Goal: Task Accomplishment & Management: Use online tool/utility

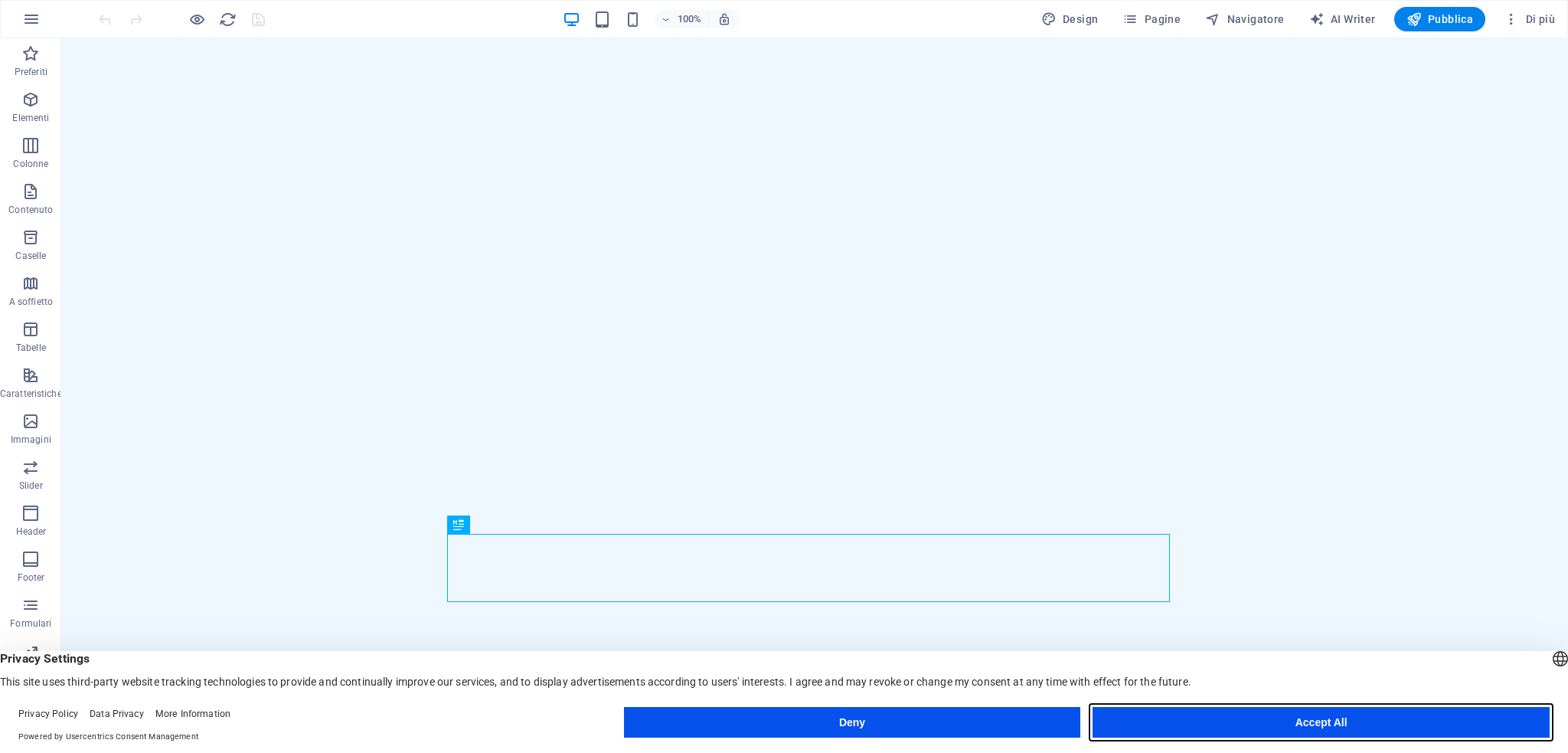
click at [1265, 725] on button "Accept All" at bounding box center [1320, 722] width 457 height 31
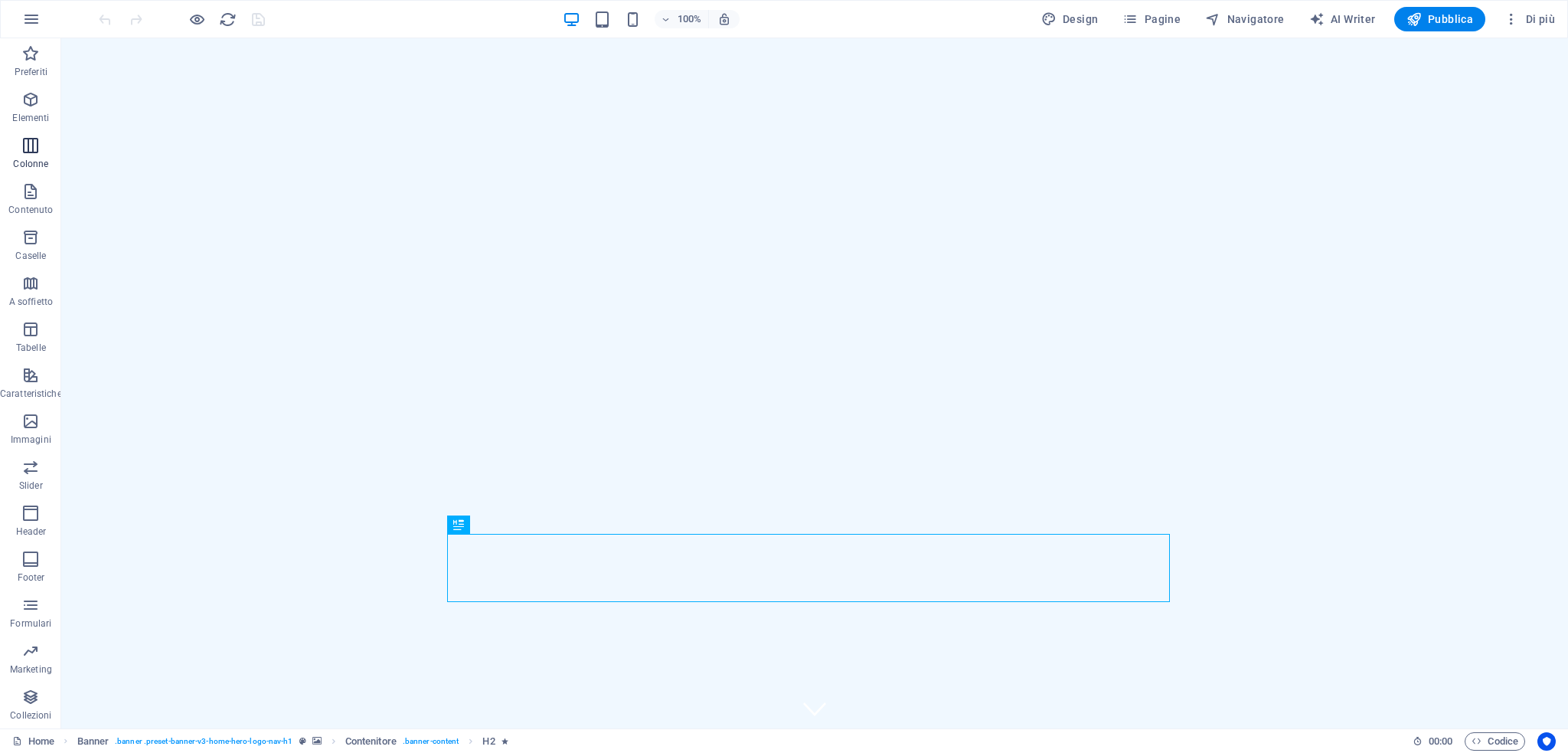
click at [22, 153] on icon "button" at bounding box center [31, 145] width 18 height 18
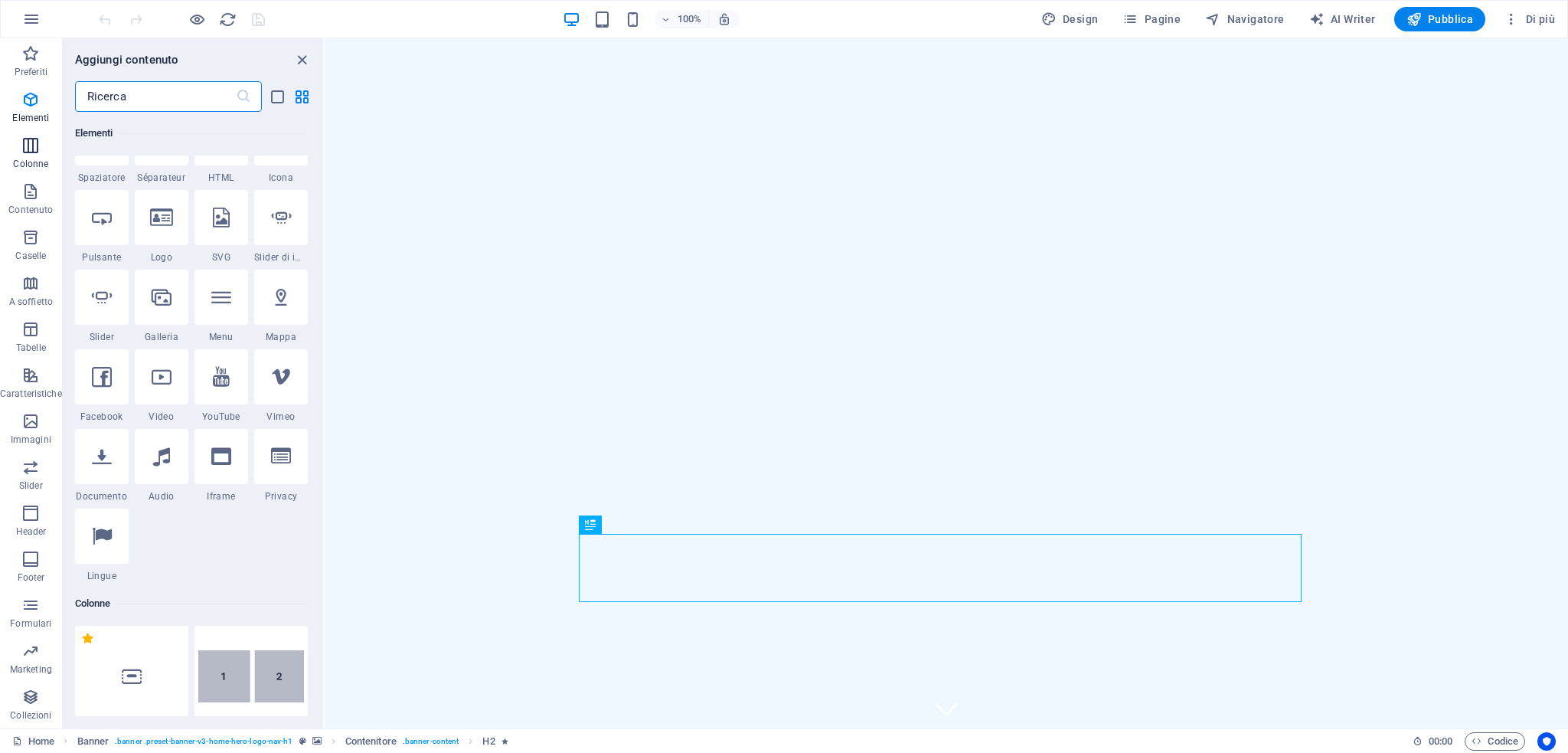
scroll to position [758, 0]
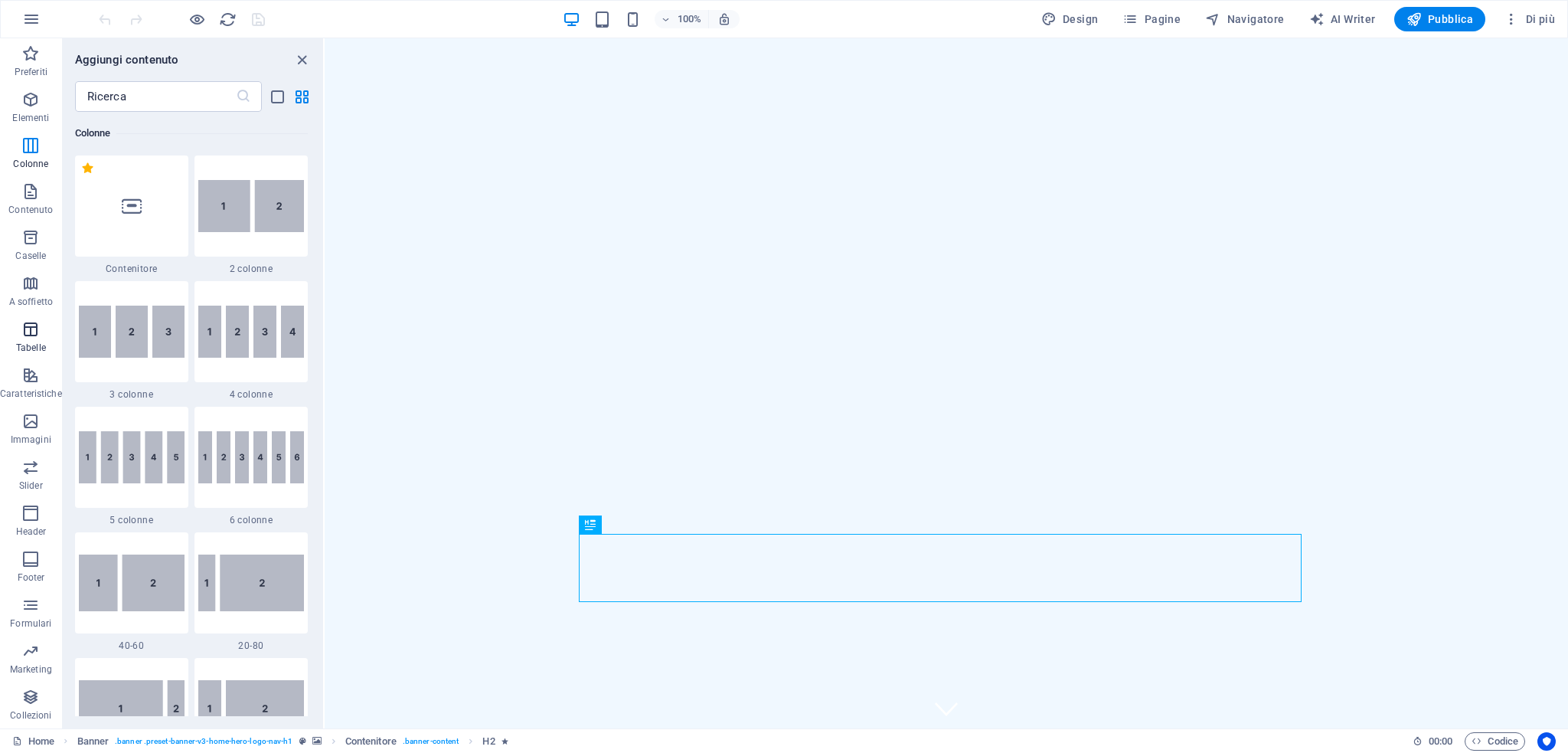
click at [26, 339] on span "Tabelle" at bounding box center [31, 338] width 62 height 36
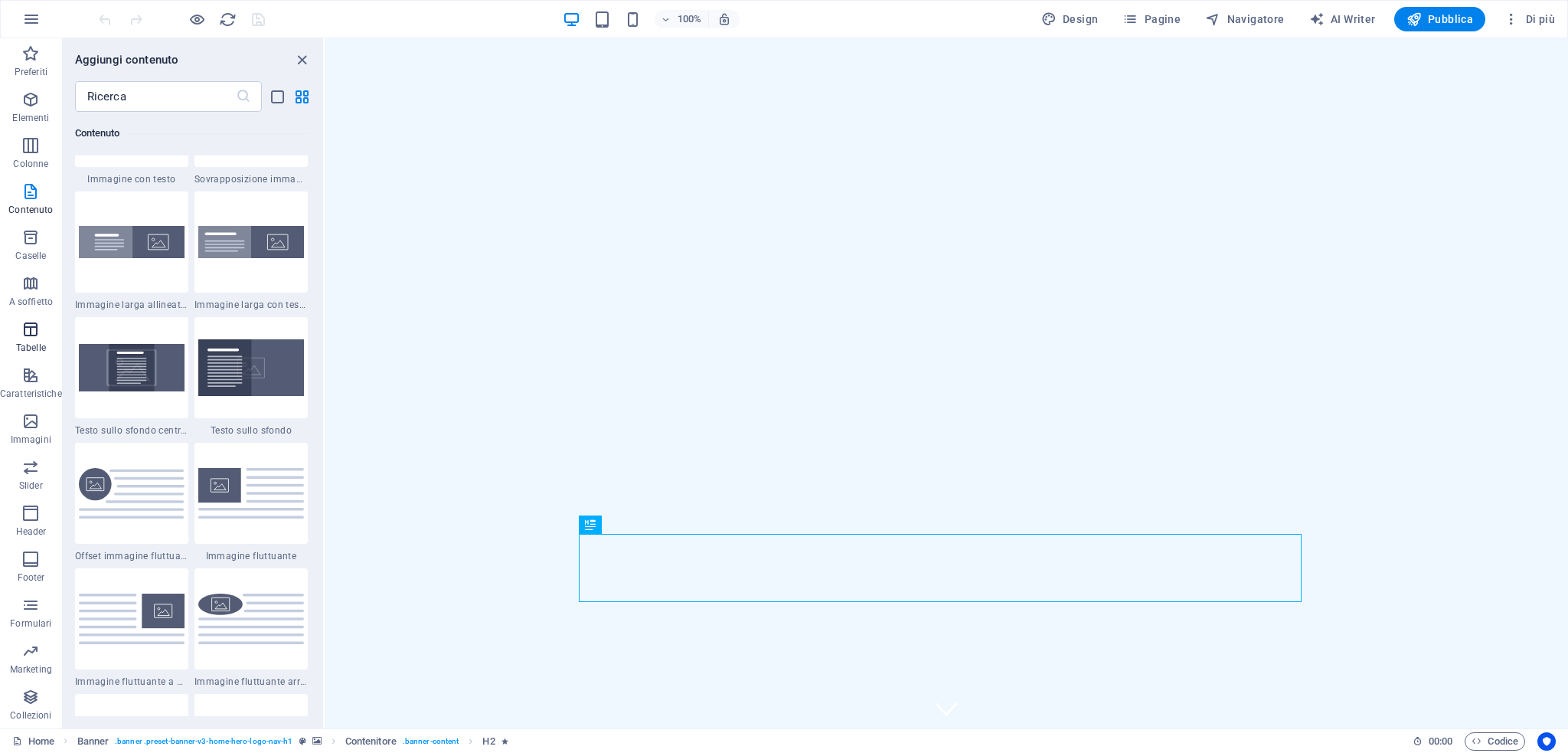
scroll to position [5303, 0]
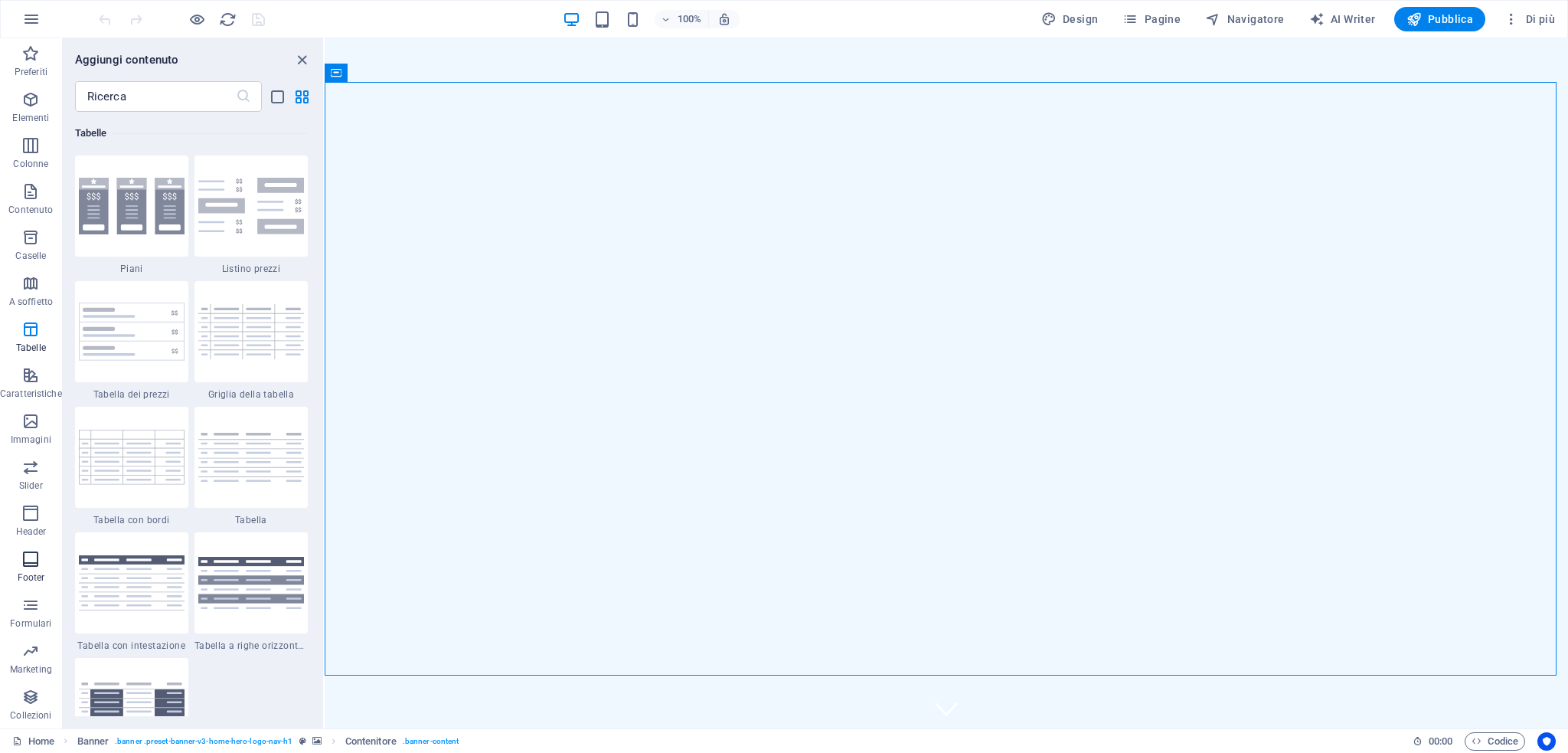
click at [41, 569] on span "Footer" at bounding box center [31, 568] width 62 height 36
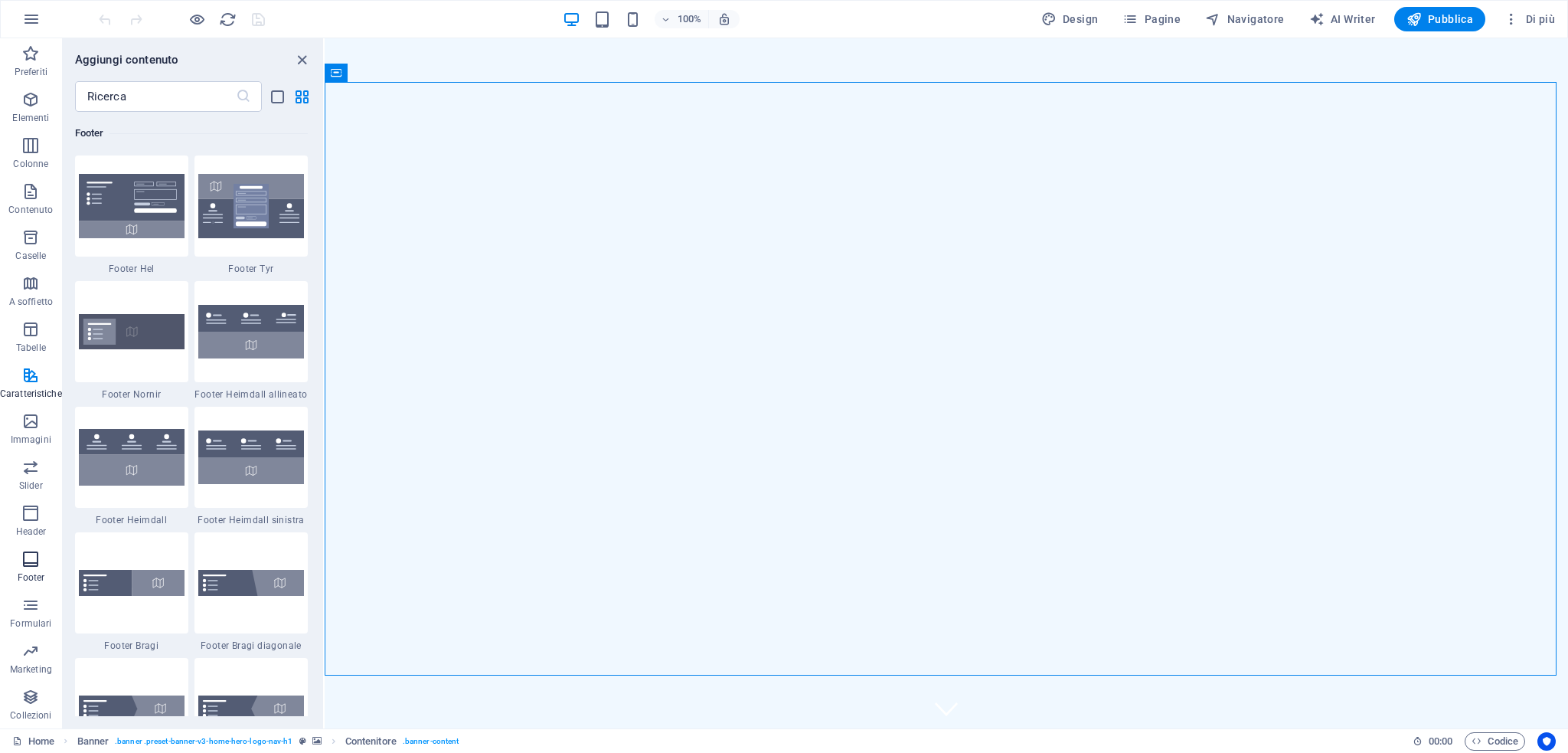
scroll to position [10136, 0]
click at [1078, 23] on span "Design" at bounding box center [1069, 19] width 57 height 15
select select "px"
select select "200"
select select "px"
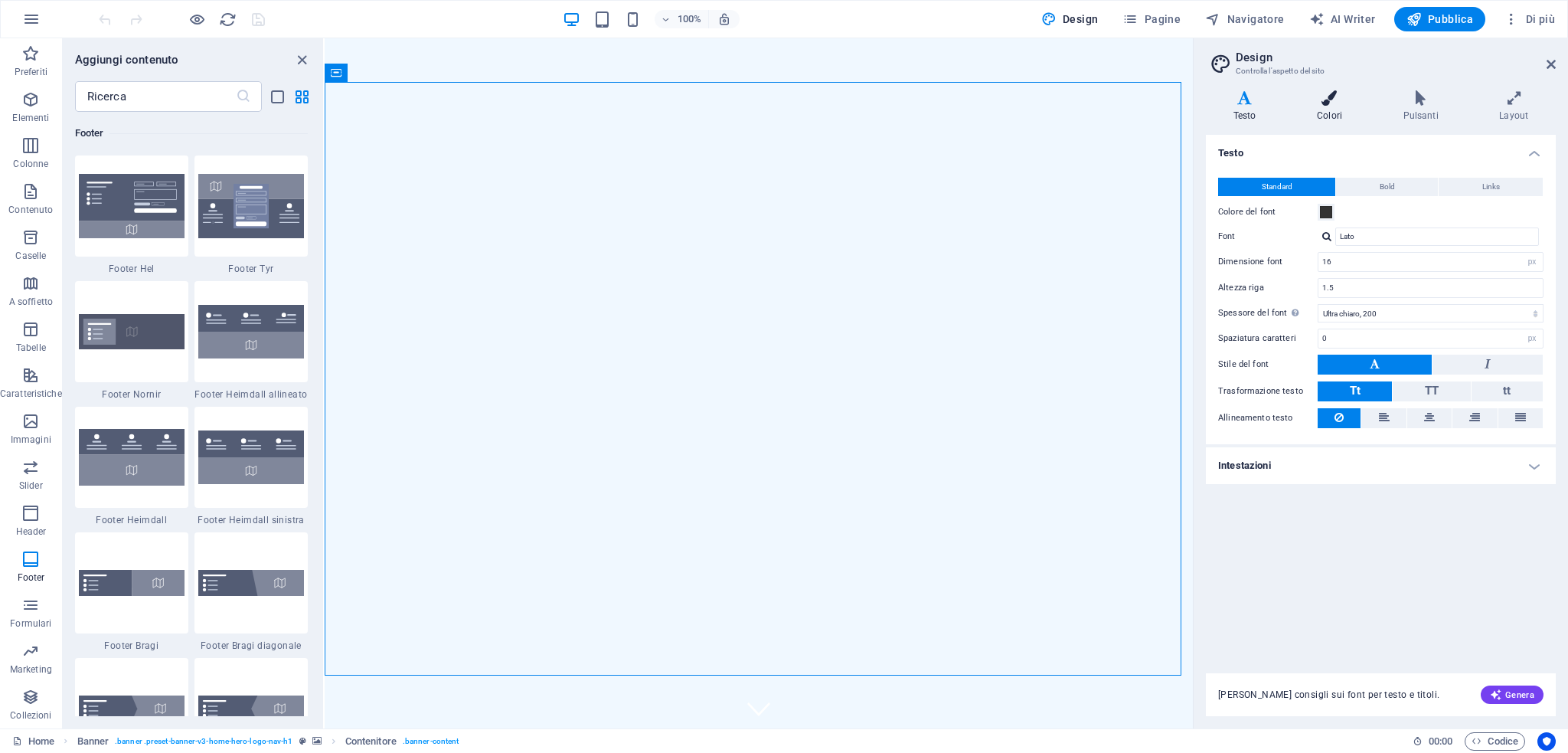
click at [1336, 97] on icon at bounding box center [1328, 98] width 79 height 15
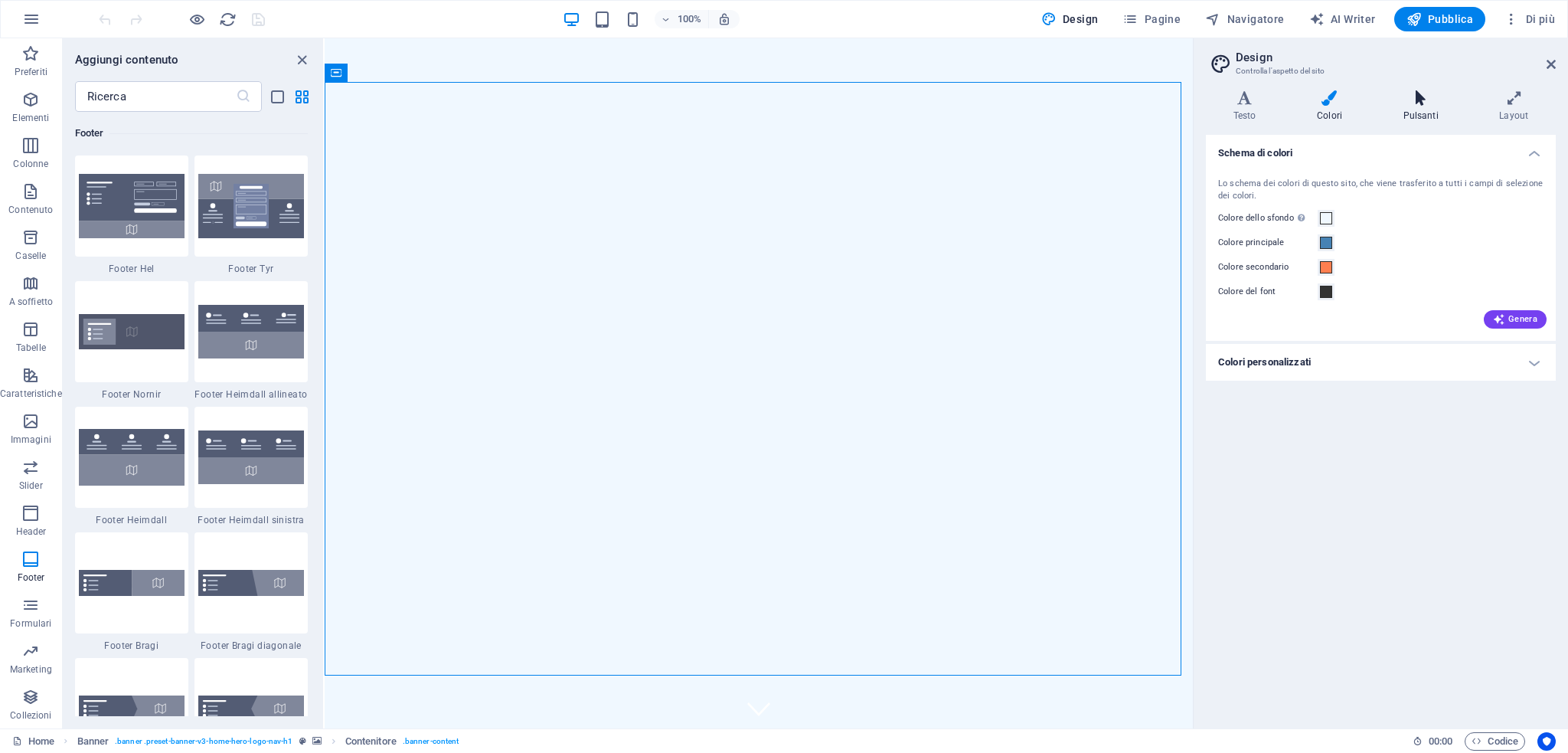
click at [1423, 99] on icon at bounding box center [1420, 98] width 90 height 15
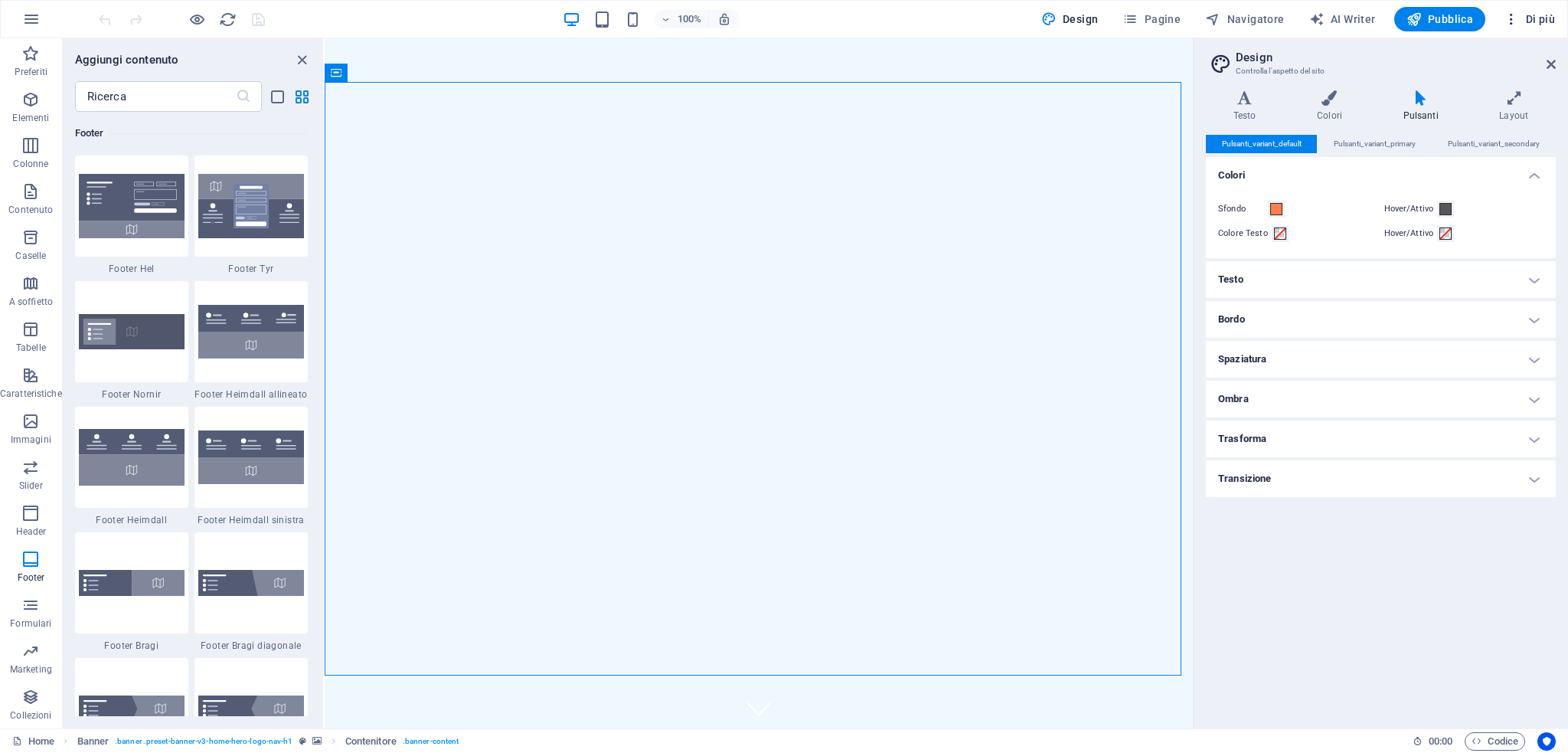
click at [1531, 18] on span "Di più" at bounding box center [1529, 19] width 51 height 15
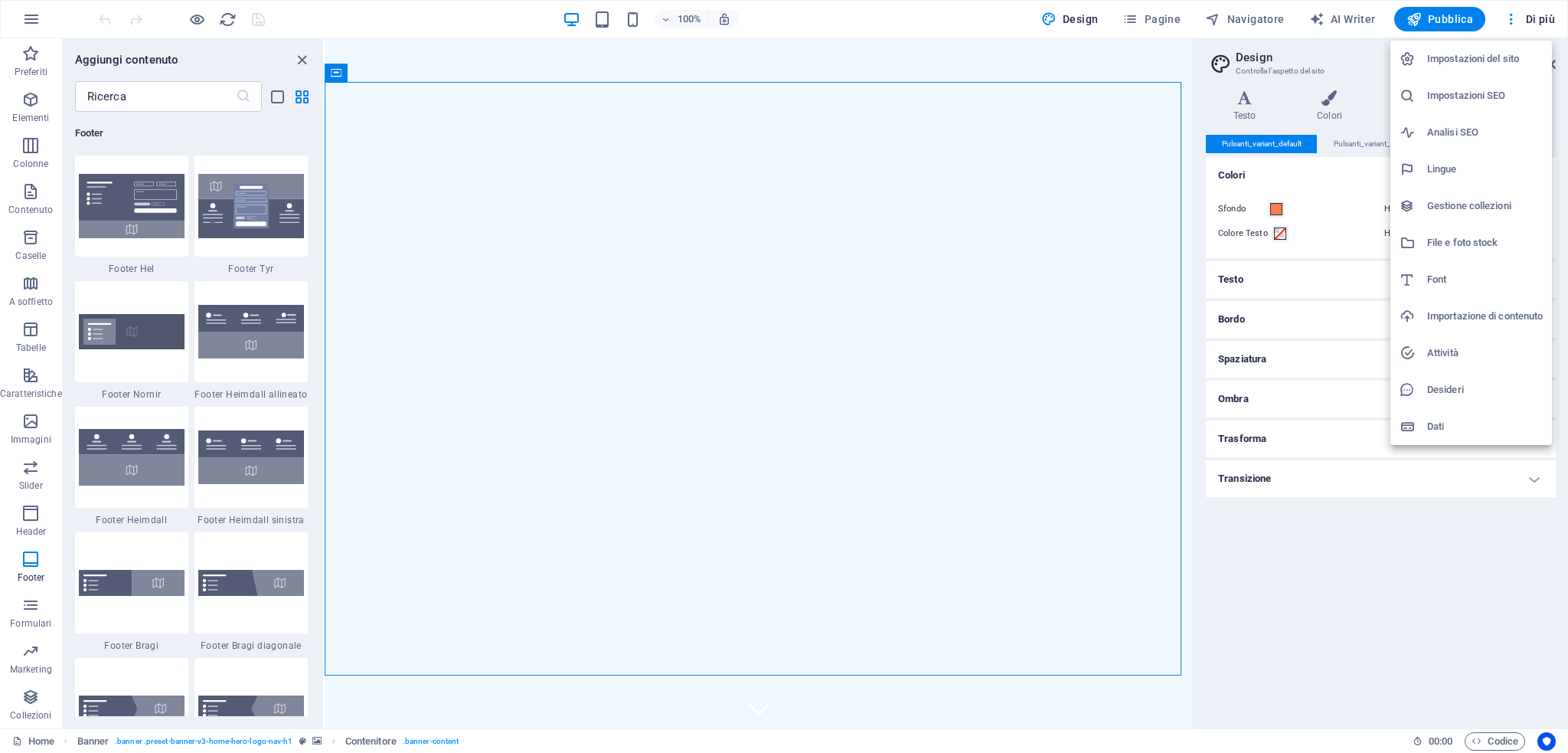
click at [1418, 162] on div at bounding box center [1413, 169] width 27 height 15
select select "75"
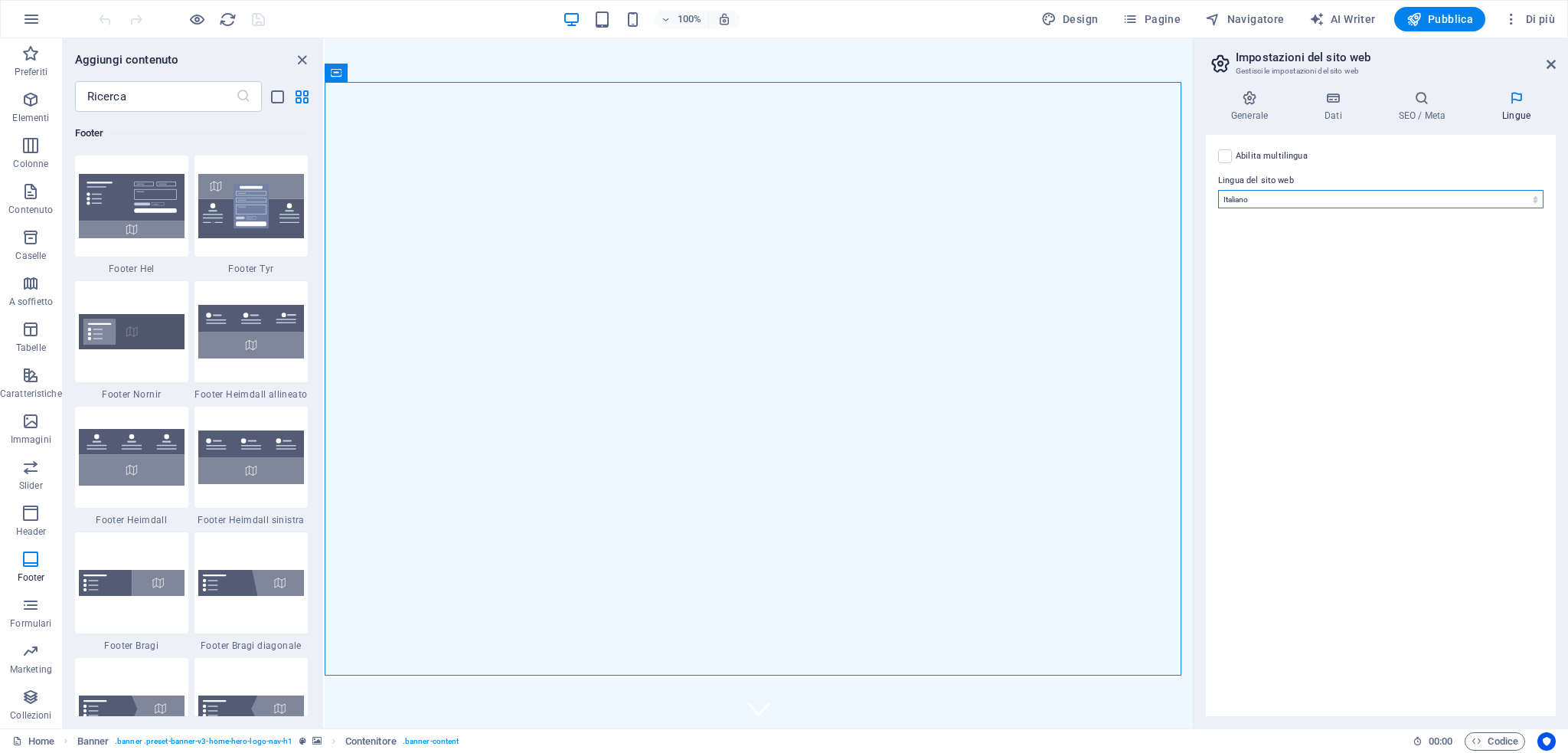
click at [1270, 201] on select "Abkhazian Afar Afrikaans Akan Albanese Amharic Arabo Aragonese Armenian Assames…" at bounding box center [1380, 199] width 325 height 18
click at [1270, 199] on select "Abkhazian Afar Afrikaans Akan Albanese Amharic Arabo Aragonese Armenian Assames…" at bounding box center [1380, 199] width 325 height 18
click at [1231, 155] on label at bounding box center [1224, 156] width 14 height 14
click at [0, 0] on input "Abilita multilingua Per disabilitare la multilingua, cancella tutte le lingue f…" at bounding box center [0, 0] width 0 height 0
click at [1284, 266] on select "Abkhazian Afar Afrikaans Akan Albanese Amharic Arabo Aragonese Armenian Assames…" at bounding box center [1381, 273] width 255 height 18
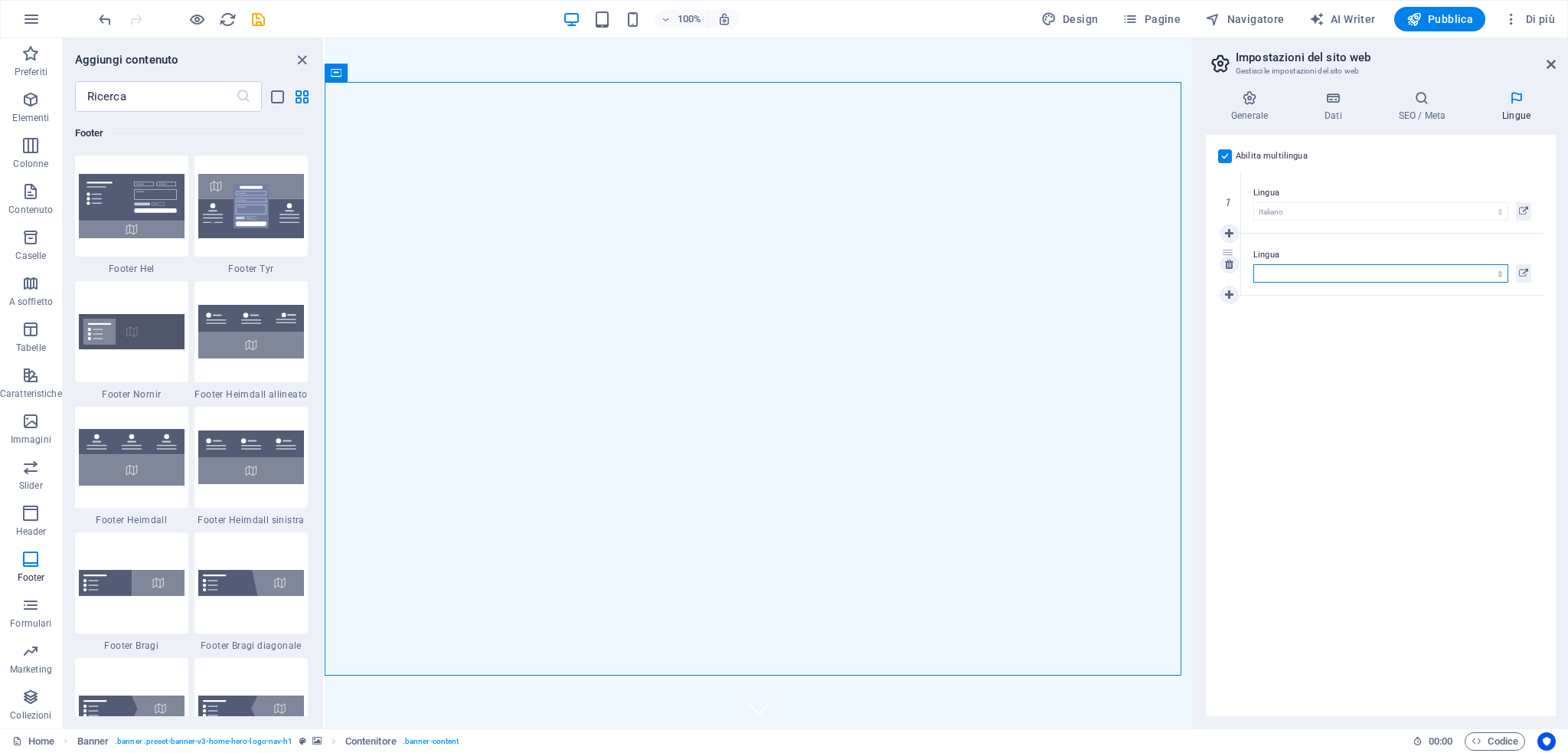
select select "69"
click at [1253, 264] on select "Abkhazian Afar Afrikaans Akan Albanese Amharic Arabo Aragonese Armenian Assames…" at bounding box center [1381, 273] width 255 height 18
click at [1217, 64] on icon at bounding box center [1220, 64] width 23 height 22
click at [1245, 17] on span "Navigatore" at bounding box center [1244, 19] width 79 height 15
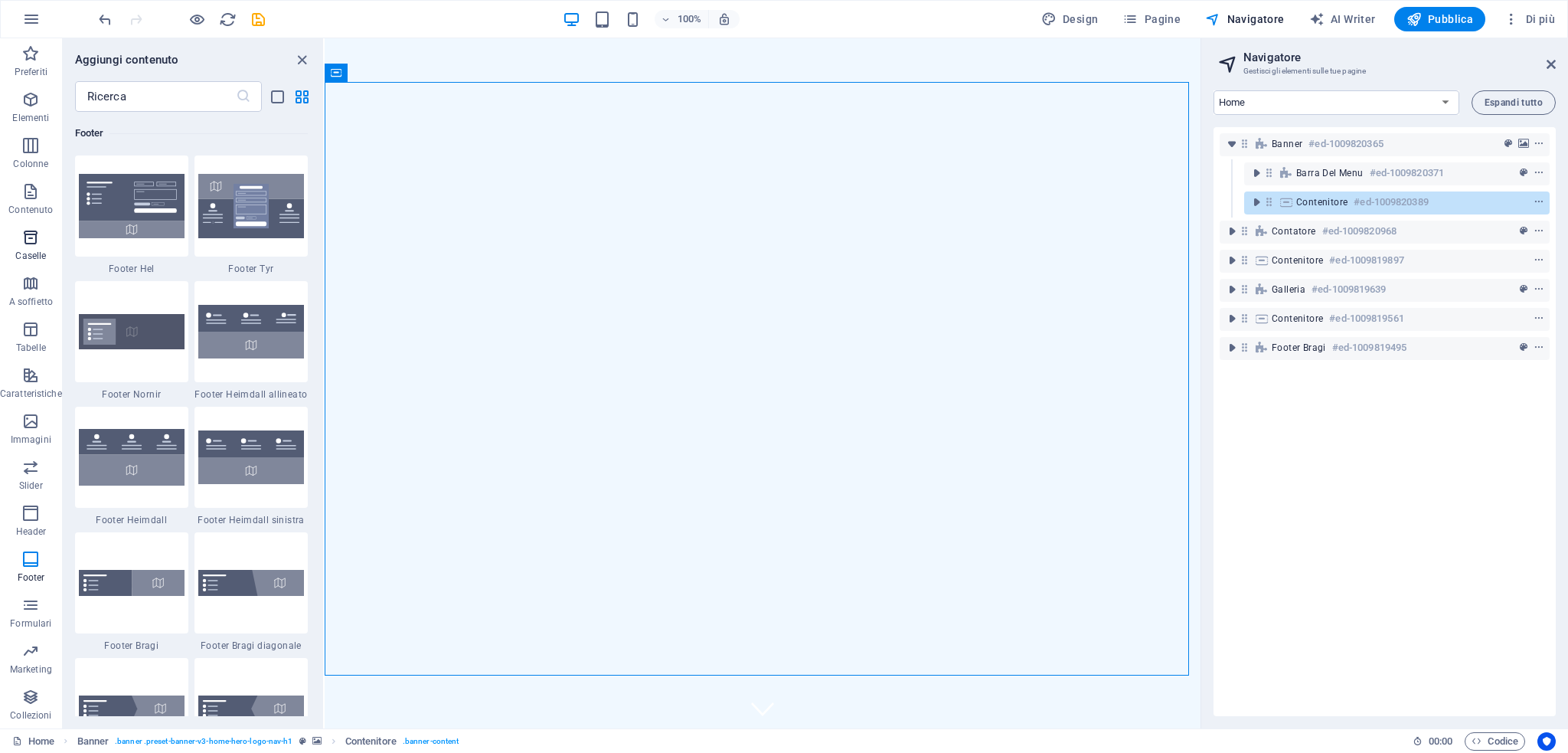
click at [26, 244] on icon "button" at bounding box center [31, 237] width 18 height 18
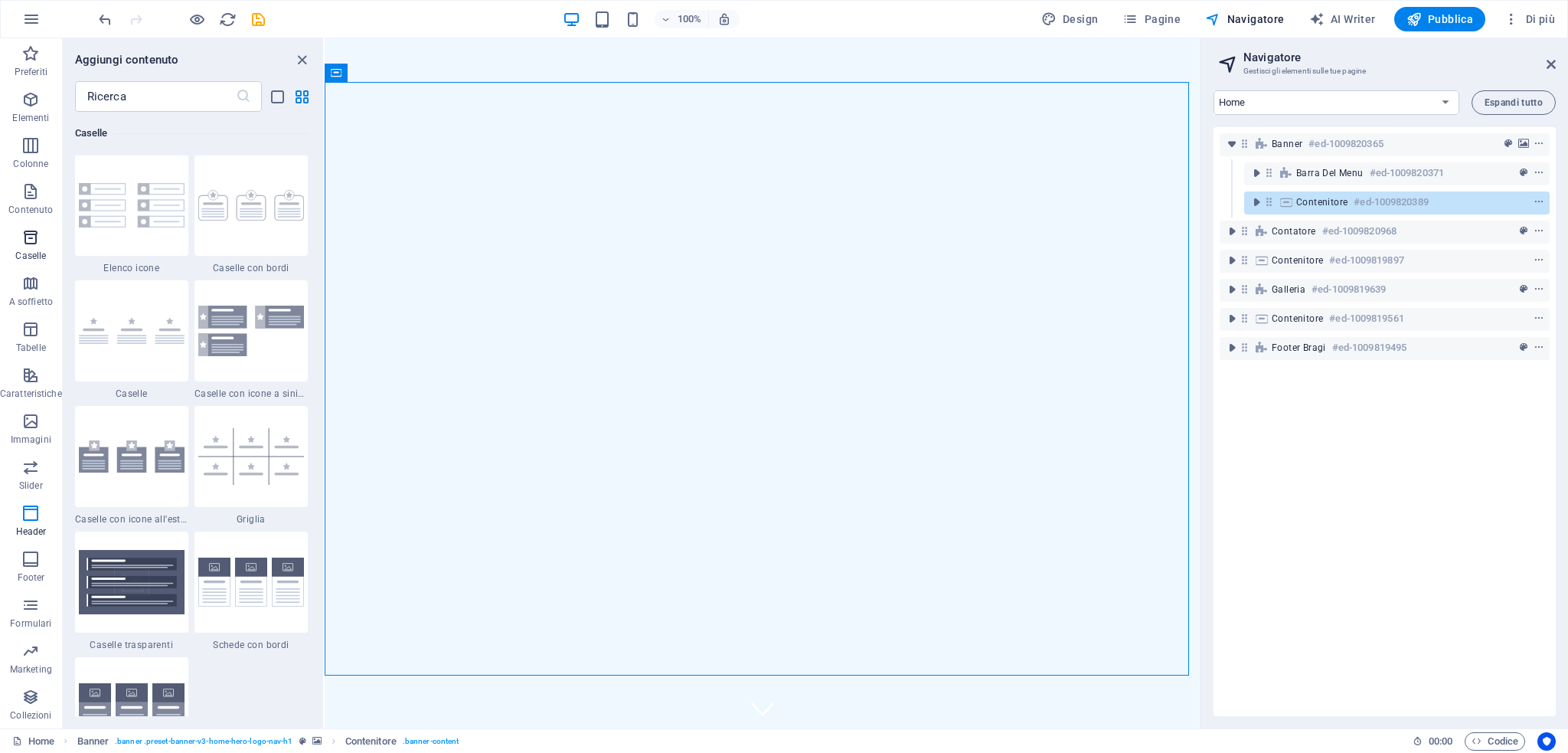
scroll to position [4224, 0]
click at [16, 522] on span "Header" at bounding box center [31, 522] width 62 height 36
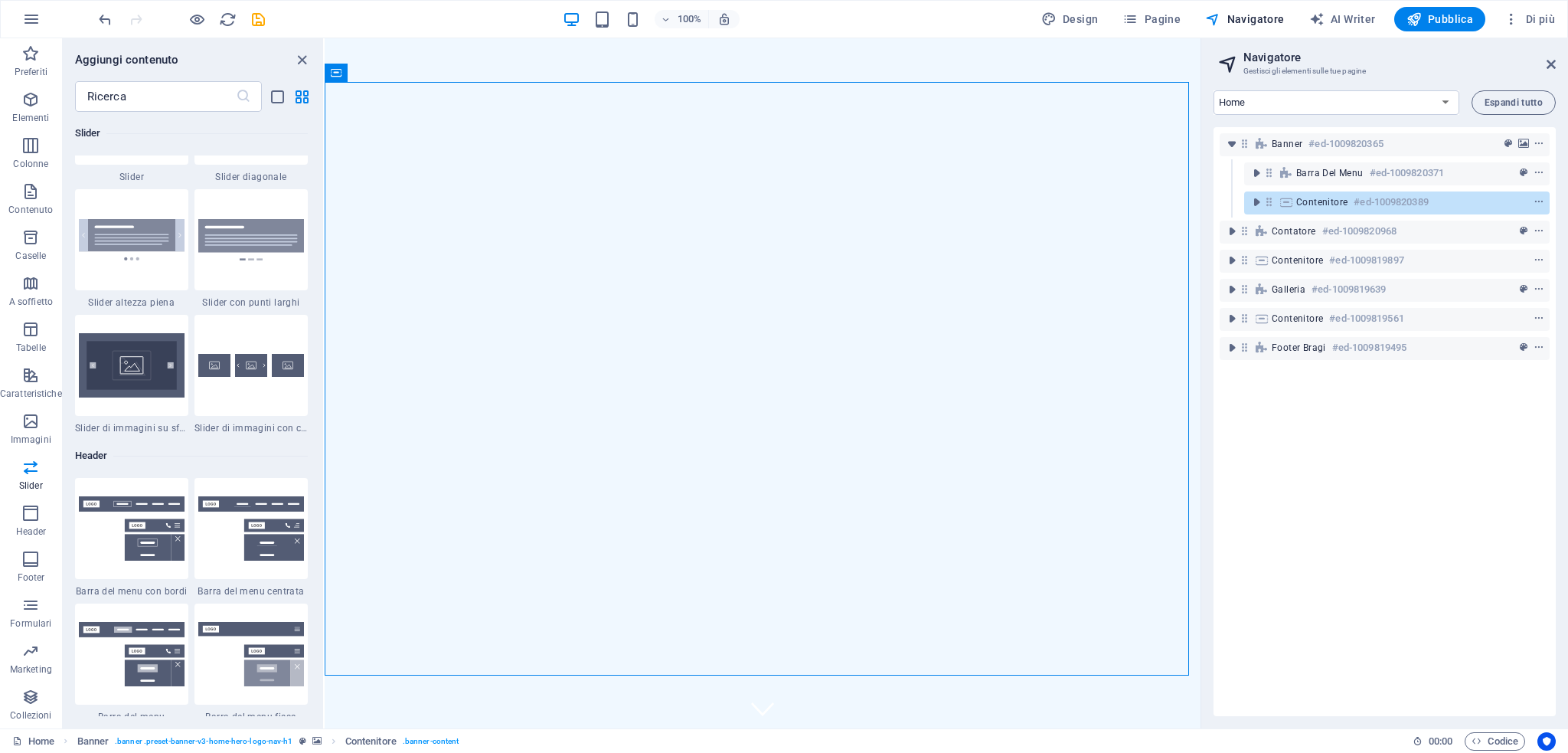
scroll to position [8887, 0]
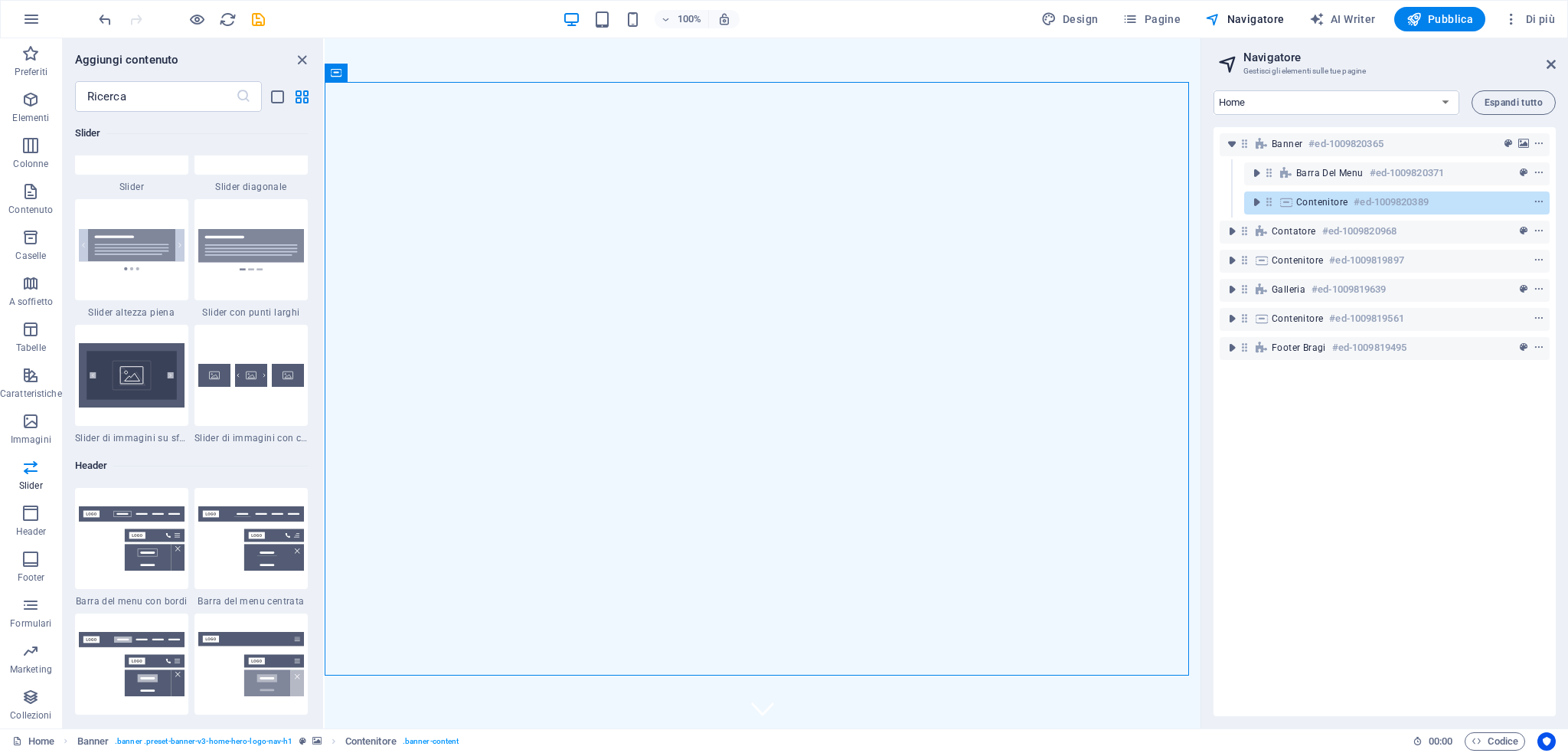
drag, startPoint x: 318, startPoint y: 476, endPoint x: 313, endPoint y: 519, distance: 43.3
click at [313, 519] on div "Preferiti 1 Star Intestazione 1 Star Contenitore Elementi 1 Star Intestazione 1…" at bounding box center [193, 414] width 261 height 604
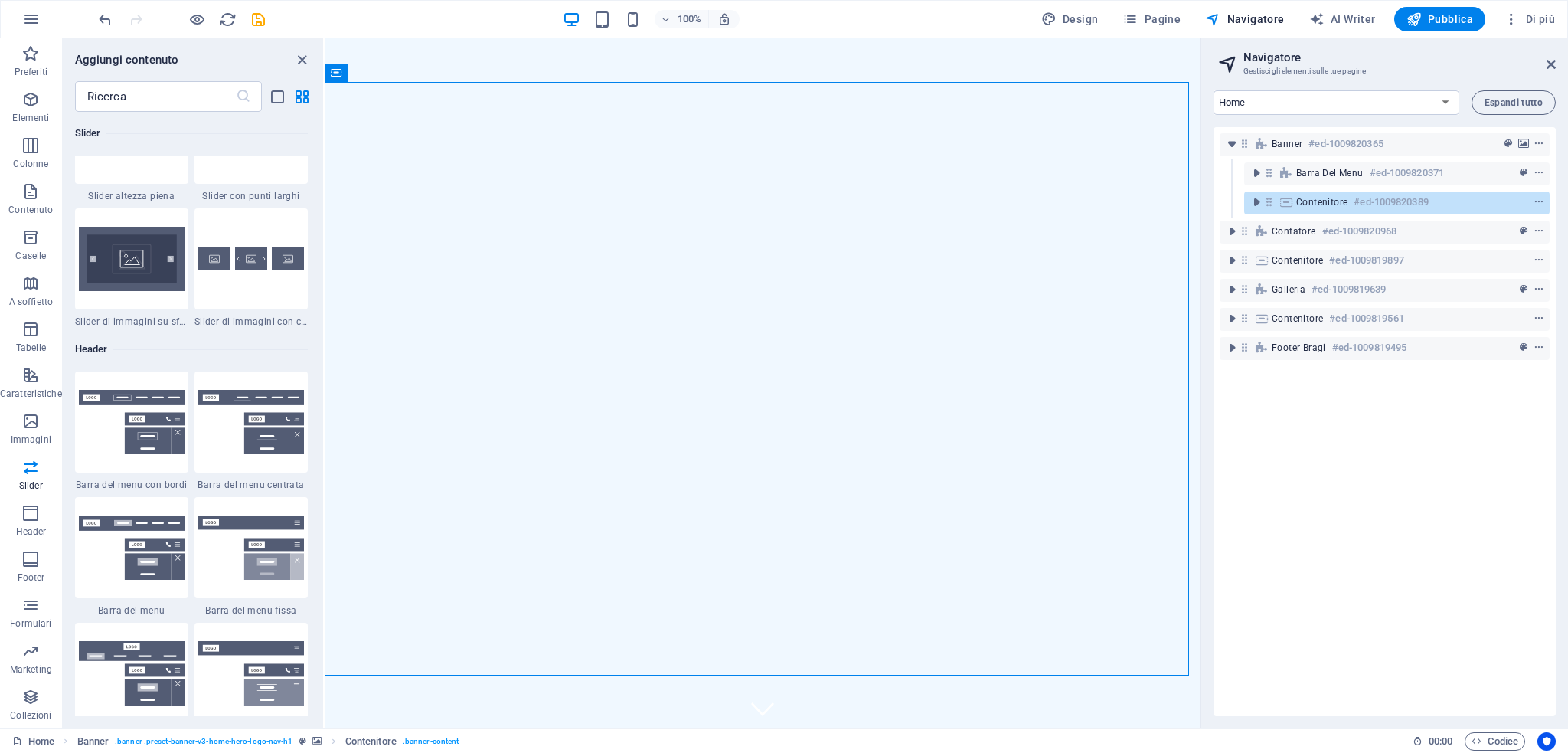
scroll to position [9016, 0]
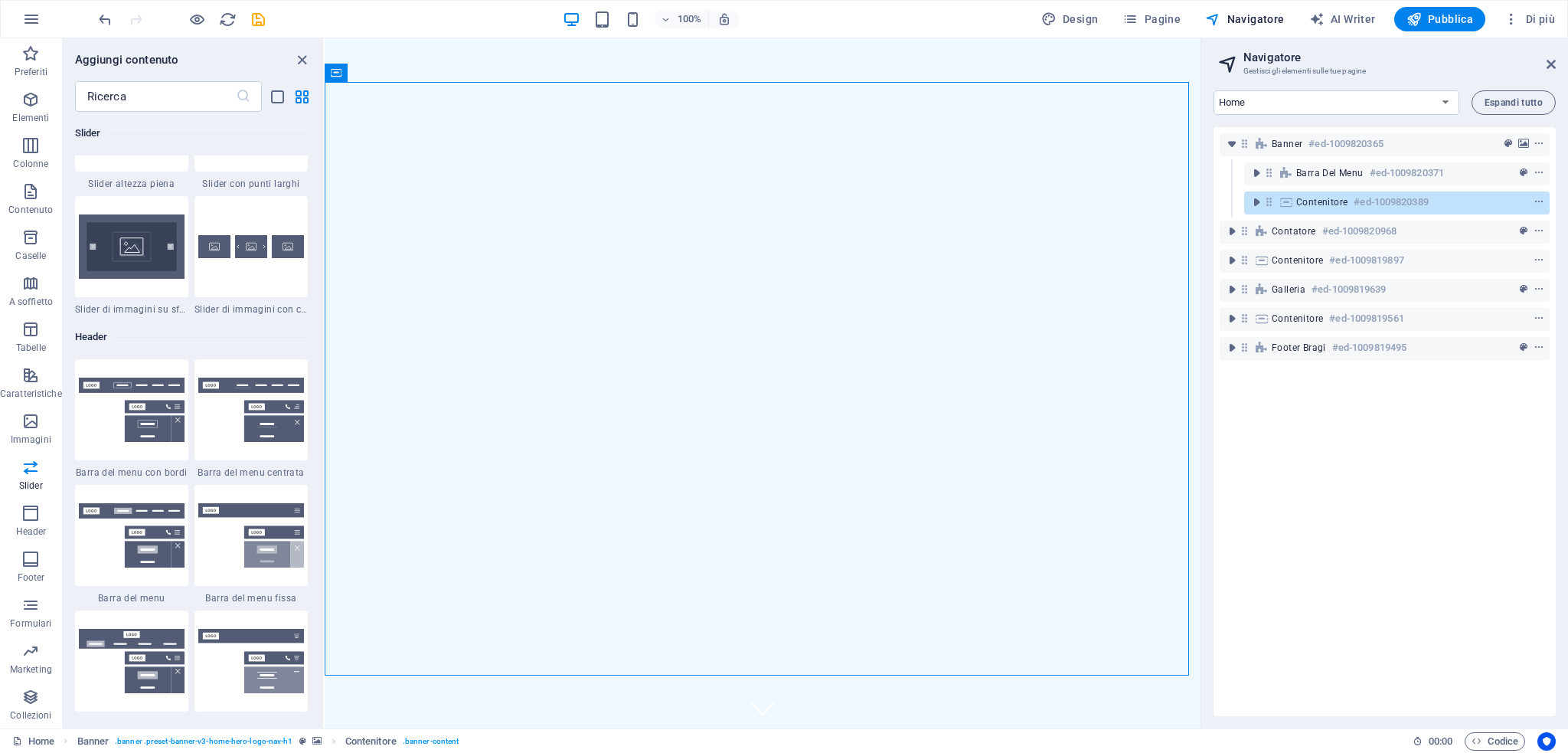
click at [140, 535] on img at bounding box center [132, 535] width 106 height 64
click at [325, 535] on div "Trascina qui per sostituire il contenuto esistente. Premi “Ctrl” se vuoi creare…" at bounding box center [762, 383] width 876 height 690
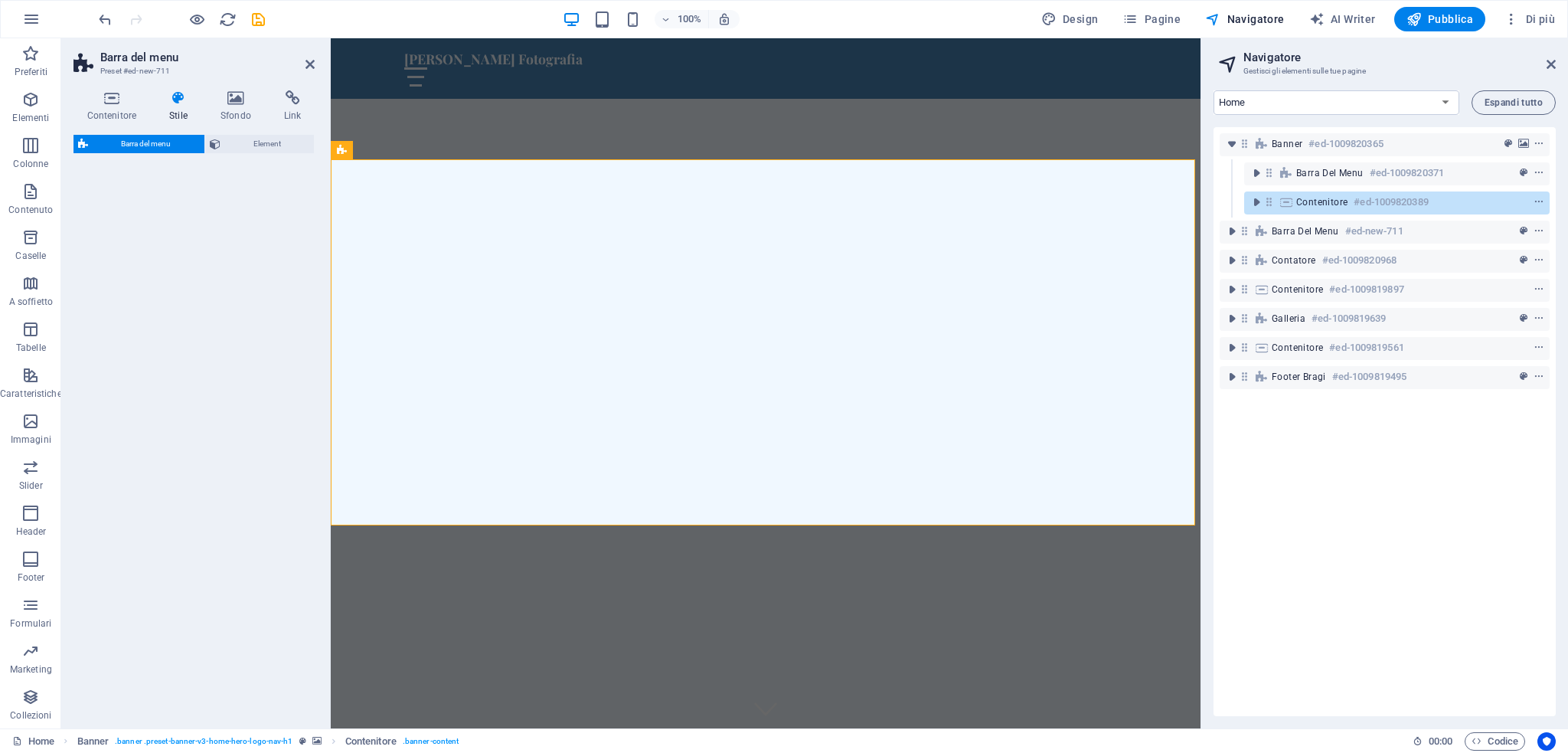
scroll to position [570, 0]
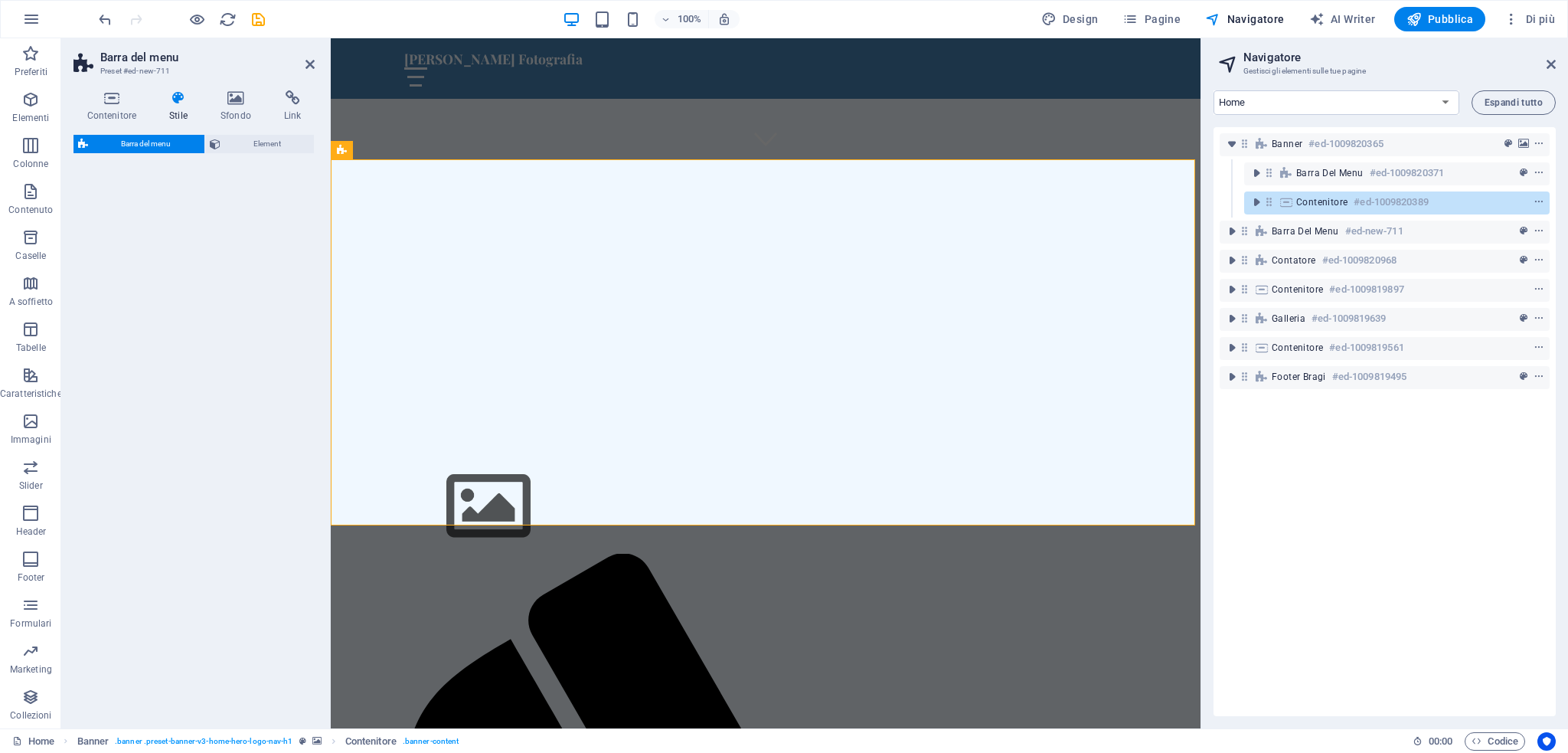
select select "rem"
select select "preset-menu-v2-default"
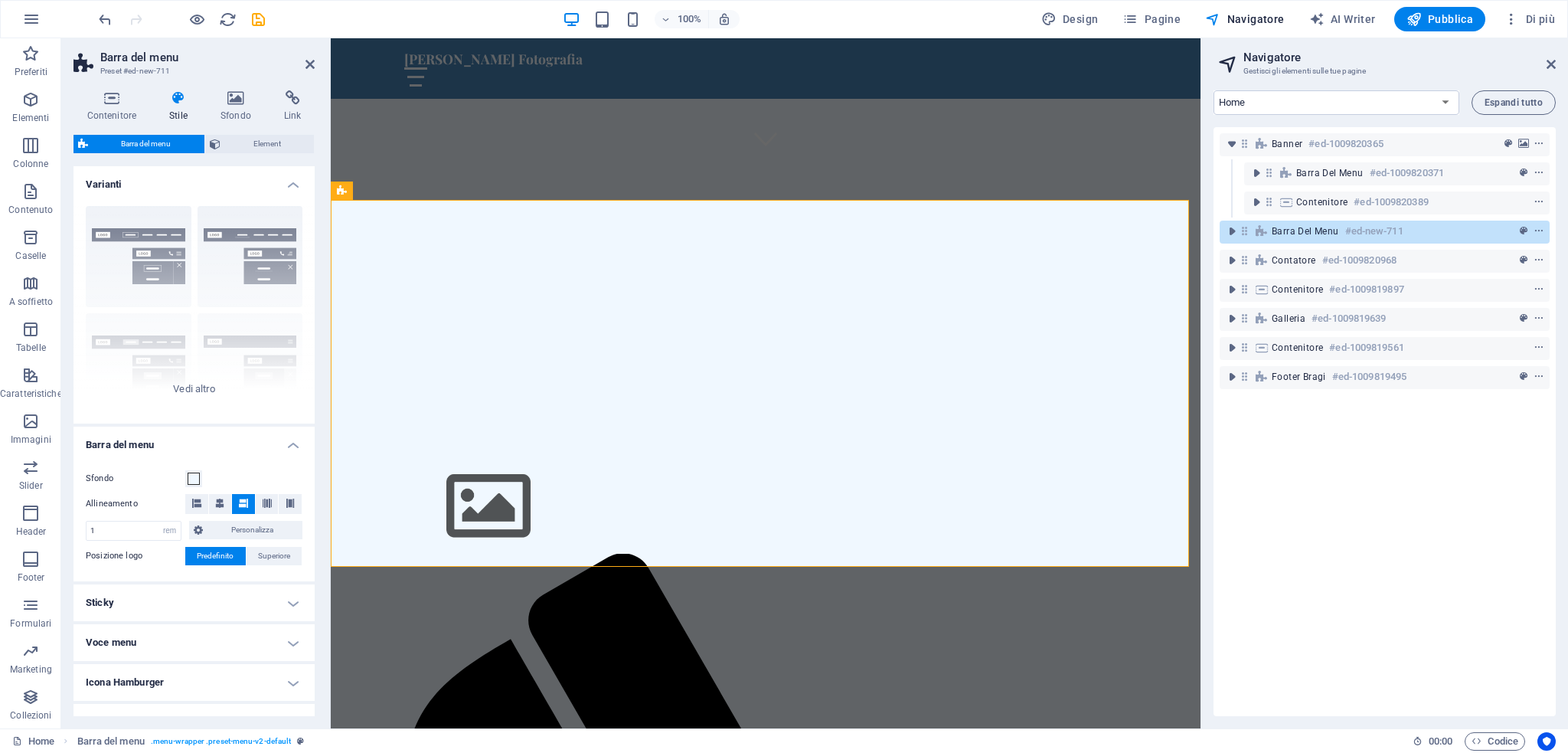
scroll to position [528, 0]
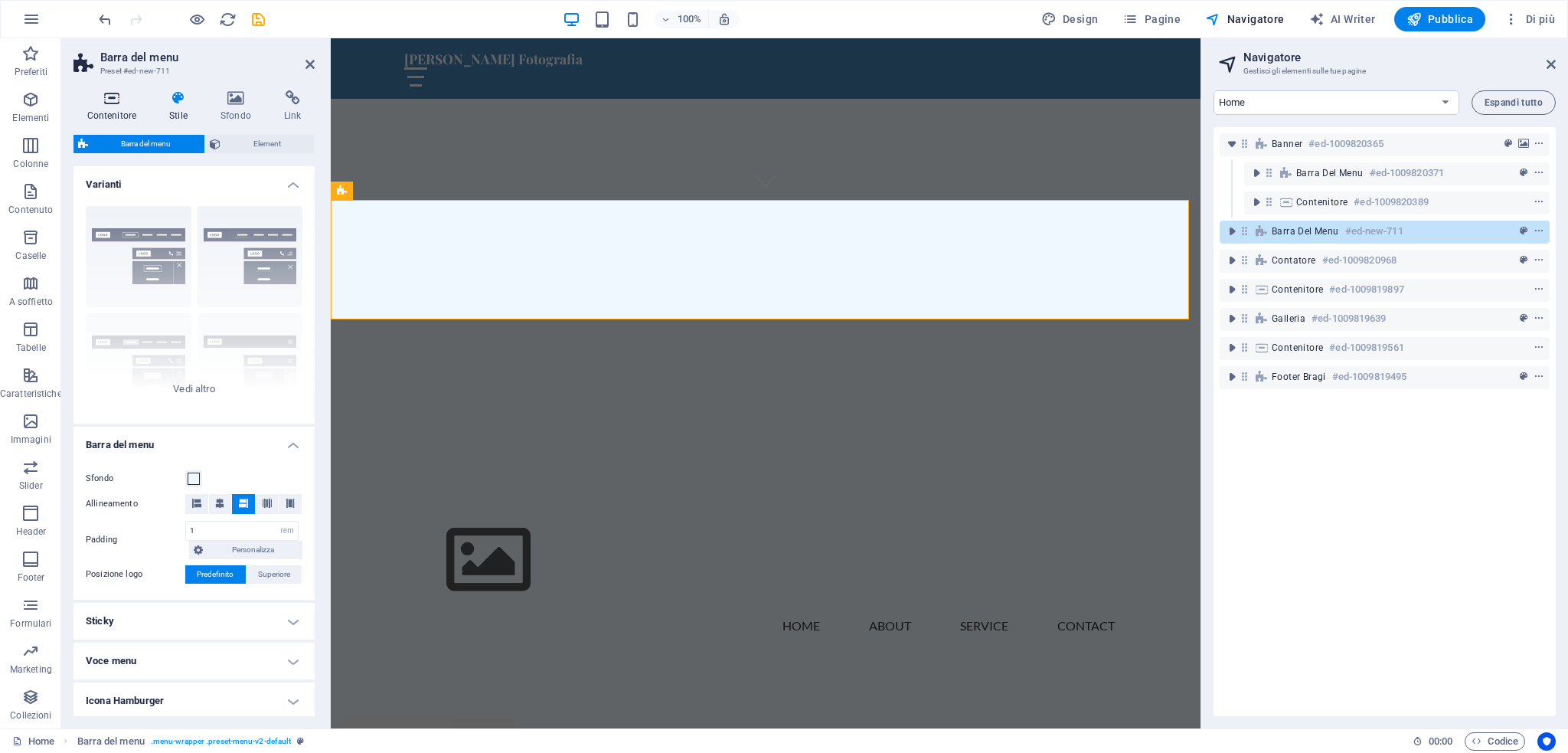
click at [106, 100] on icon at bounding box center [112, 98] width 77 height 15
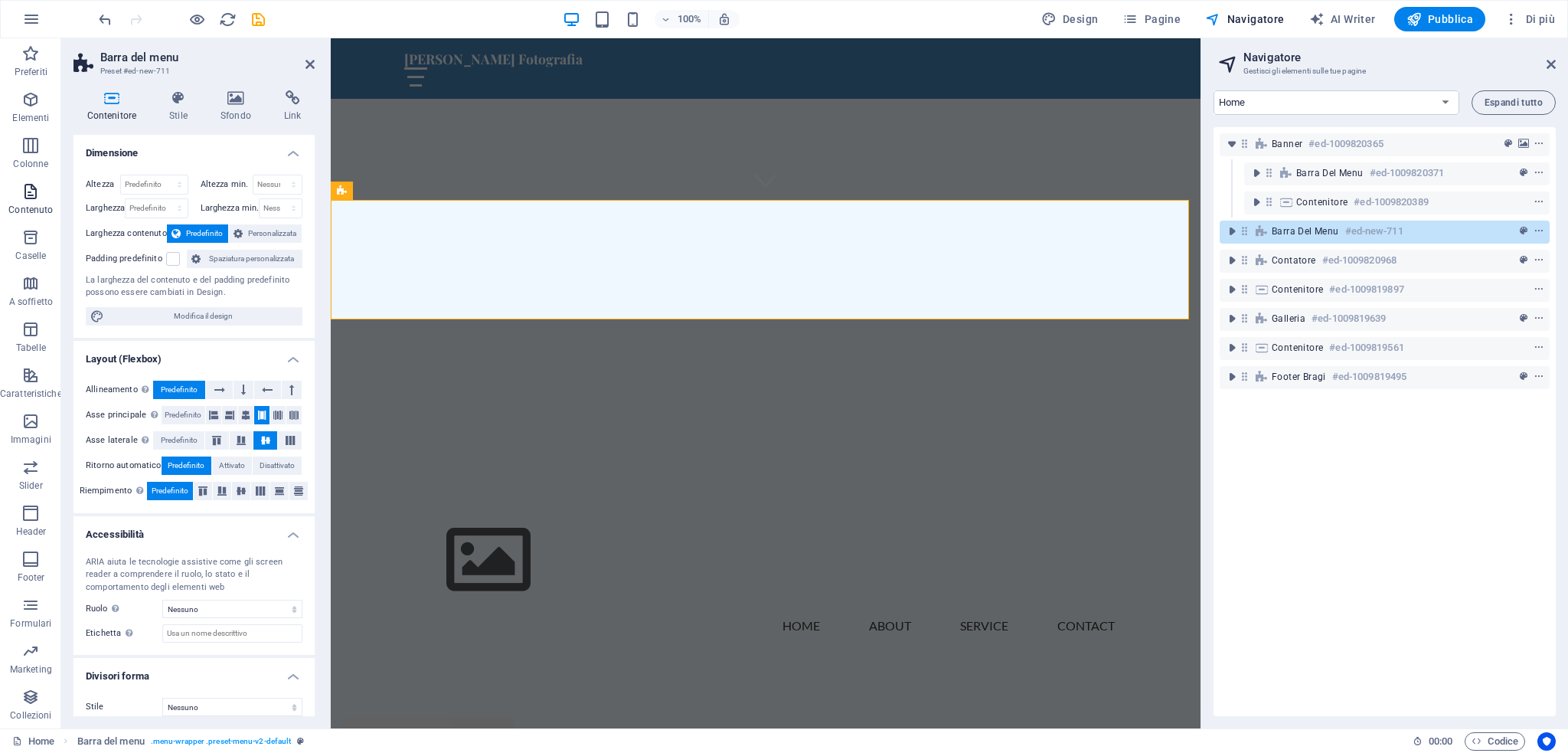
click at [25, 204] on p "Contenuto" at bounding box center [30, 209] width 45 height 12
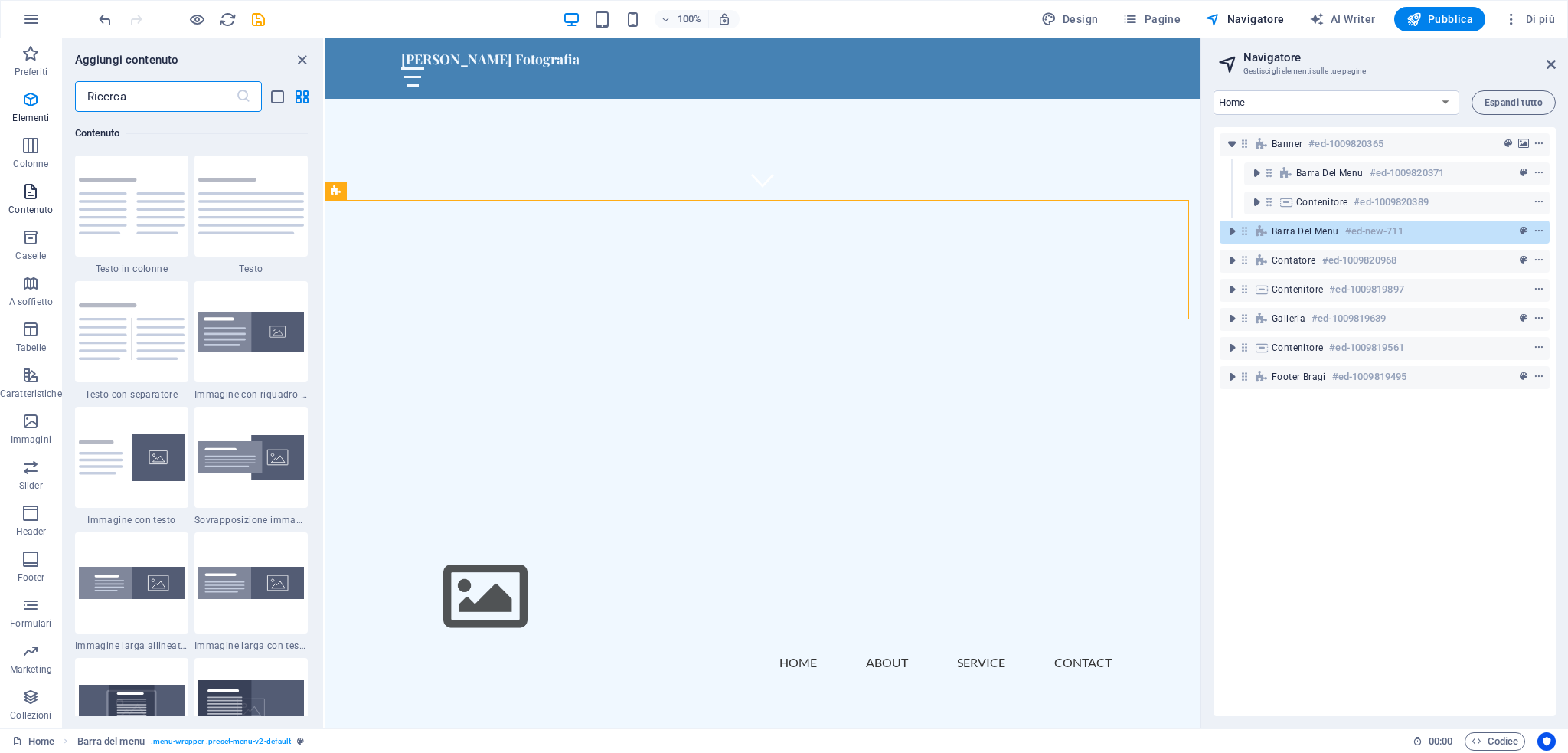
scroll to position [2679, 0]
click at [31, 113] on p "Elementi" at bounding box center [30, 118] width 36 height 12
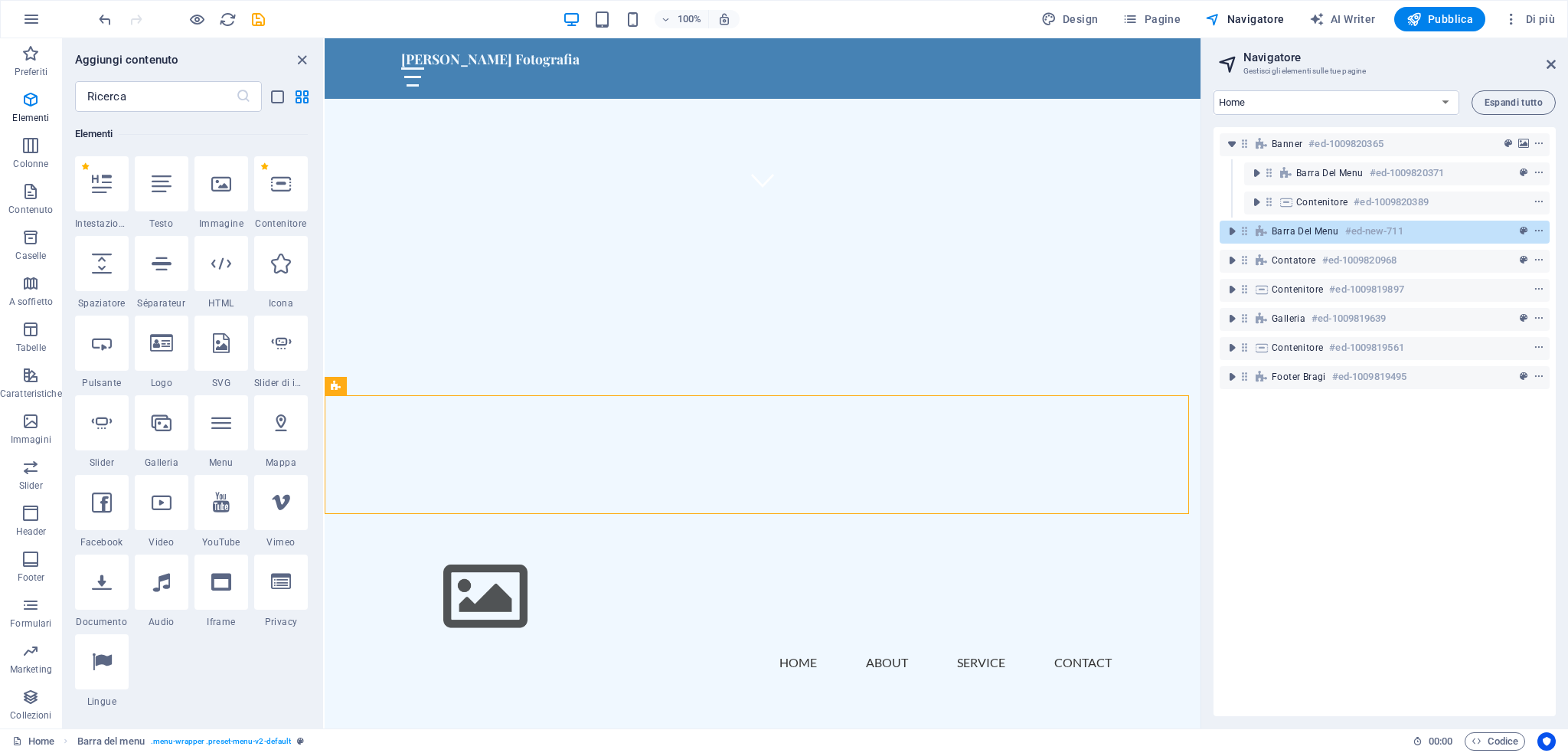
scroll to position [0, 0]
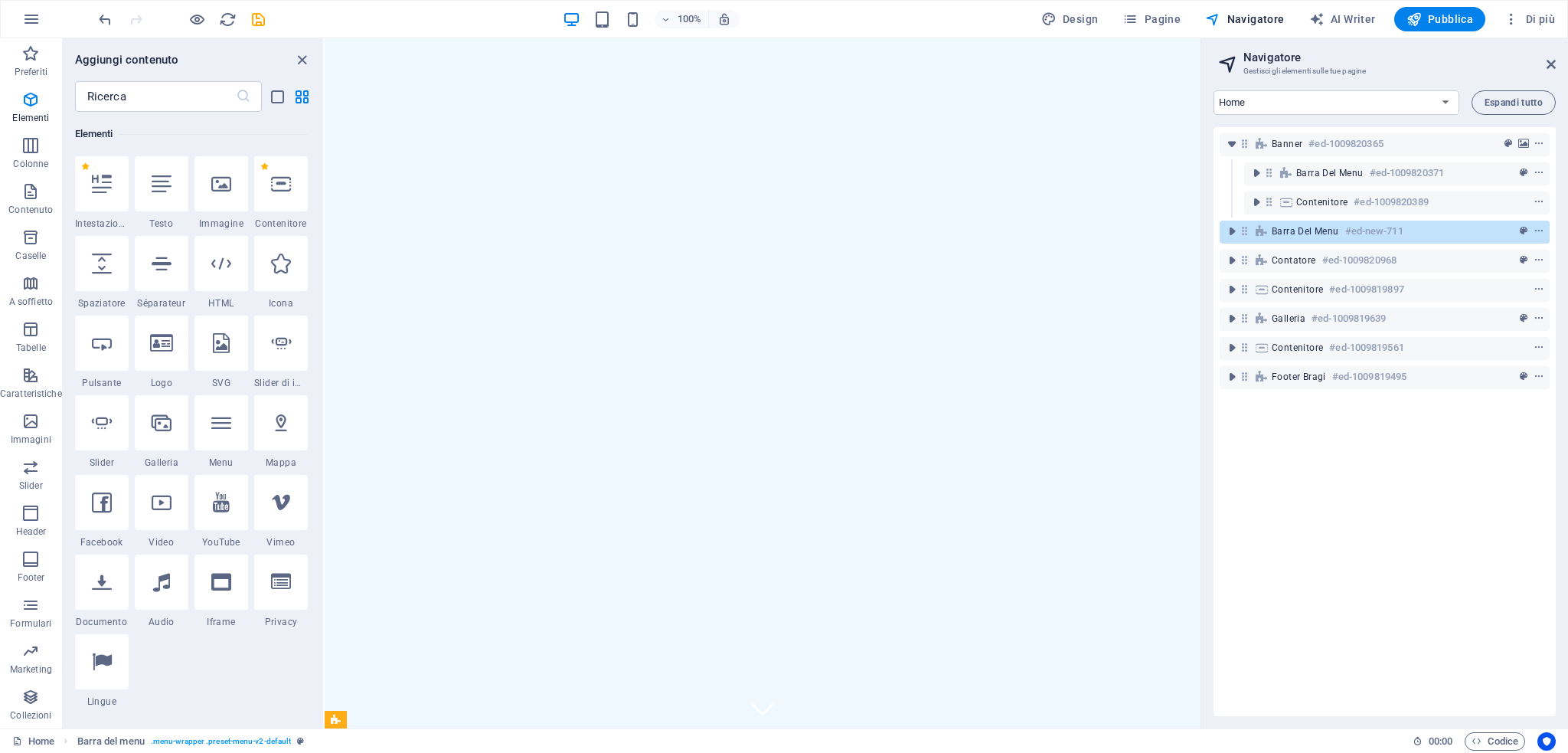
drag, startPoint x: 1191, startPoint y: 288, endPoint x: 1530, endPoint y: 148, distance: 366.8
click at [1056, 19] on icon "button" at bounding box center [1048, 19] width 15 height 15
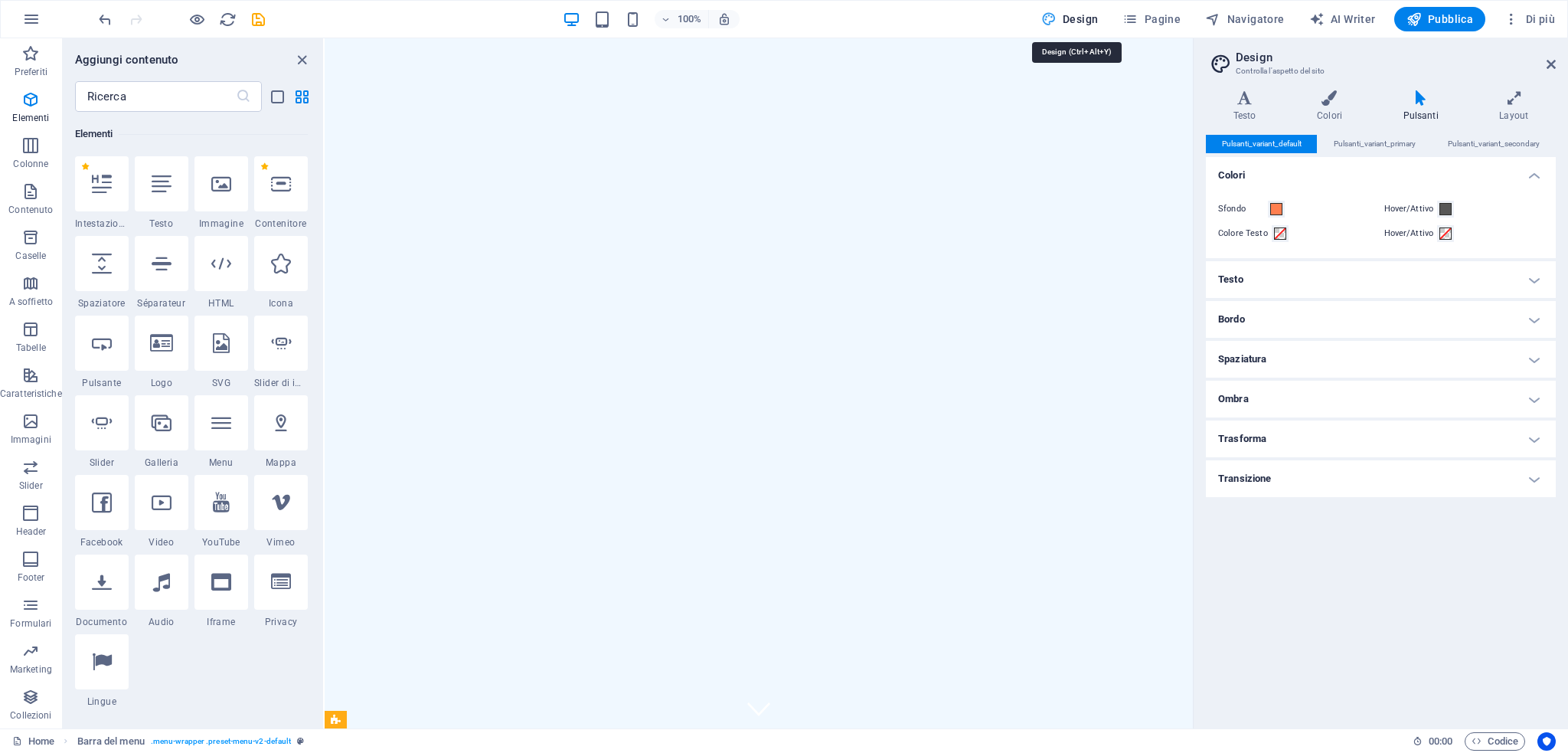
click at [1091, 24] on span "Design" at bounding box center [1069, 19] width 57 height 15
click at [1145, 24] on span "Pagine" at bounding box center [1151, 19] width 58 height 15
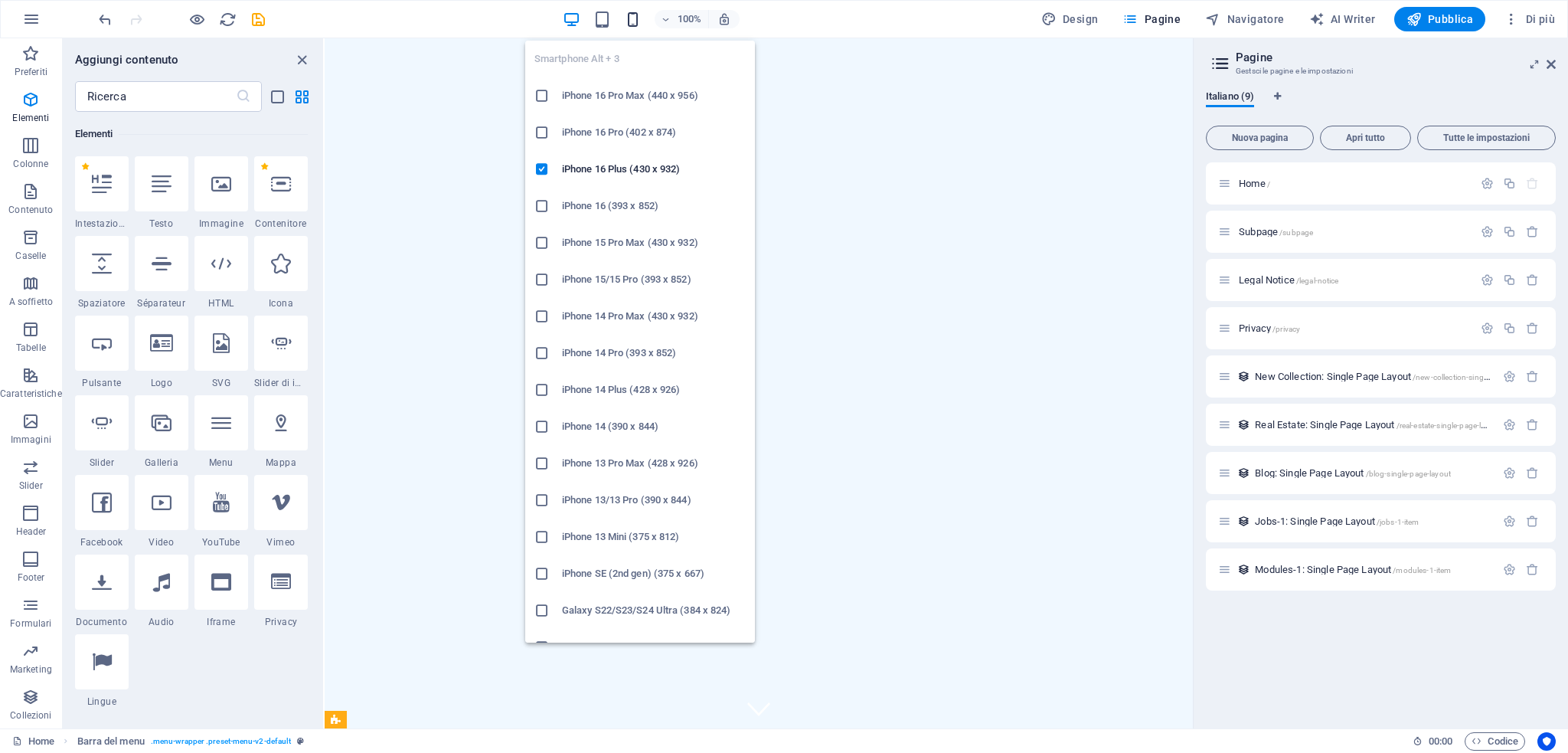
click at [634, 19] on icon "button" at bounding box center [632, 19] width 17 height 17
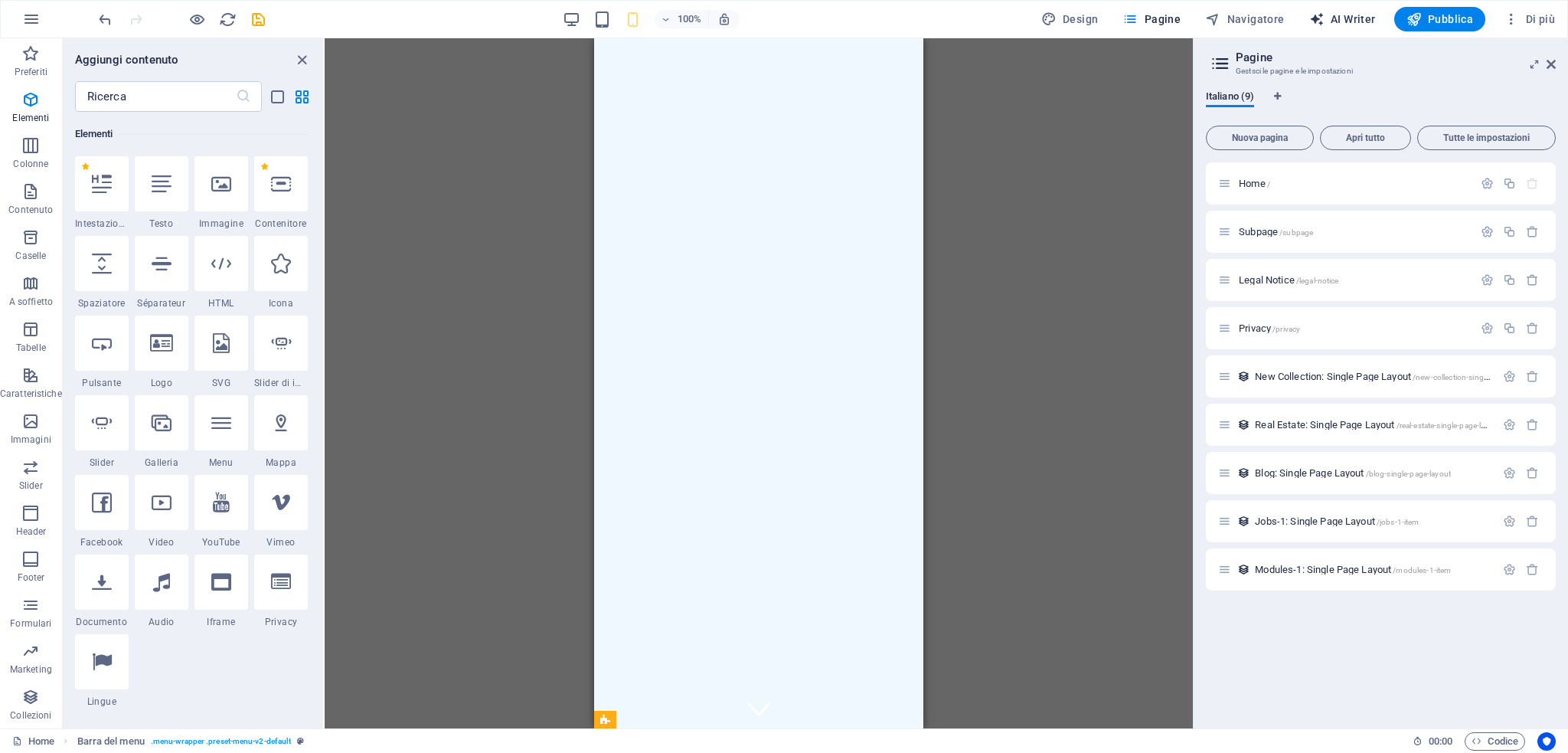
click at [1351, 22] on span "AI Writer" at bounding box center [1342, 19] width 67 height 15
select select "English"
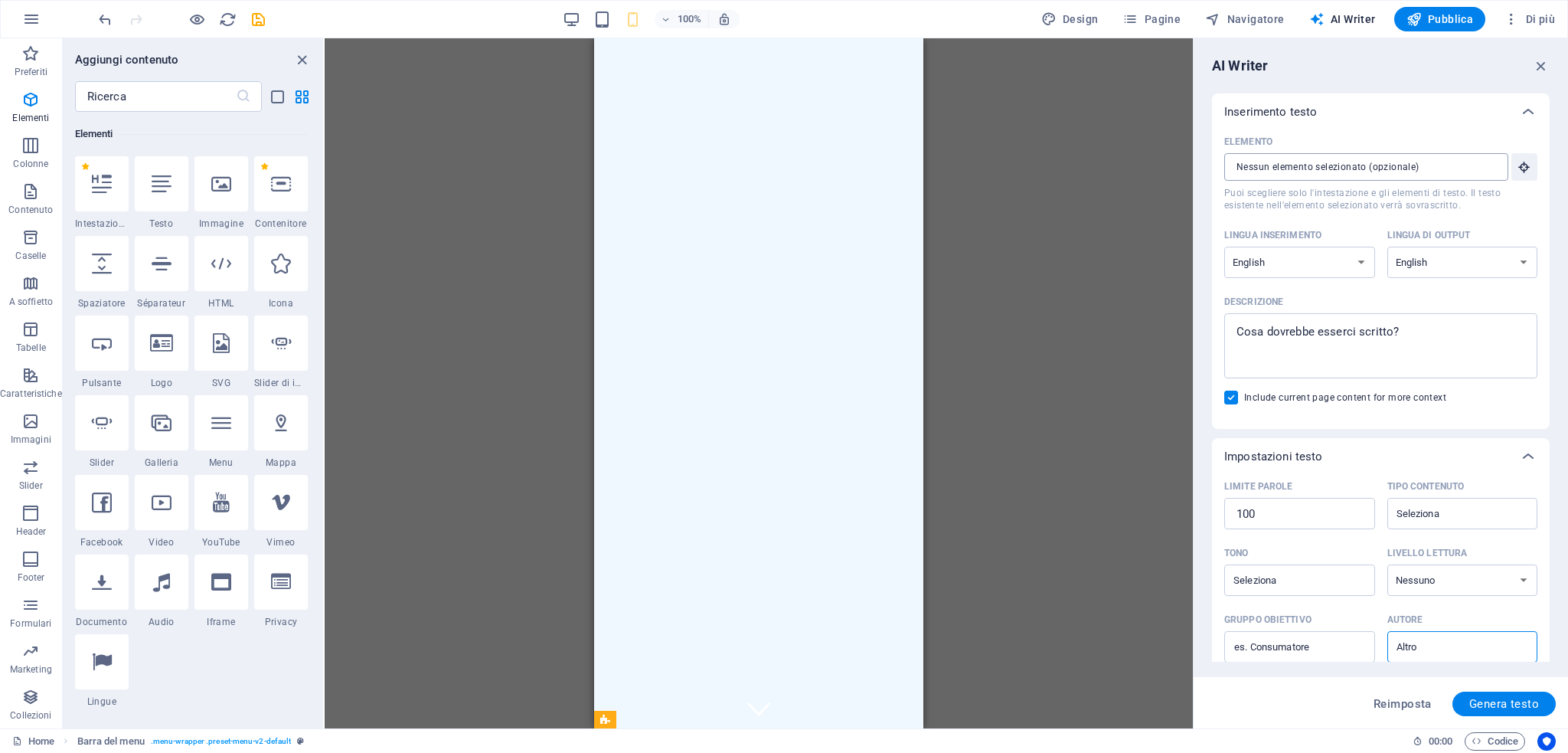
click at [1350, 165] on input "Elemento ​ Puoi scegliere solo l'intestazione e gli elementi di testo. Il testo…" at bounding box center [1361, 167] width 273 height 27
click at [1472, 174] on input "Elemento ​ Puoi scegliere solo l'intestazione e gli elementi di testo. Il testo…" at bounding box center [1361, 167] width 273 height 27
click at [1006, 354] on div "Trascina qui per sostituire il contenuto esistente. Premi “Ctrl” se vuoi creare…" at bounding box center [758, 383] width 868 height 690
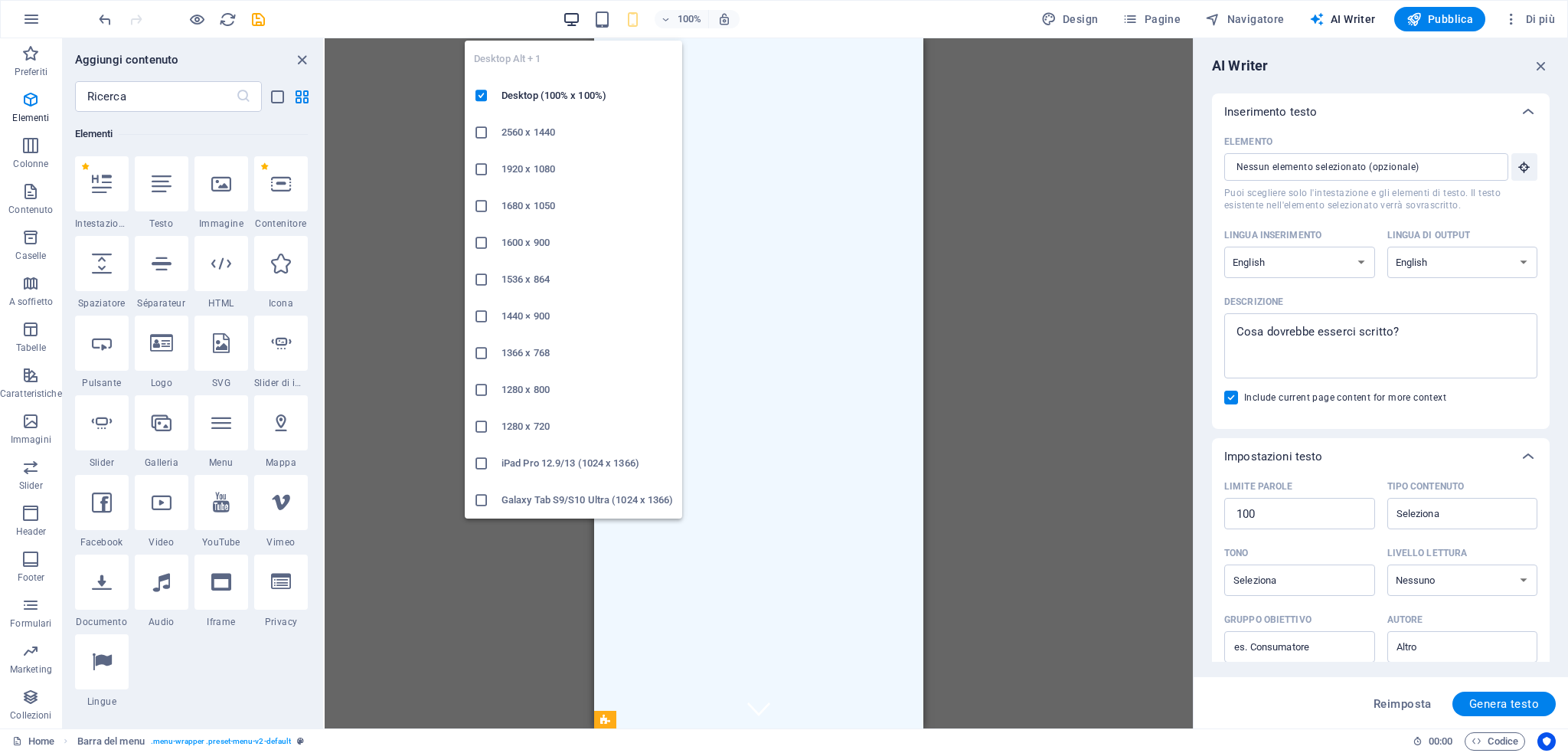
click at [567, 16] on icon "button" at bounding box center [571, 19] width 17 height 17
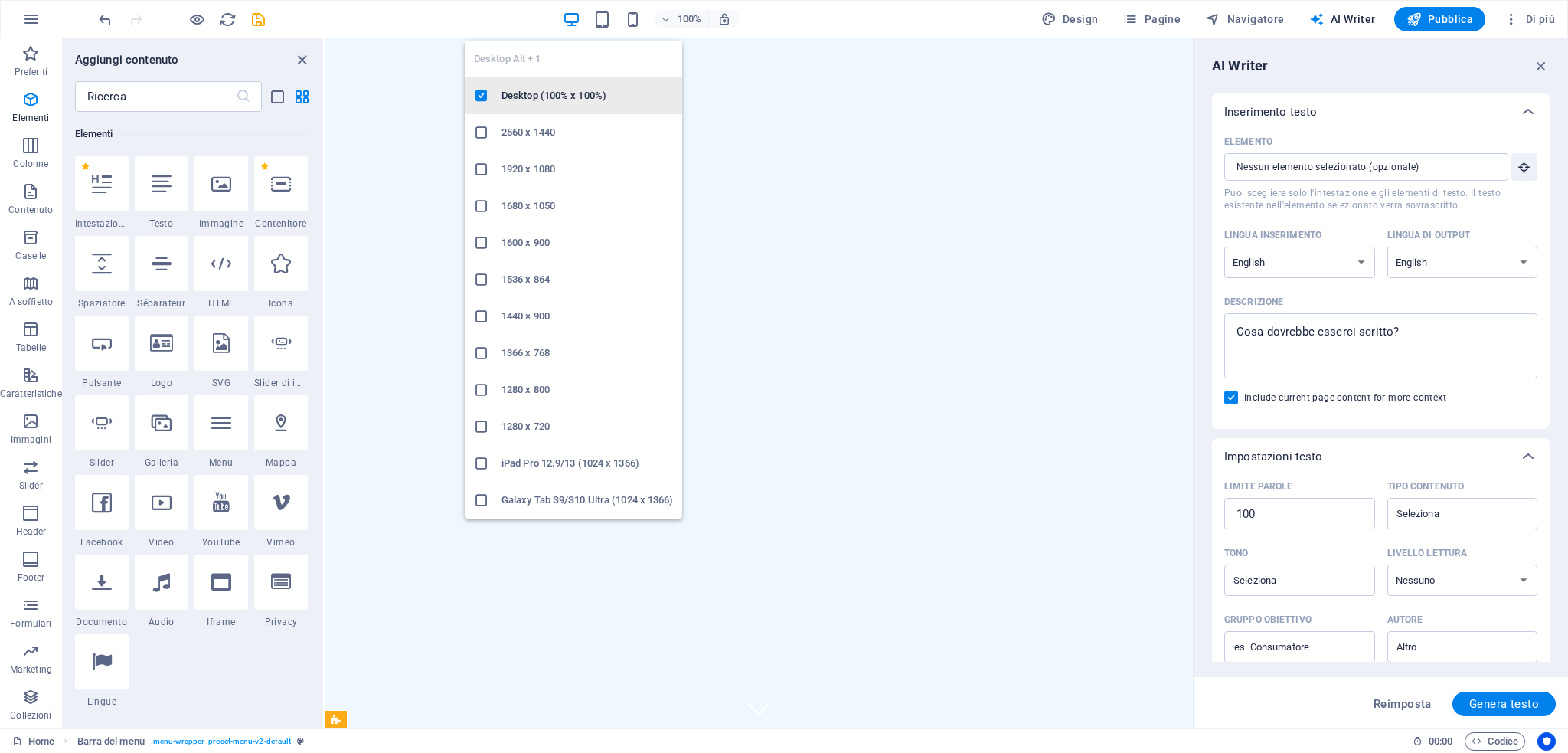
click at [572, 91] on h6 "Desktop (100% x 100%)" at bounding box center [587, 96] width 171 height 18
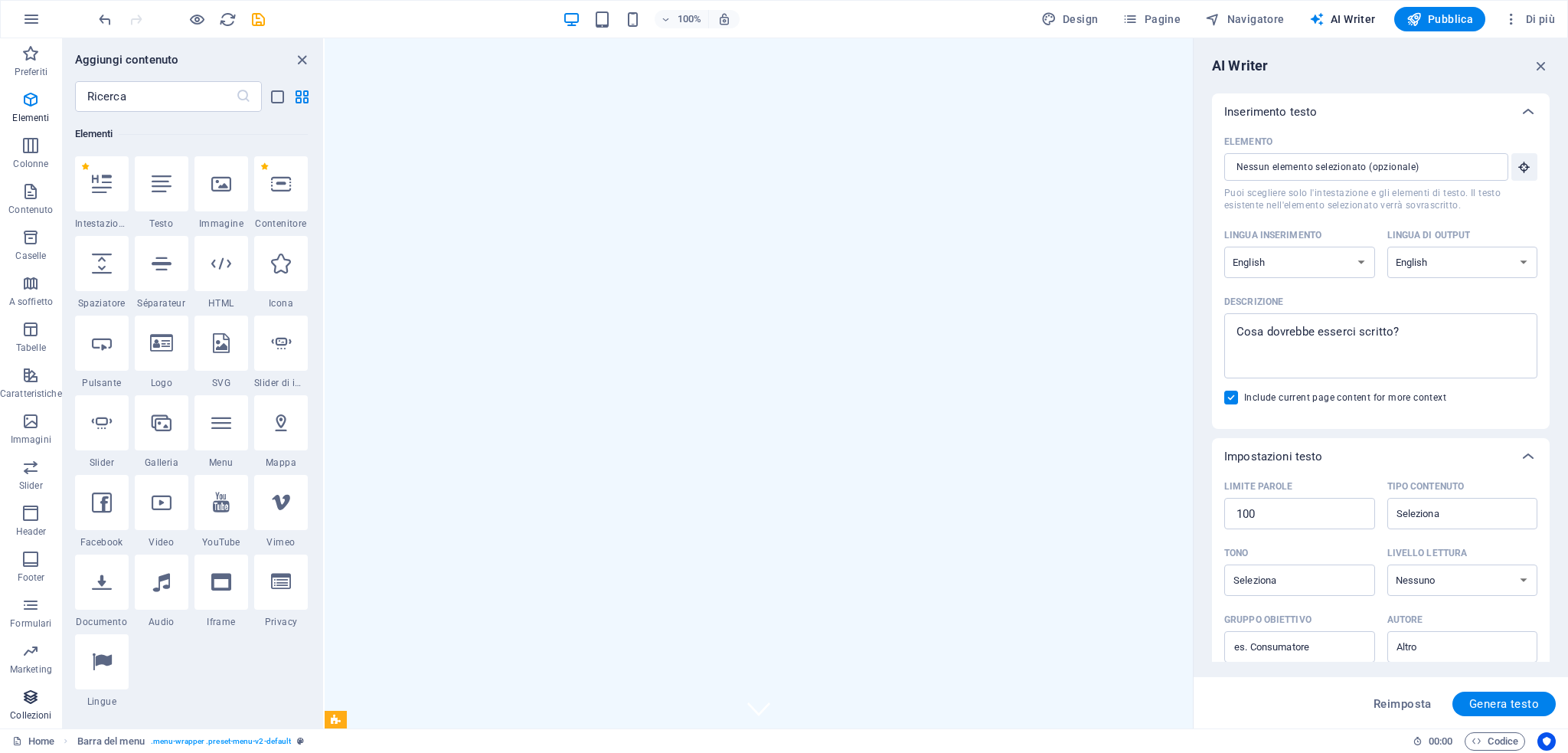
click at [22, 707] on span "Collezioni" at bounding box center [31, 706] width 62 height 36
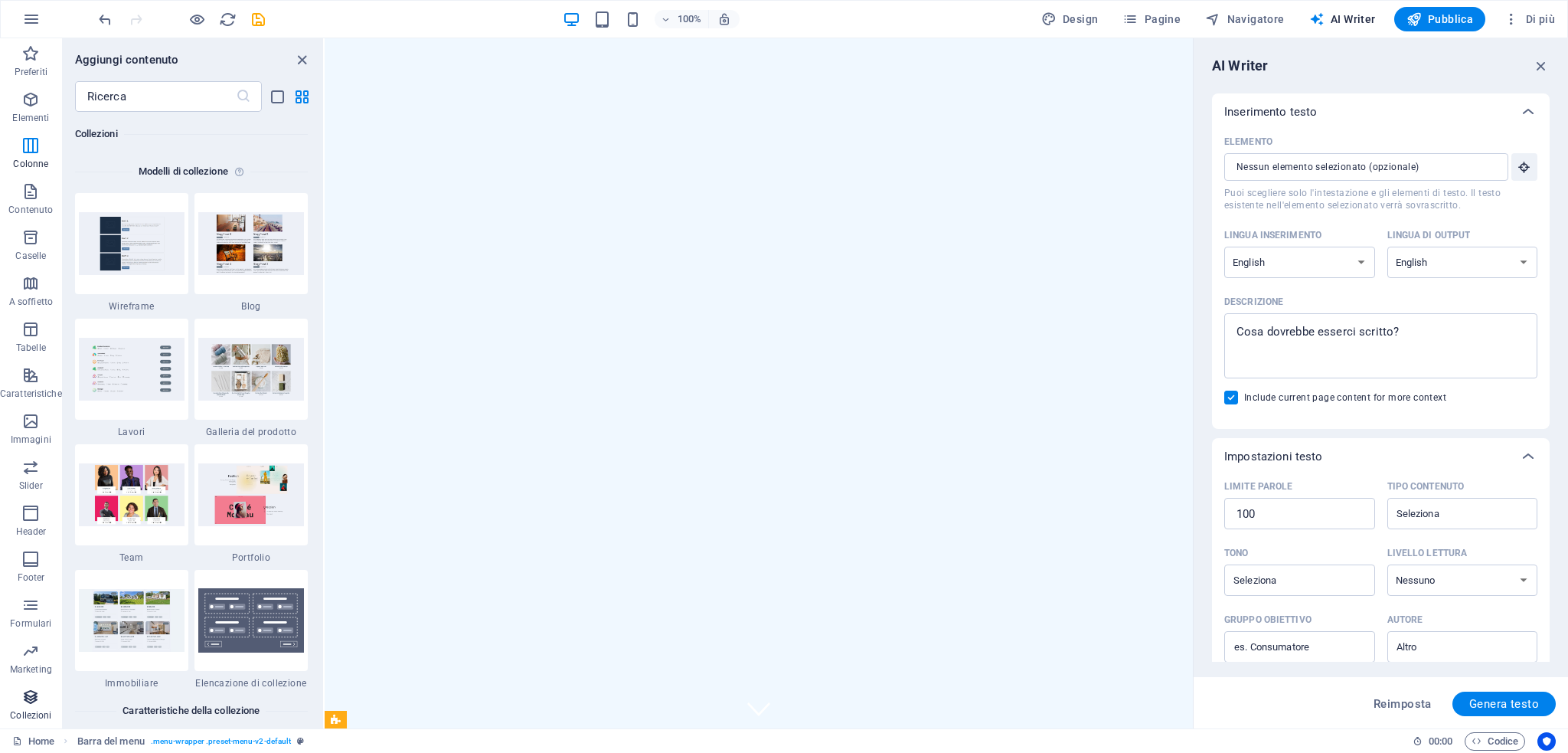
scroll to position [14015, 0]
click at [144, 244] on img at bounding box center [132, 243] width 106 height 62
click at [232, 242] on img at bounding box center [252, 243] width 106 height 62
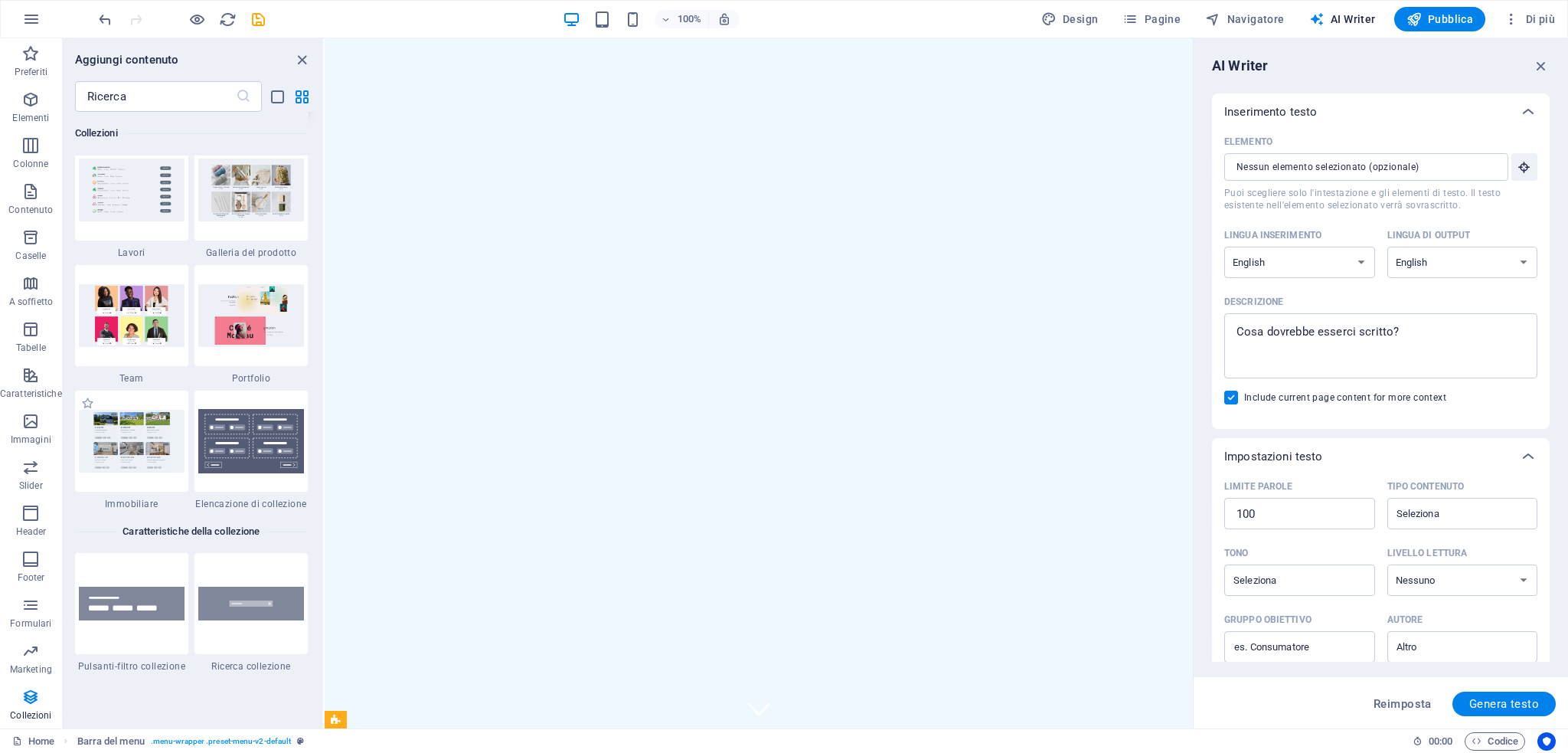
scroll to position [14219, 0]
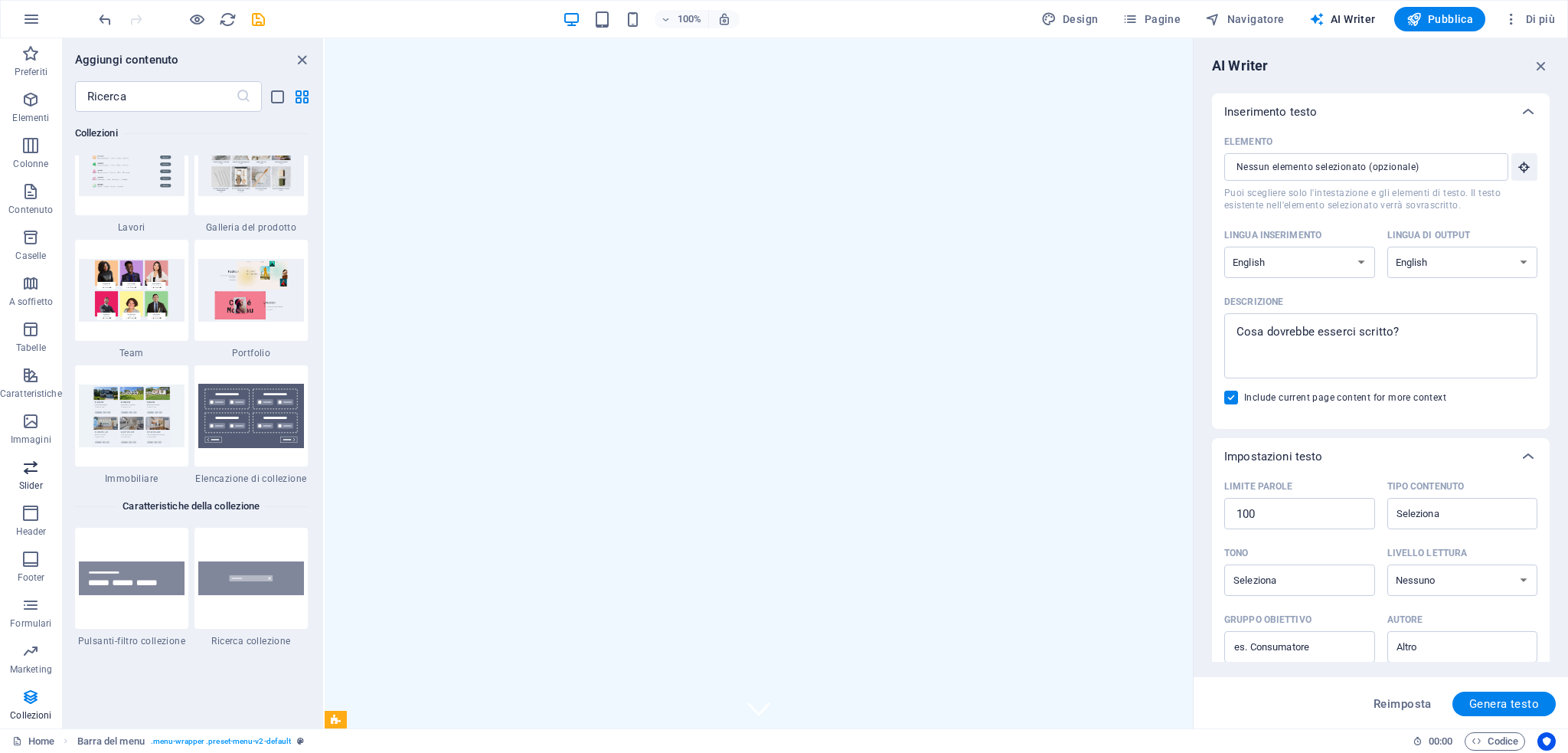
click at [33, 479] on span "Slider" at bounding box center [31, 476] width 62 height 36
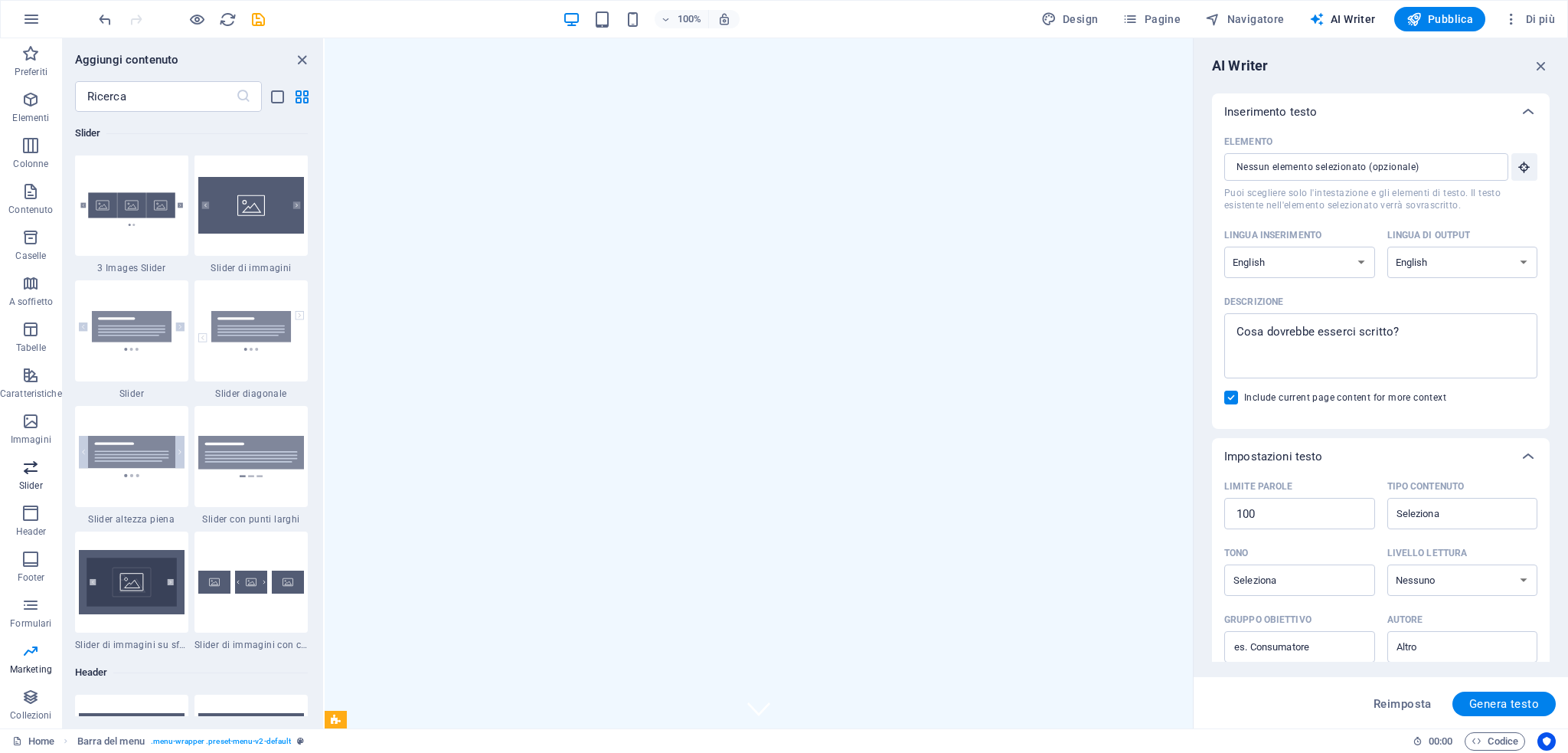
scroll to position [8680, 0]
click at [249, 326] on img at bounding box center [252, 333] width 106 height 40
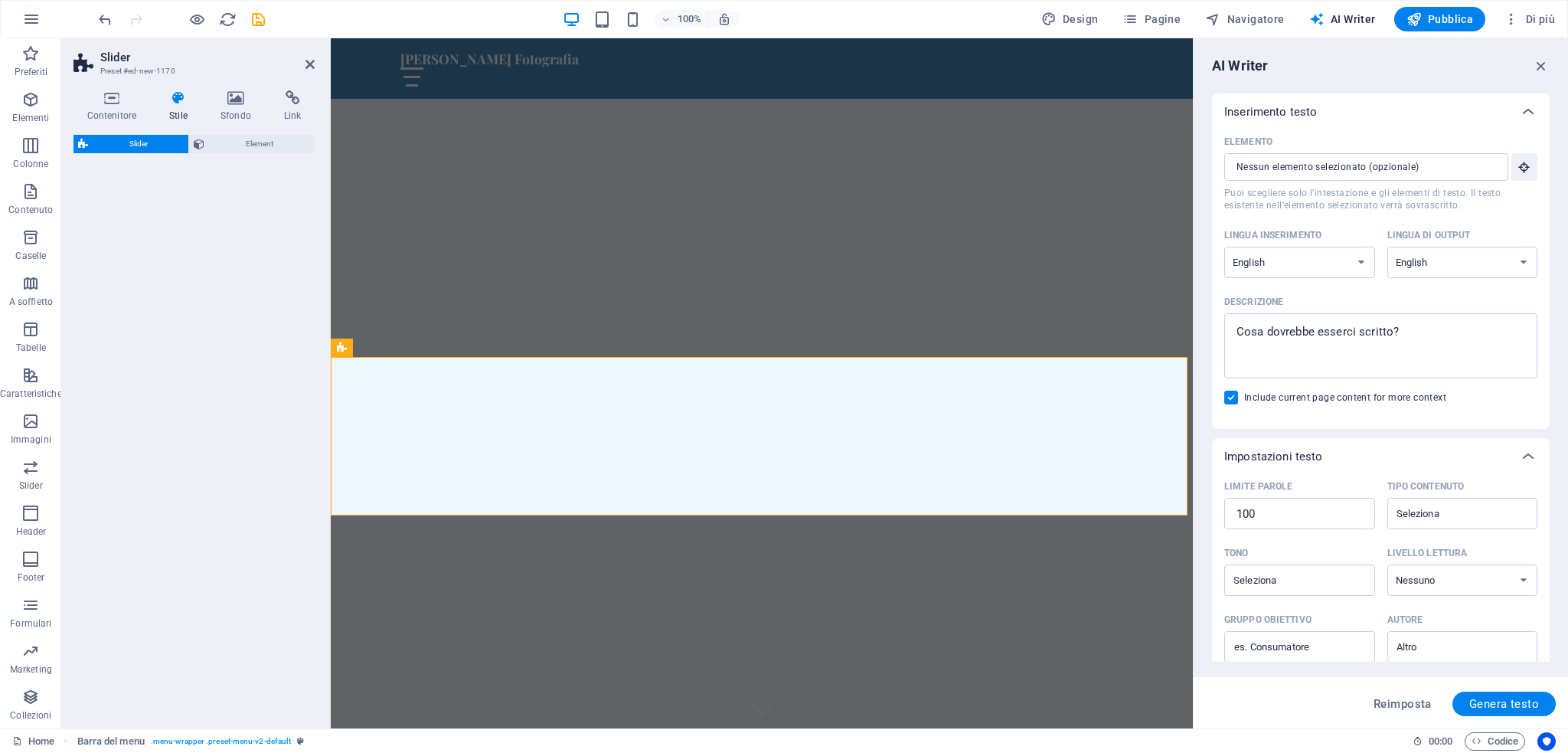
select select "rem"
select select "px"
select select "preset-slider-content-v3-diagonal"
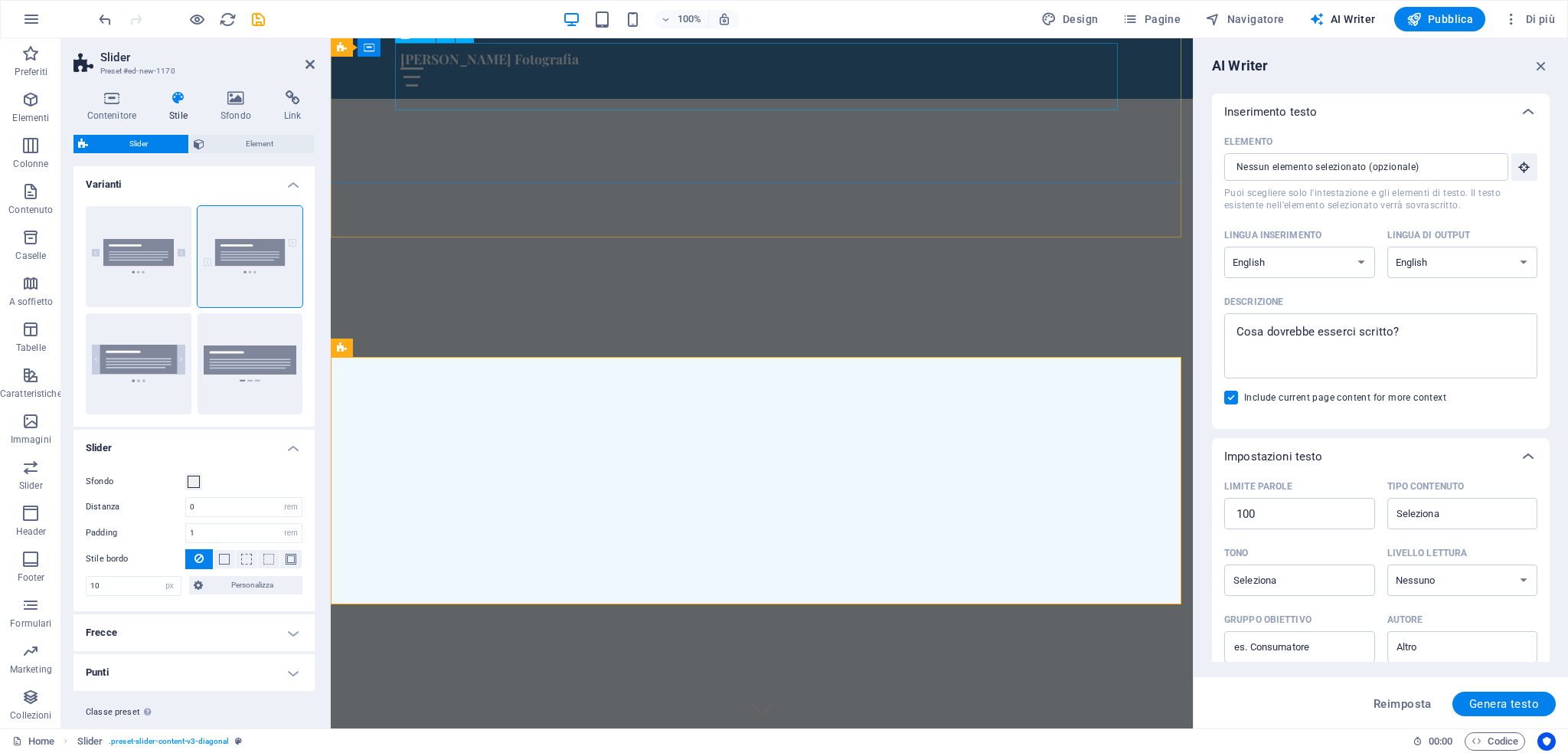
scroll to position [490, 0]
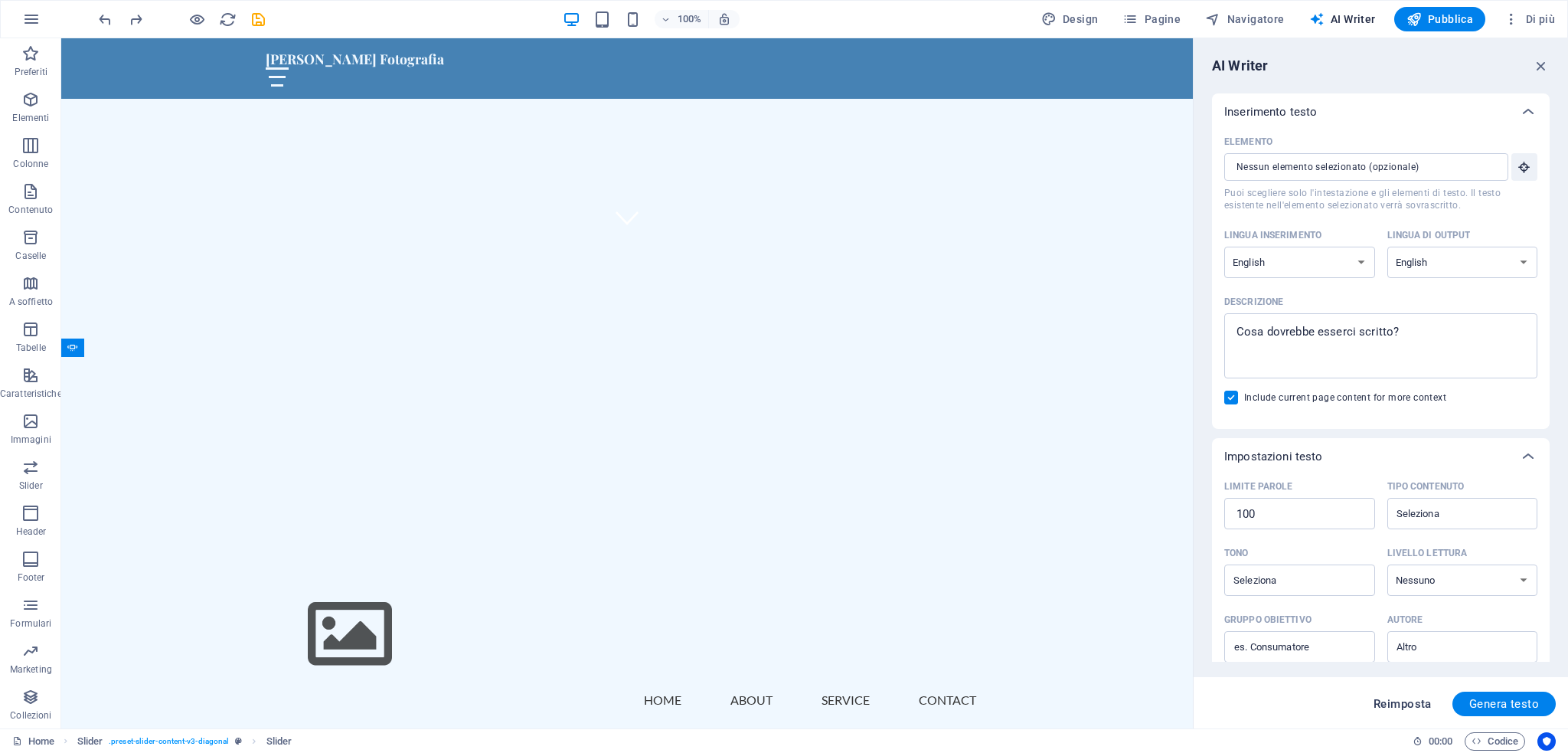
click at [1399, 710] on button "Reimposta" at bounding box center [1402, 703] width 75 height 25
type textarea "x"
click at [1397, 704] on span "Reimposta" at bounding box center [1403, 703] width 58 height 12
type textarea "x"
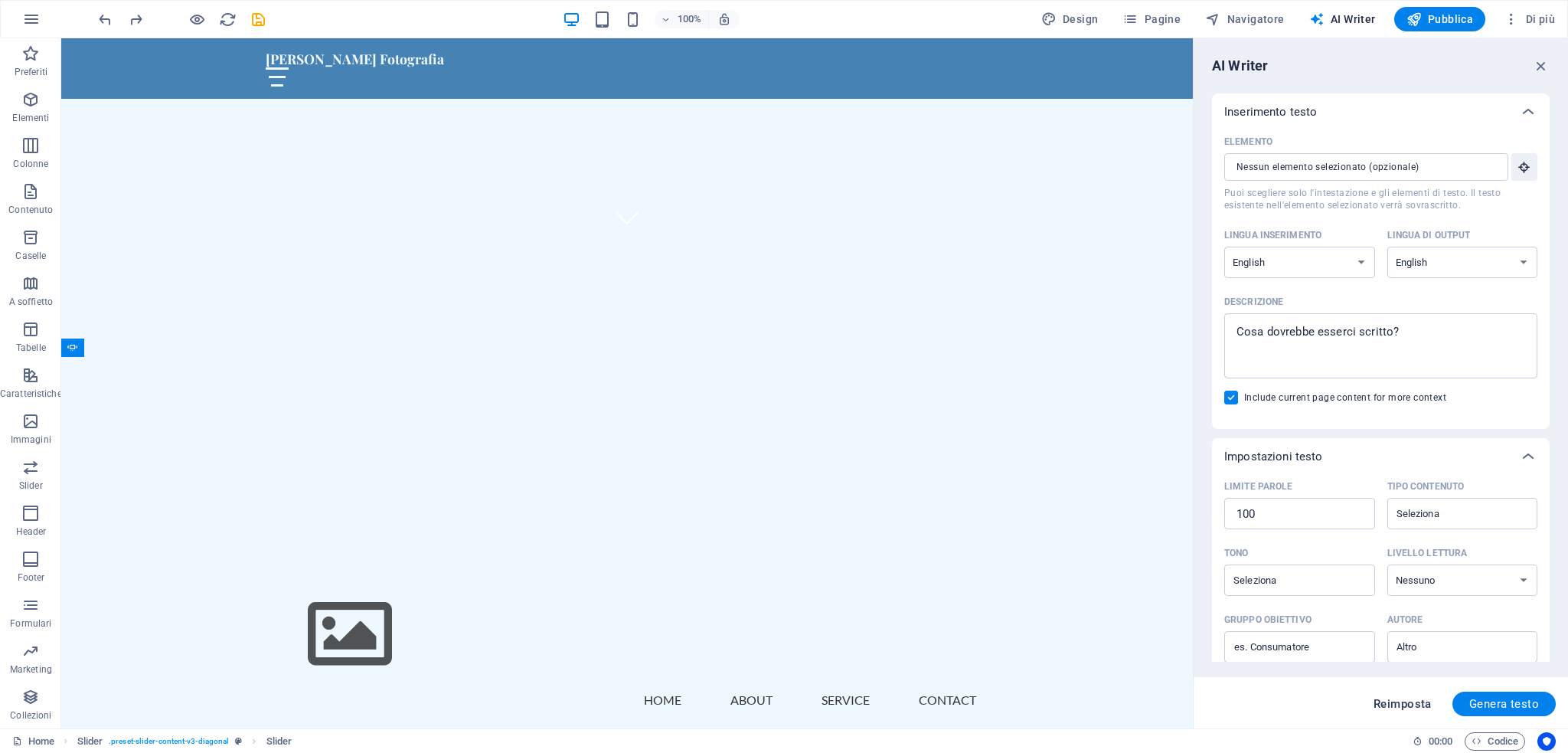
type textarea "x"
click at [1553, 739] on button "Usercentrics" at bounding box center [1546, 741] width 18 height 18
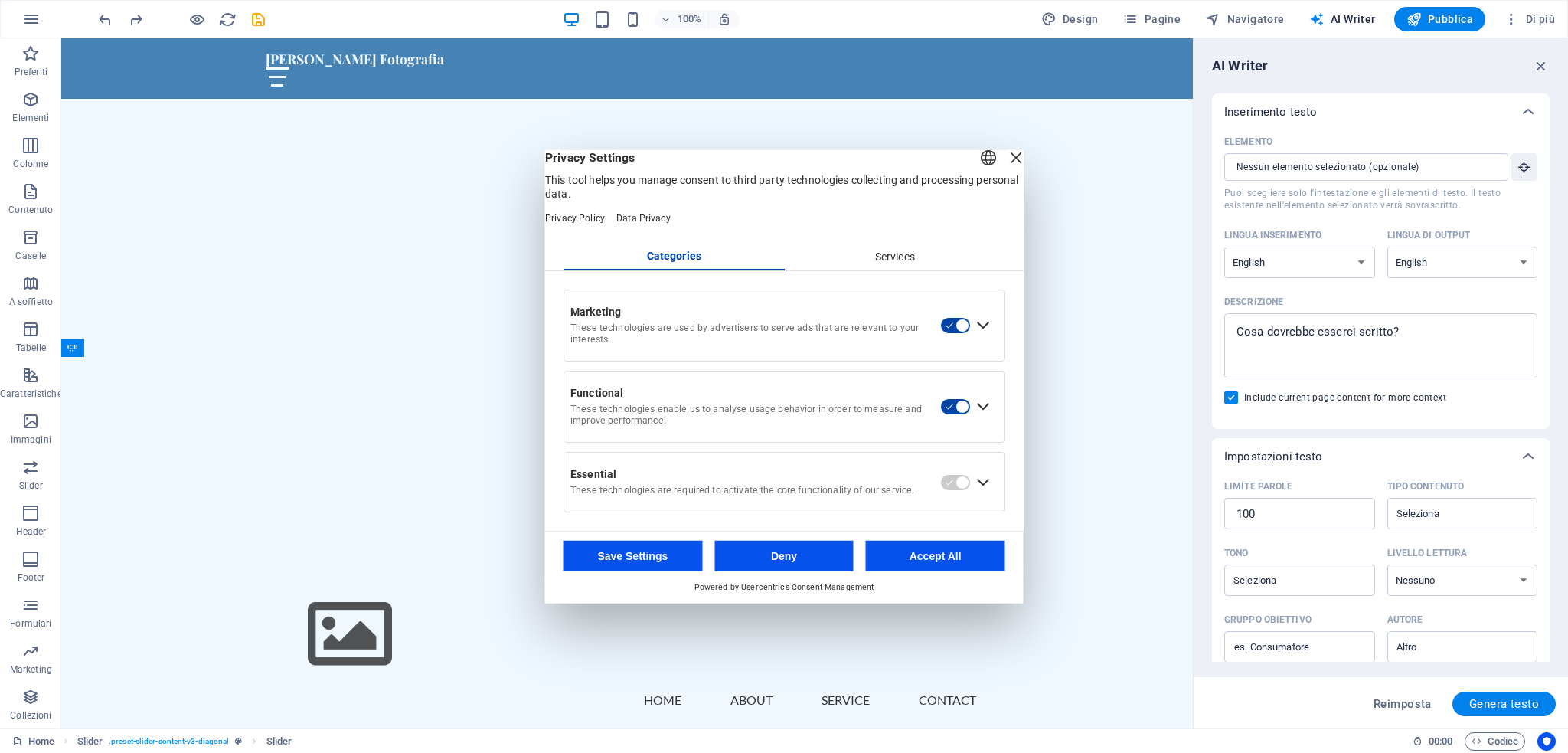
click at [950, 562] on button "Accept All" at bounding box center [935, 556] width 139 height 31
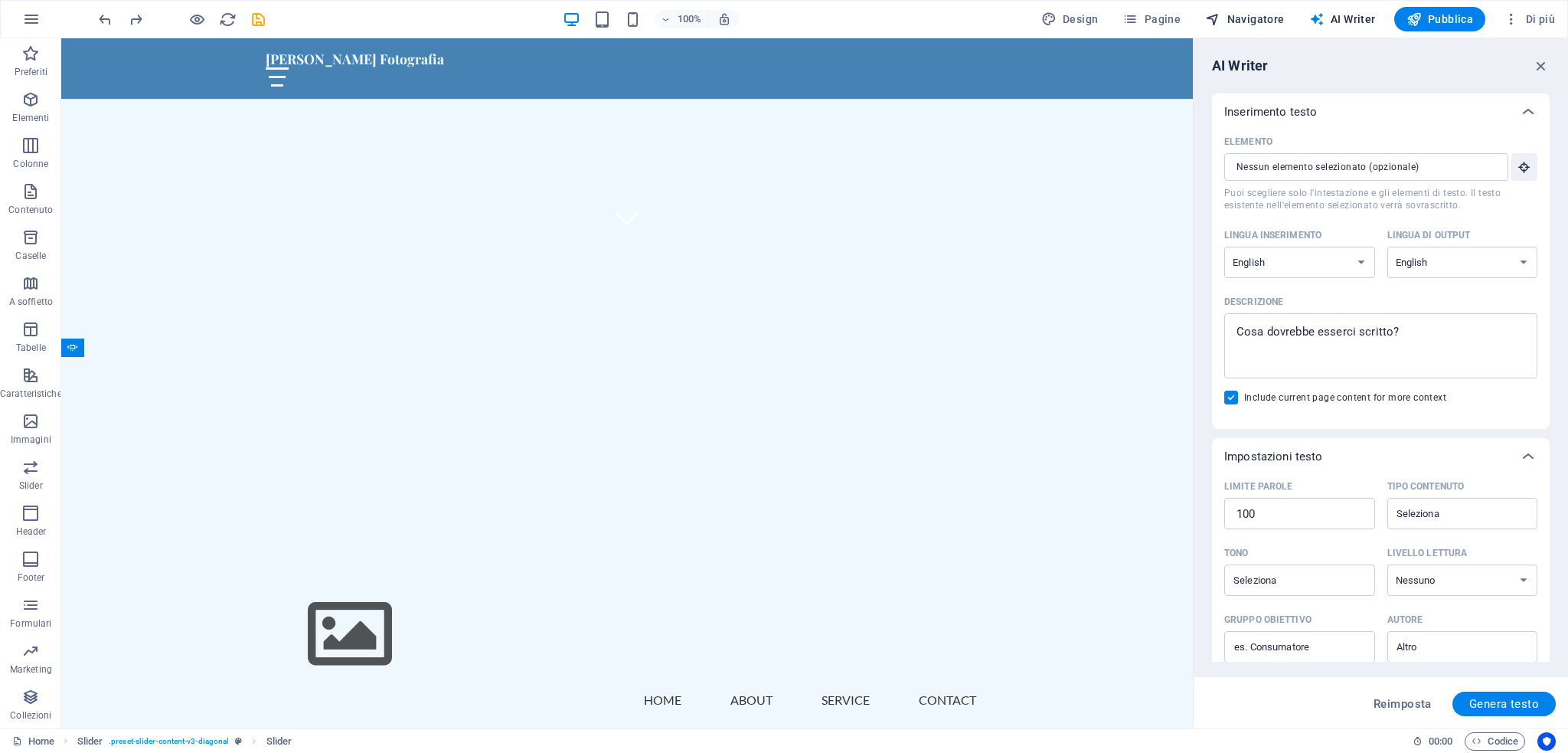
click at [1281, 12] on span "Navigatore" at bounding box center [1244, 19] width 79 height 15
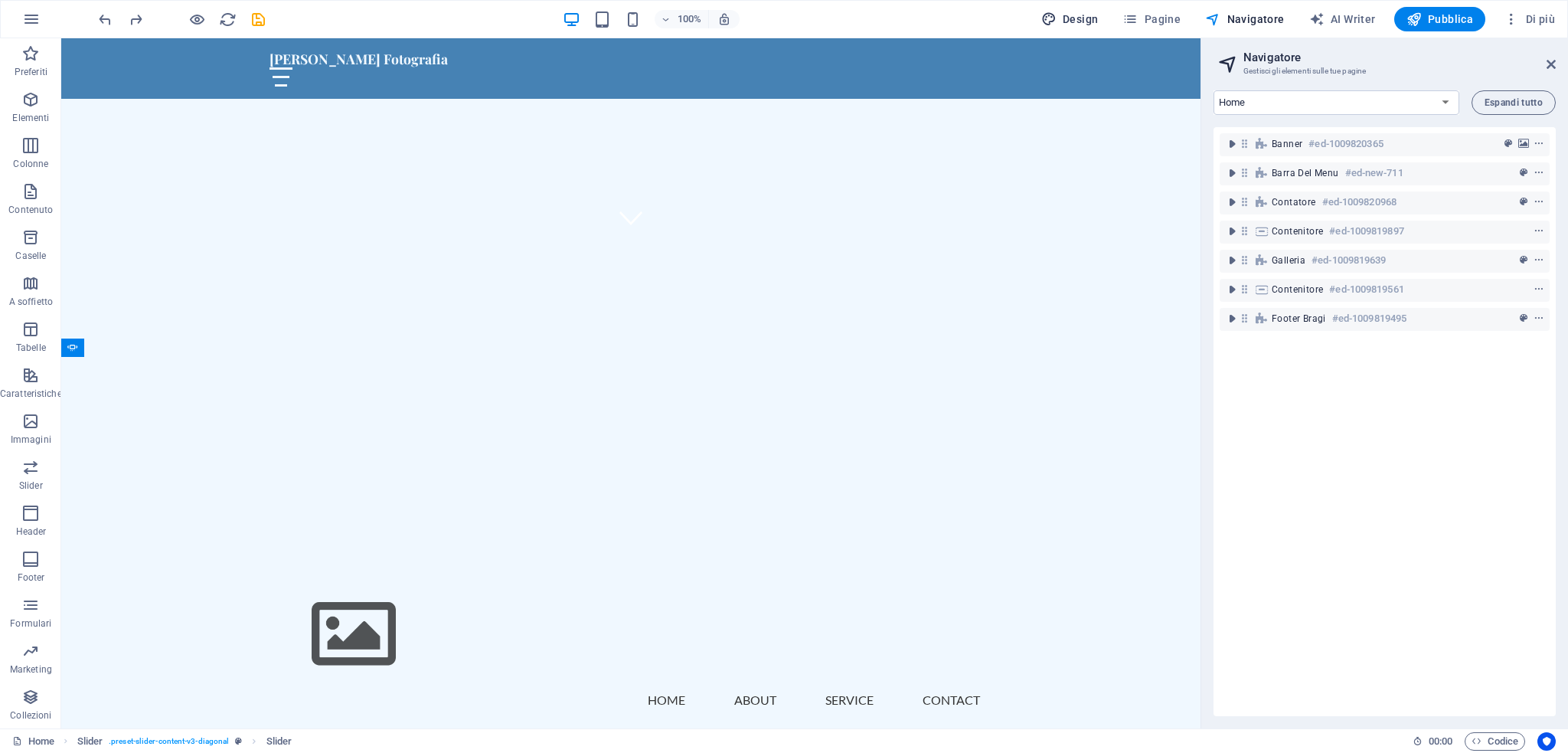
click at [1078, 17] on span "Design" at bounding box center [1069, 19] width 57 height 15
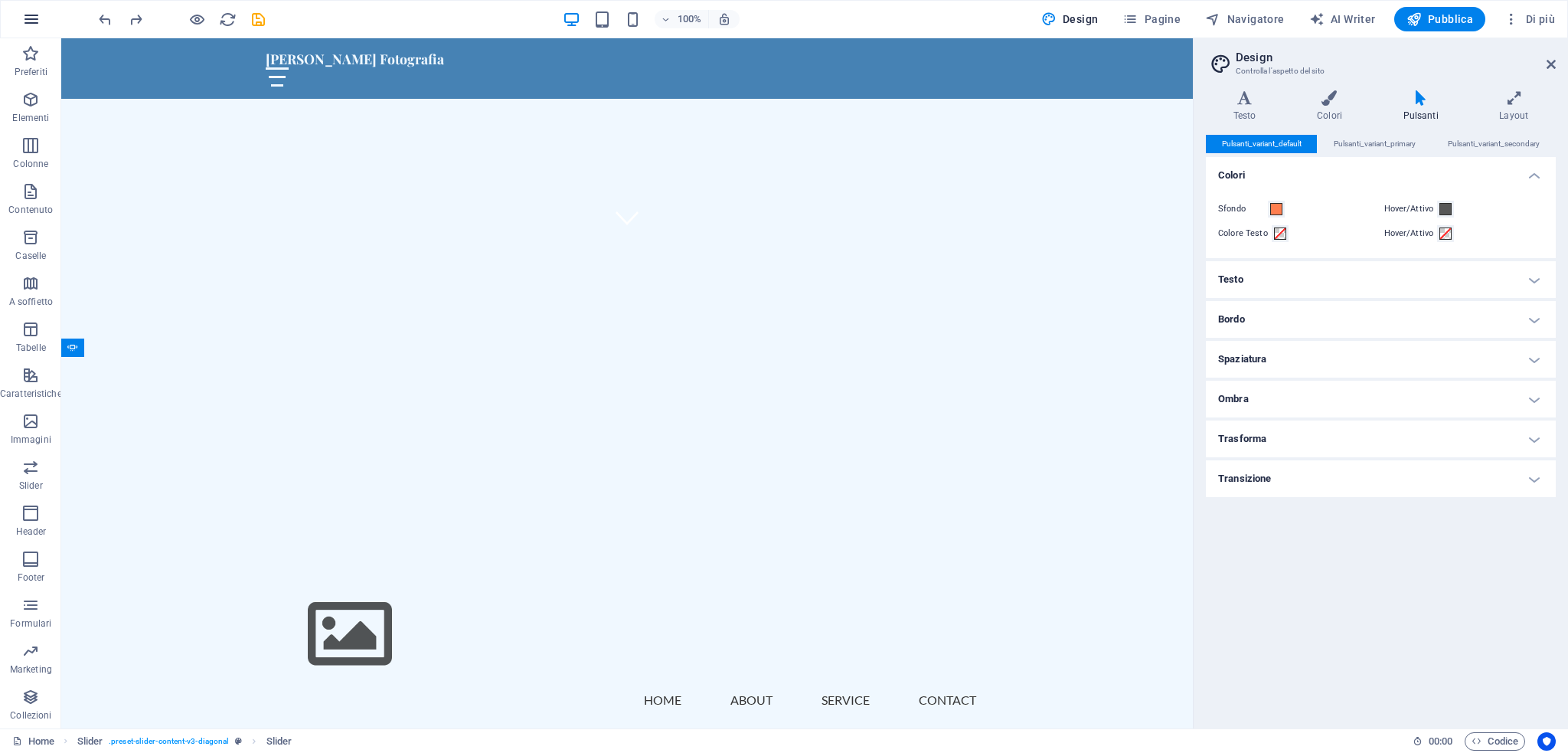
click at [40, 16] on button "button" at bounding box center [31, 19] width 36 height 36
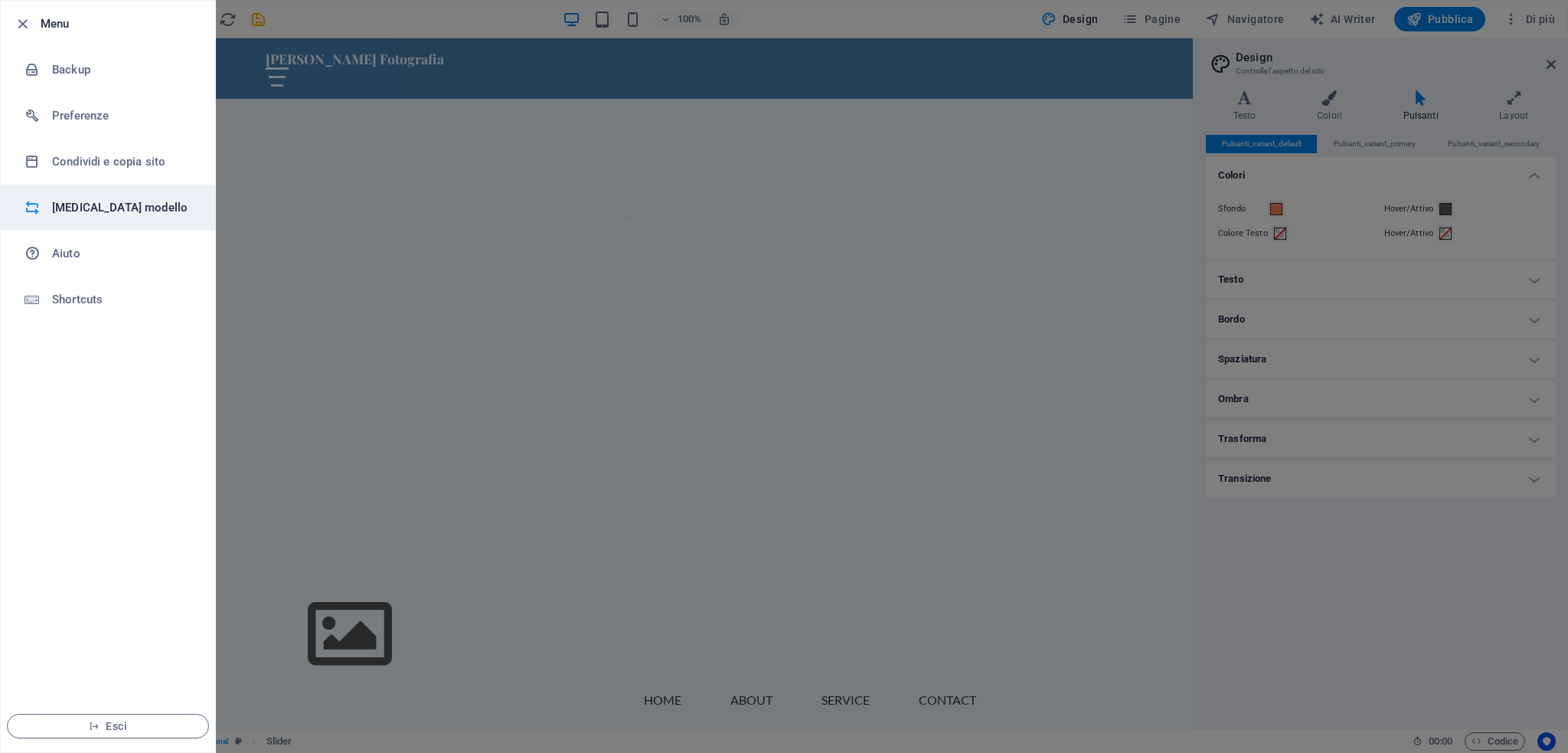
click at [79, 208] on h6 "Cambia modello" at bounding box center [122, 208] width 141 height 18
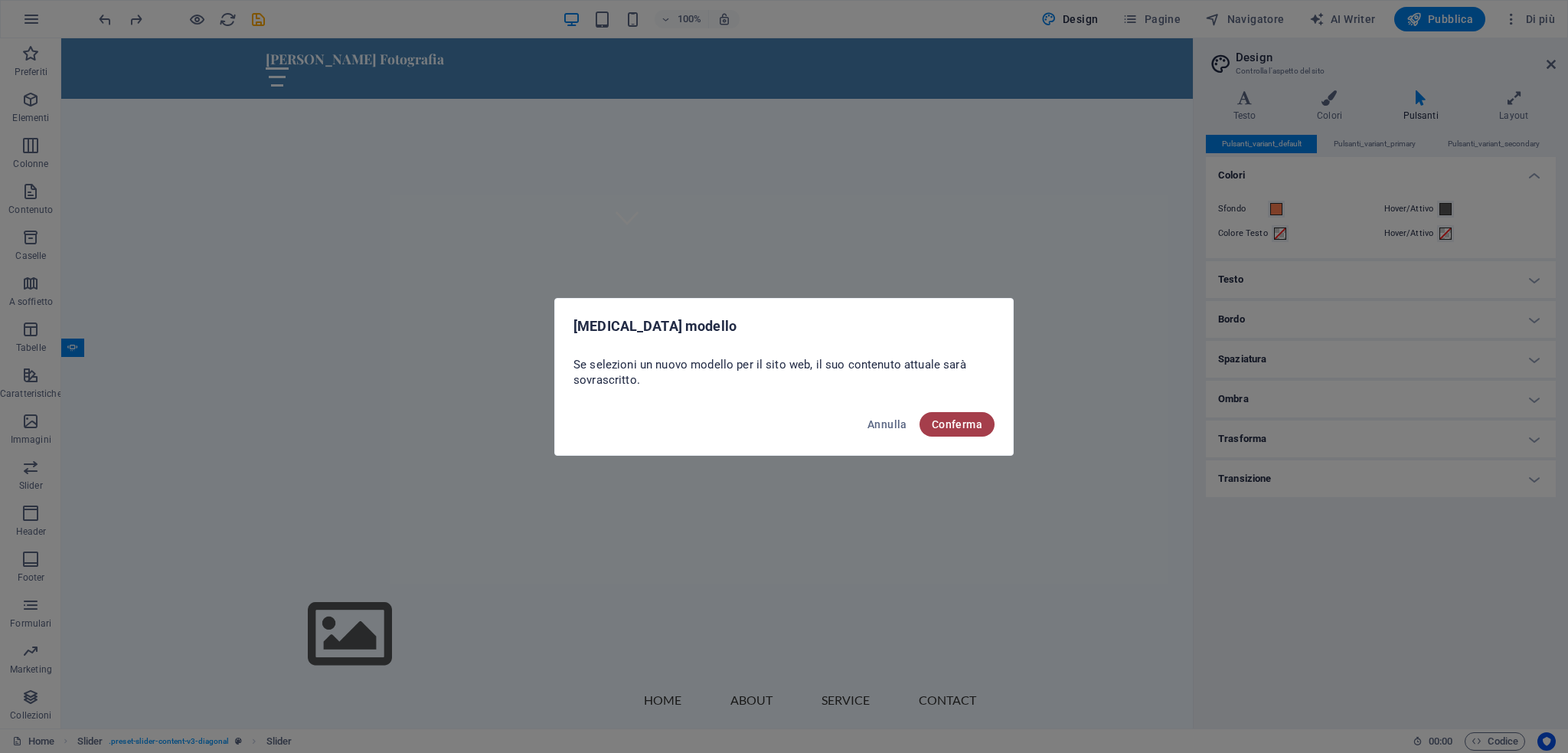
click at [972, 426] on span "Conferma" at bounding box center [956, 424] width 50 height 12
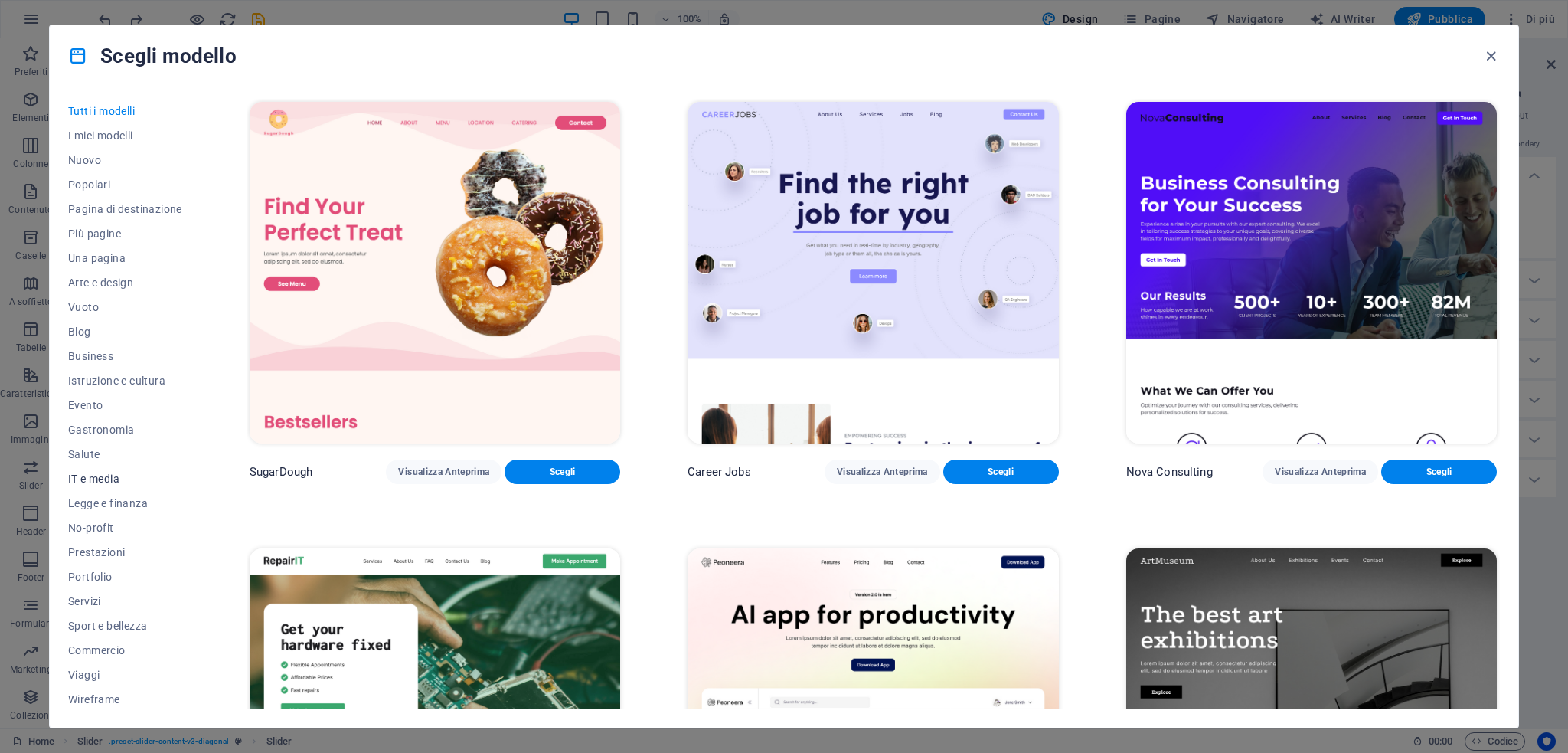
click at [101, 472] on span "IT e media" at bounding box center [125, 478] width 114 height 12
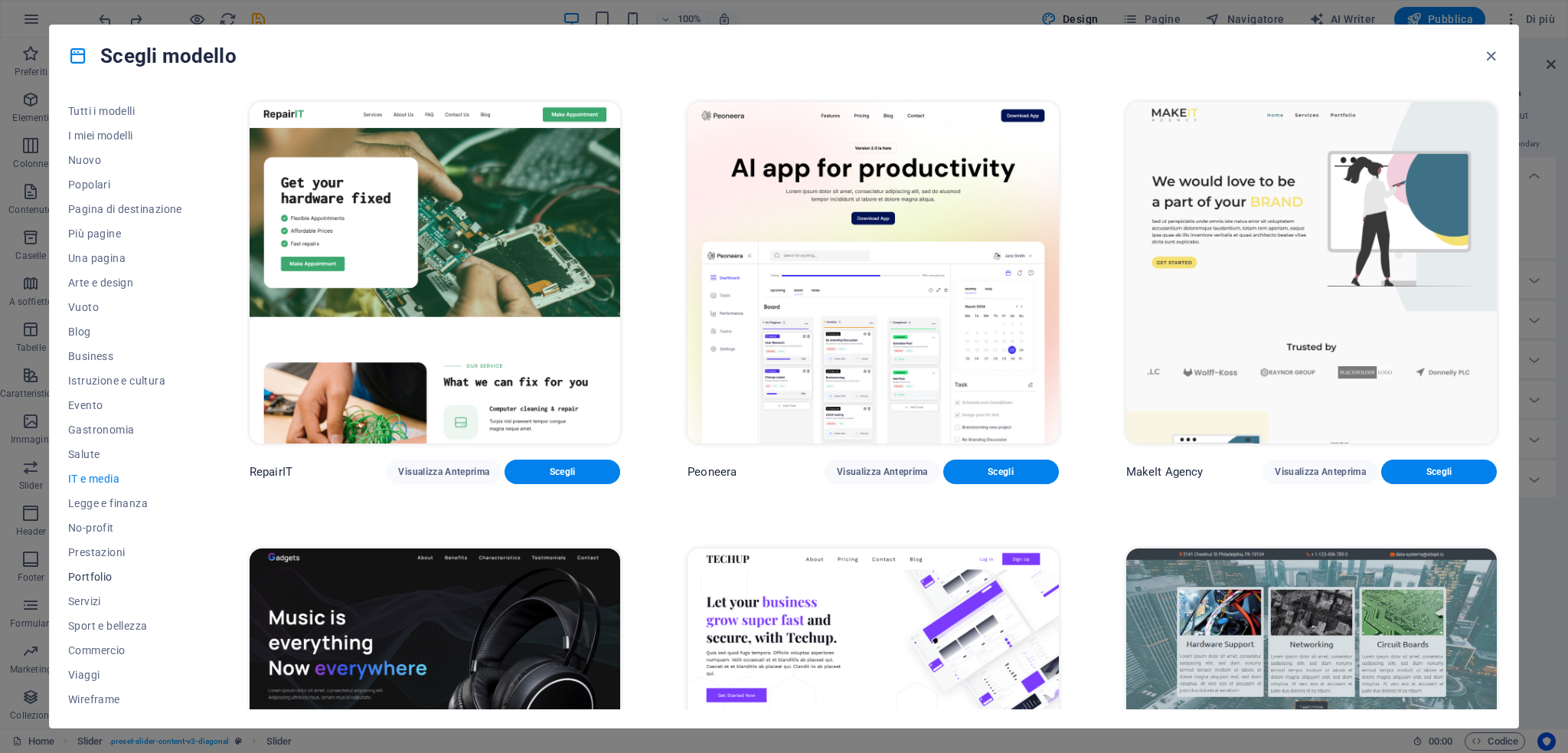
click at [97, 576] on span "Portfolio" at bounding box center [125, 576] width 114 height 12
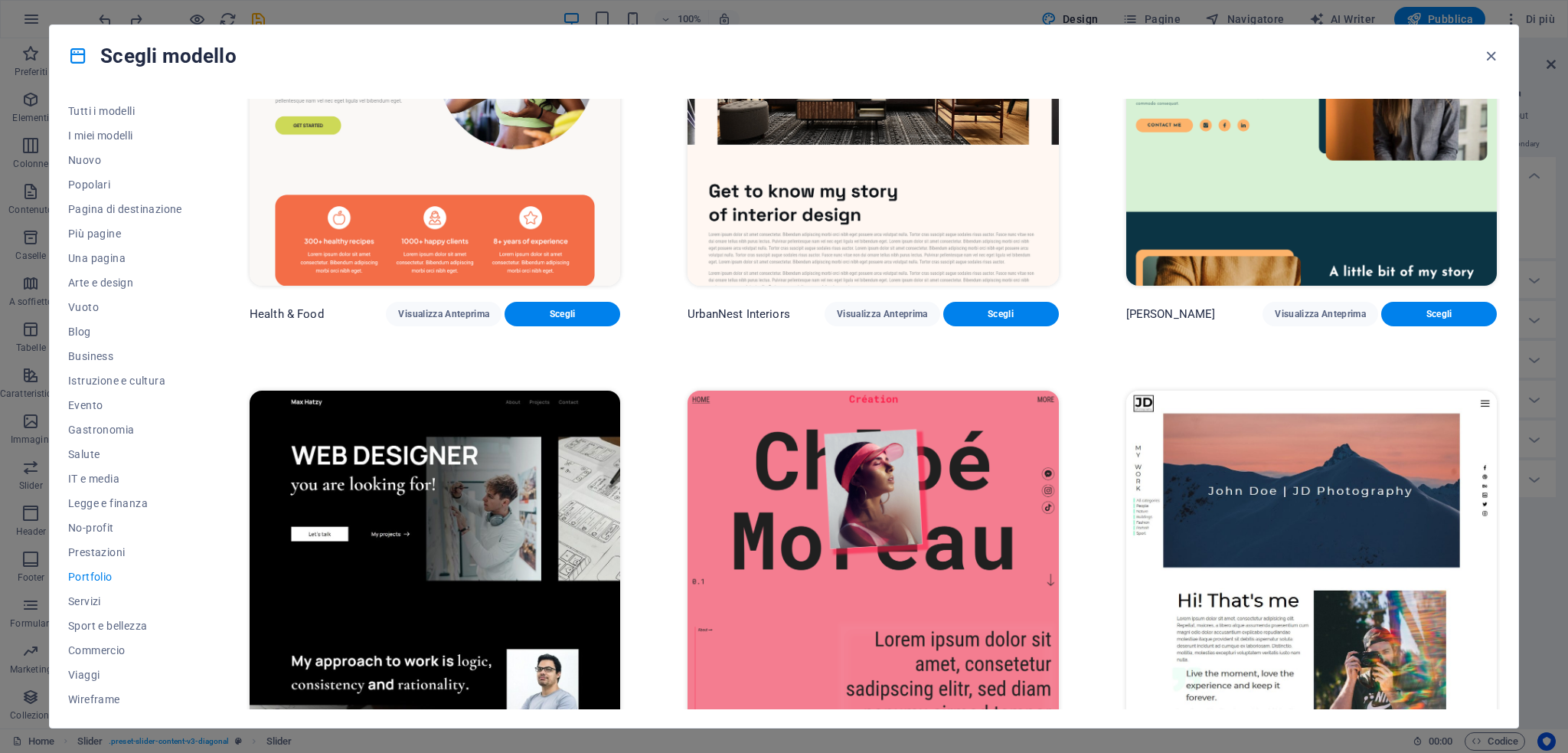
scroll to position [334, 0]
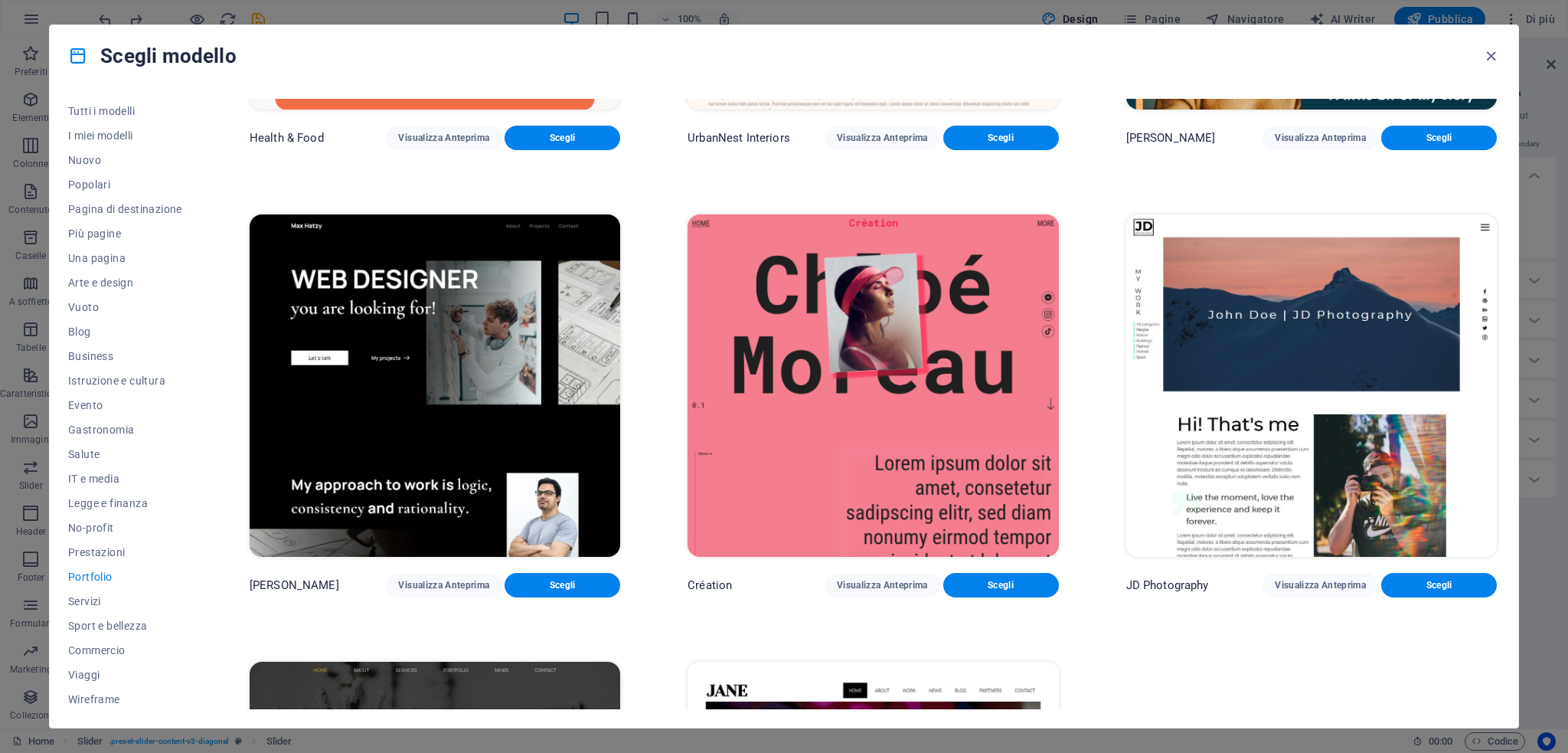
drag, startPoint x: 1496, startPoint y: 299, endPoint x: 1484, endPoint y: 426, distance: 127.6
click at [1484, 426] on div "JD Photography Visualizza Anteprima Scegli" at bounding box center [1311, 404] width 377 height 385
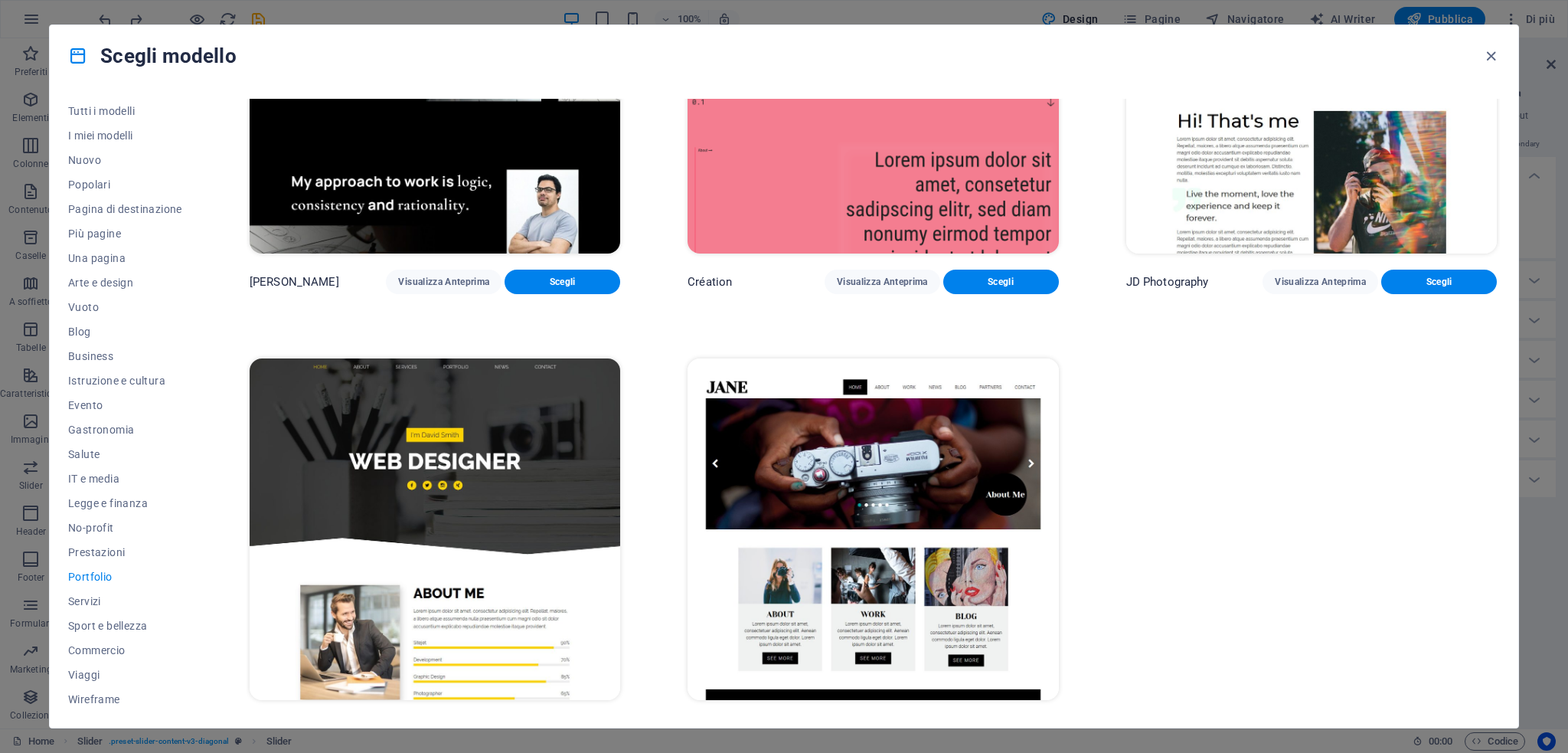
scroll to position [662, 0]
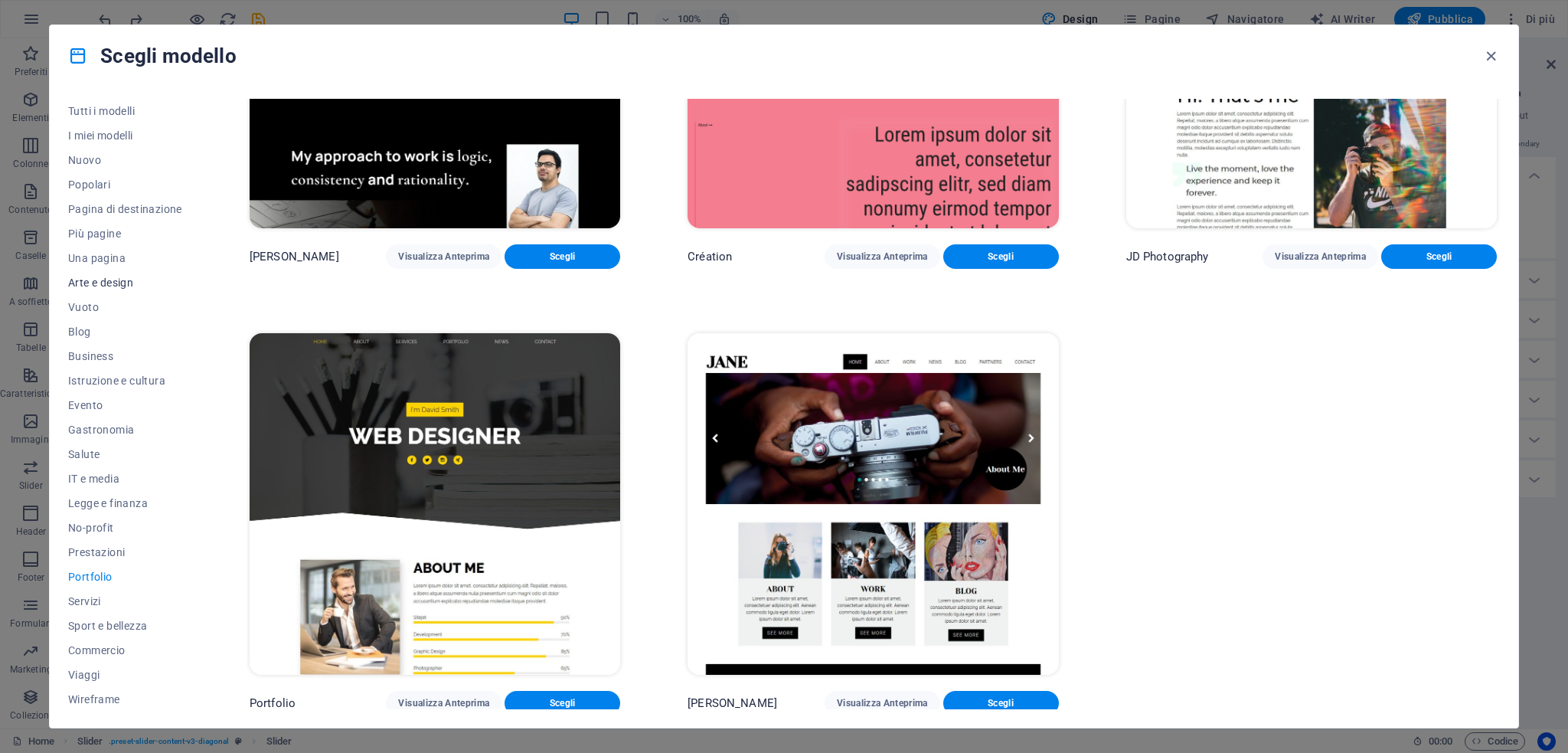
click at [95, 288] on span "Arte e design" at bounding box center [125, 282] width 114 height 12
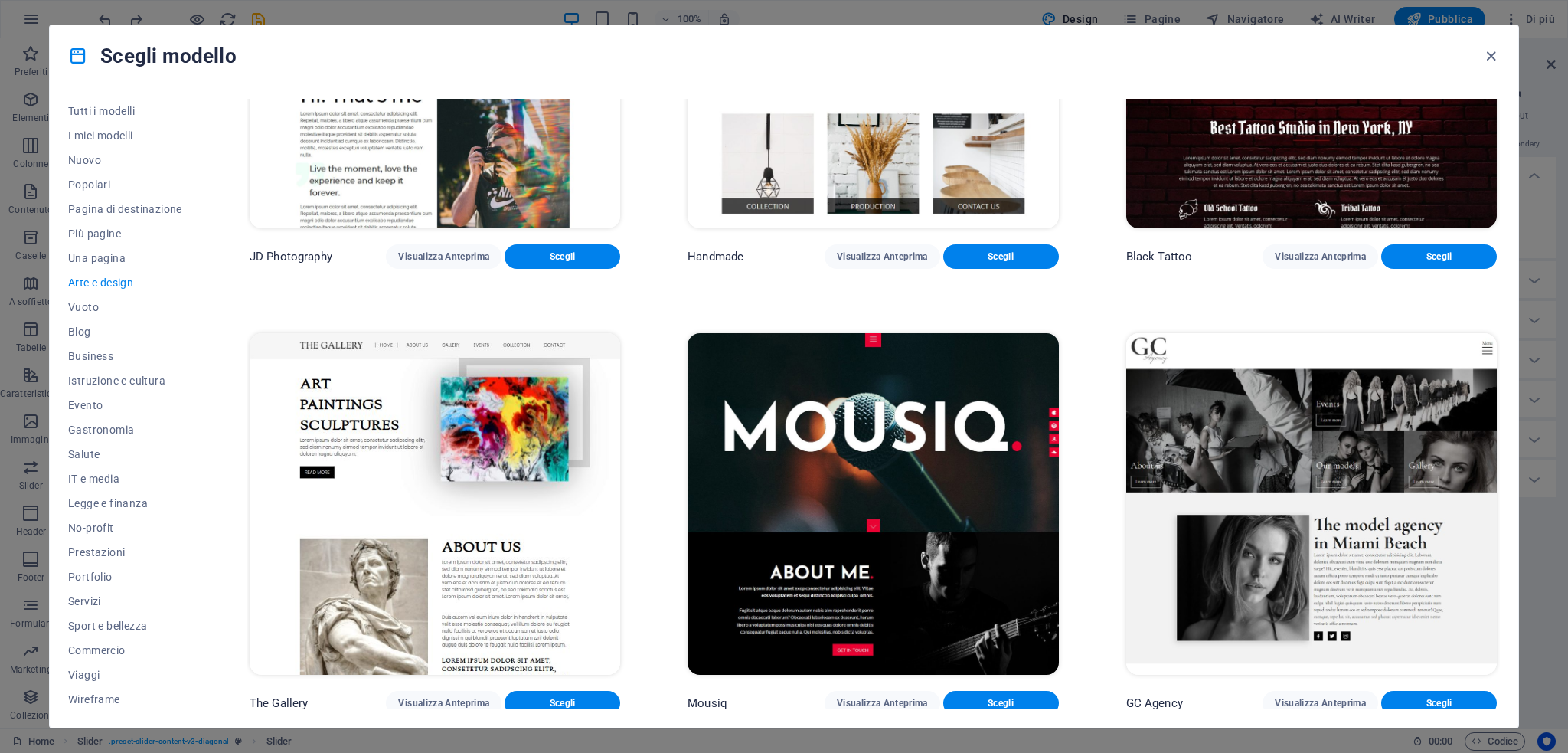
scroll to position [218, 0]
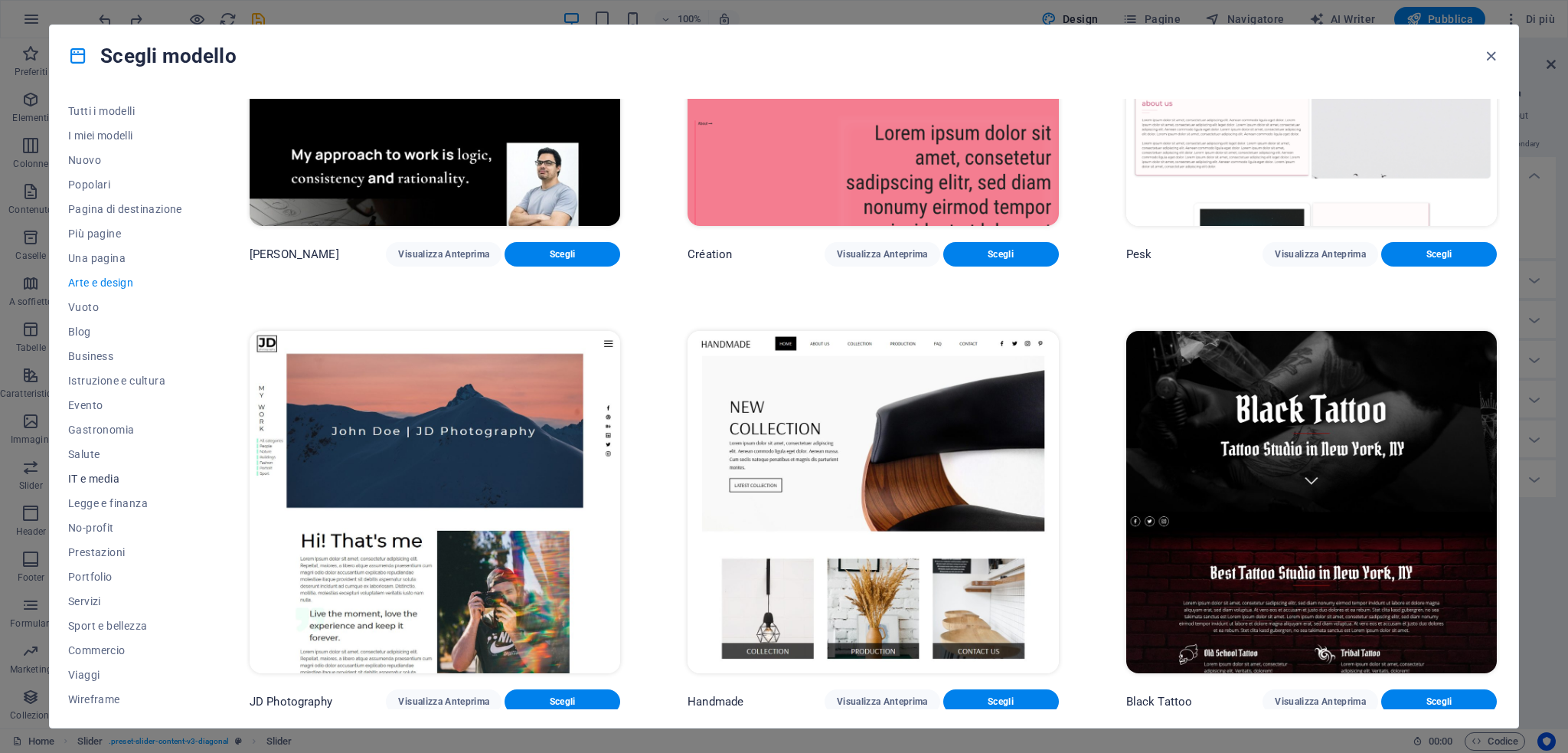
drag, startPoint x: 198, startPoint y: 360, endPoint x: 144, endPoint y: 471, distance: 123.4
click at [187, 319] on div "Tutti i modelli I miei modelli Nuovo Popolari Pagina di destinazione Più pagine…" at bounding box center [134, 403] width 132 height 610
click at [92, 691] on button "Wireframe" at bounding box center [125, 698] width 114 height 25
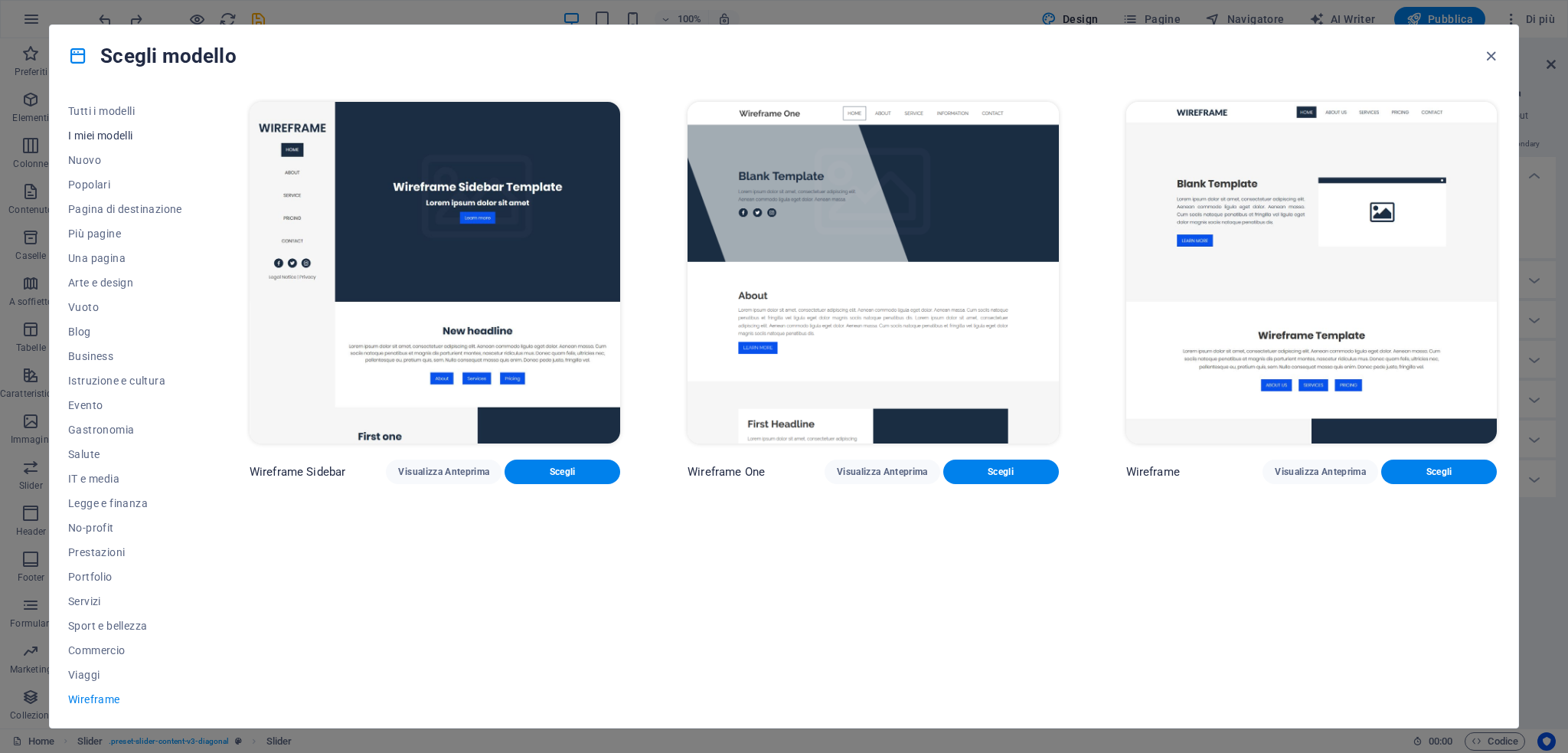
click at [119, 134] on span "I miei modelli" at bounding box center [125, 135] width 114 height 12
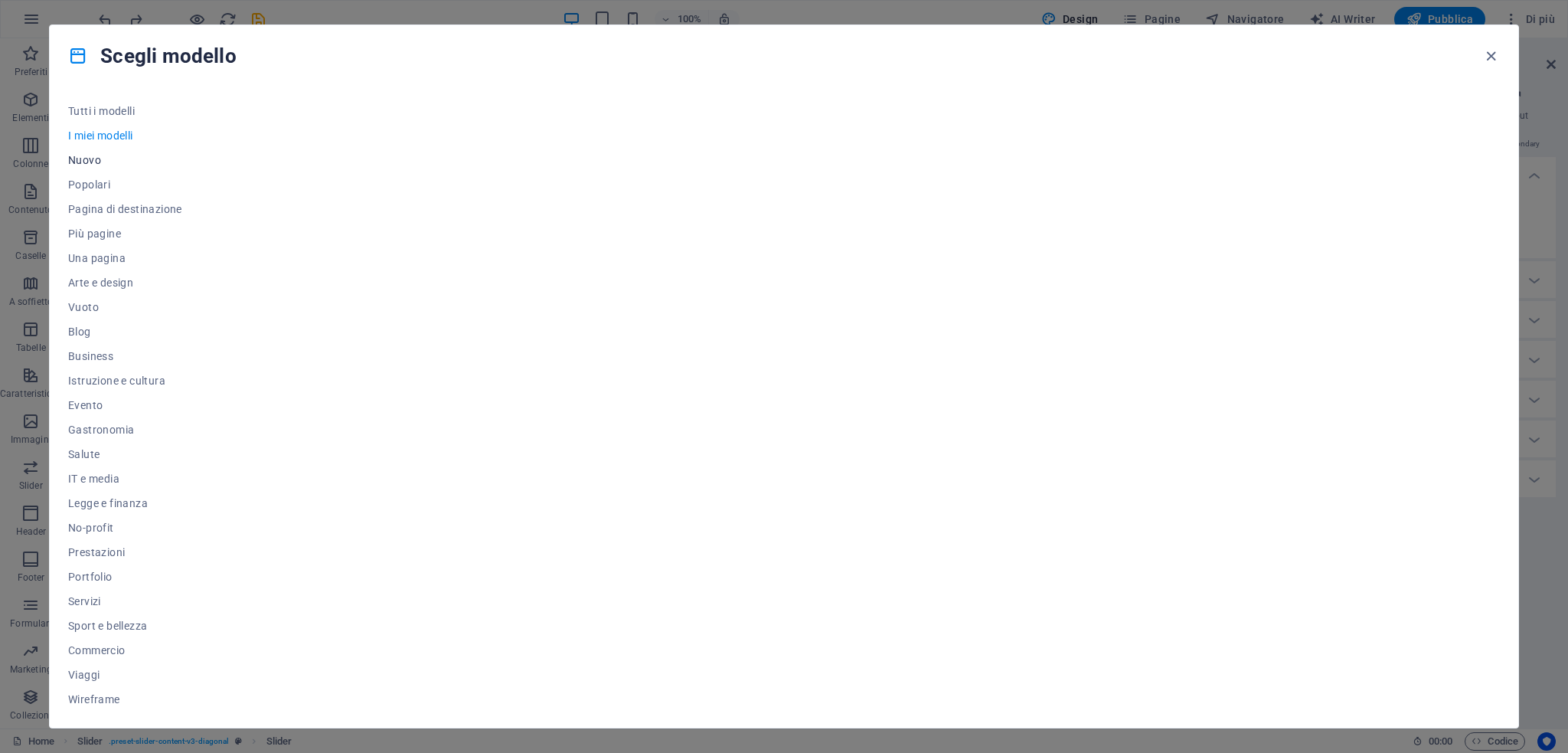
click at [94, 159] on span "Nuovo" at bounding box center [125, 160] width 114 height 12
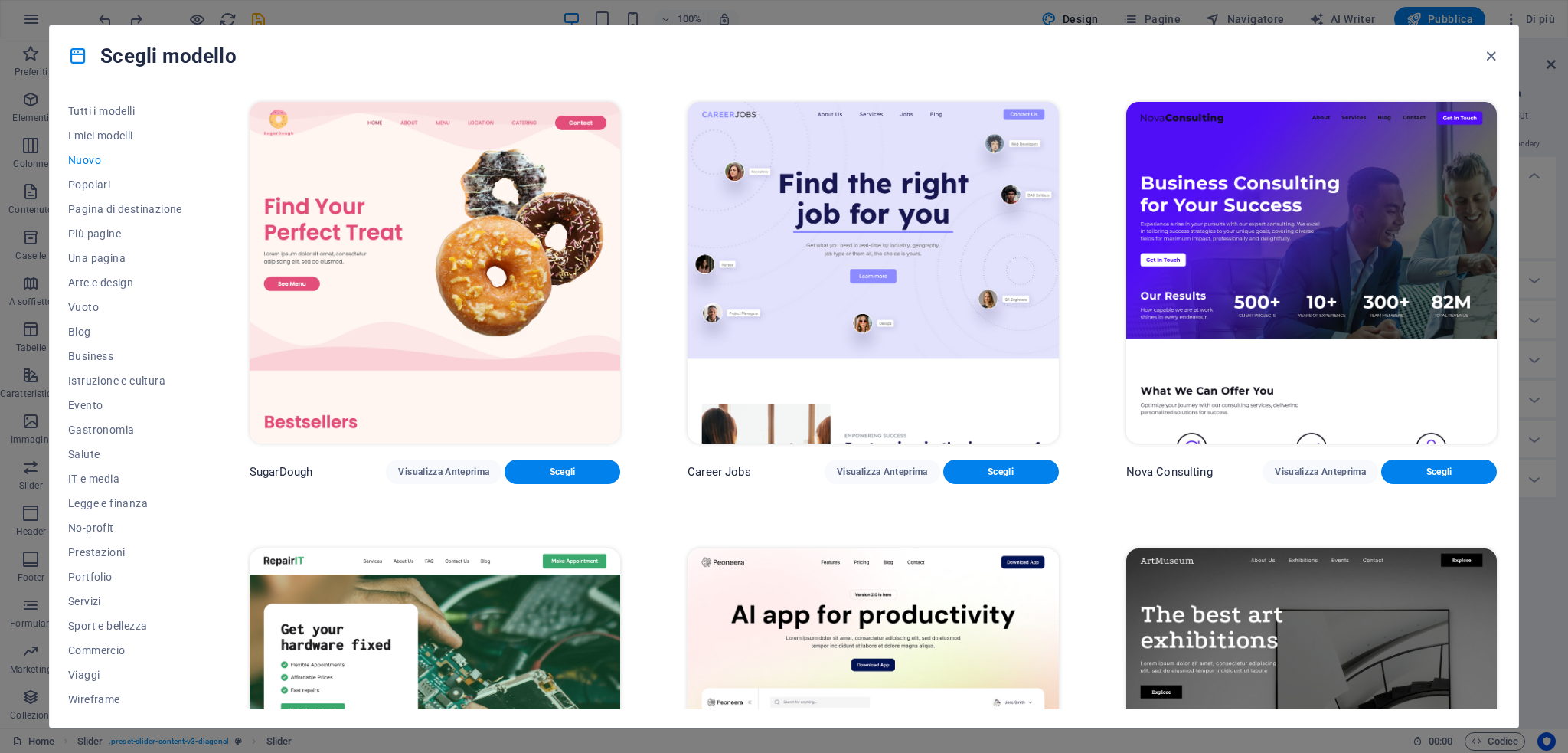
drag, startPoint x: 1496, startPoint y: 133, endPoint x: 1498, endPoint y: 317, distance: 184.0
click at [1498, 317] on div "SugarDough Visualizza Anteprima Scegli Career Jobs Visualizza Anteprima Scegli …" at bounding box center [872, 403] width 1253 height 610
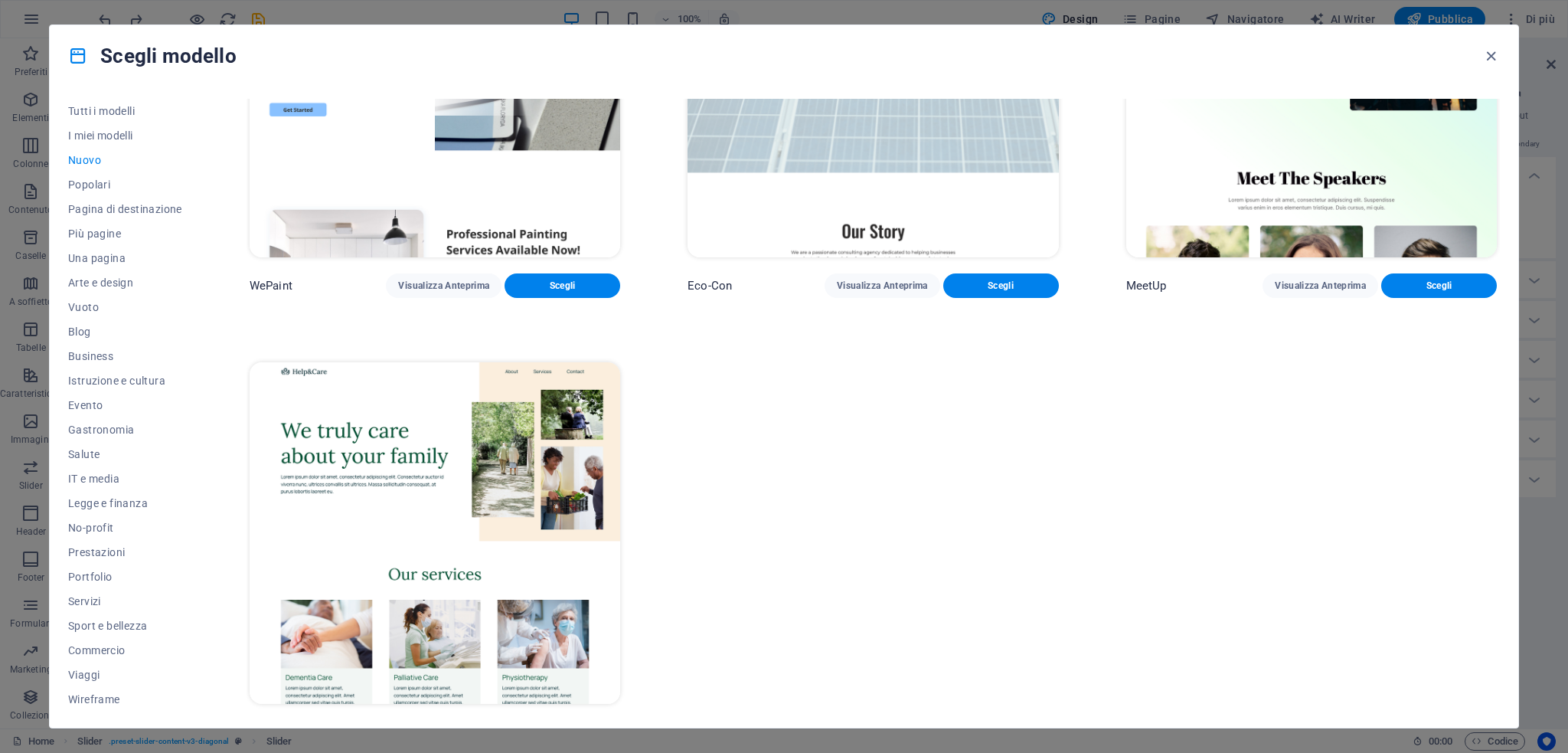
scroll to position [1552, 0]
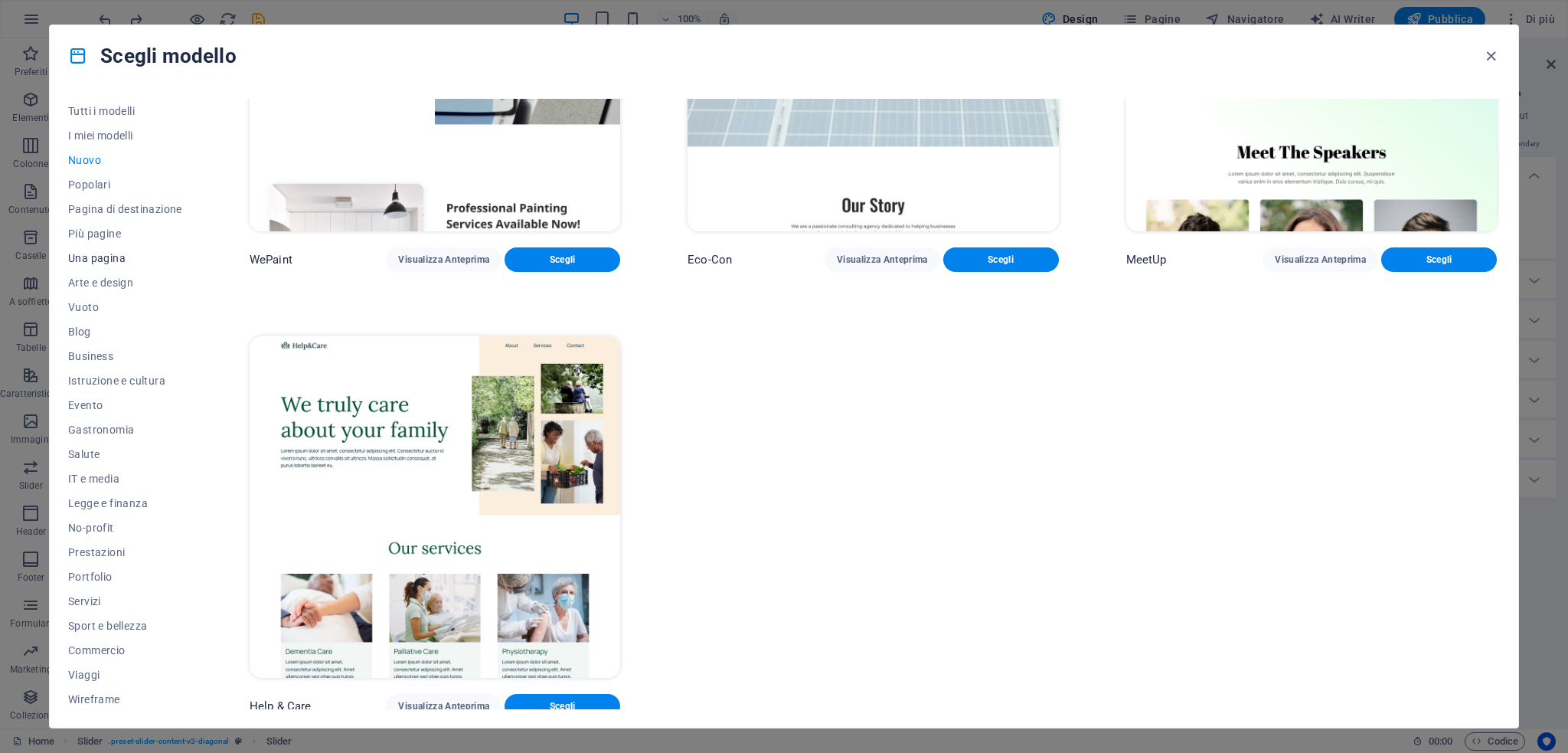
click at [104, 259] on span "Una pagina" at bounding box center [125, 257] width 114 height 12
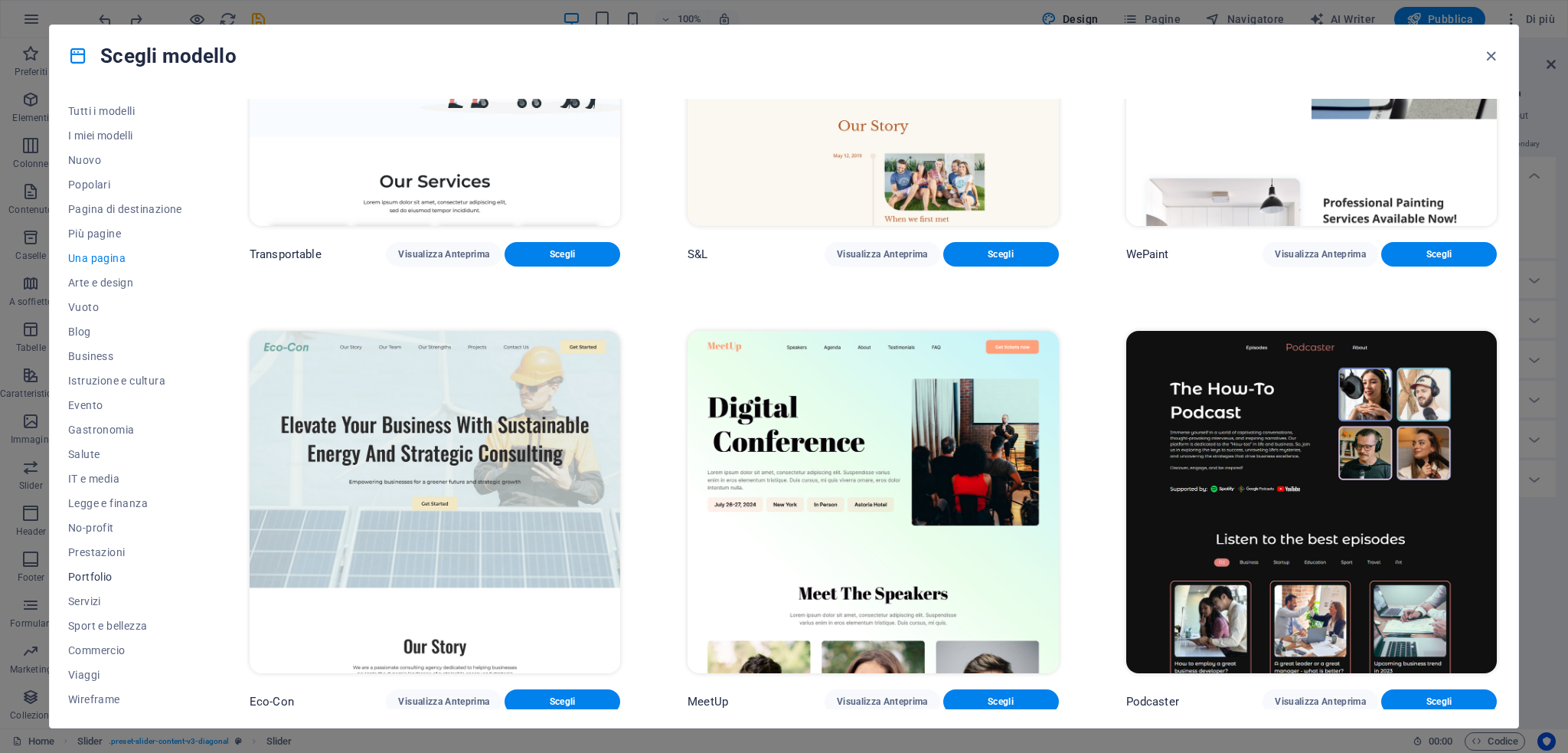
click at [103, 580] on span "Portfolio" at bounding box center [125, 576] width 114 height 12
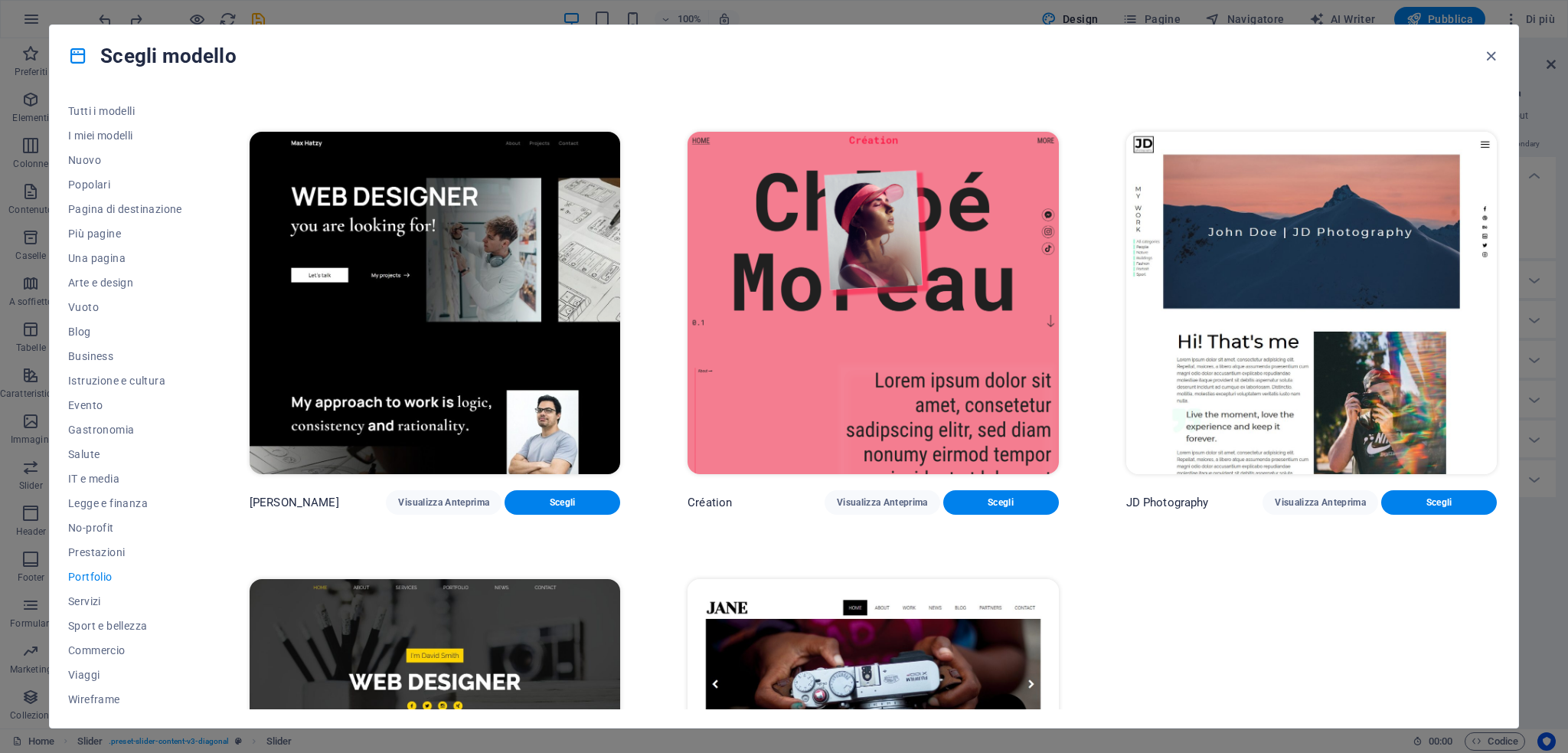
scroll to position [662, 0]
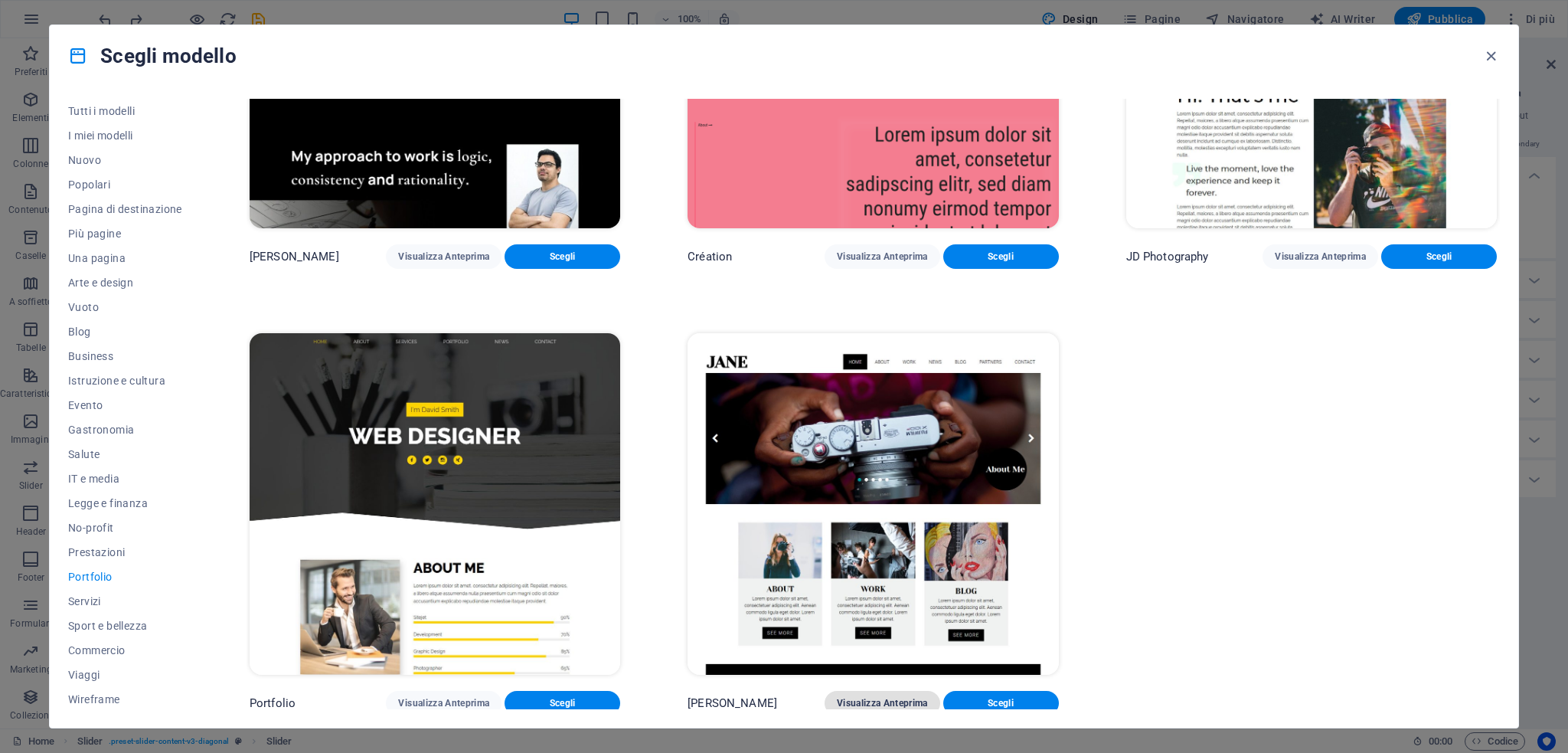
click at [861, 696] on span "Visualizza Anteprima" at bounding box center [882, 702] width 91 height 12
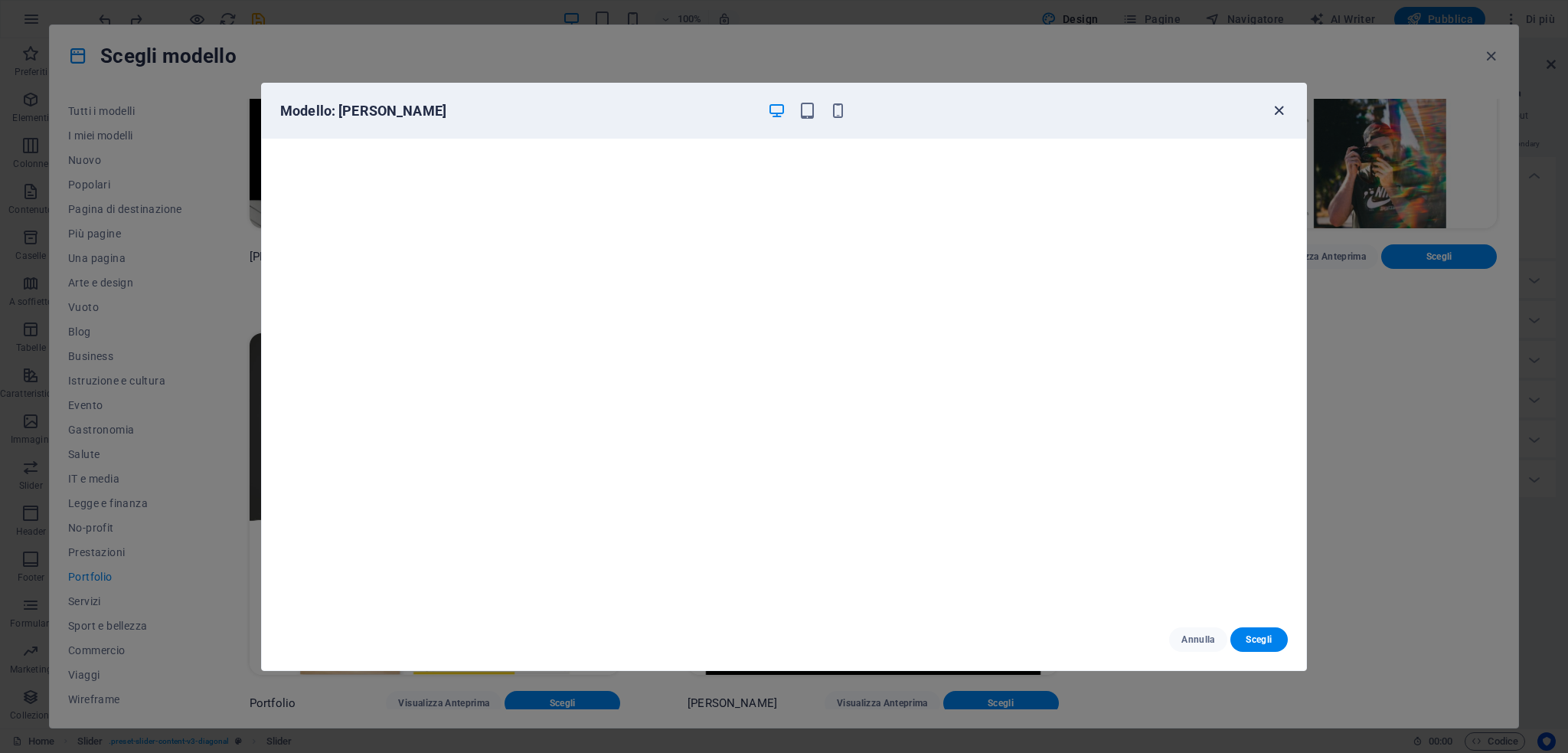
click at [1274, 108] on icon "button" at bounding box center [1278, 110] width 17 height 17
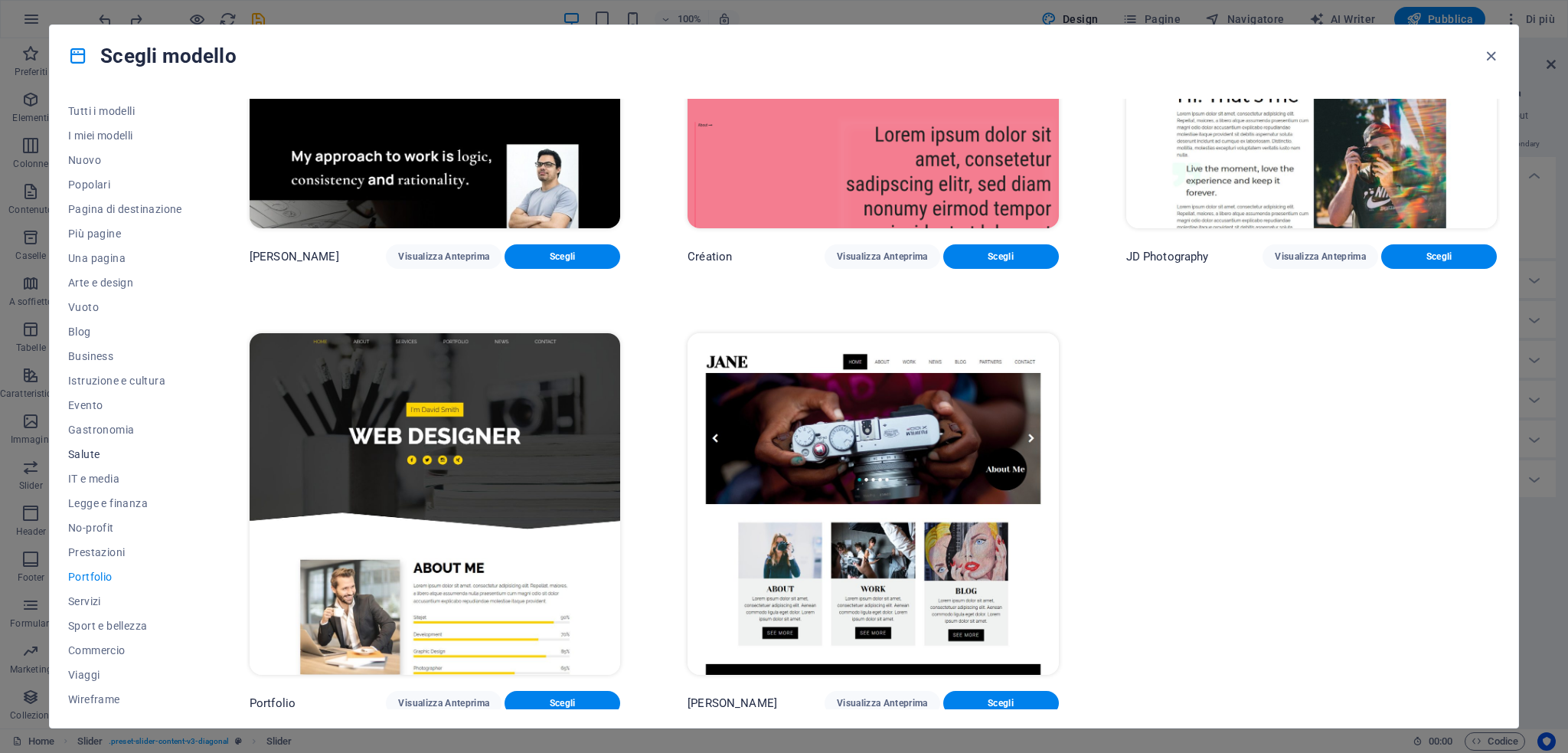
click at [87, 453] on span "Salute" at bounding box center [125, 453] width 114 height 12
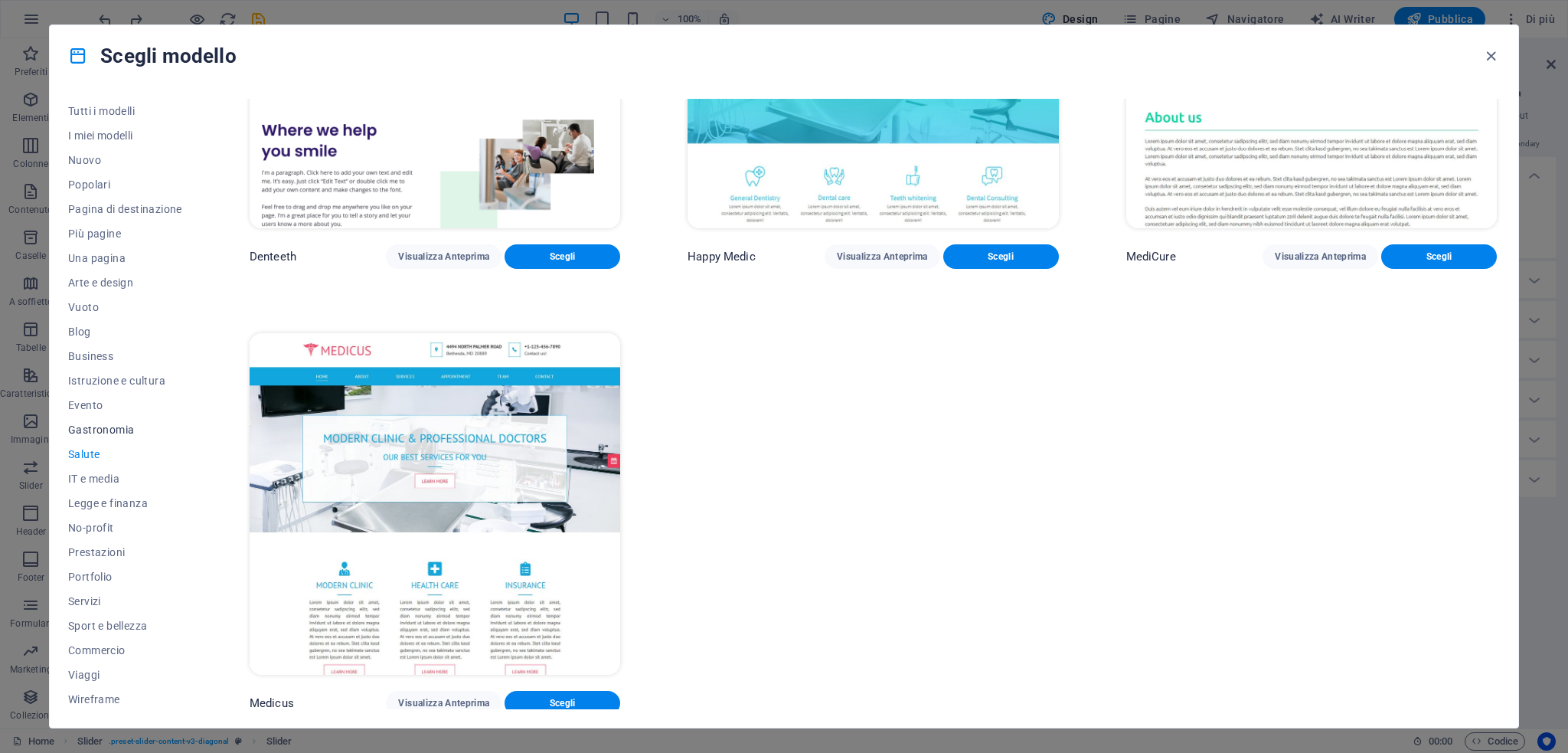
click at [92, 423] on span "Gastronomia" at bounding box center [125, 428] width 114 height 12
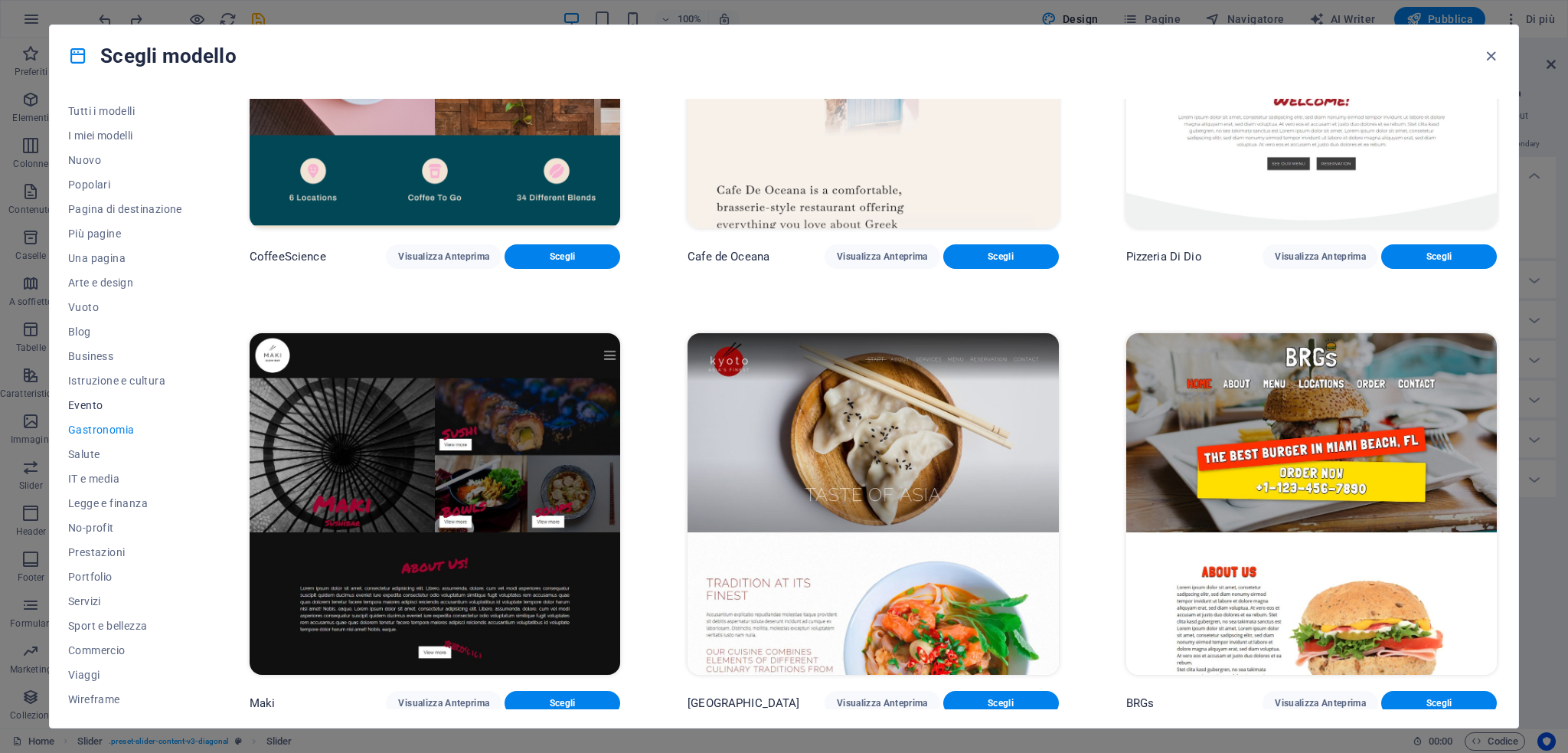
click at [95, 400] on span "Evento" at bounding box center [125, 405] width 114 height 12
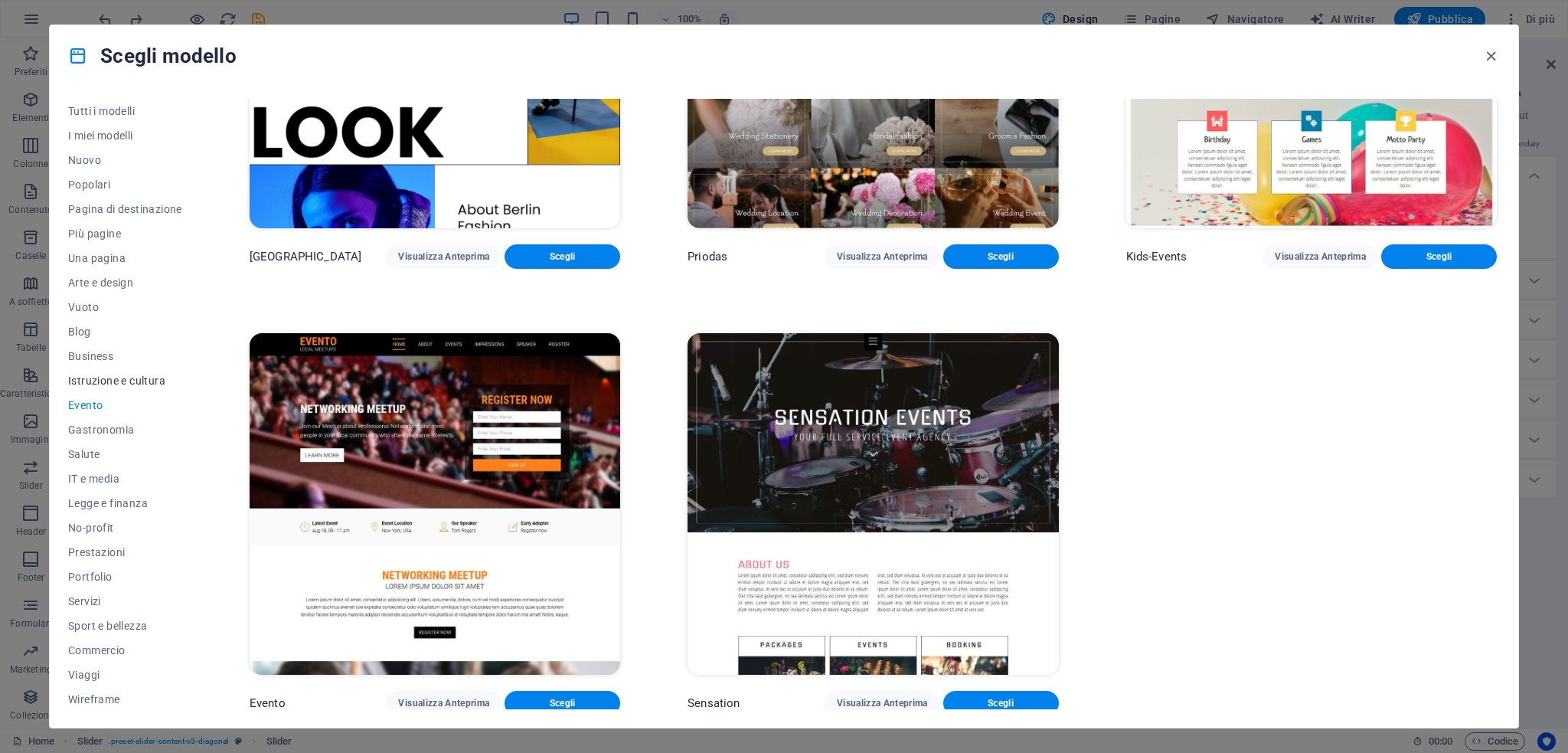
click at [98, 382] on span "Istruzione e cultura" at bounding box center [125, 380] width 114 height 12
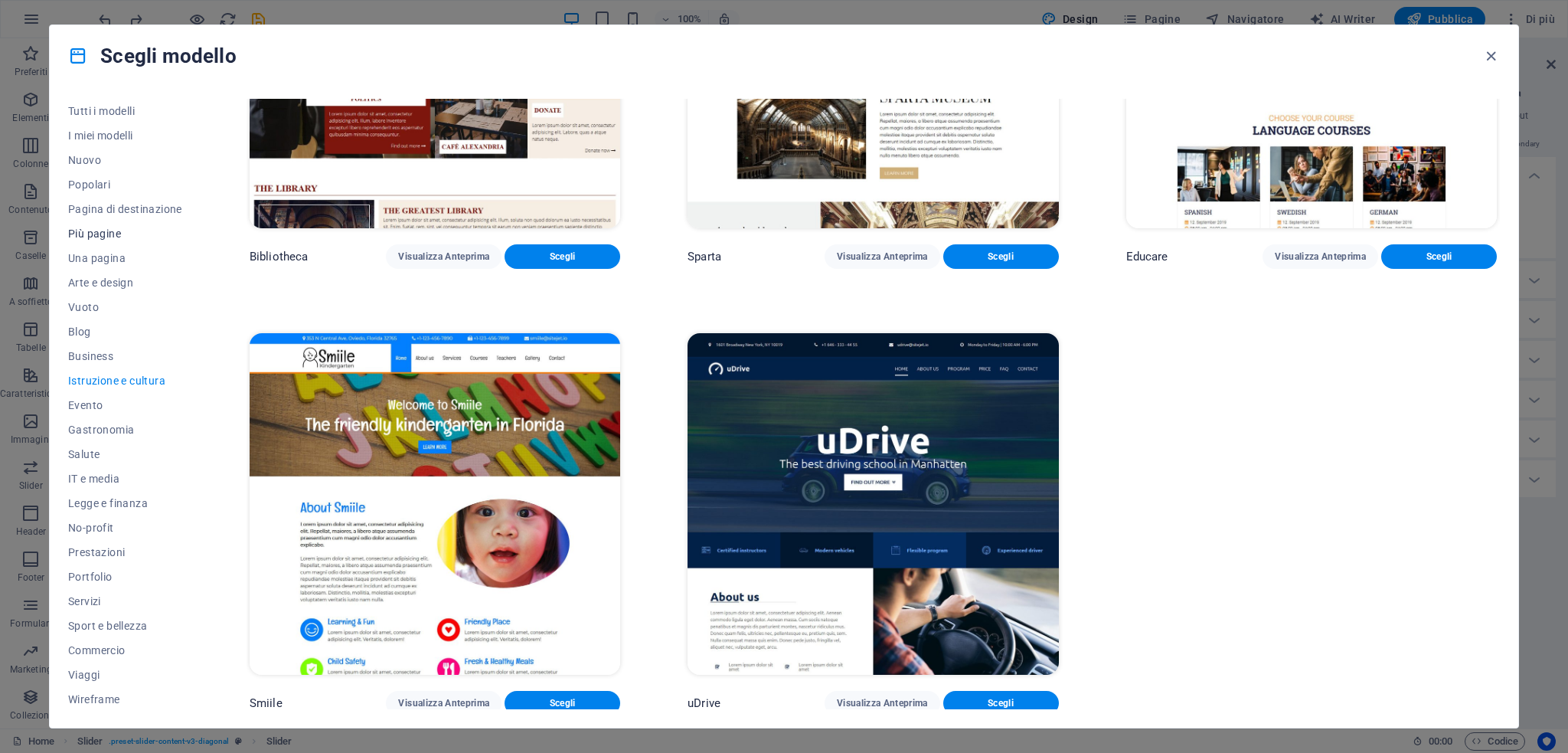
click at [94, 224] on button "Più pagine" at bounding box center [125, 233] width 114 height 25
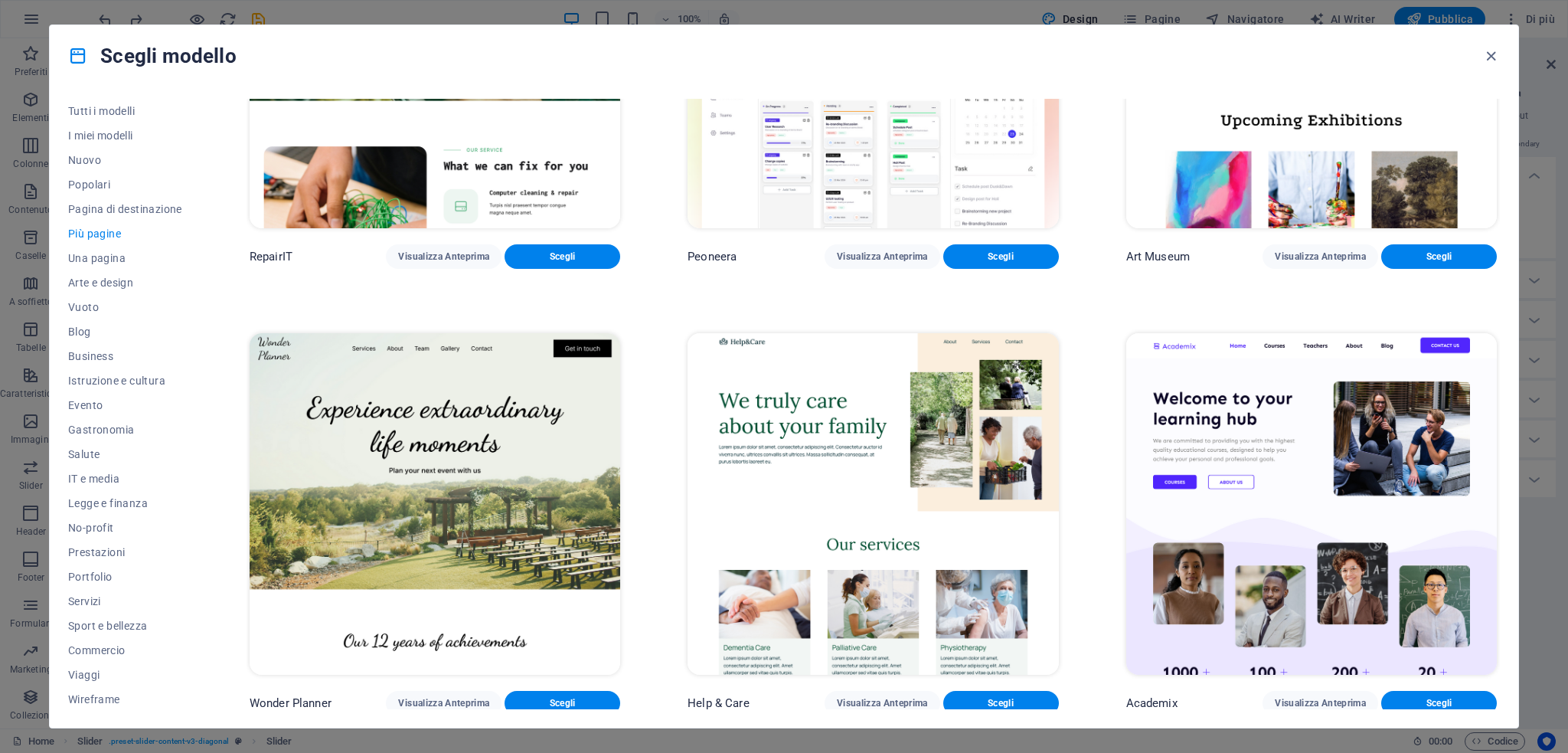
drag, startPoint x: 1502, startPoint y: 156, endPoint x: 1503, endPoint y: 193, distance: 37.0
click at [1503, 193] on div "Tutti i modelli I miei modelli Nuovo Popolari Pagina di destinazione Più pagine…" at bounding box center [784, 407] width 1469 height 641
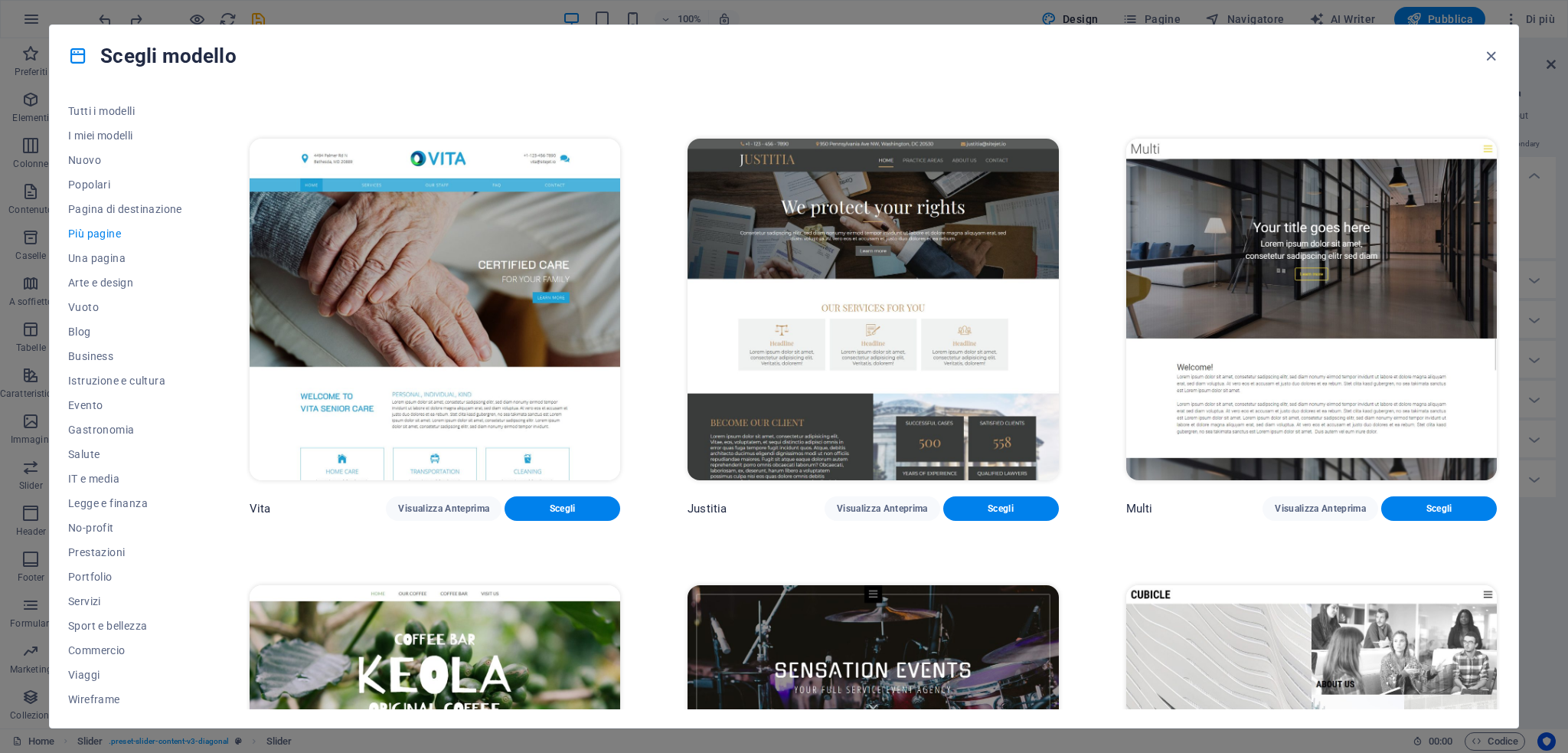
scroll to position [8896, 0]
click at [107, 574] on span "Portfolio" at bounding box center [125, 576] width 114 height 12
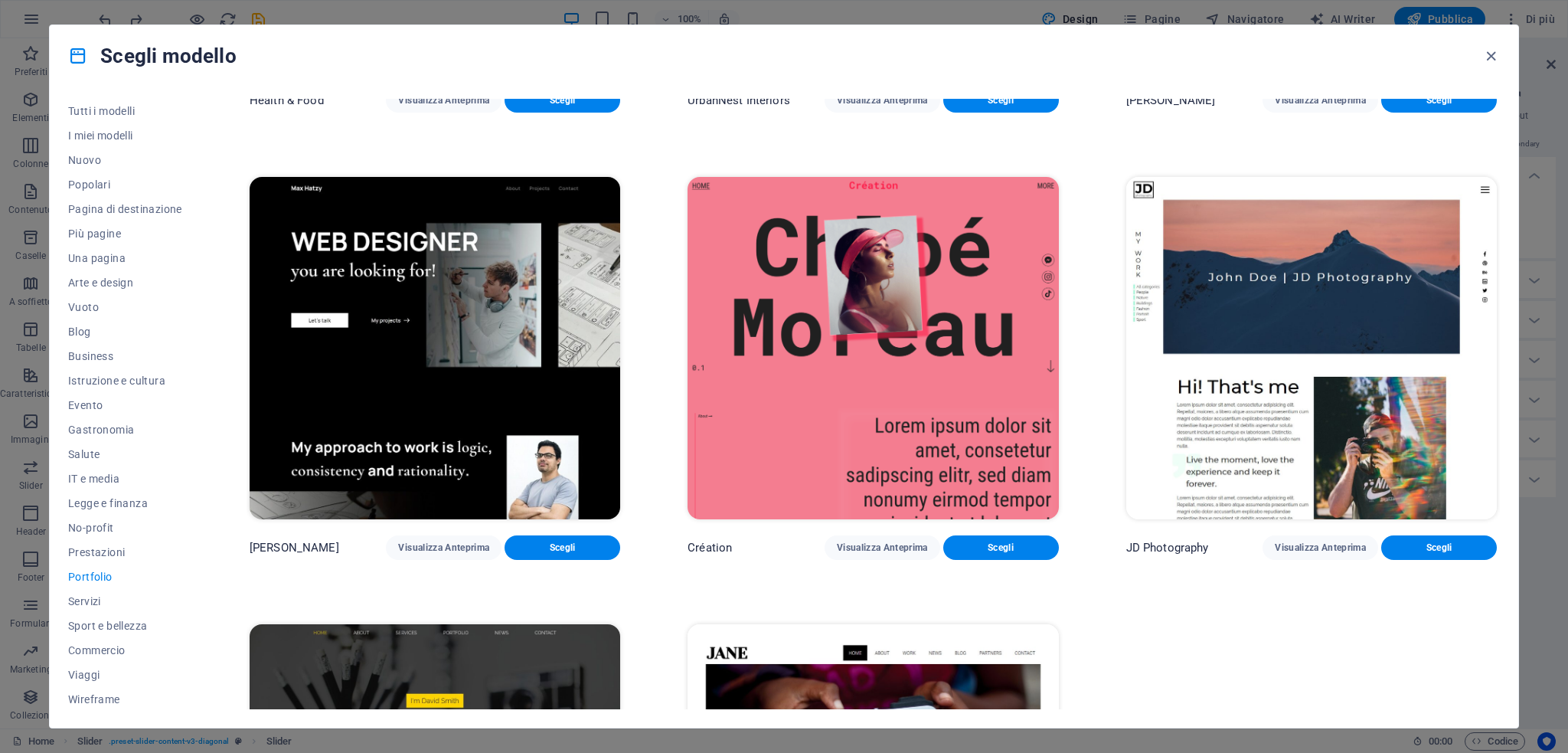
scroll to position [366, 0]
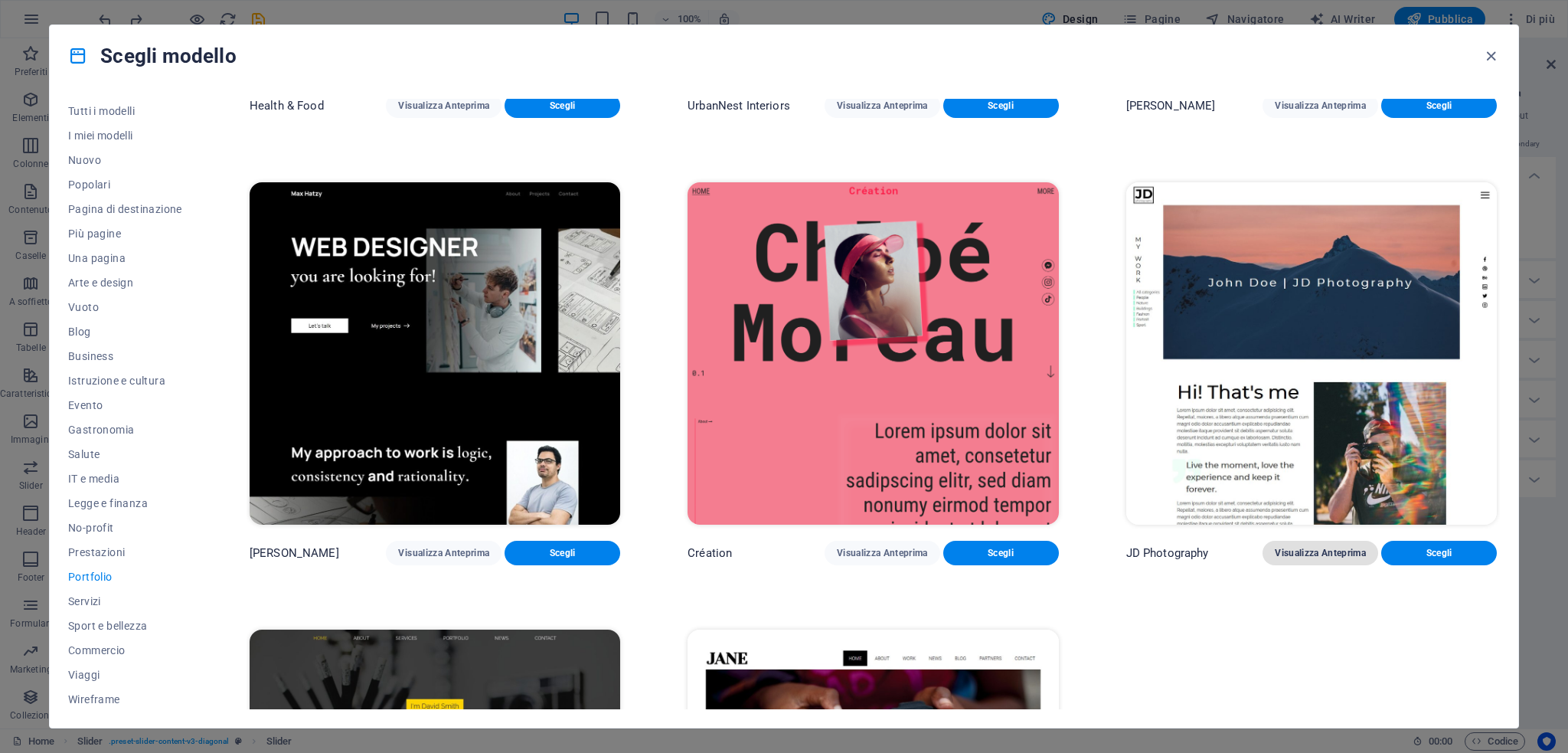
click at [1305, 553] on span "Visualizza Anteprima" at bounding box center [1320, 552] width 91 height 12
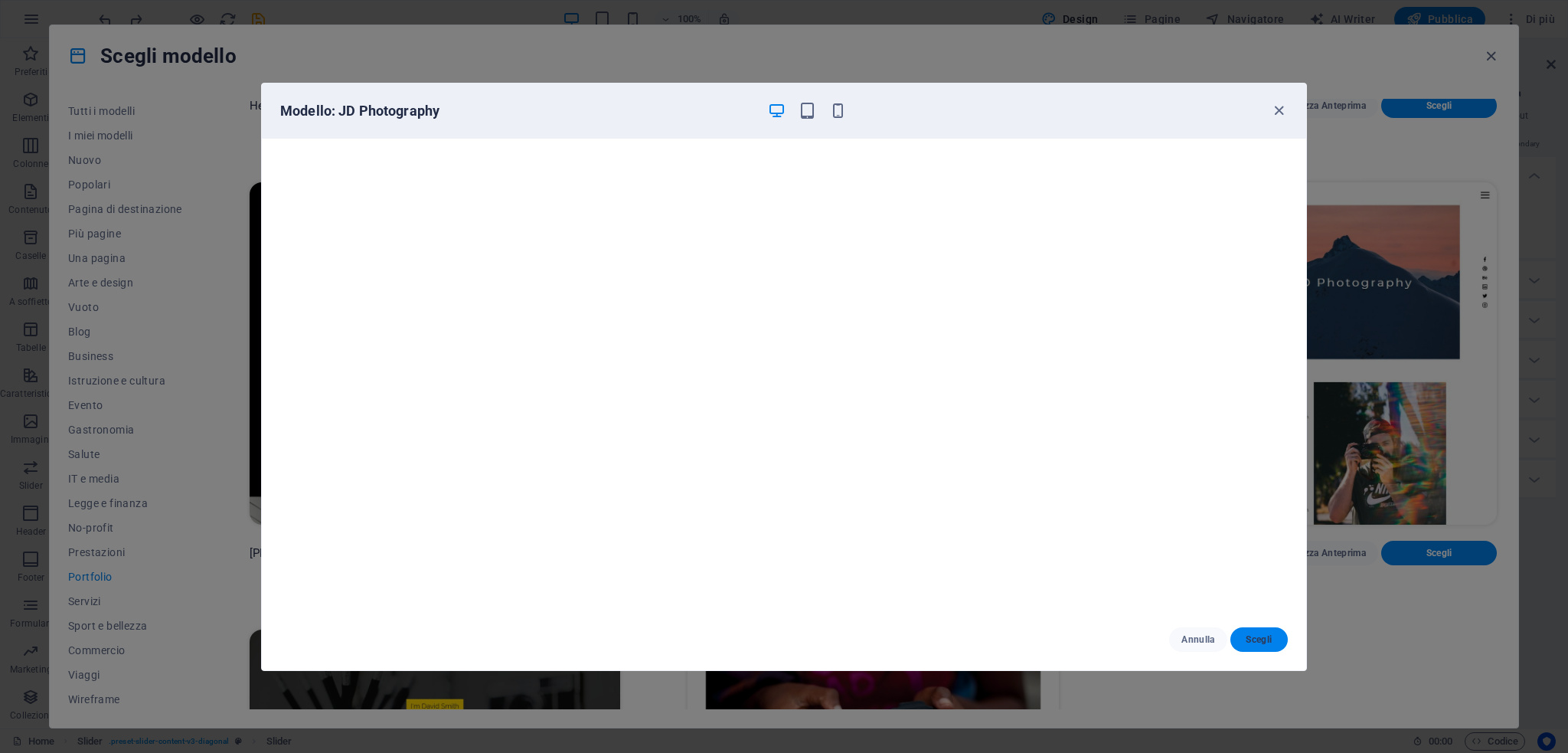
click at [1262, 643] on span "Scegli" at bounding box center [1259, 639] width 33 height 12
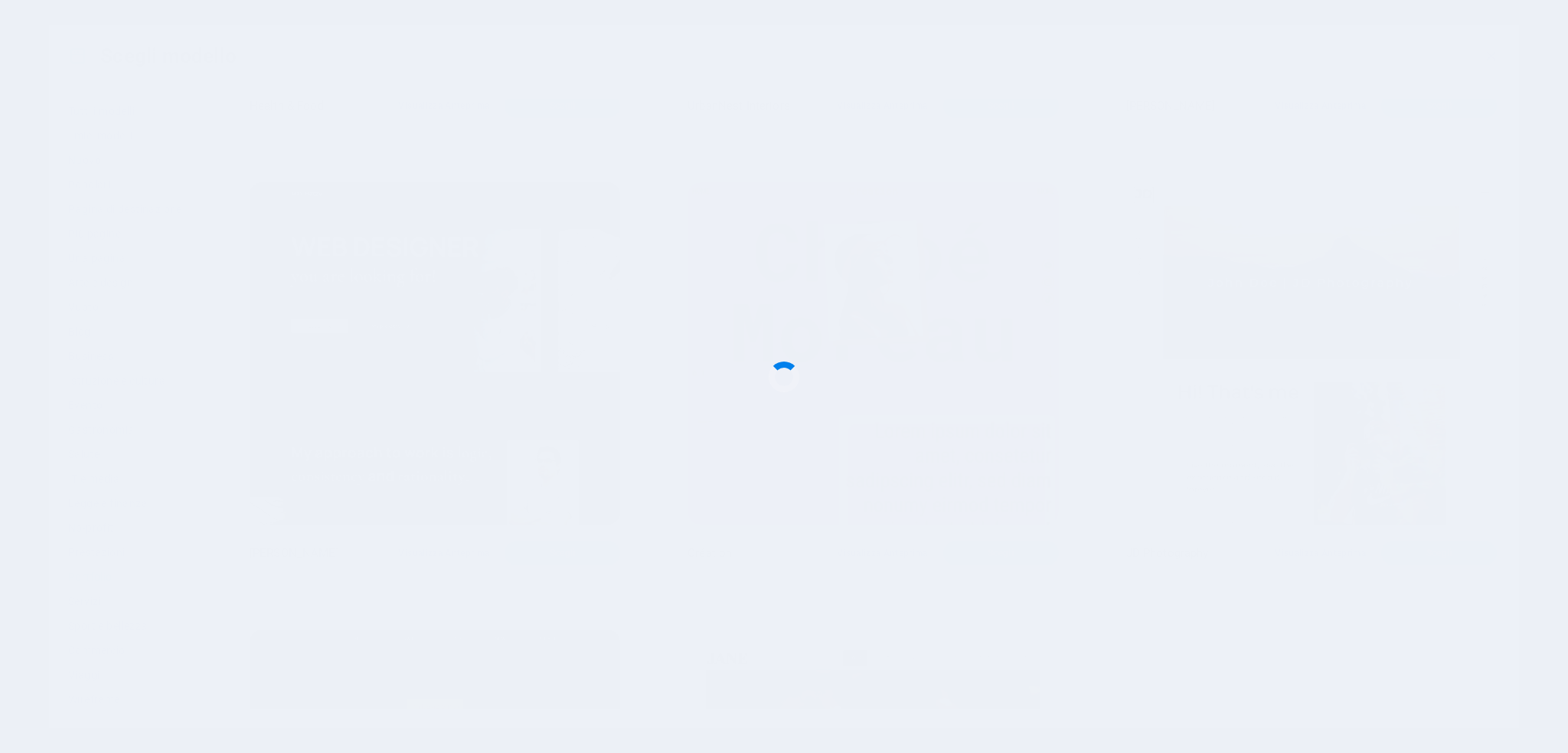
checkbox input "false"
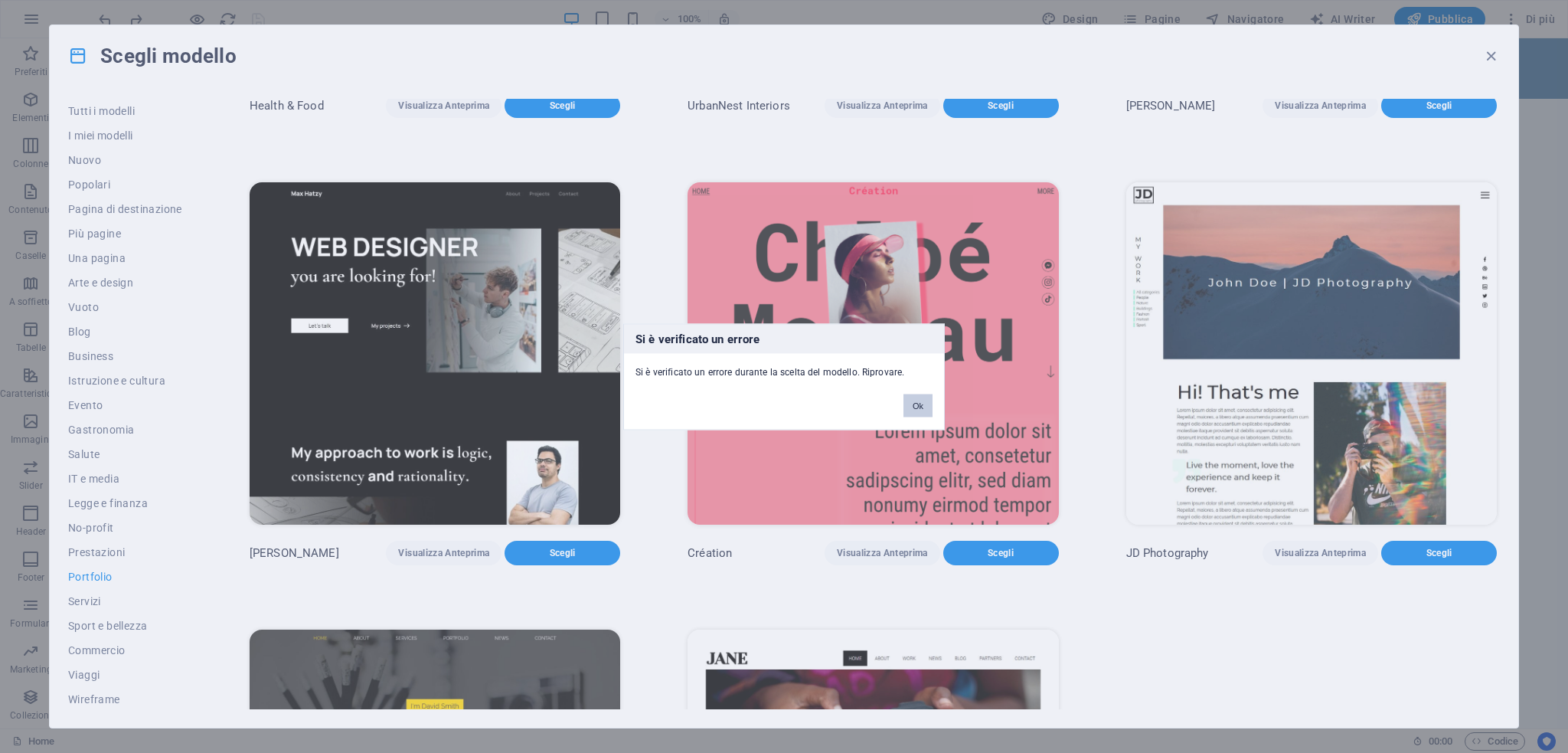
click at [919, 404] on button "Ok" at bounding box center [918, 405] width 29 height 23
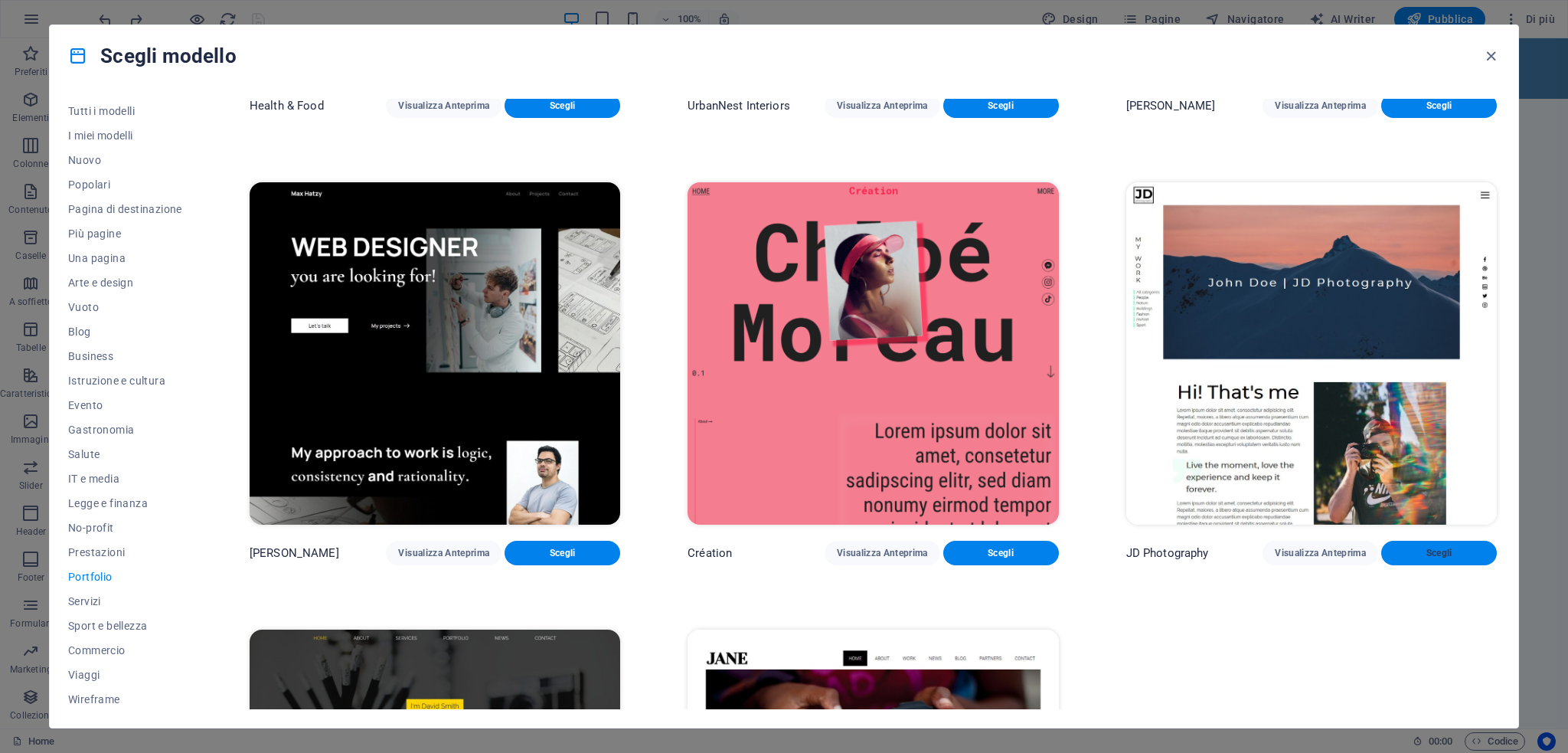
click at [1423, 547] on span "Scegli" at bounding box center [1439, 552] width 91 height 12
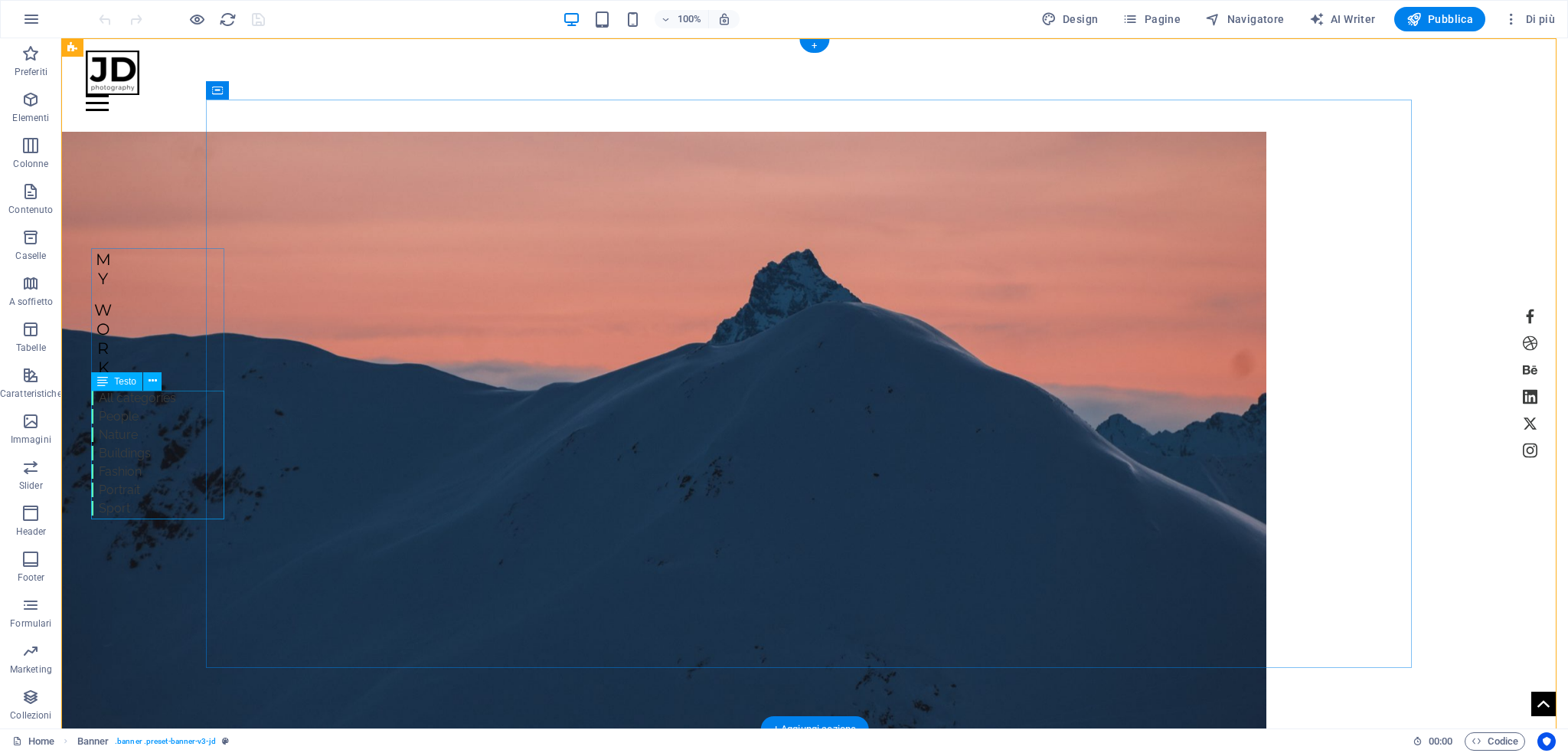
click at [150, 402] on div "All categories People Nature Buildings Fashion Portrait Sport" at bounding box center [133, 453] width 85 height 129
click at [110, 77] on div at bounding box center [814, 72] width 1458 height 45
click at [1503, 95] on div "Menu" at bounding box center [814, 103] width 1458 height 16
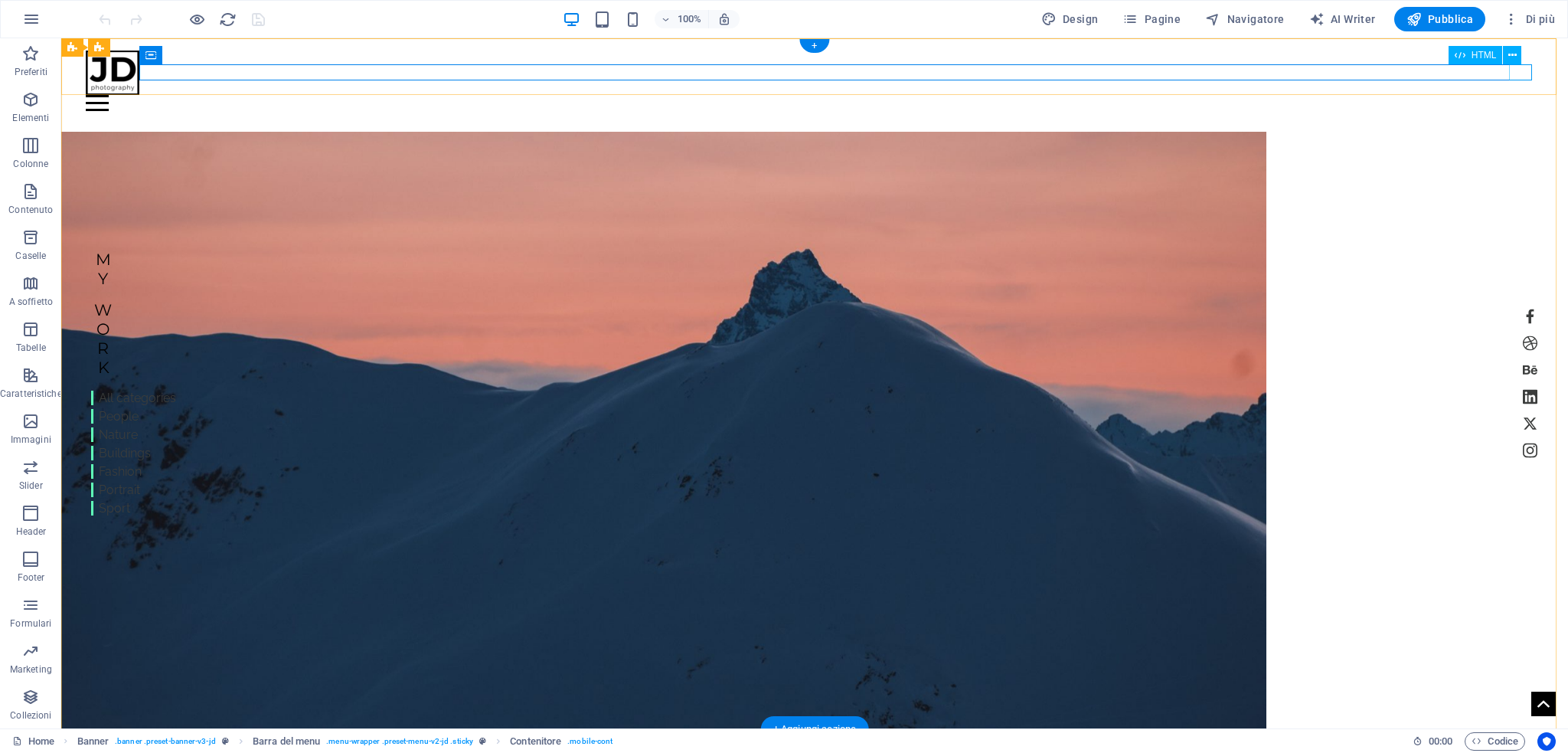
click at [1526, 95] on div "Menu" at bounding box center [814, 103] width 1458 height 16
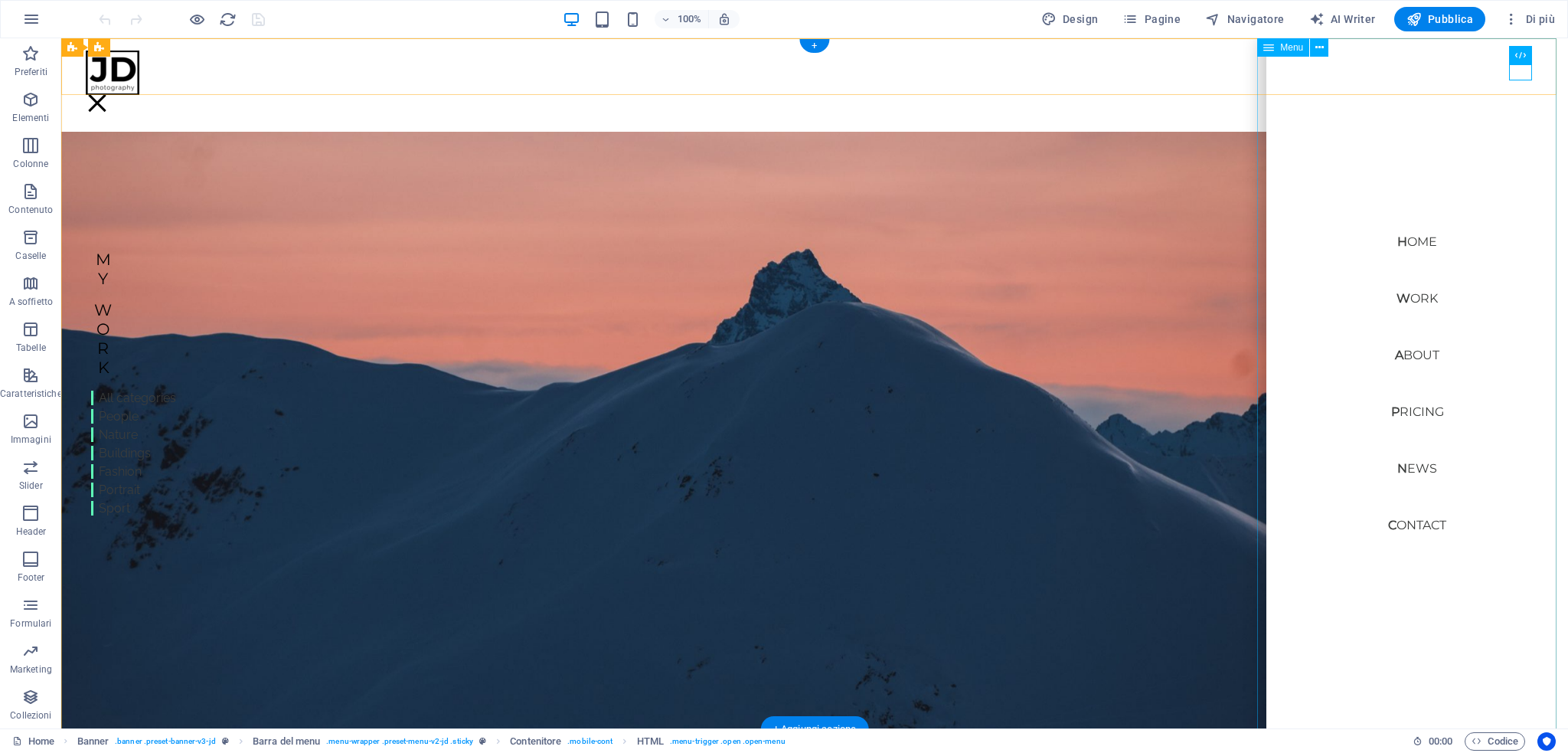
click at [1403, 299] on nav "Home Work About Pricing News Contact" at bounding box center [1417, 383] width 302 height 690
click at [1099, 299] on figure at bounding box center [664, 439] width 1205 height 617
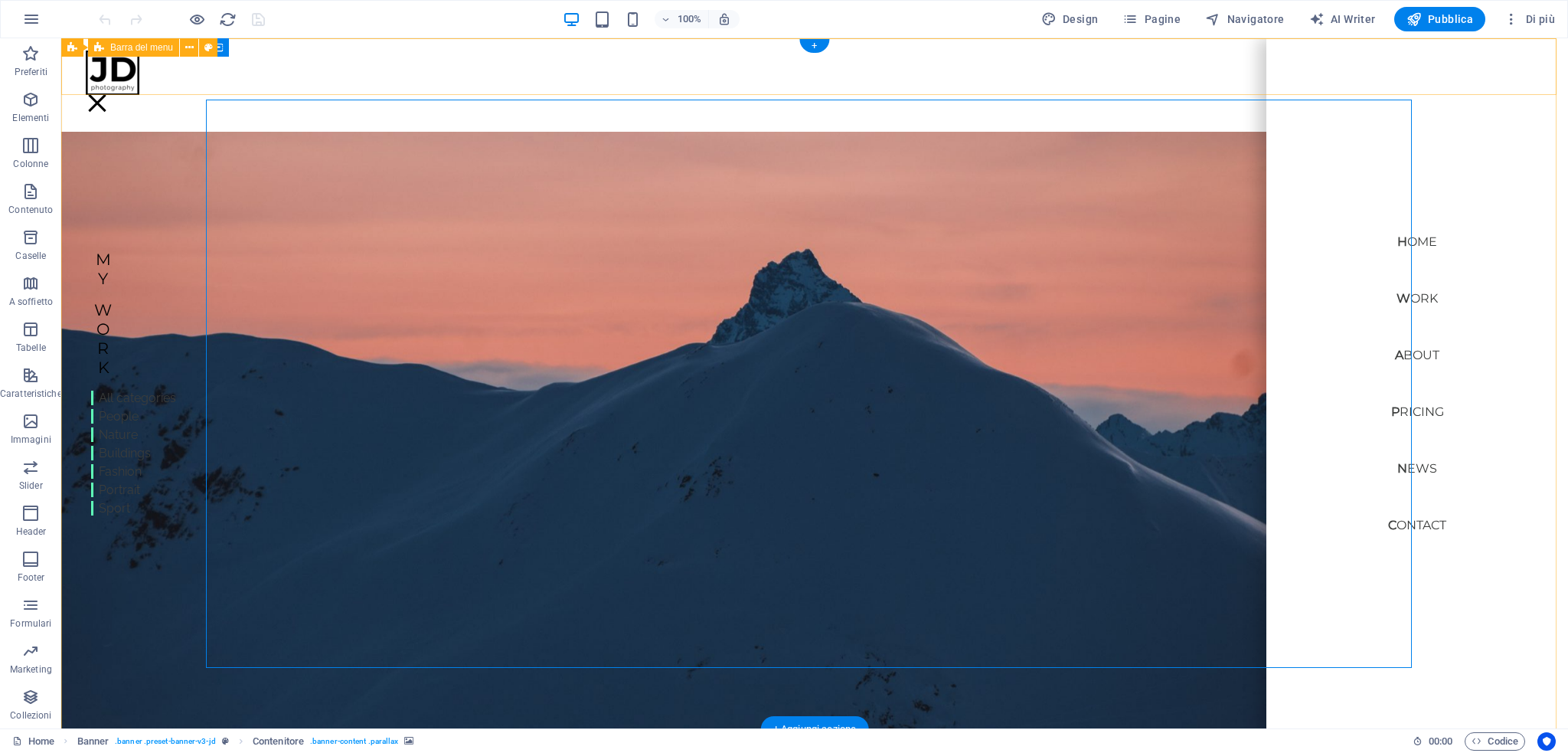
click at [965, 67] on div "Home Work About Pricing News Contact Menu" at bounding box center [814, 67] width 1507 height 57
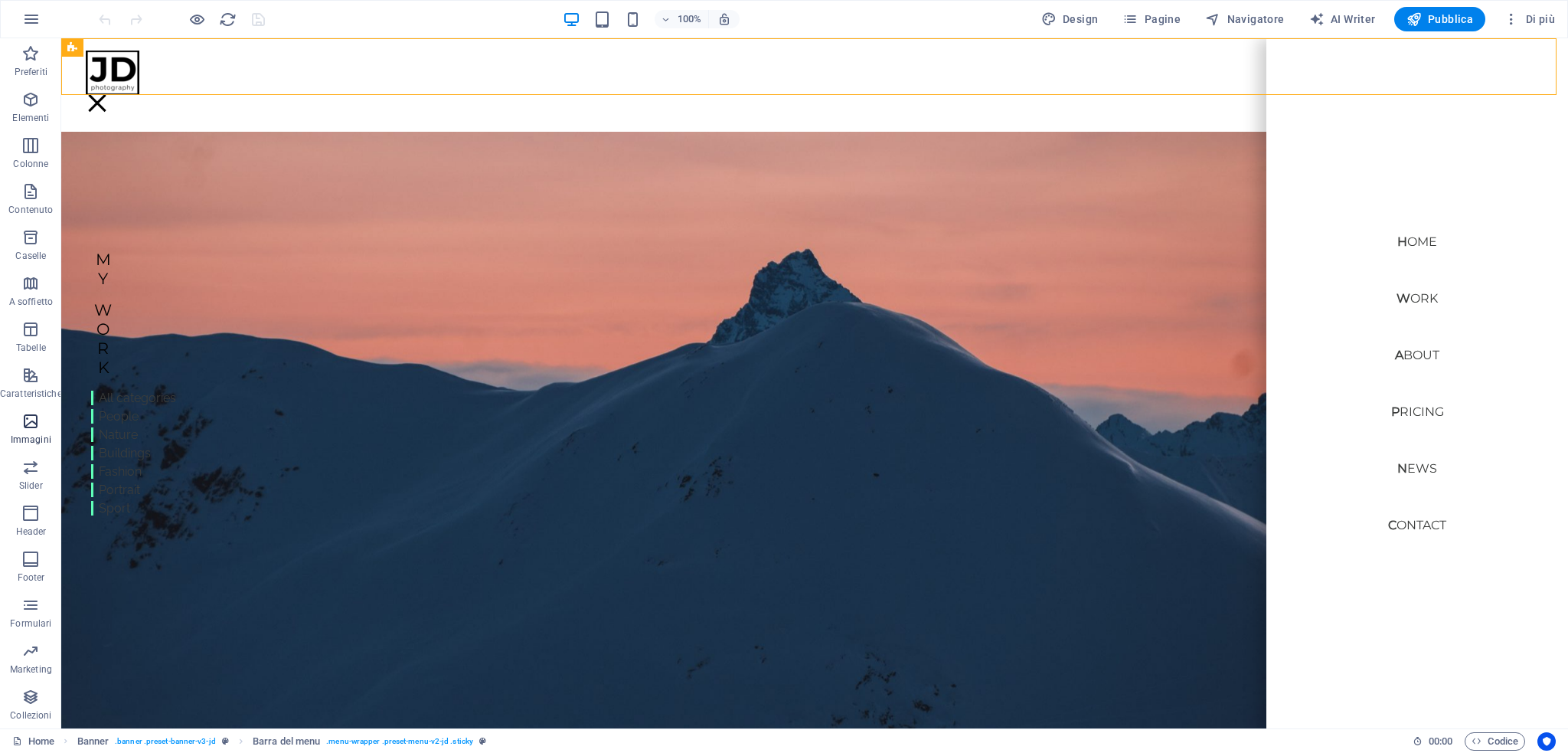
click at [29, 432] on span "Immagini" at bounding box center [31, 430] width 62 height 36
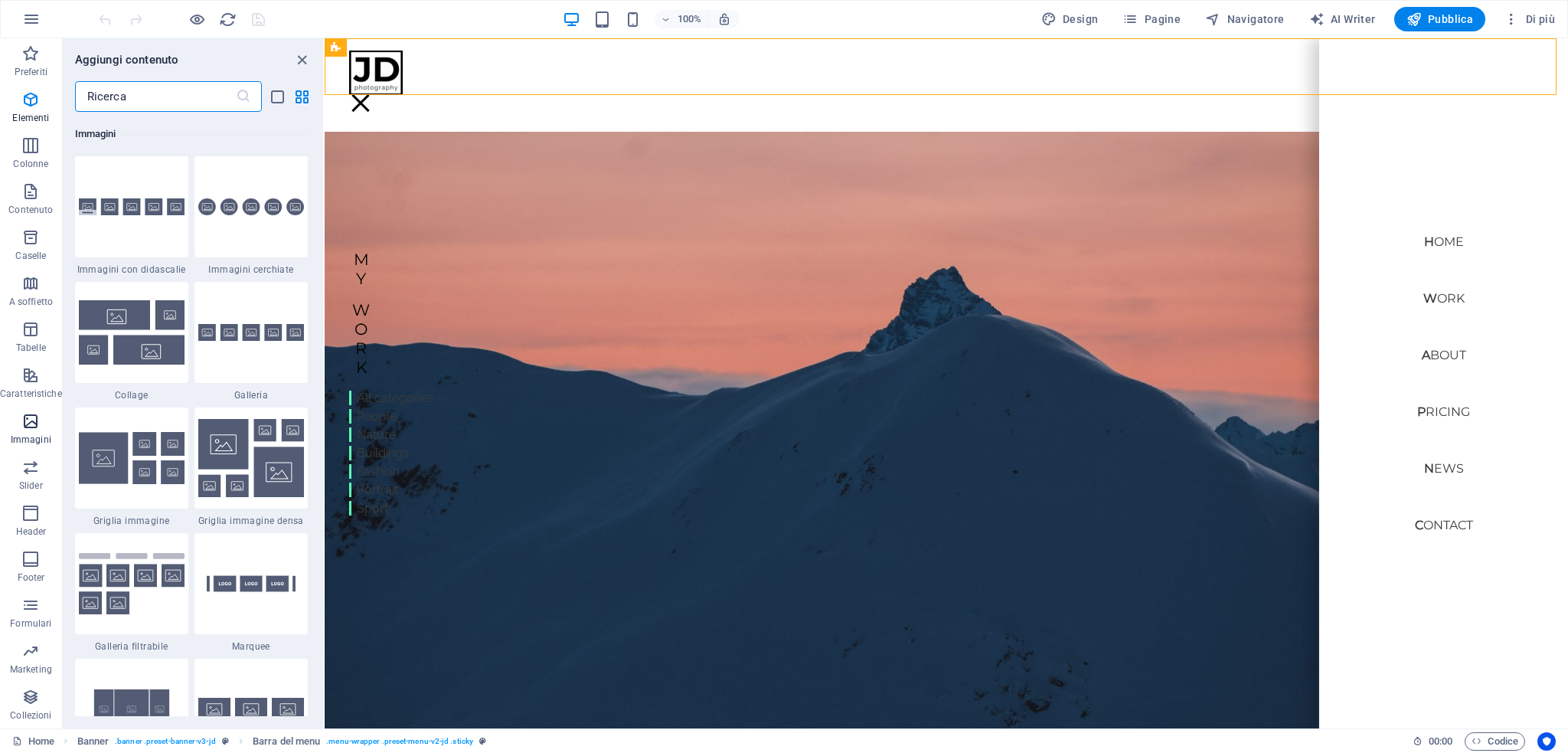
scroll to position [7763, 0]
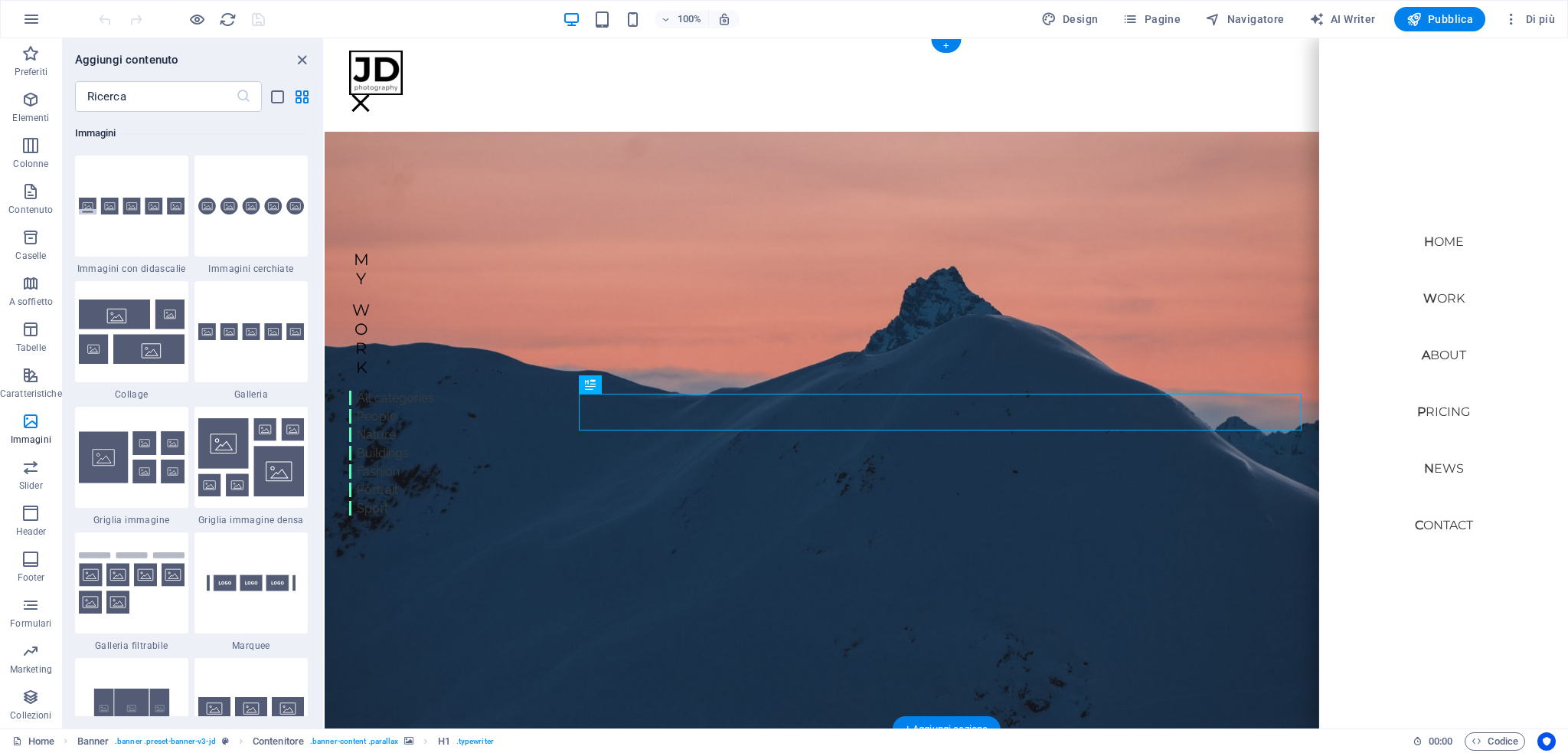
click at [652, 485] on figure at bounding box center [821, 439] width 995 height 617
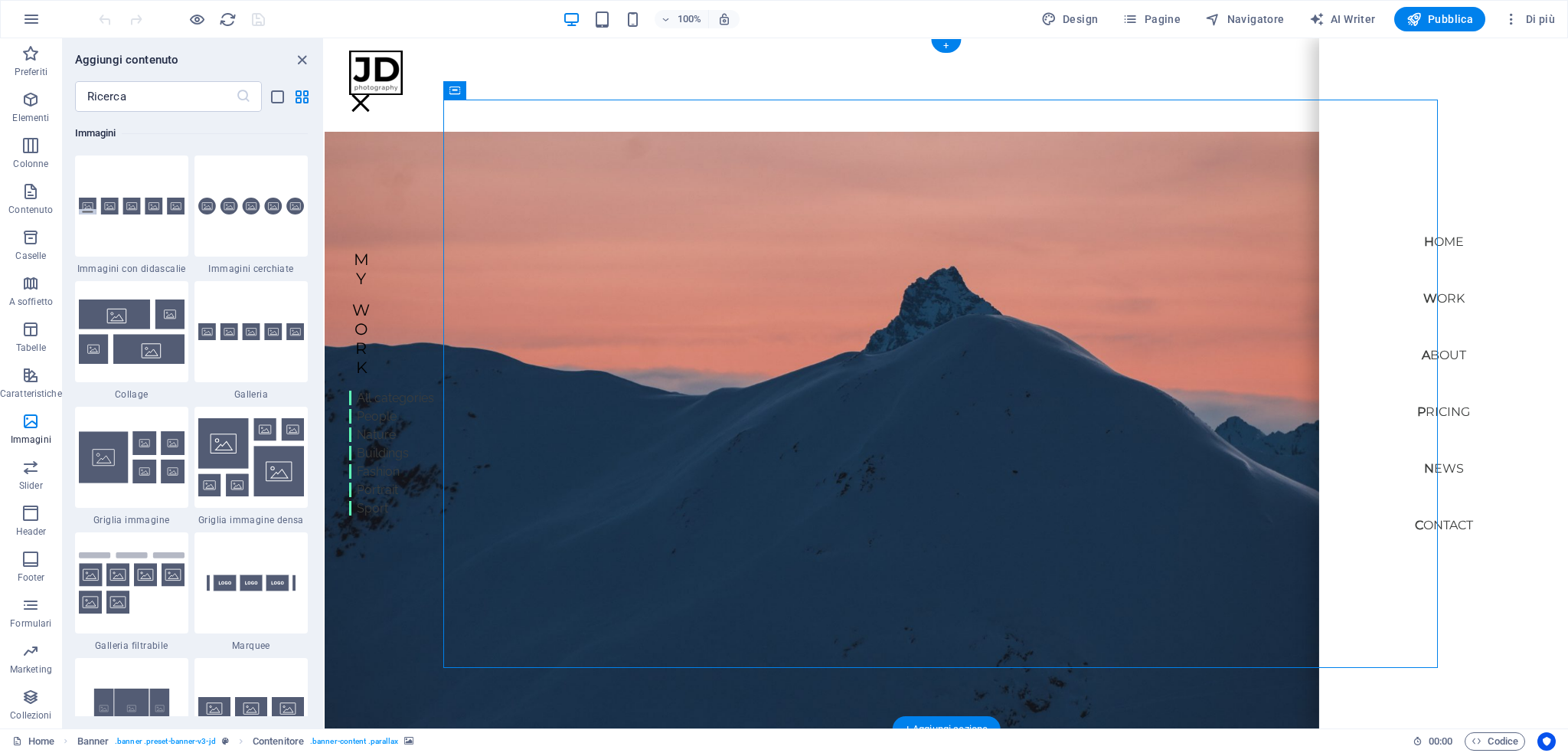
click at [652, 486] on figure at bounding box center [821, 439] width 995 height 617
select select "vw"
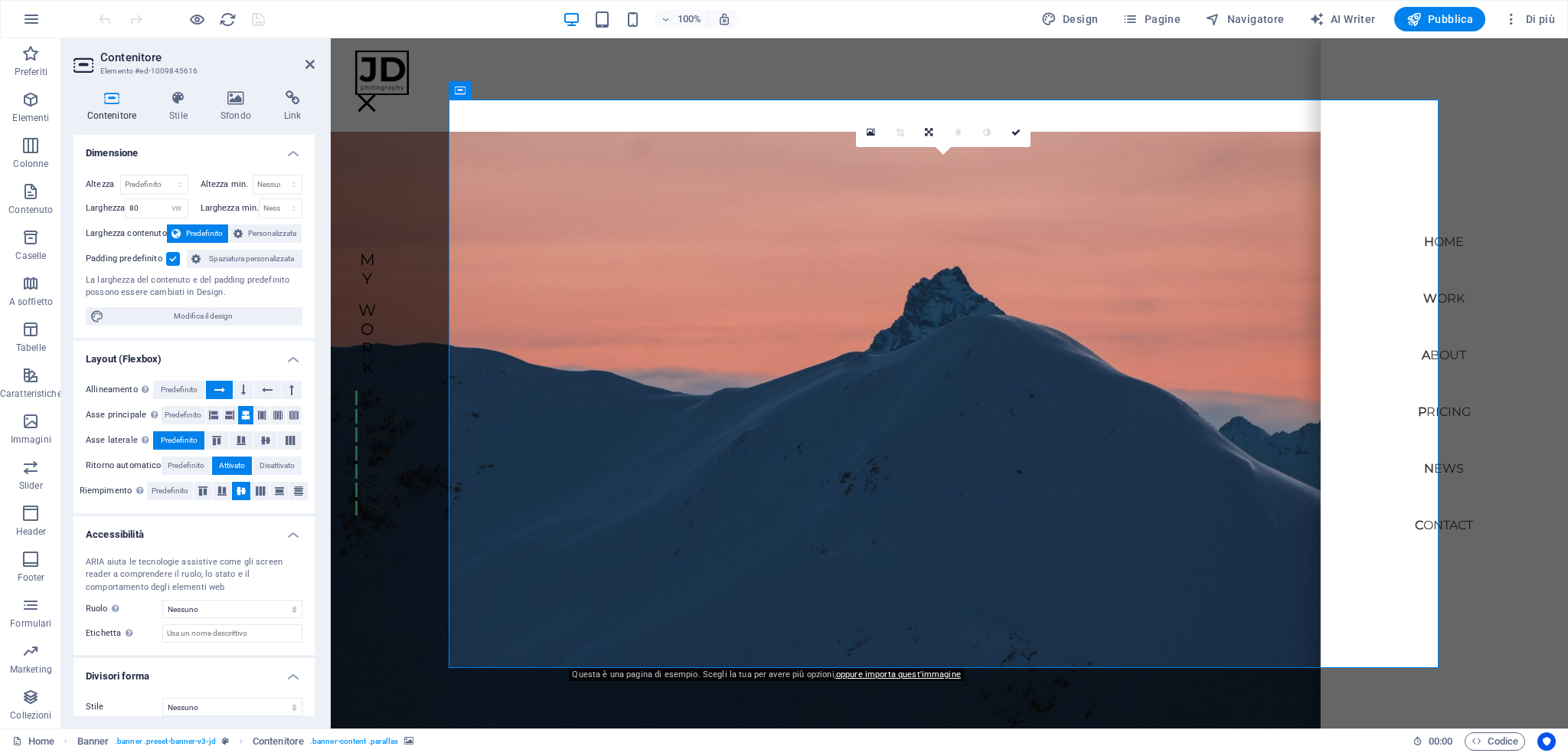
scroll to position [11, 0]
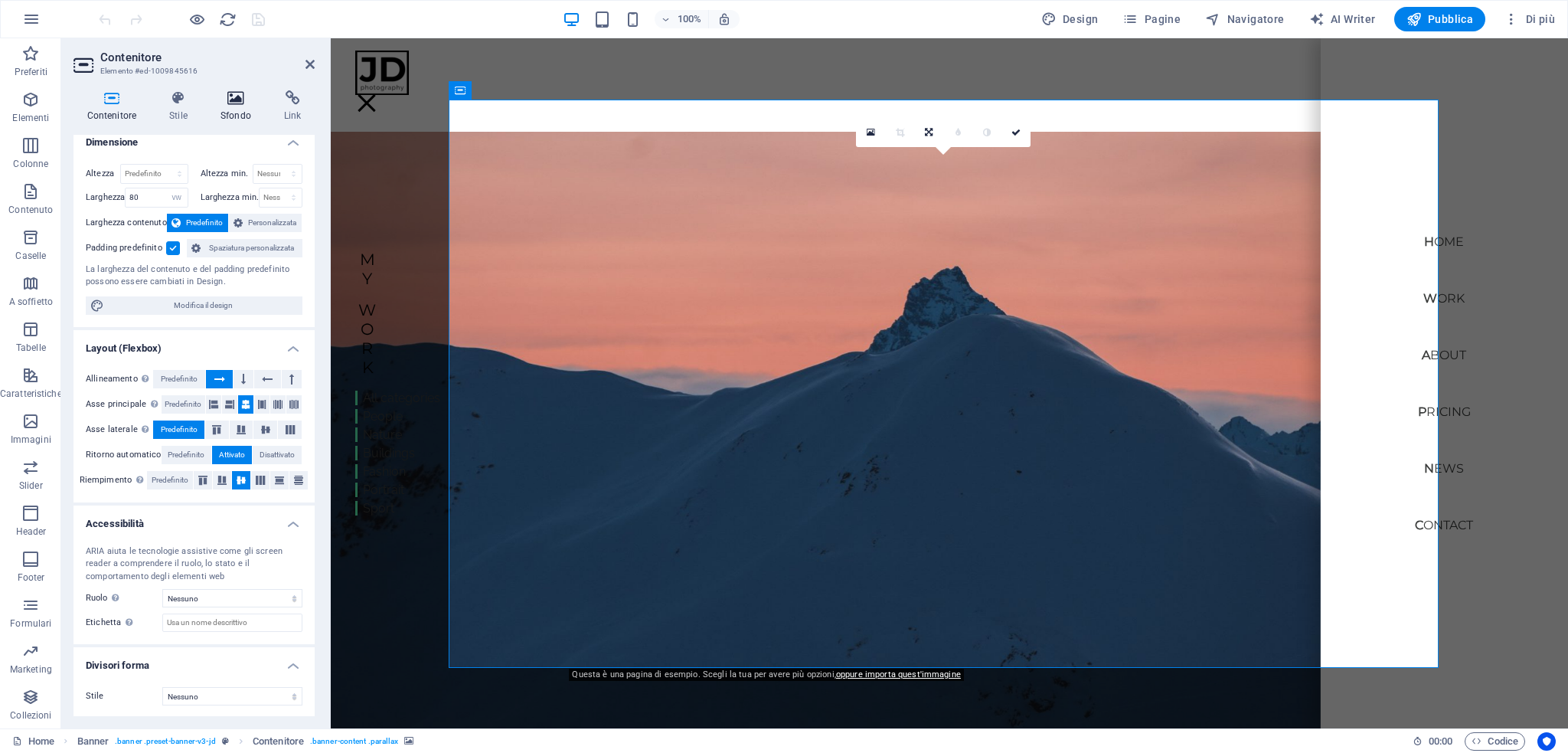
click at [243, 107] on h4 "Sfondo" at bounding box center [239, 106] width 64 height 32
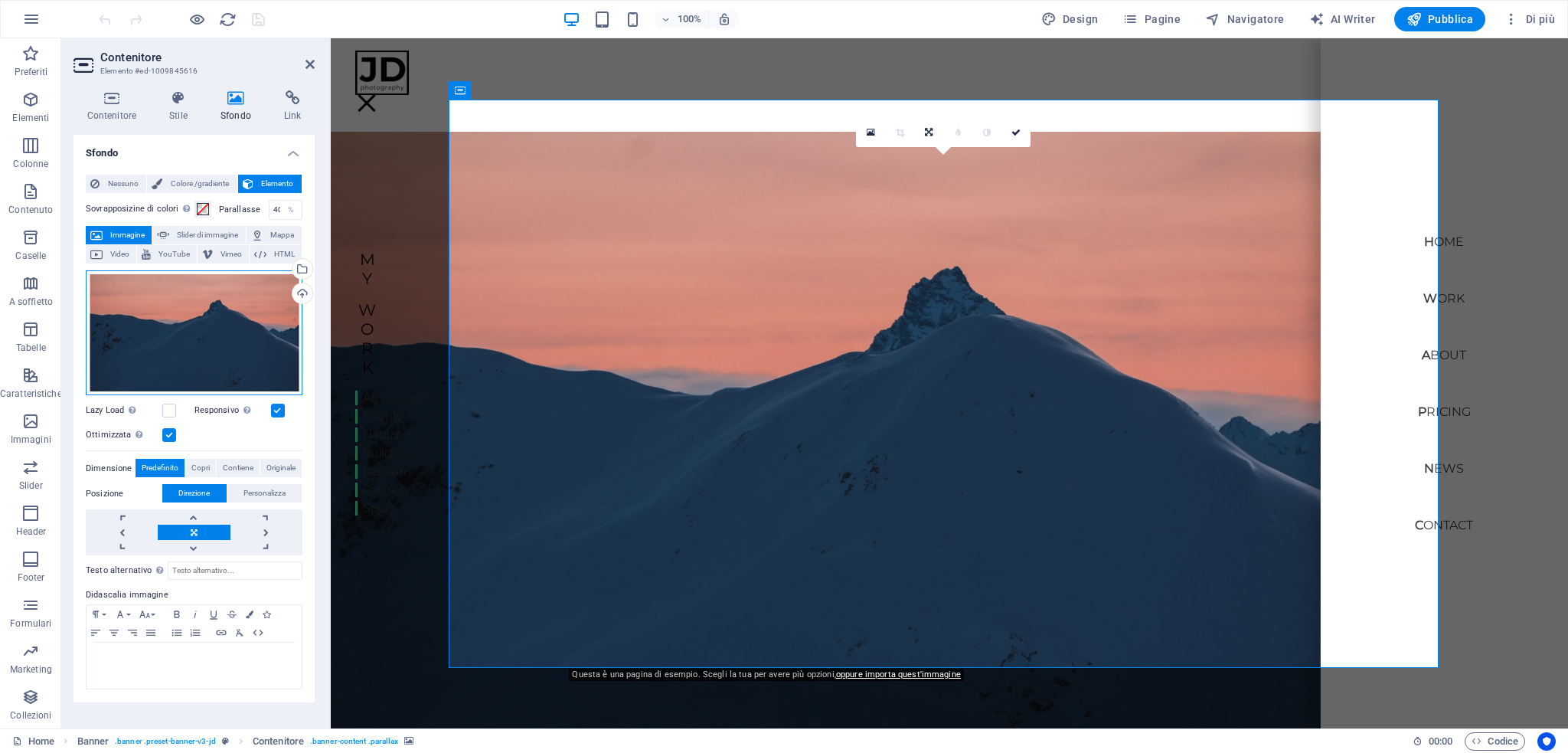
click at [202, 330] on div "Trascina qui i file, fai clic per sceglierli o selezionali da File o dalle nost…" at bounding box center [194, 333] width 217 height 126
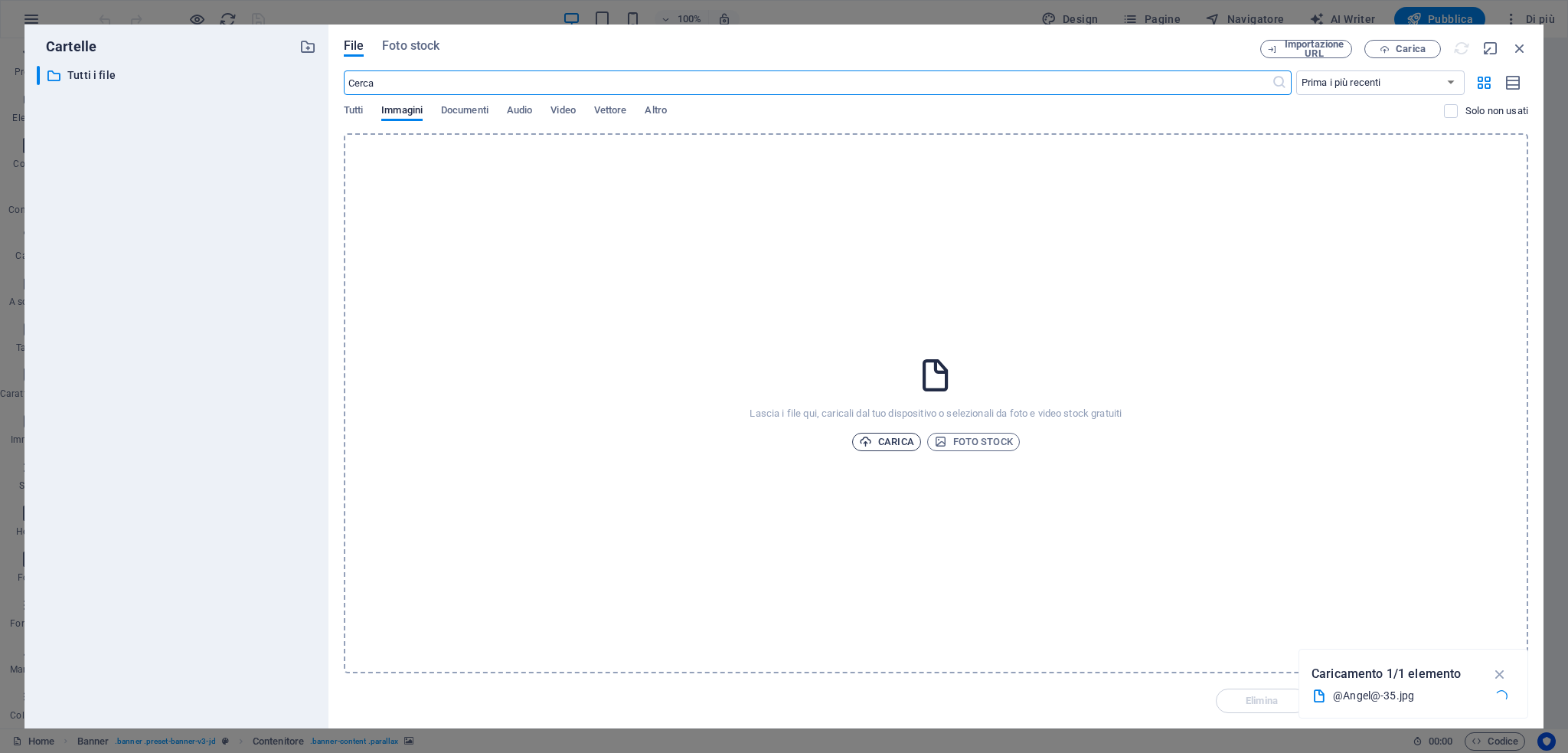
click at [888, 442] on span "Carica" at bounding box center [886, 442] width 55 height 18
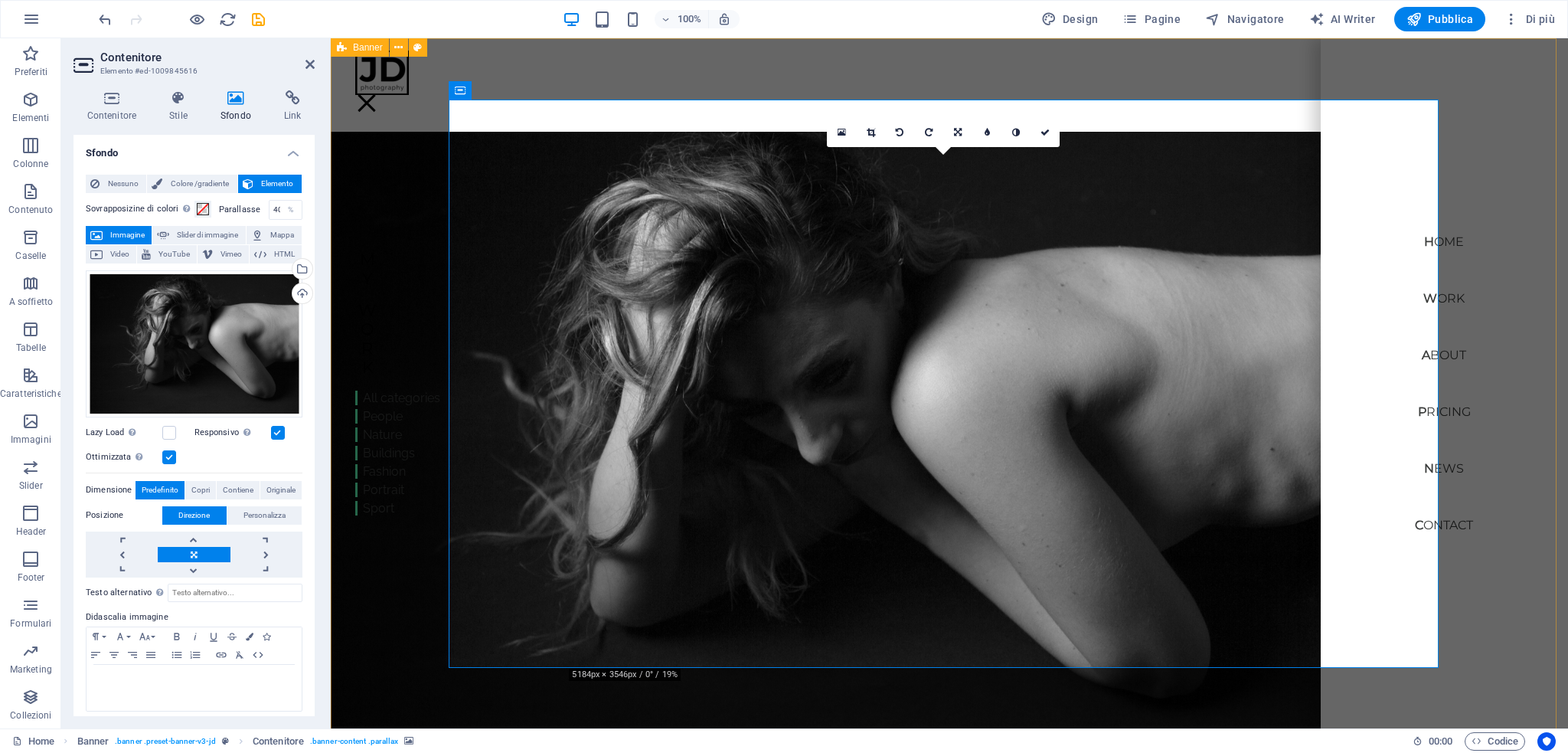
click at [377, 174] on div "Home Work About Pricing News Contact Menu | Carriere Vito Fotografia My Work Al…" at bounding box center [949, 516] width 1237 height 955
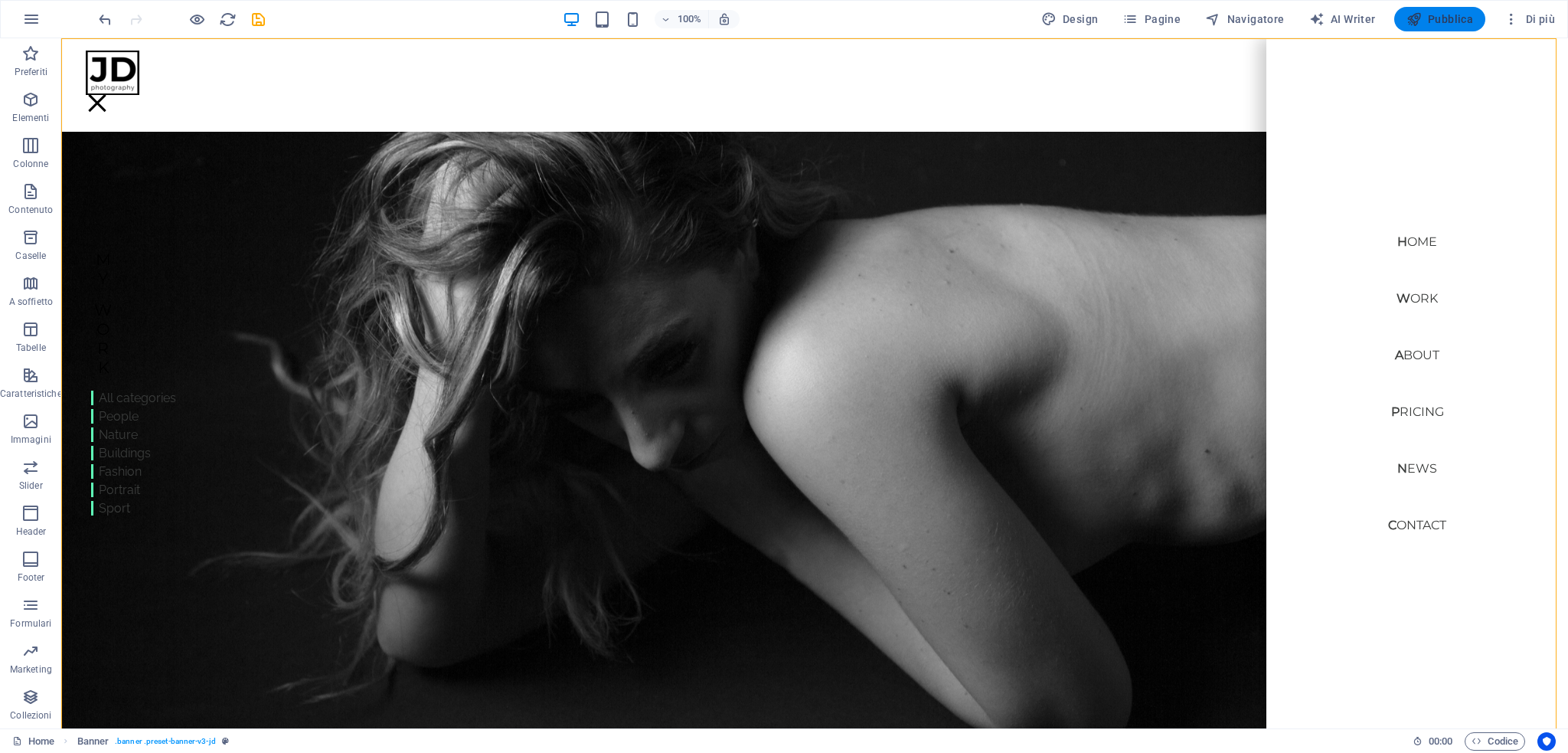
click at [1450, 22] on span "Pubblica" at bounding box center [1440, 19] width 67 height 15
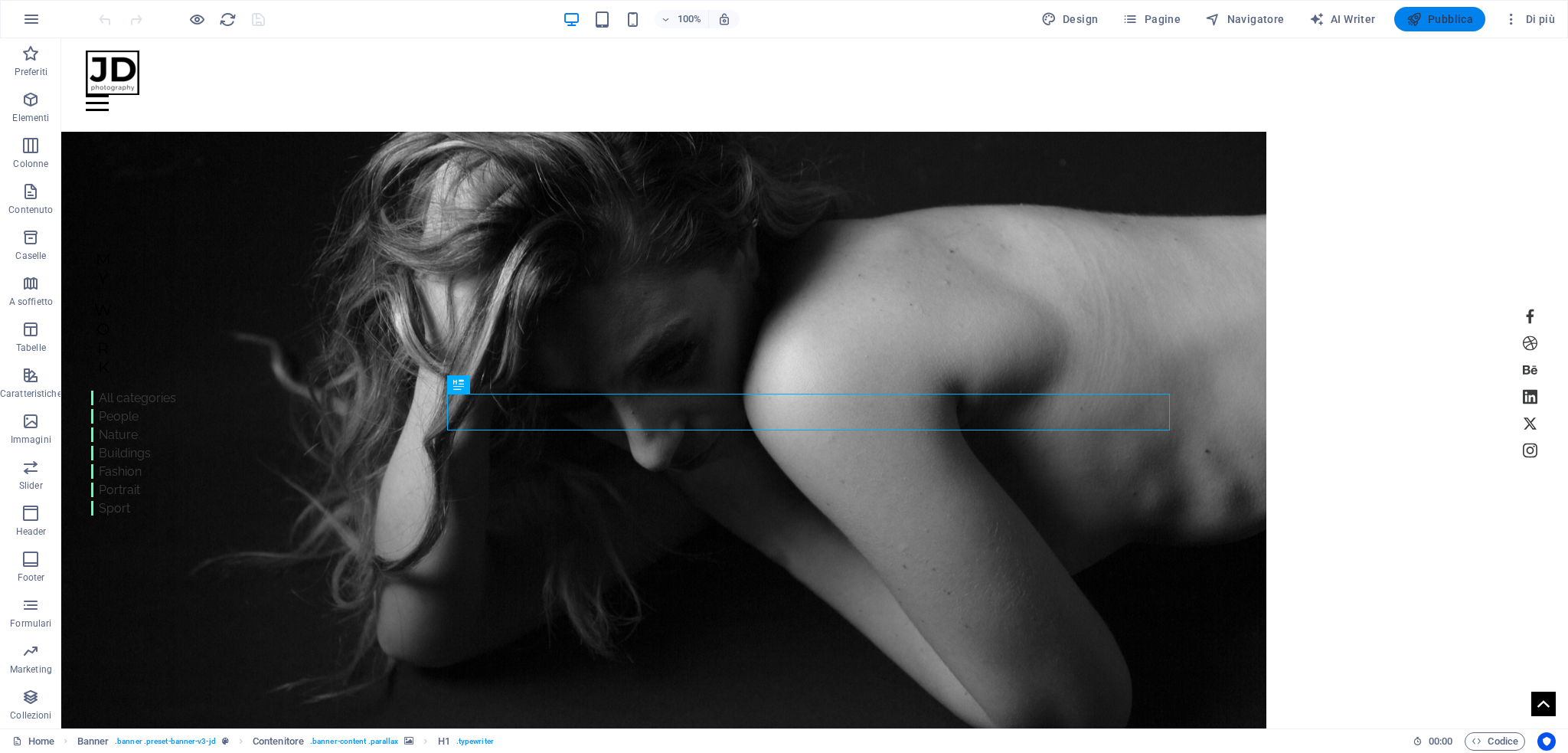
click at [1460, 17] on span "Pubblica" at bounding box center [1440, 19] width 67 height 15
click at [1444, 21] on span "Pubblica" at bounding box center [1440, 19] width 67 height 15
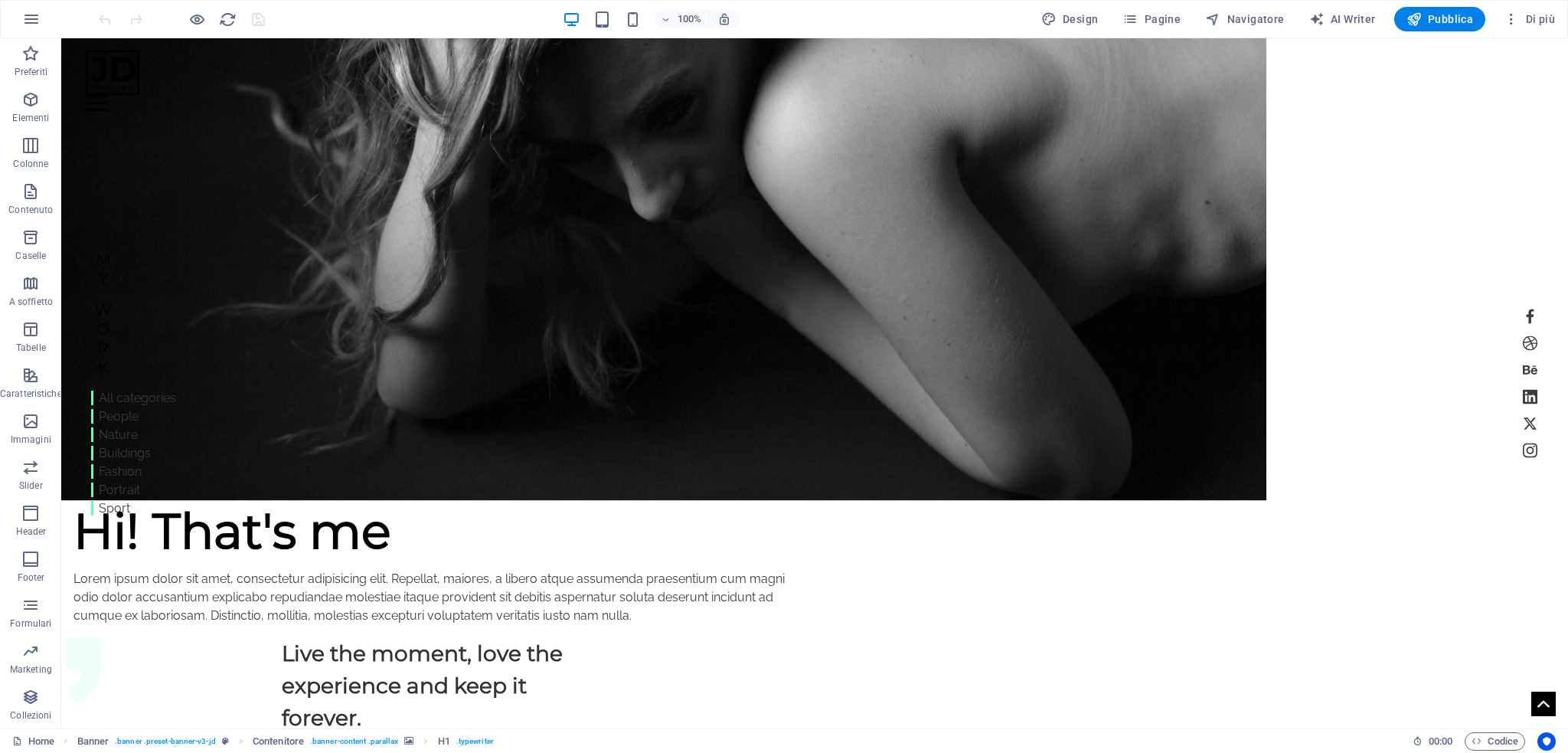
scroll to position [754, 0]
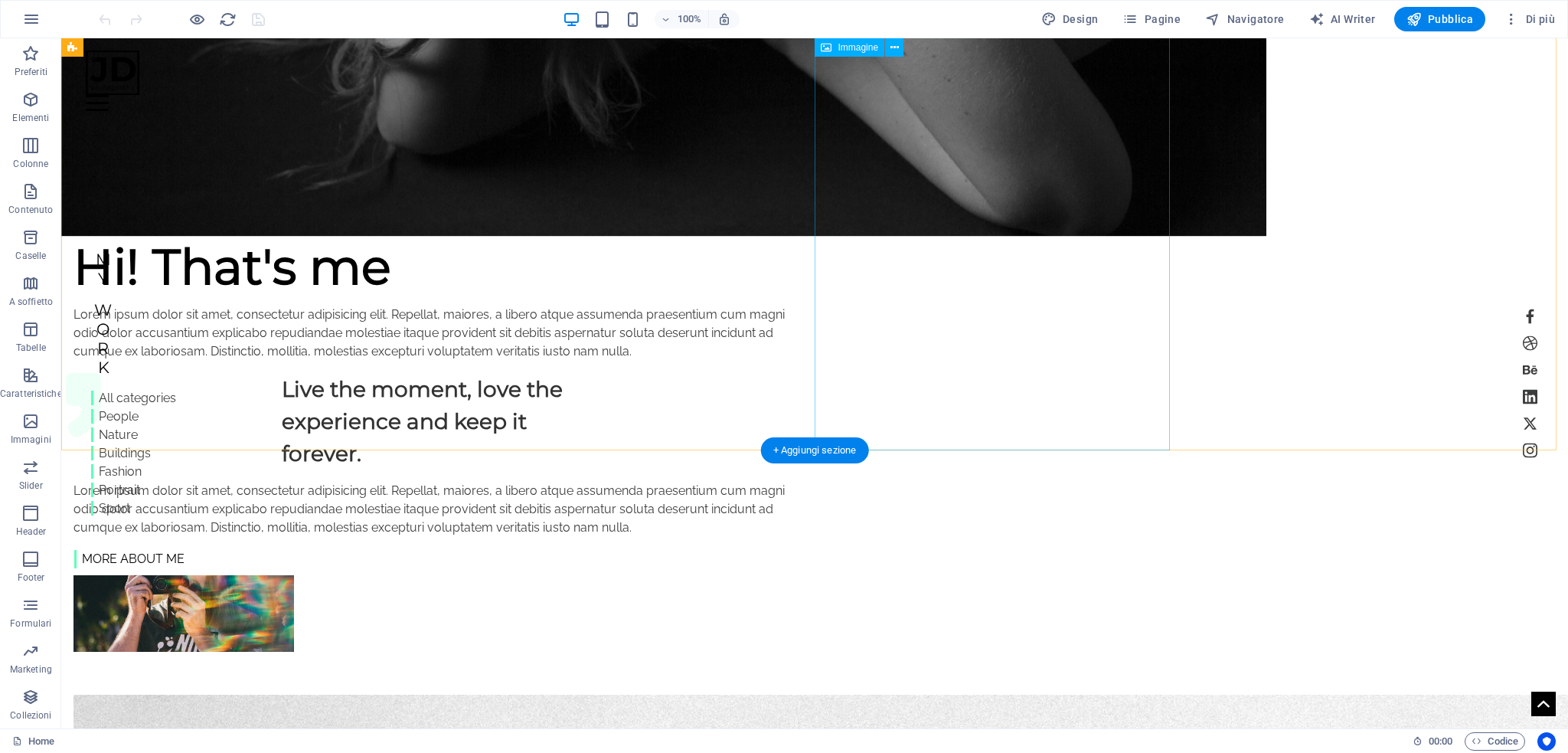
click at [294, 575] on figure at bounding box center [184, 614] width 221 height 77
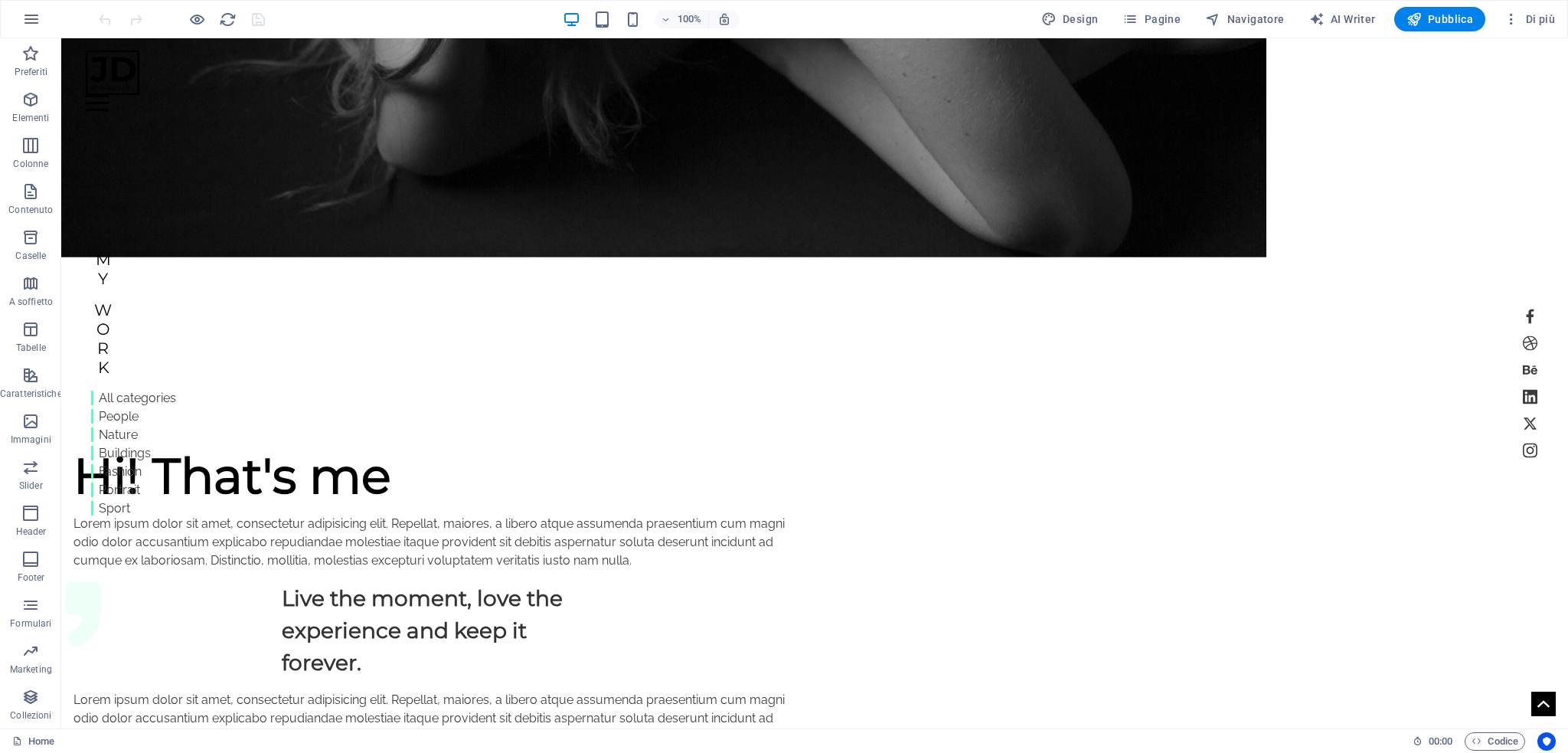
scroll to position [0, 0]
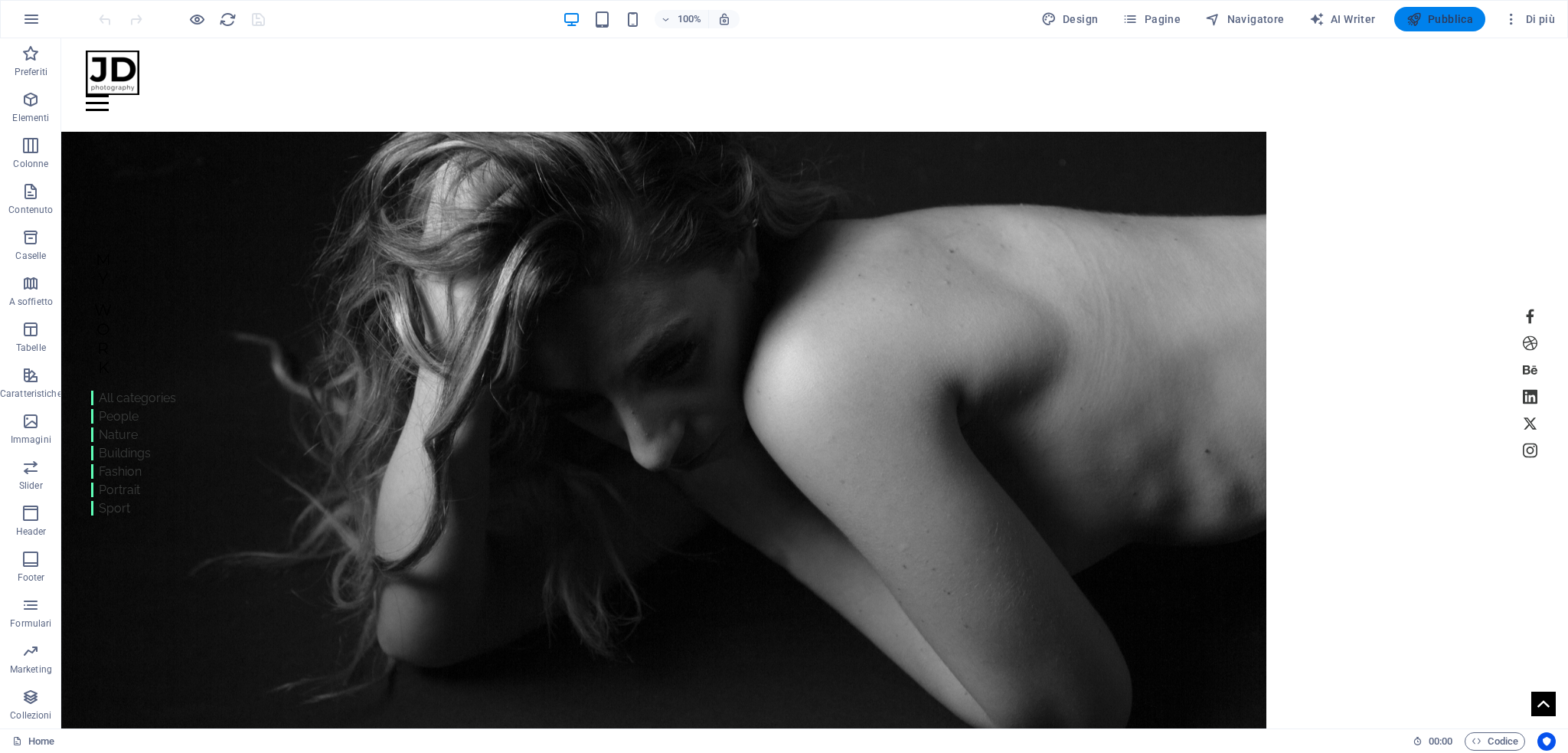
click at [1454, 20] on span "Pubblica" at bounding box center [1440, 19] width 67 height 15
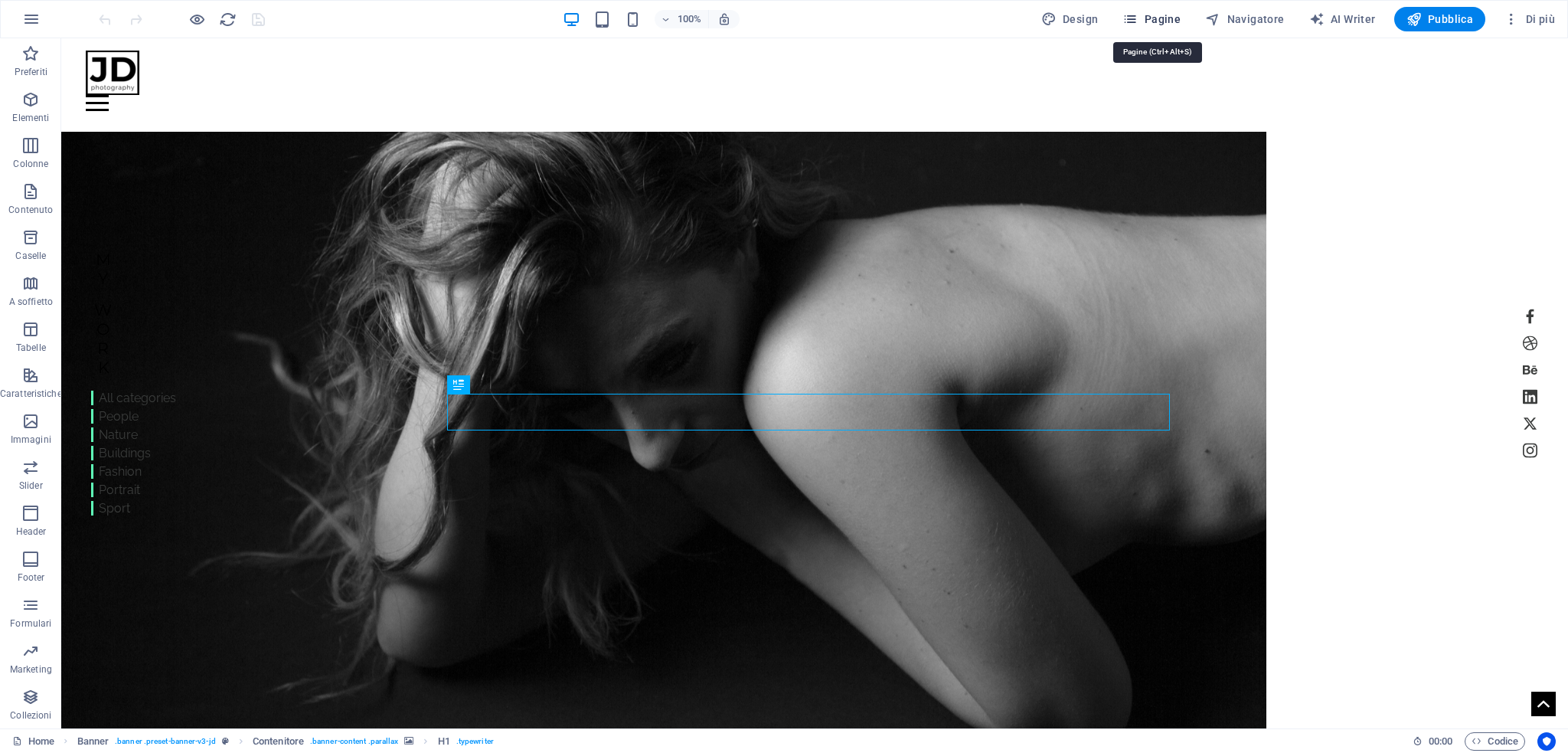
click at [1156, 16] on span "Pagine" at bounding box center [1151, 19] width 58 height 15
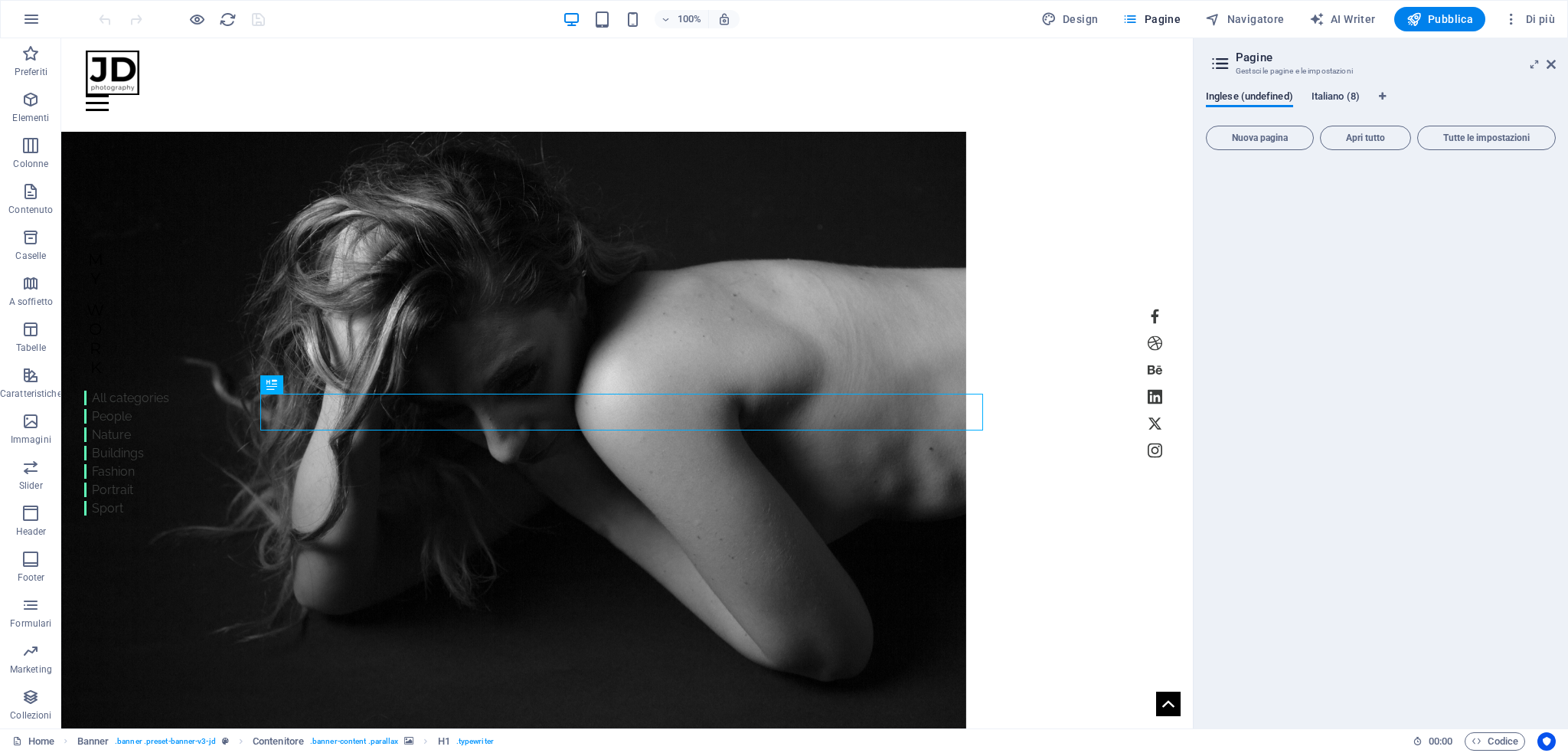
click at [1336, 98] on span "Italiano (8)" at bounding box center [1336, 98] width 48 height 22
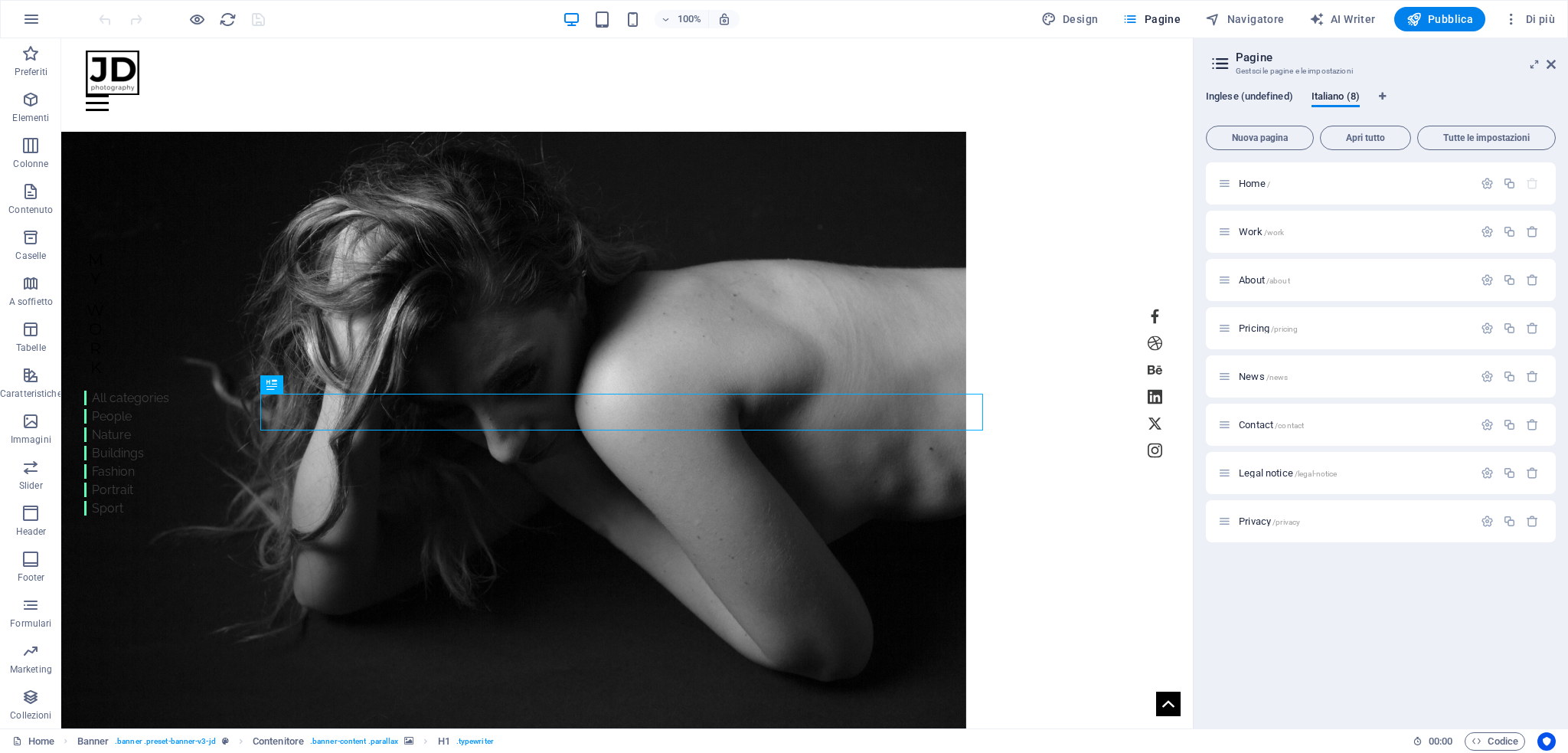
click at [1274, 98] on span "Inglese (undefined)" at bounding box center [1250, 98] width 88 height 22
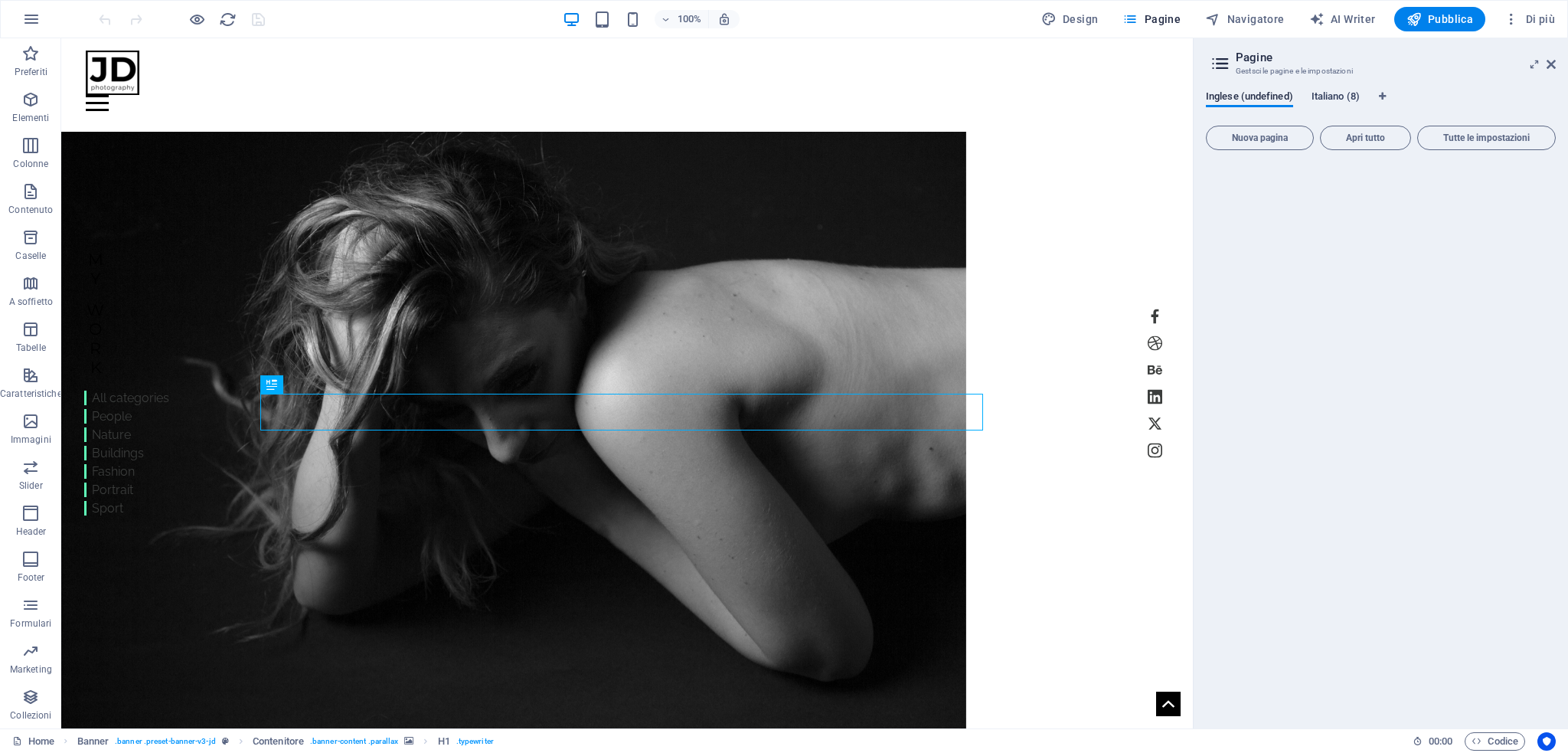
click at [1328, 98] on span "Italiano (8)" at bounding box center [1336, 98] width 48 height 22
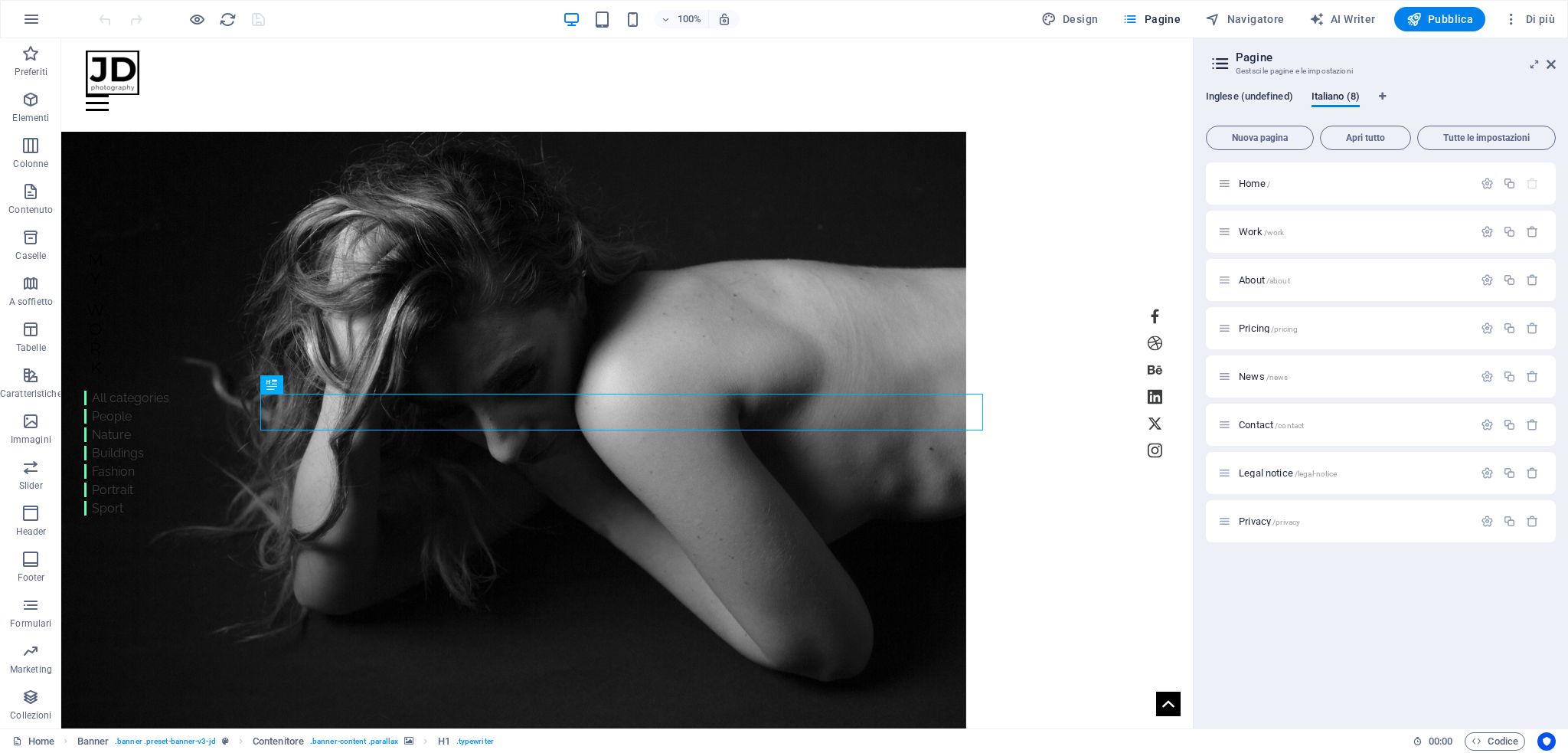
click at [1274, 98] on span "Inglese (undefined)" at bounding box center [1250, 98] width 88 height 22
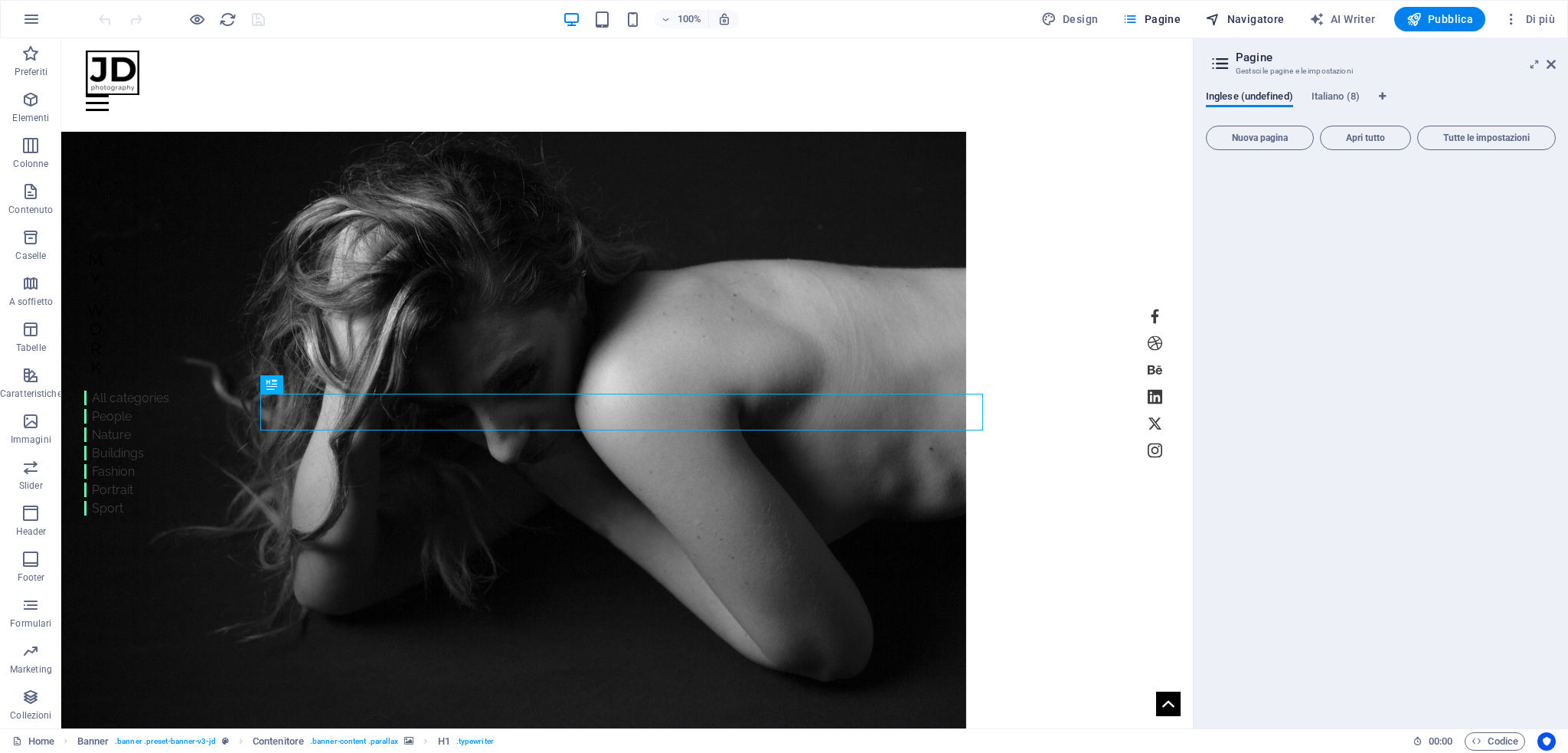
click at [1283, 20] on span "Navigatore" at bounding box center [1244, 19] width 79 height 15
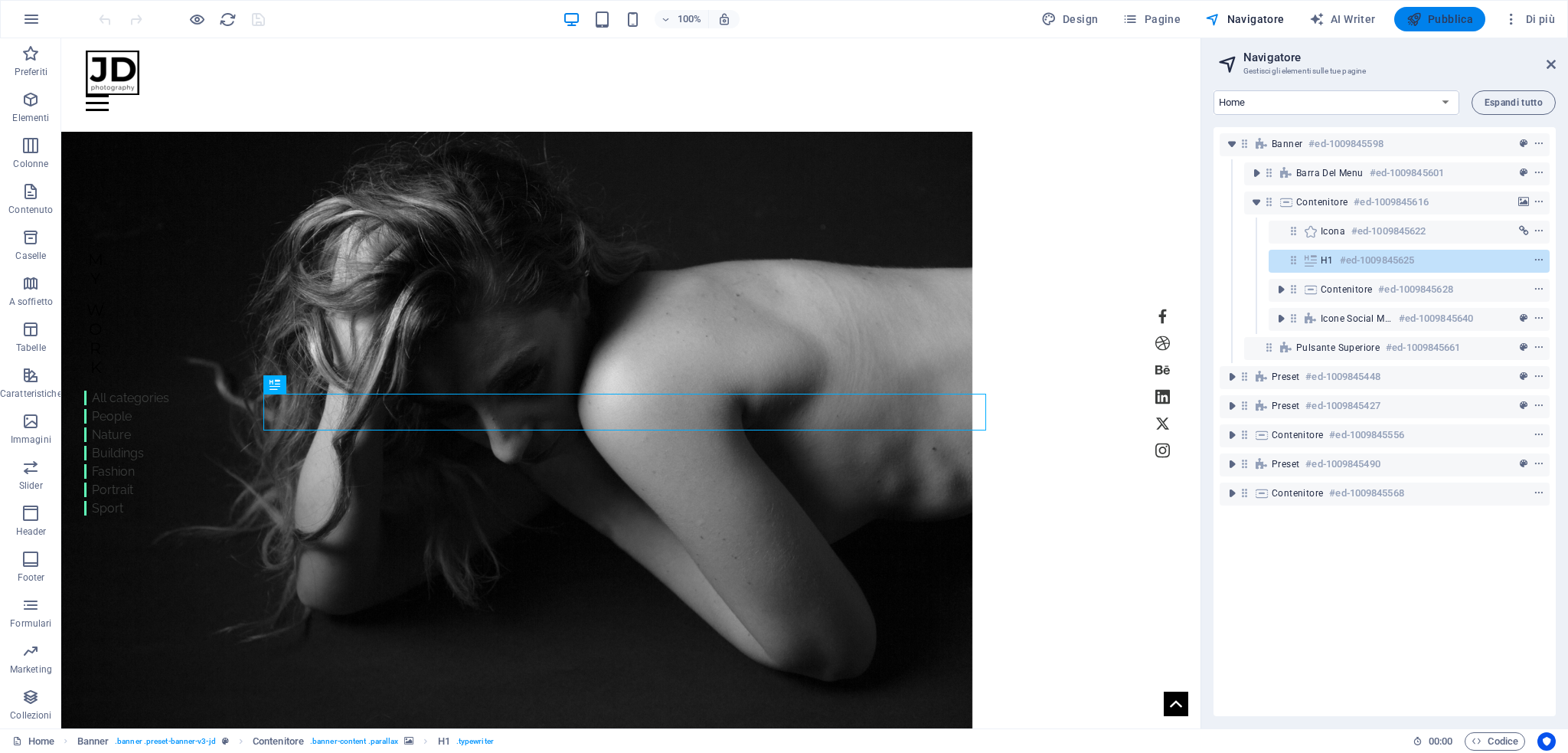
click at [1444, 26] on span "Pubblica" at bounding box center [1440, 19] width 67 height 15
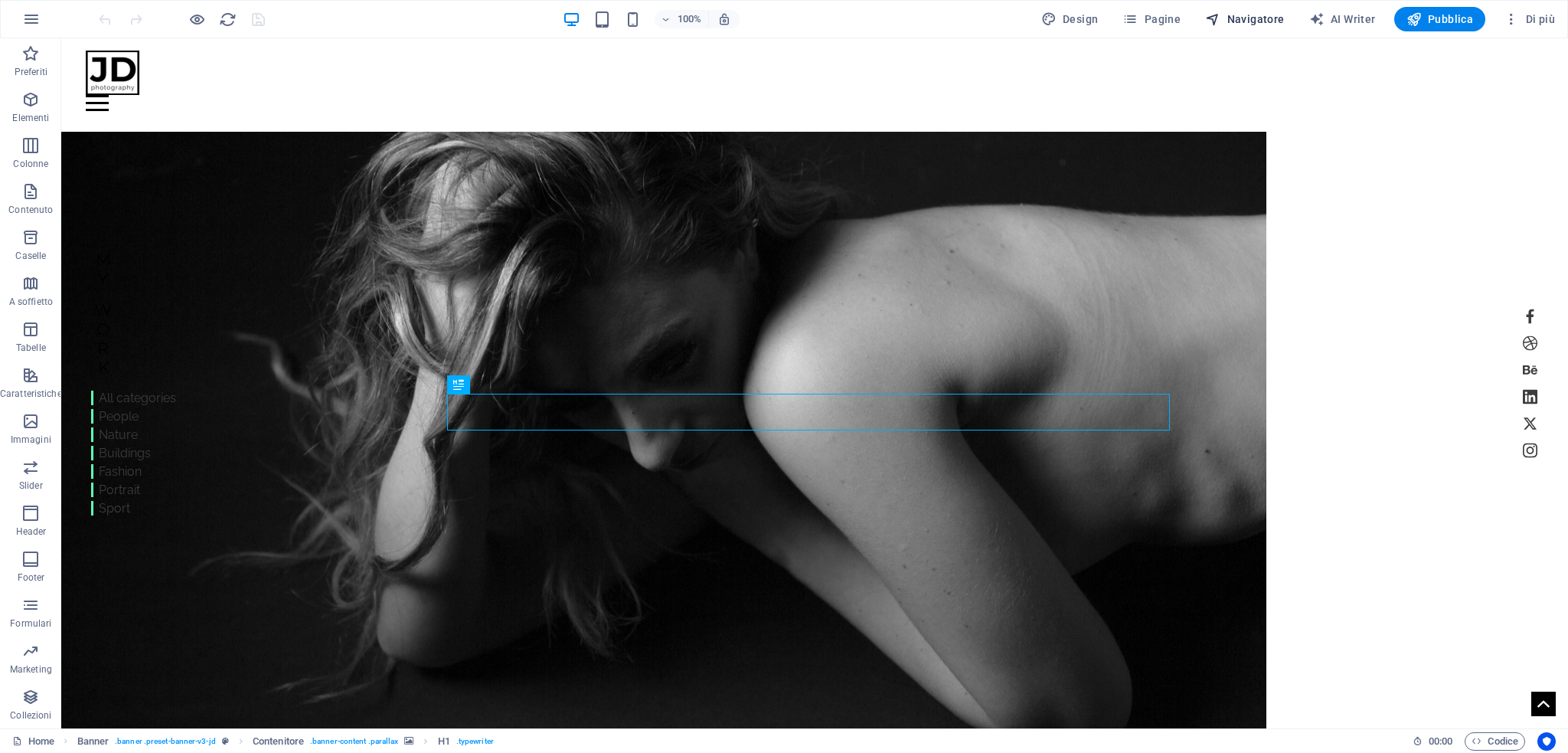
click at [1246, 20] on span "Navigatore" at bounding box center [1244, 19] width 79 height 15
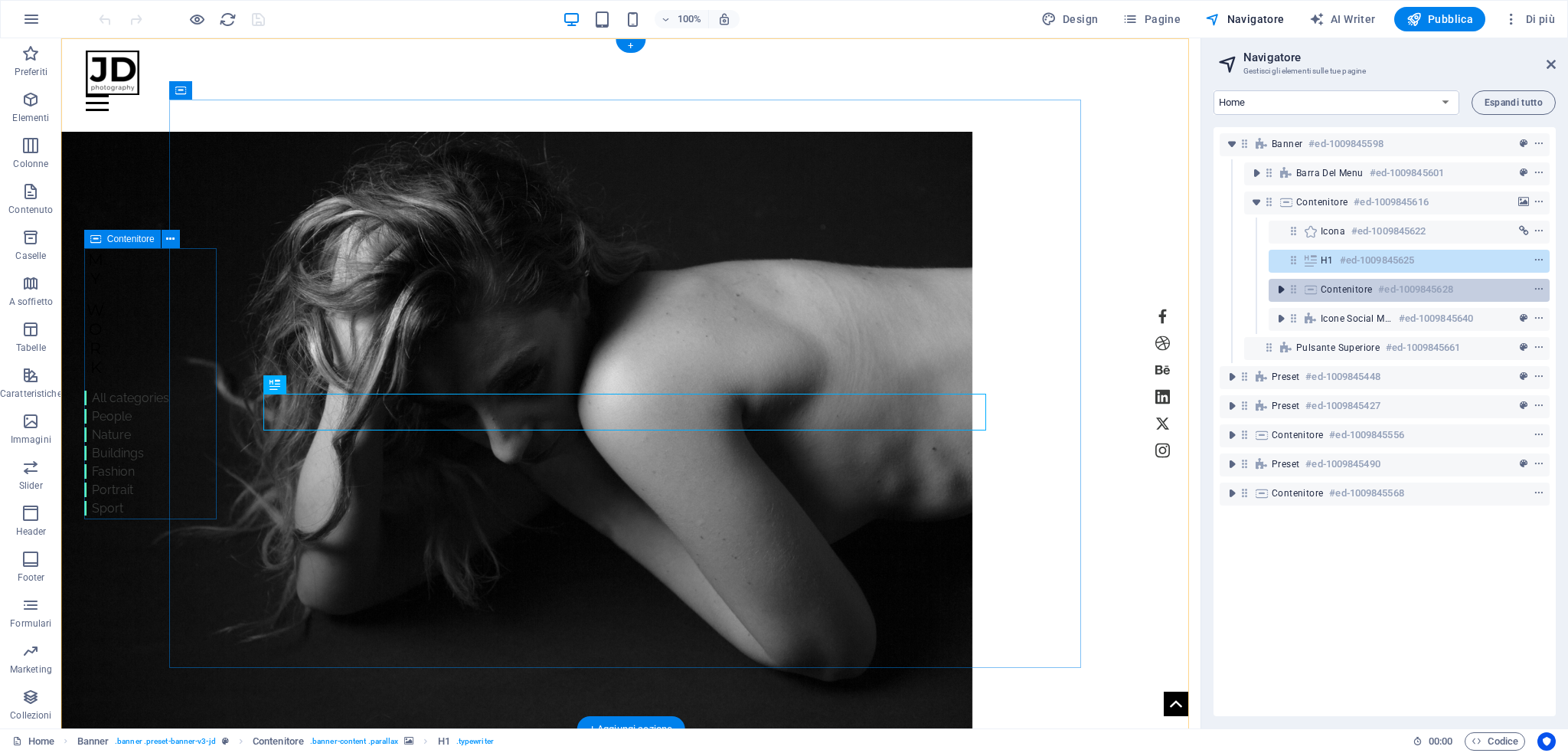
click at [1283, 290] on icon "toggle-expand" at bounding box center [1281, 289] width 15 height 15
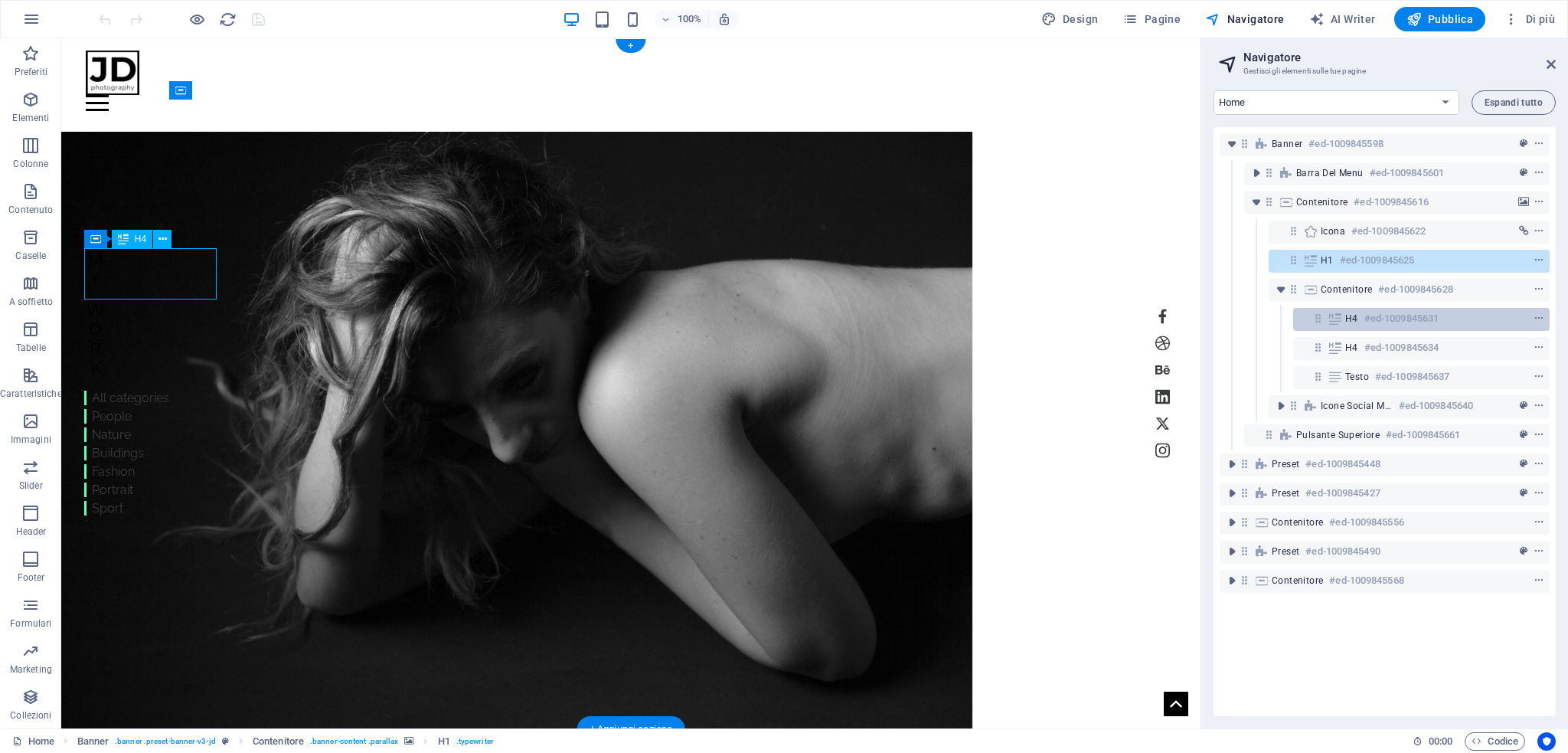
click at [1315, 318] on icon at bounding box center [1318, 318] width 13 height 13
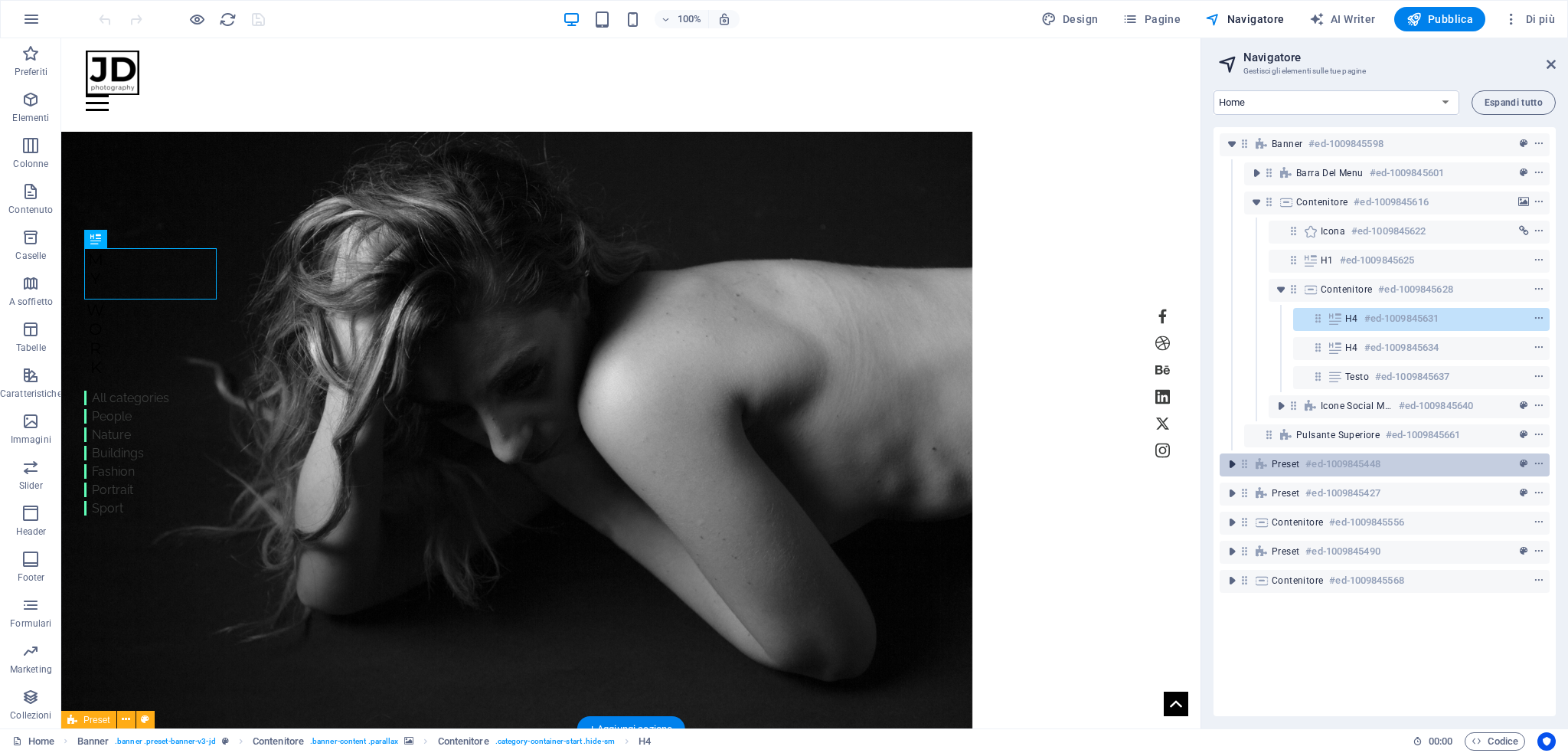
click at [1232, 469] on icon "toggle-expand" at bounding box center [1232, 464] width 15 height 15
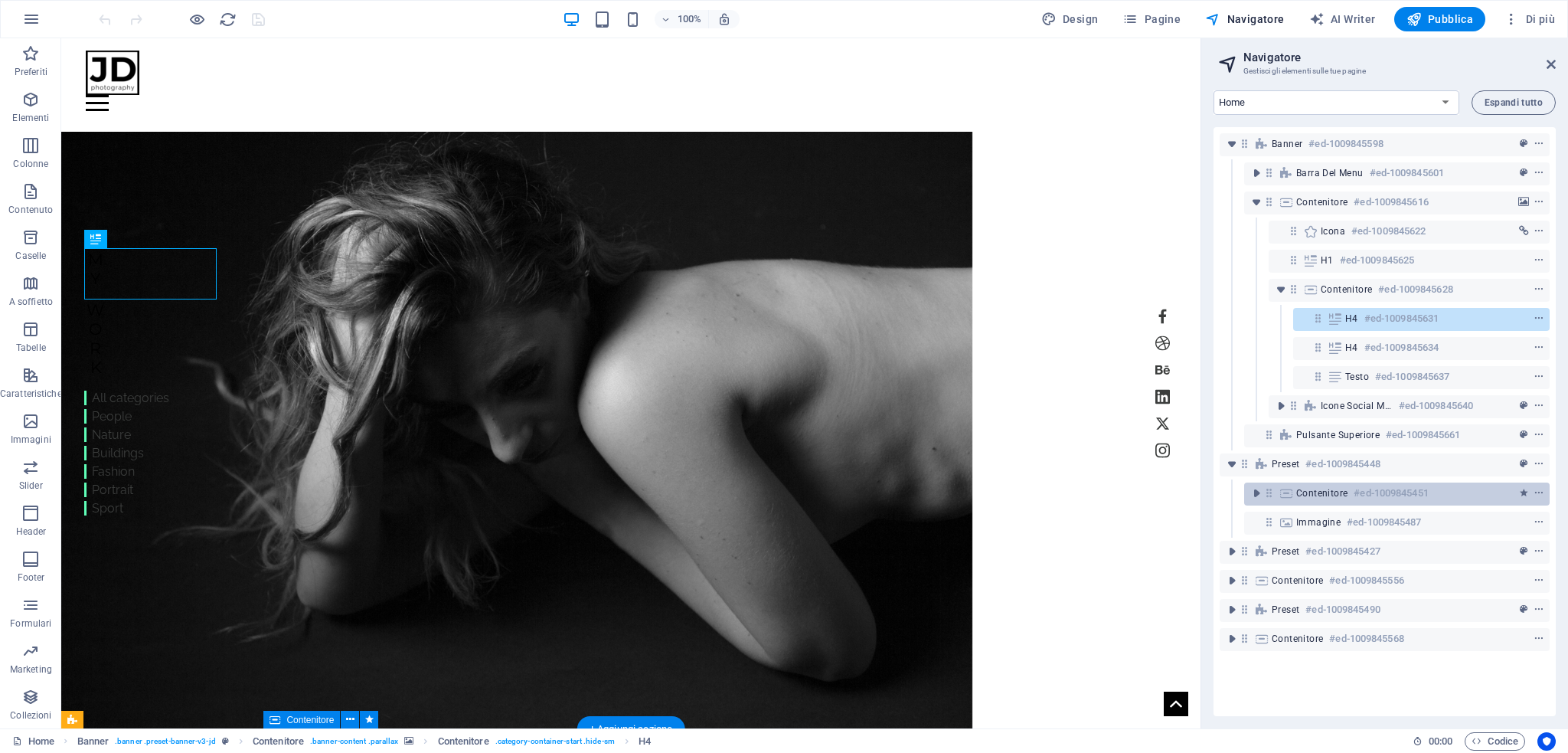
click at [1298, 490] on span "Contenitore" at bounding box center [1322, 492] width 51 height 12
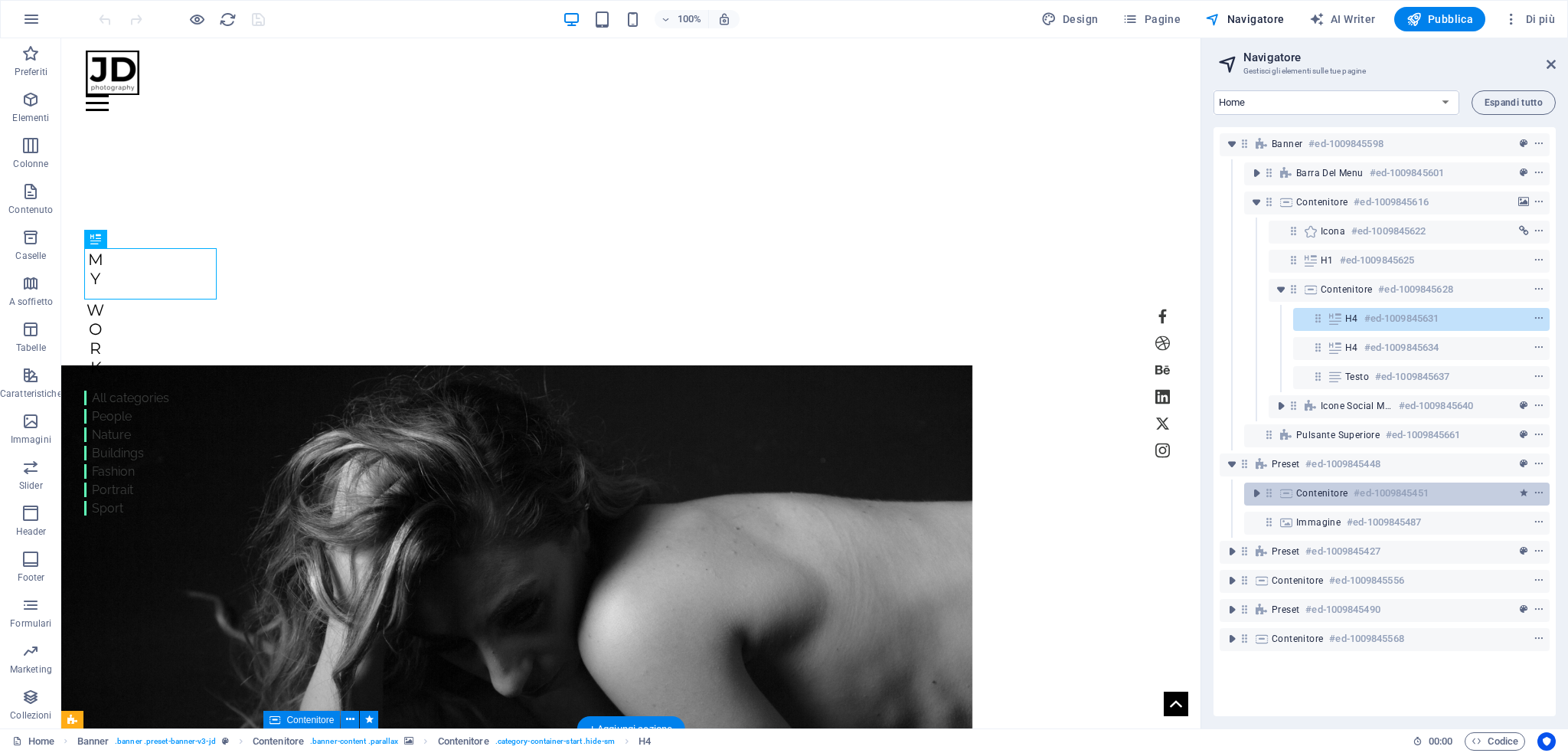
scroll to position [583, 0]
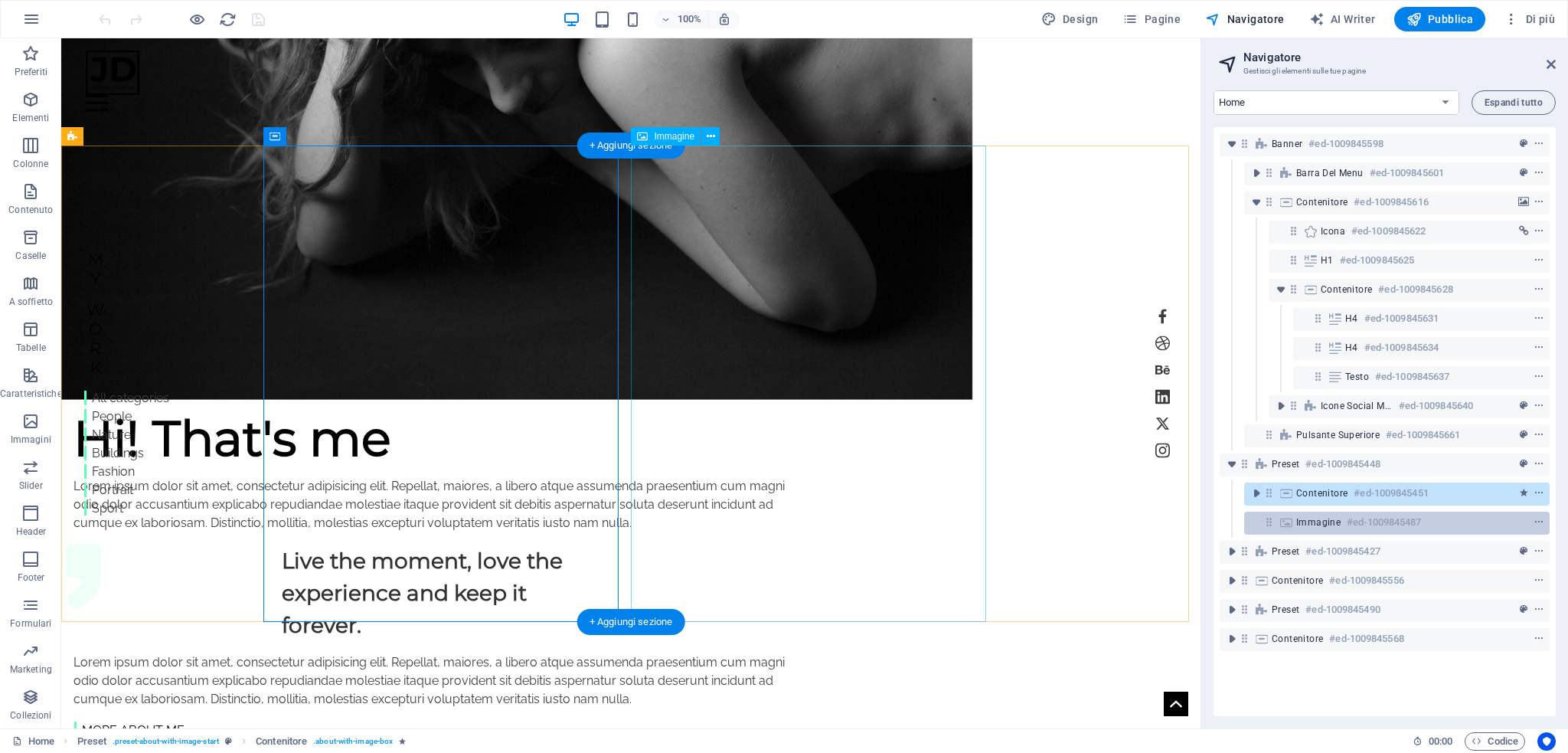
click at [1298, 526] on span "Immagine" at bounding box center [1318, 521] width 45 height 12
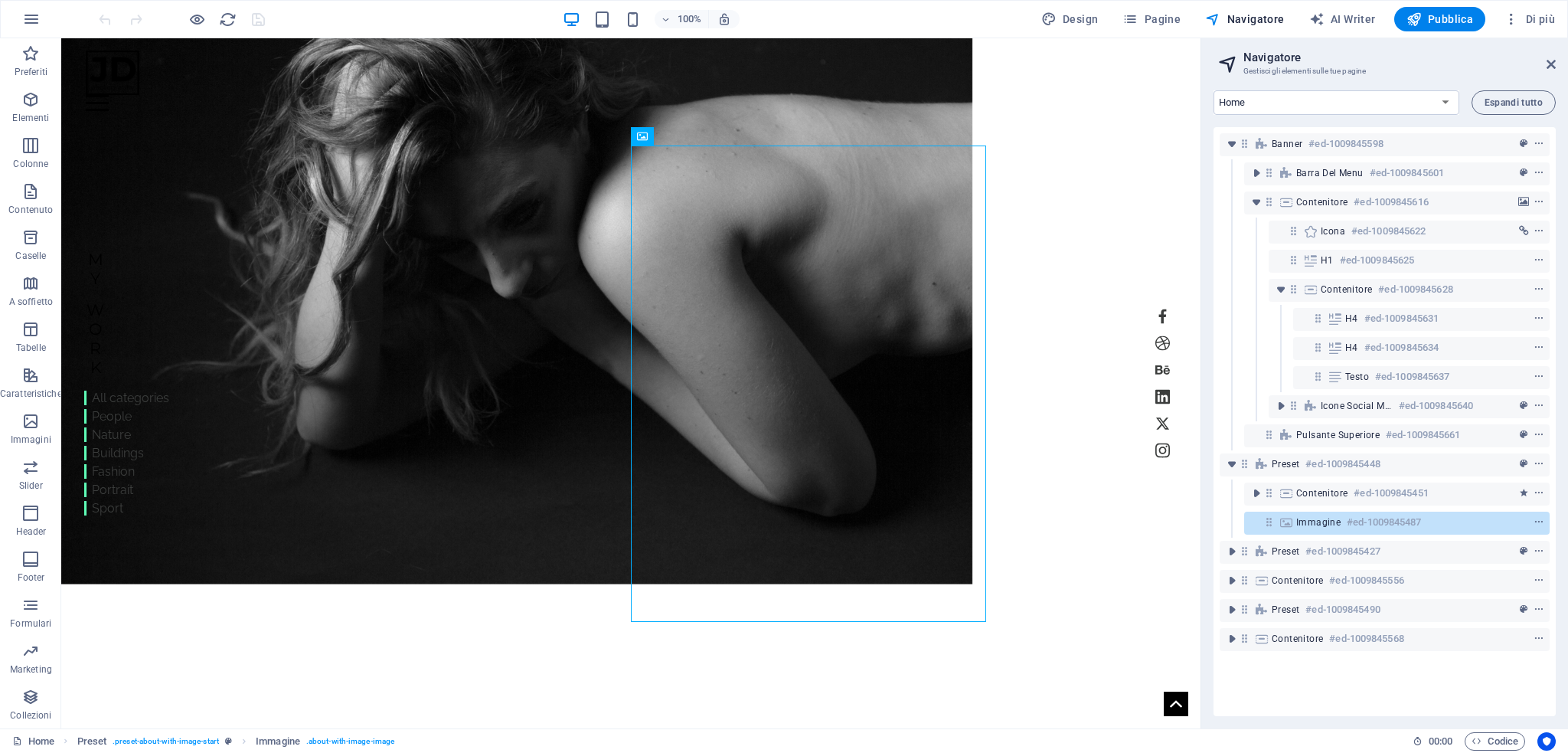
scroll to position [0, 0]
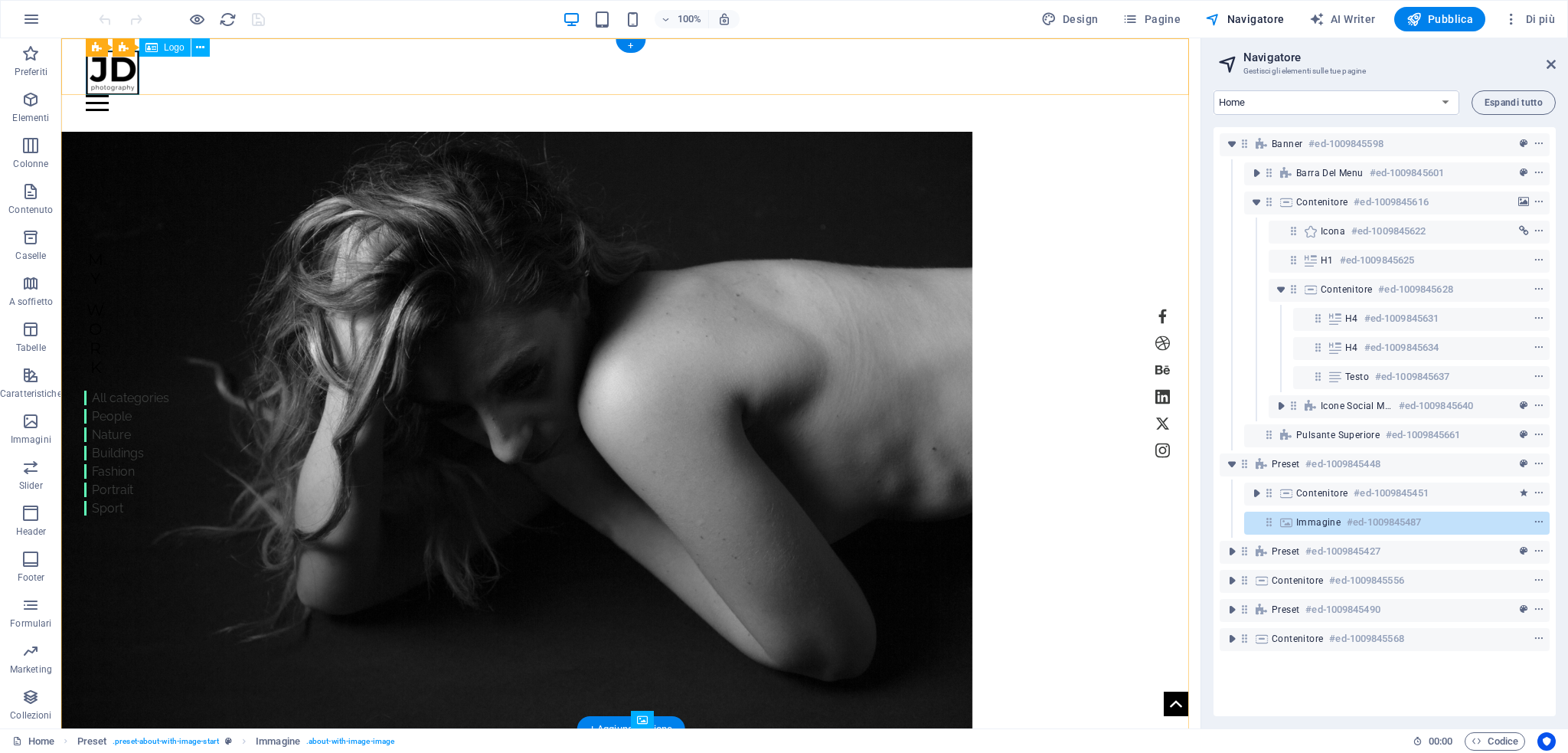
click at [108, 82] on div at bounding box center [631, 72] width 1090 height 45
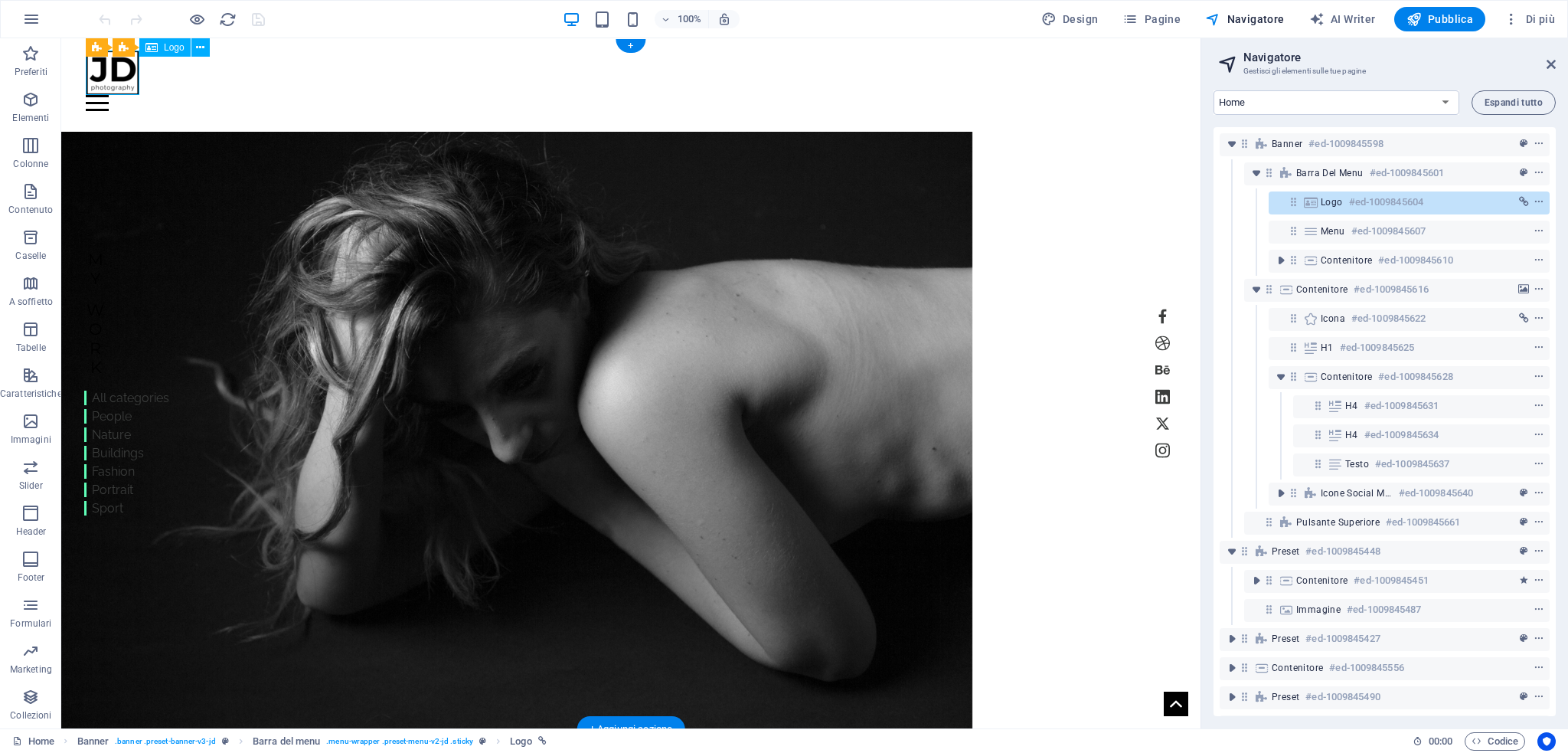
click at [108, 83] on div at bounding box center [631, 72] width 1090 height 45
click at [167, 46] on span "Logo" at bounding box center [174, 47] width 21 height 9
click at [203, 46] on icon at bounding box center [200, 48] width 8 height 16
click at [189, 48] on icon at bounding box center [189, 48] width 8 height 16
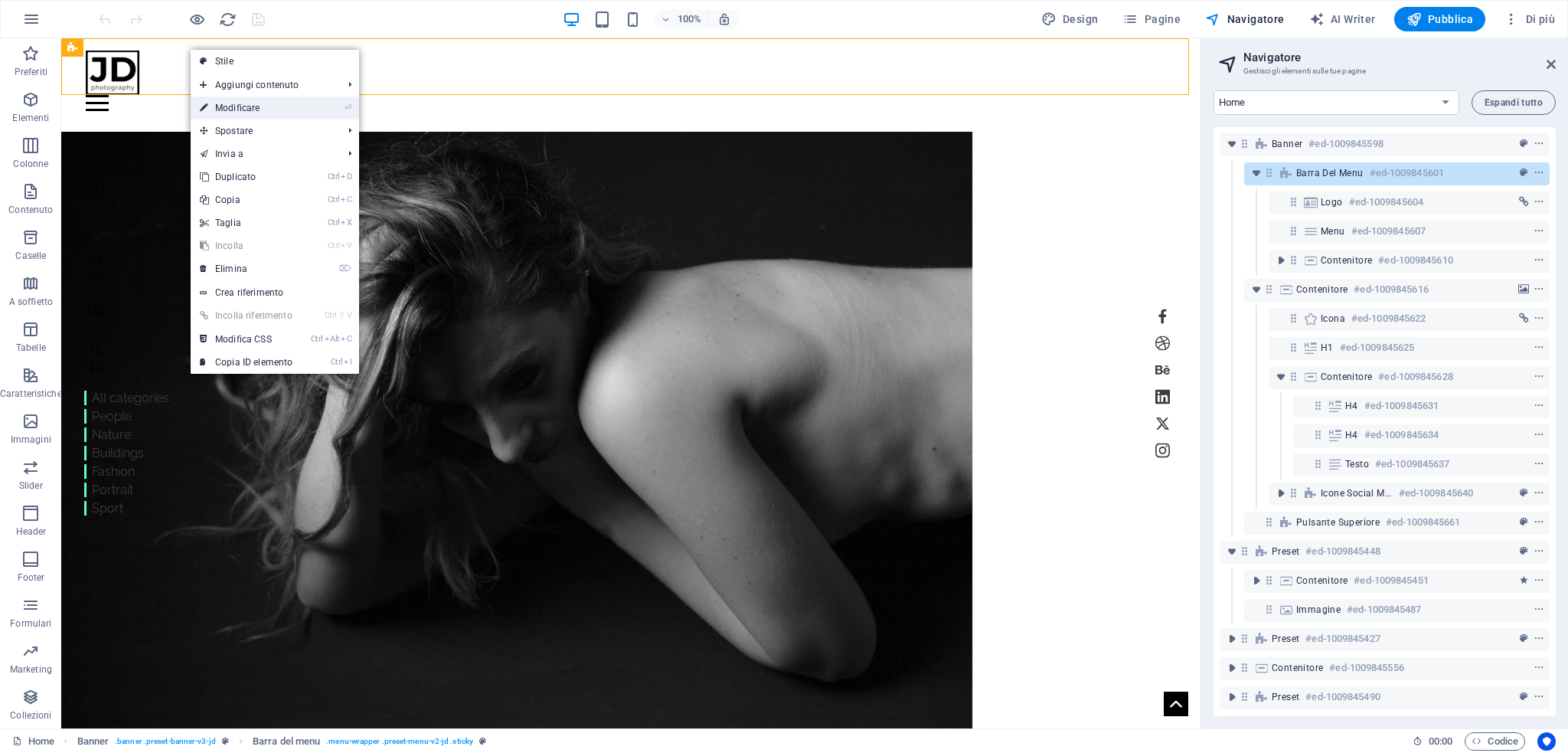
click at [240, 100] on link "⏎ Modificare" at bounding box center [246, 108] width 111 height 23
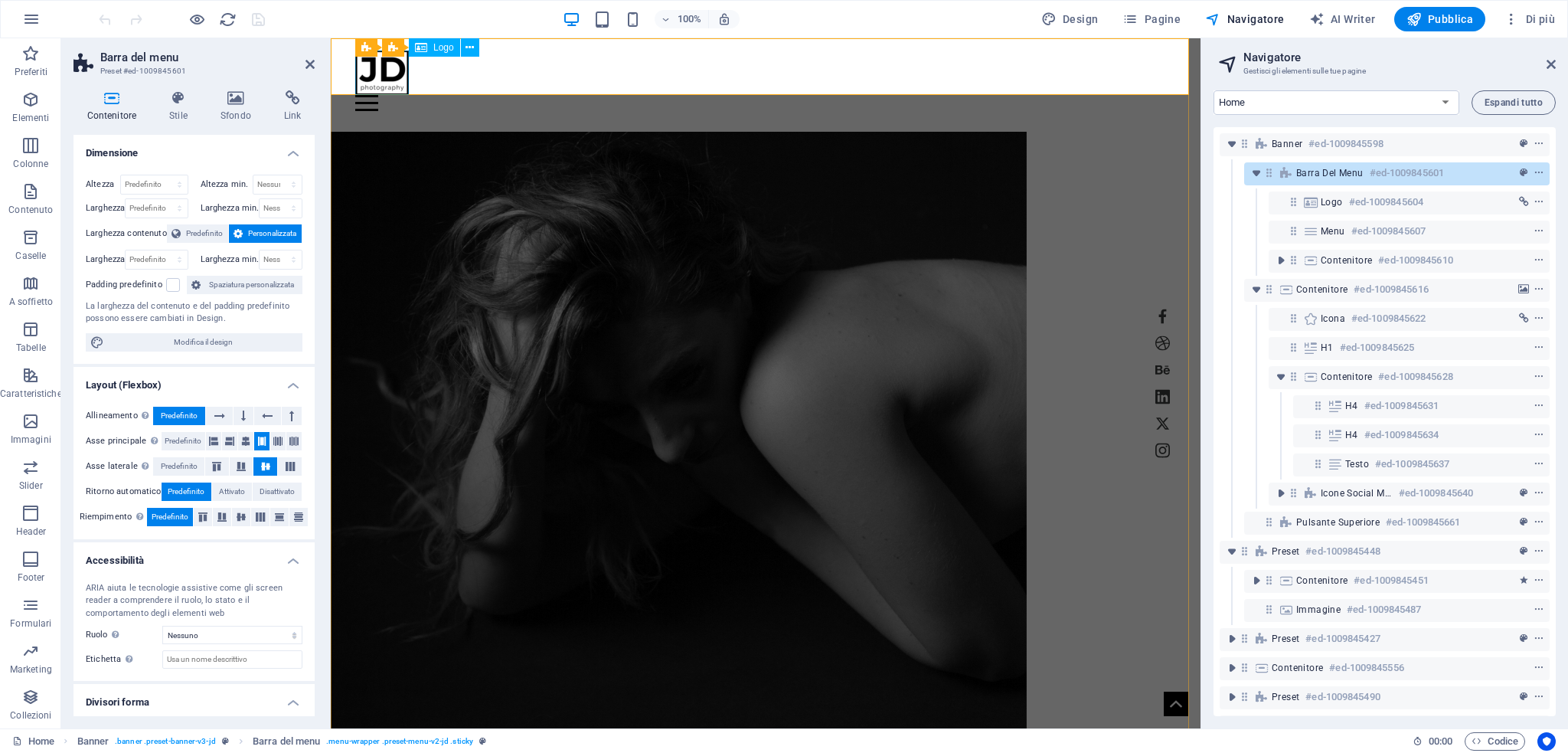
click at [378, 79] on div at bounding box center [766, 72] width 820 height 45
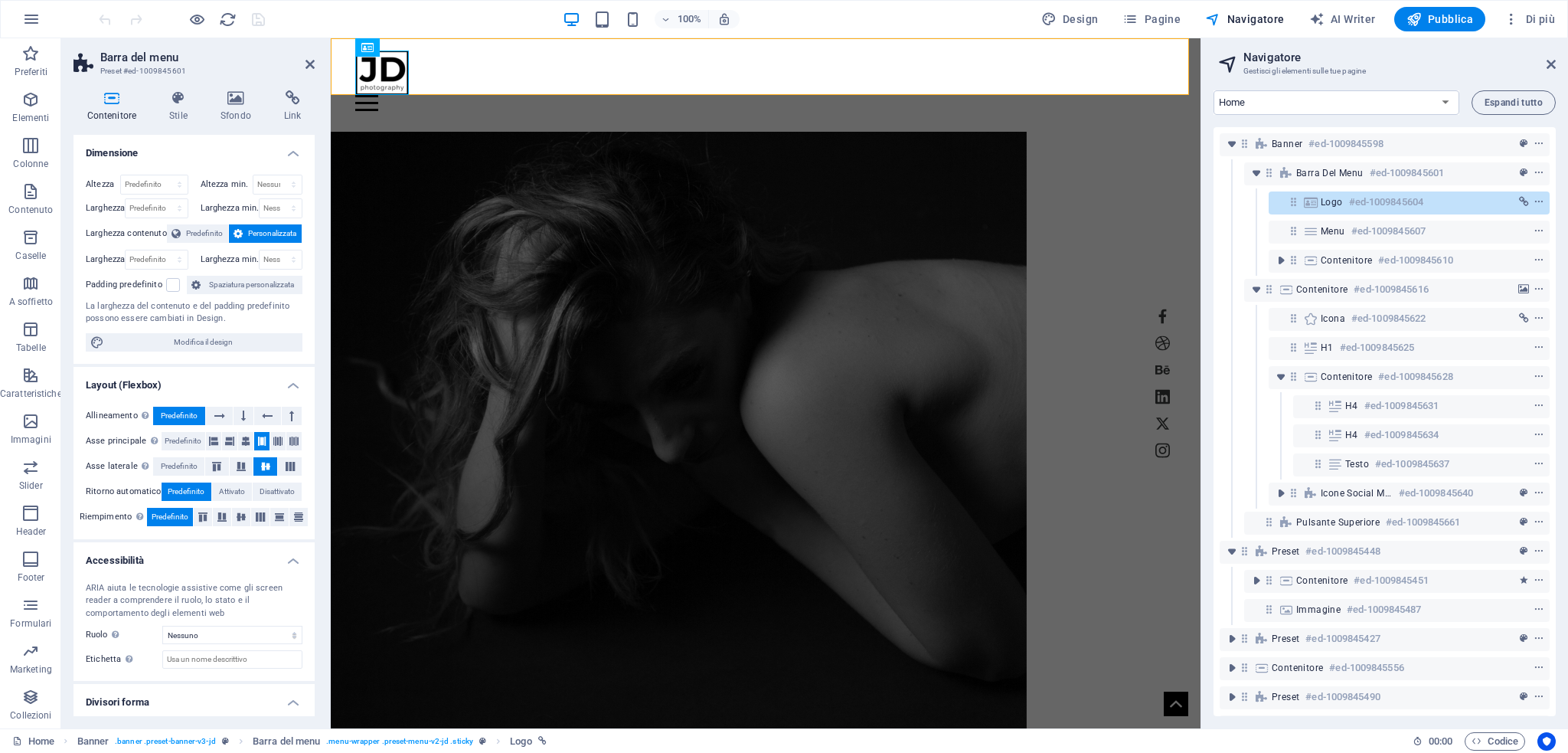
click at [496, 13] on div "100% Design Pagine Navigatore AI Writer Pubblica Di più" at bounding box center [828, 19] width 1465 height 25
click at [1366, 202] on h6 "#ed-1009845604" at bounding box center [1386, 202] width 74 height 18
click at [1366, 203] on h6 "#ed-1009845604" at bounding box center [1386, 202] width 74 height 18
select select "px"
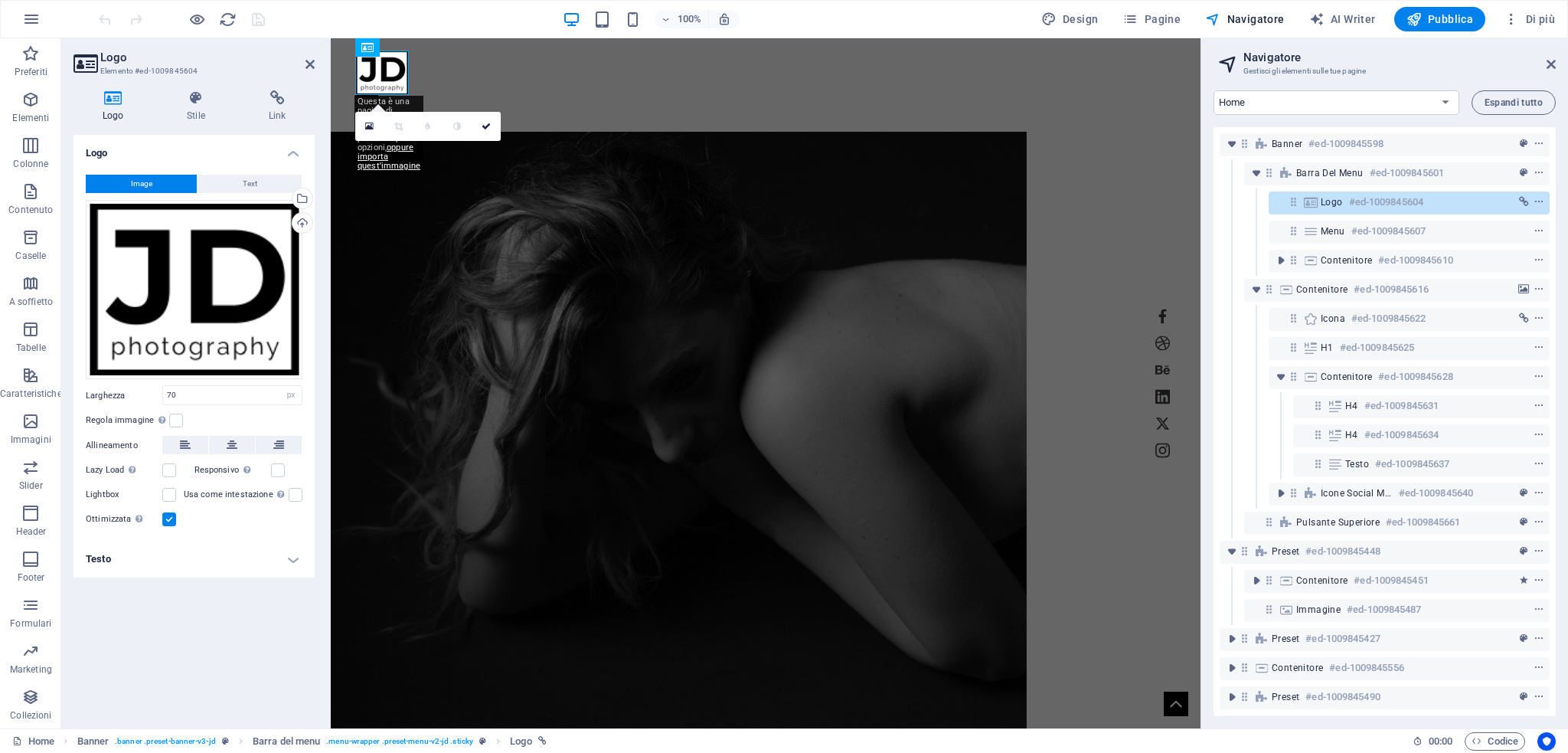
click at [155, 180] on button "Image" at bounding box center [141, 183] width 111 height 18
click at [246, 181] on span "Text" at bounding box center [250, 183] width 15 height 18
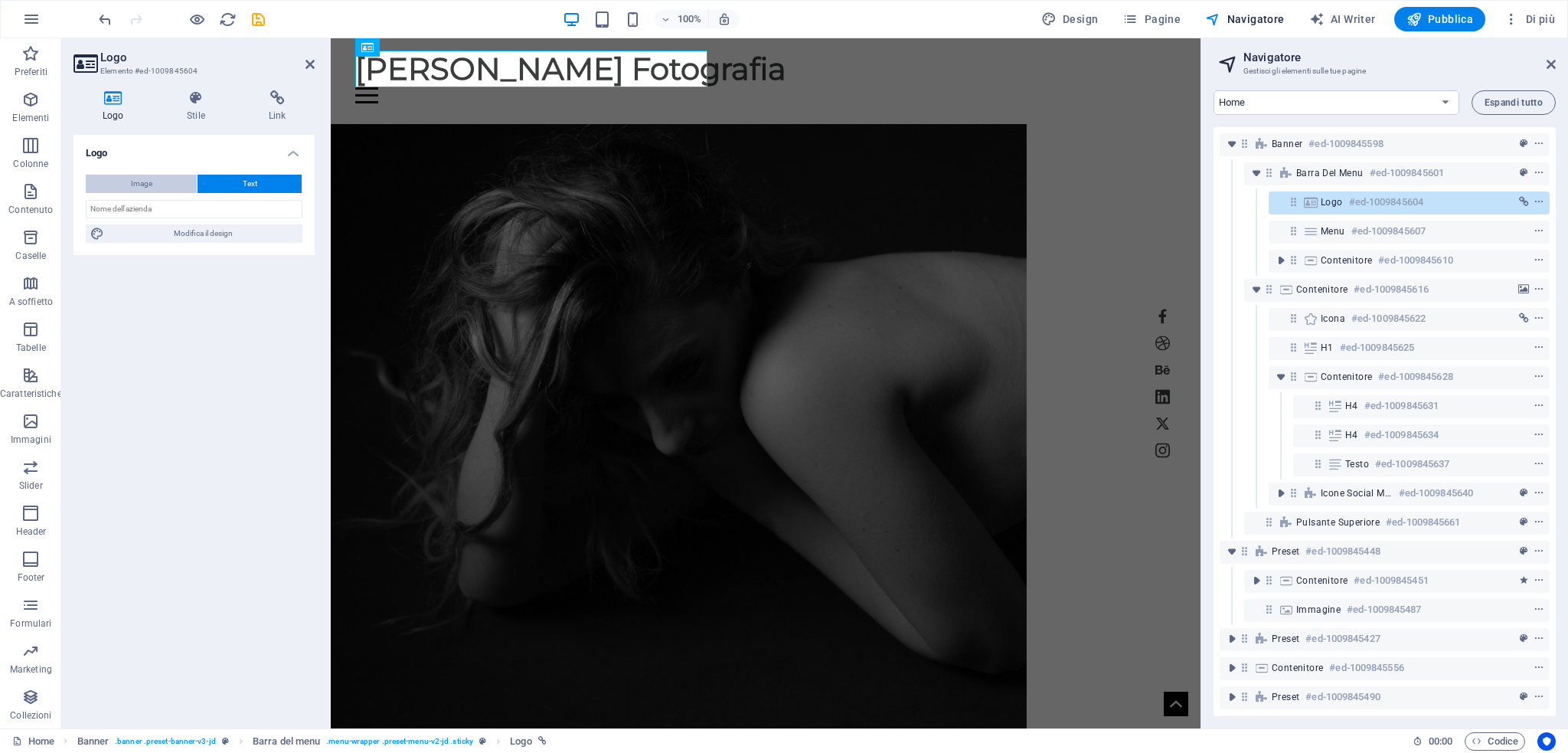
click at [156, 179] on button "Image" at bounding box center [141, 183] width 111 height 18
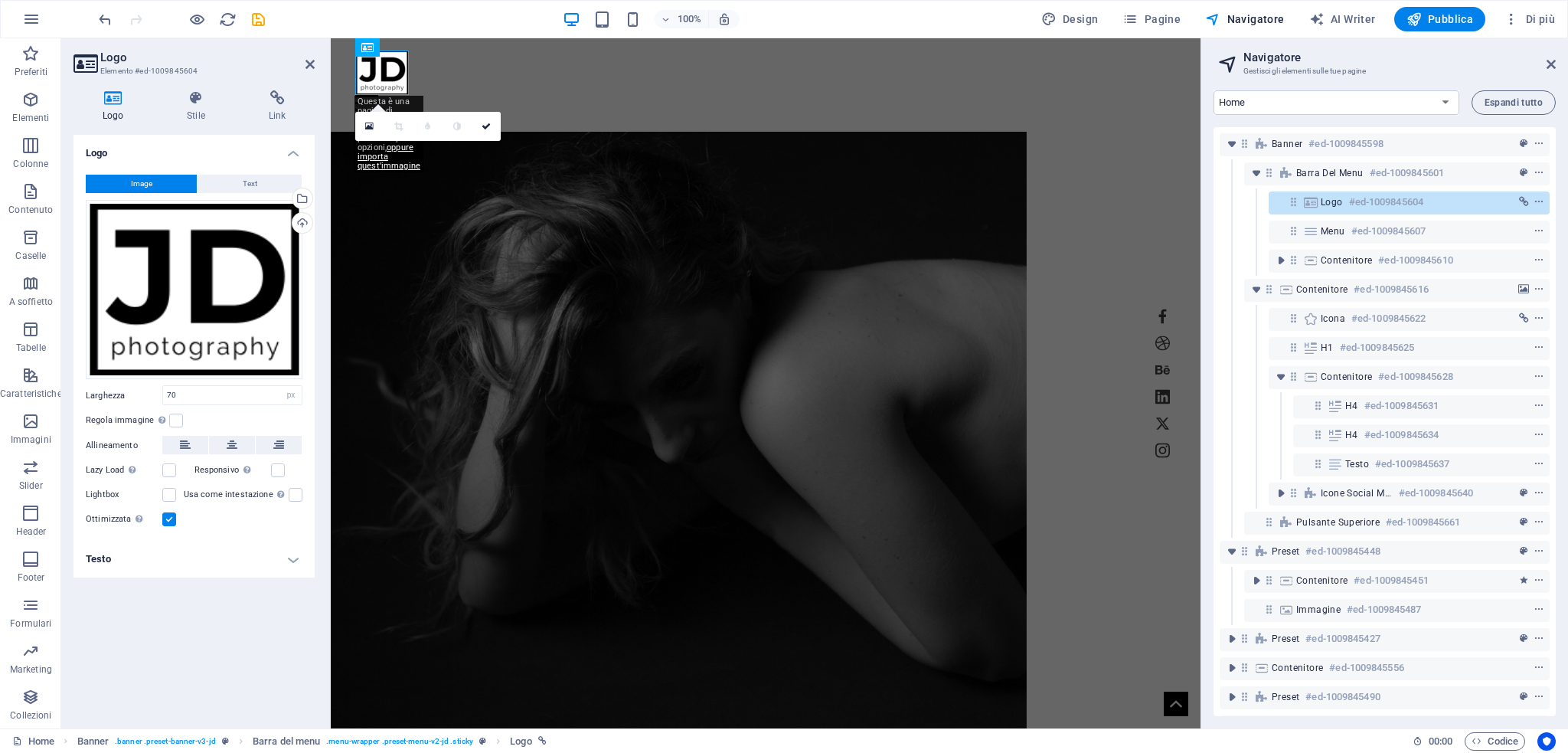
click at [120, 107] on h4 "Logo" at bounding box center [116, 106] width 85 height 32
click at [370, 127] on icon at bounding box center [369, 127] width 8 height 11
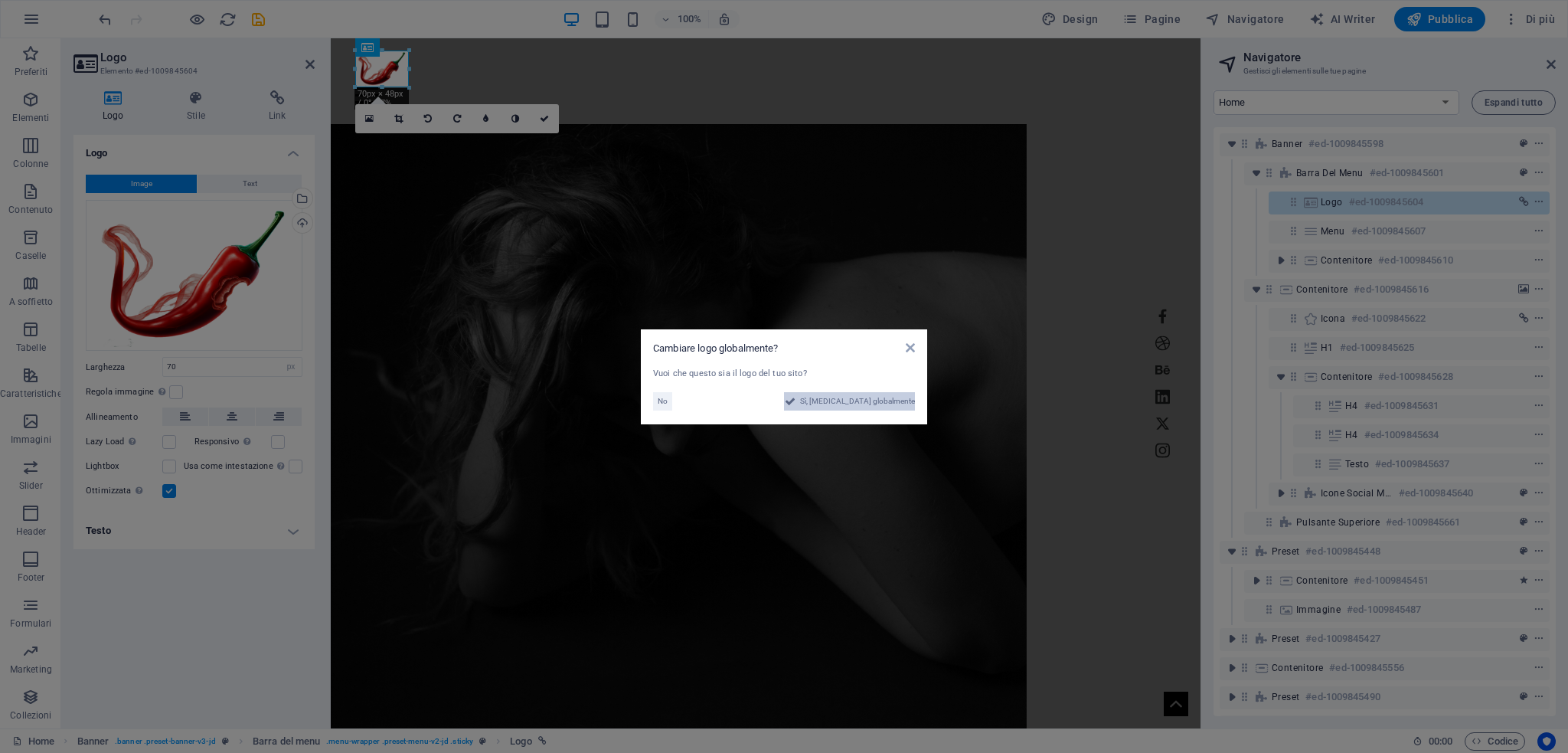
click at [846, 404] on span "Sì, cambia globalmente" at bounding box center [858, 401] width 115 height 18
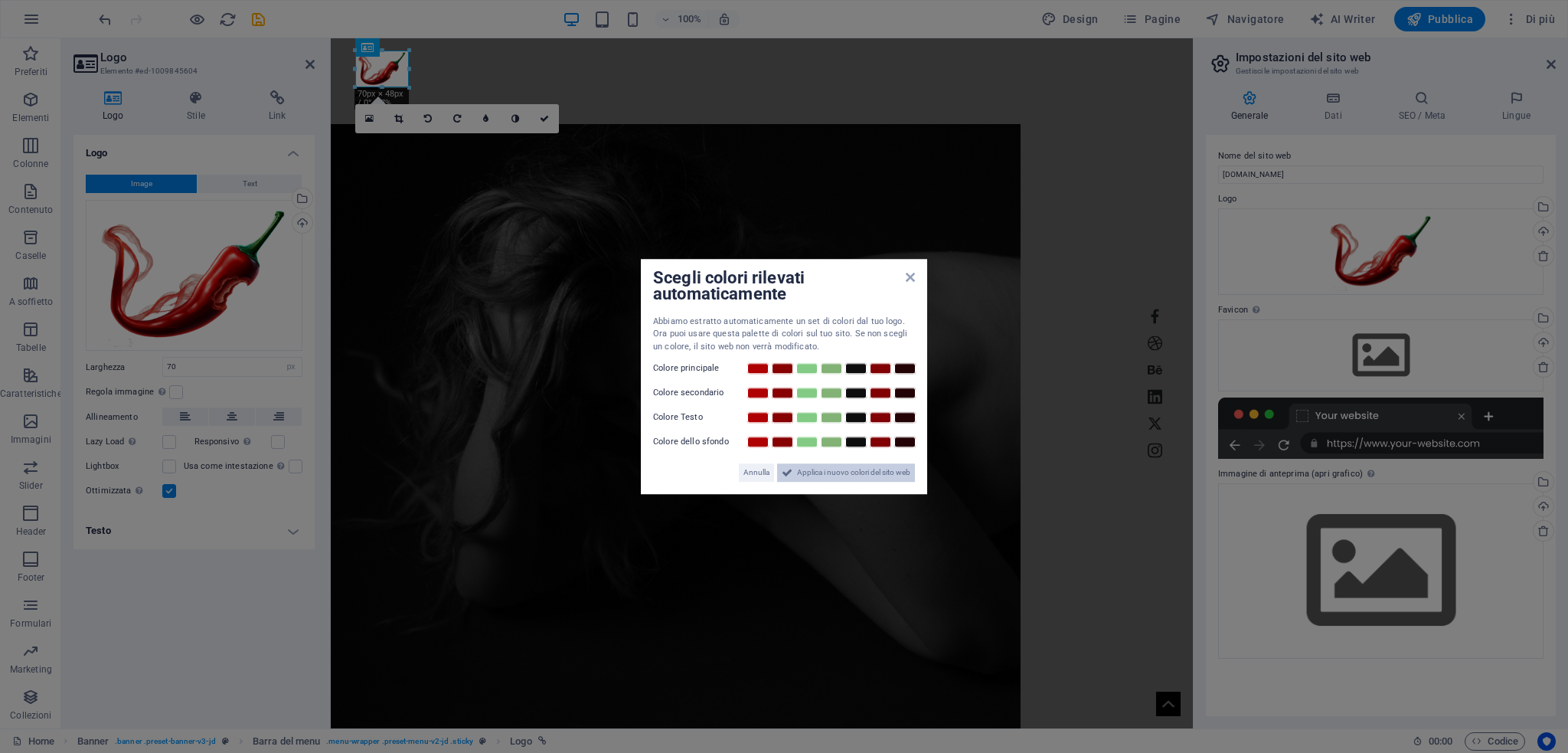
click at [815, 470] on span "Applica i nuovo colori del sito web" at bounding box center [853, 472] width 113 height 18
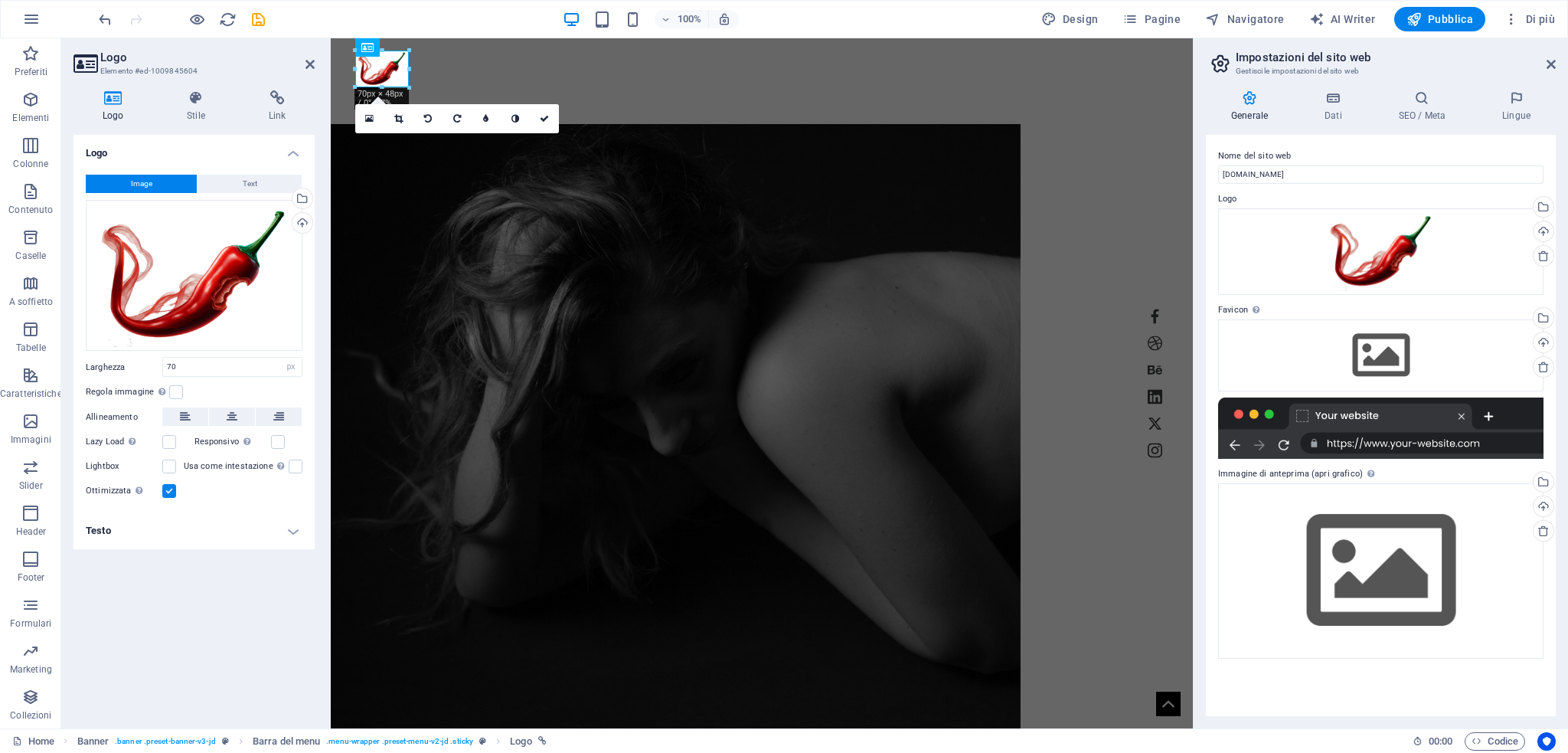
click at [132, 648] on div "Logo Image Text Trascina qui i file, fai clic per sceglierli o selezionali da F…" at bounding box center [194, 425] width 242 height 581
click at [175, 637] on div "Logo Image Text Trascina qui i file, fai clic per sceglierli o selezionali da F…" at bounding box center [194, 425] width 242 height 581
click at [1446, 26] on span "Pubblica" at bounding box center [1440, 19] width 67 height 15
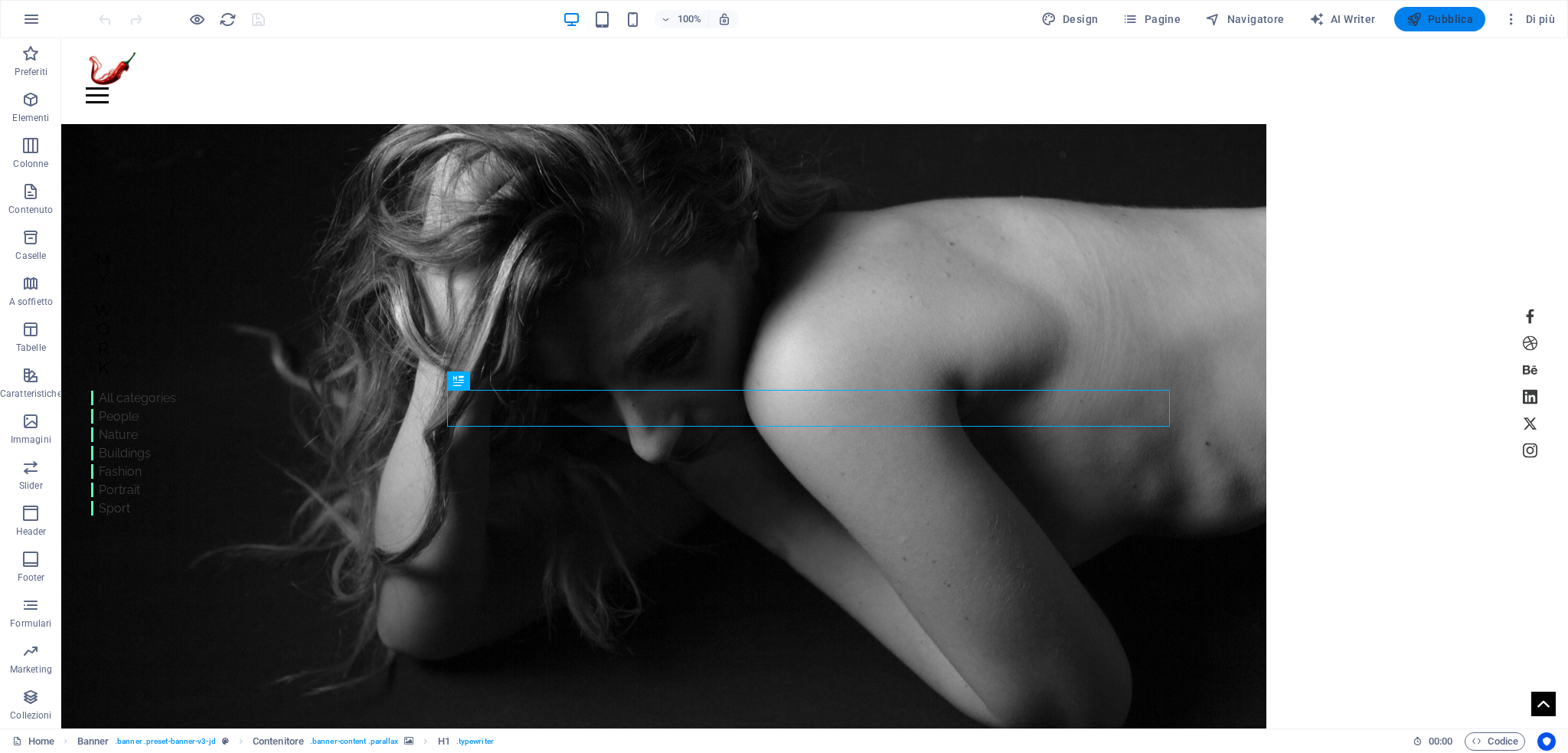
click at [1458, 16] on span "Pubblica" at bounding box center [1440, 19] width 67 height 15
